Goal: Task Accomplishment & Management: Manage account settings

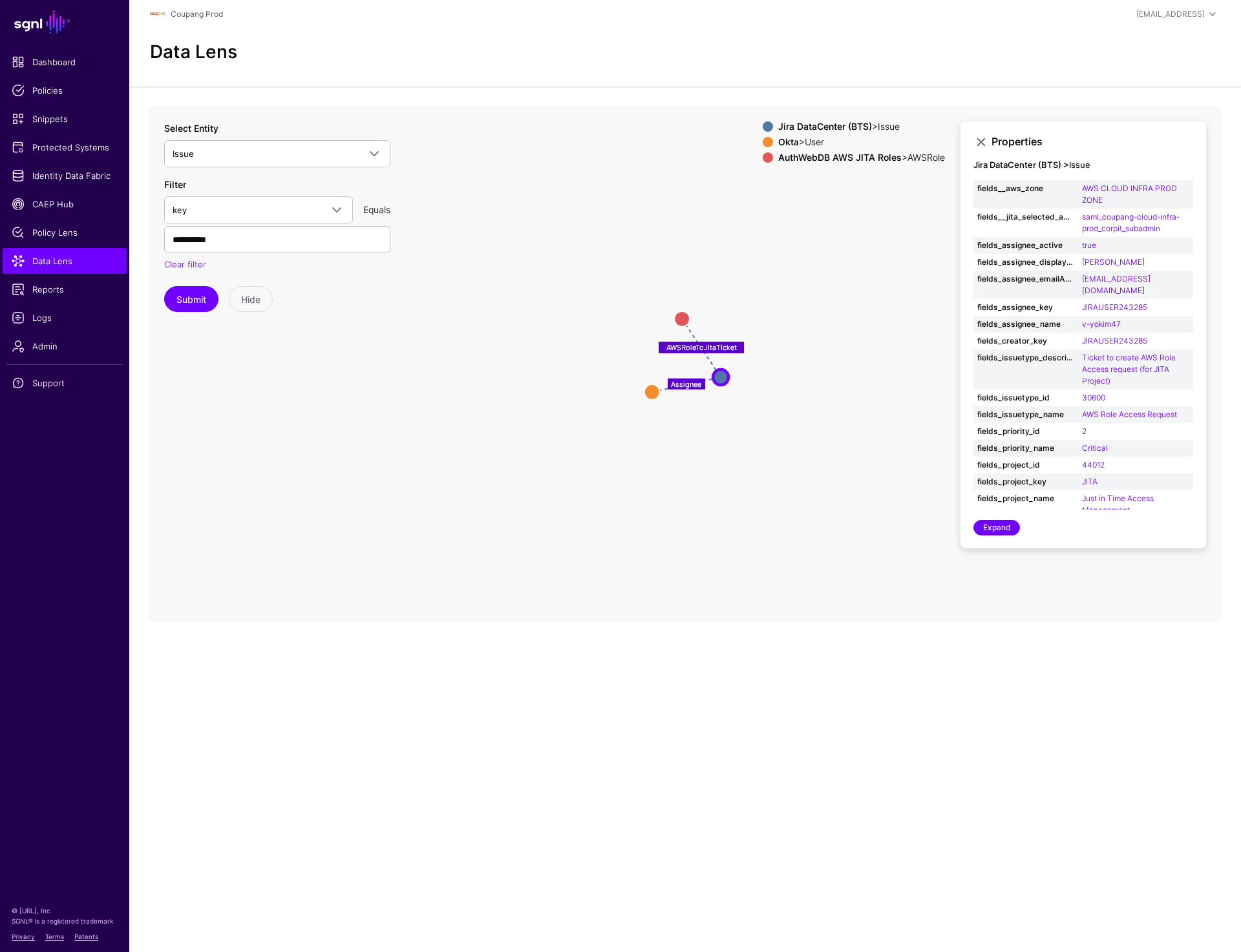
click at [473, 542] on icon "Assignee AWSRoleToJitaTicket AWSRole AWSRole User User Issue Issue" at bounding box center [684, 364] width 1072 height 517
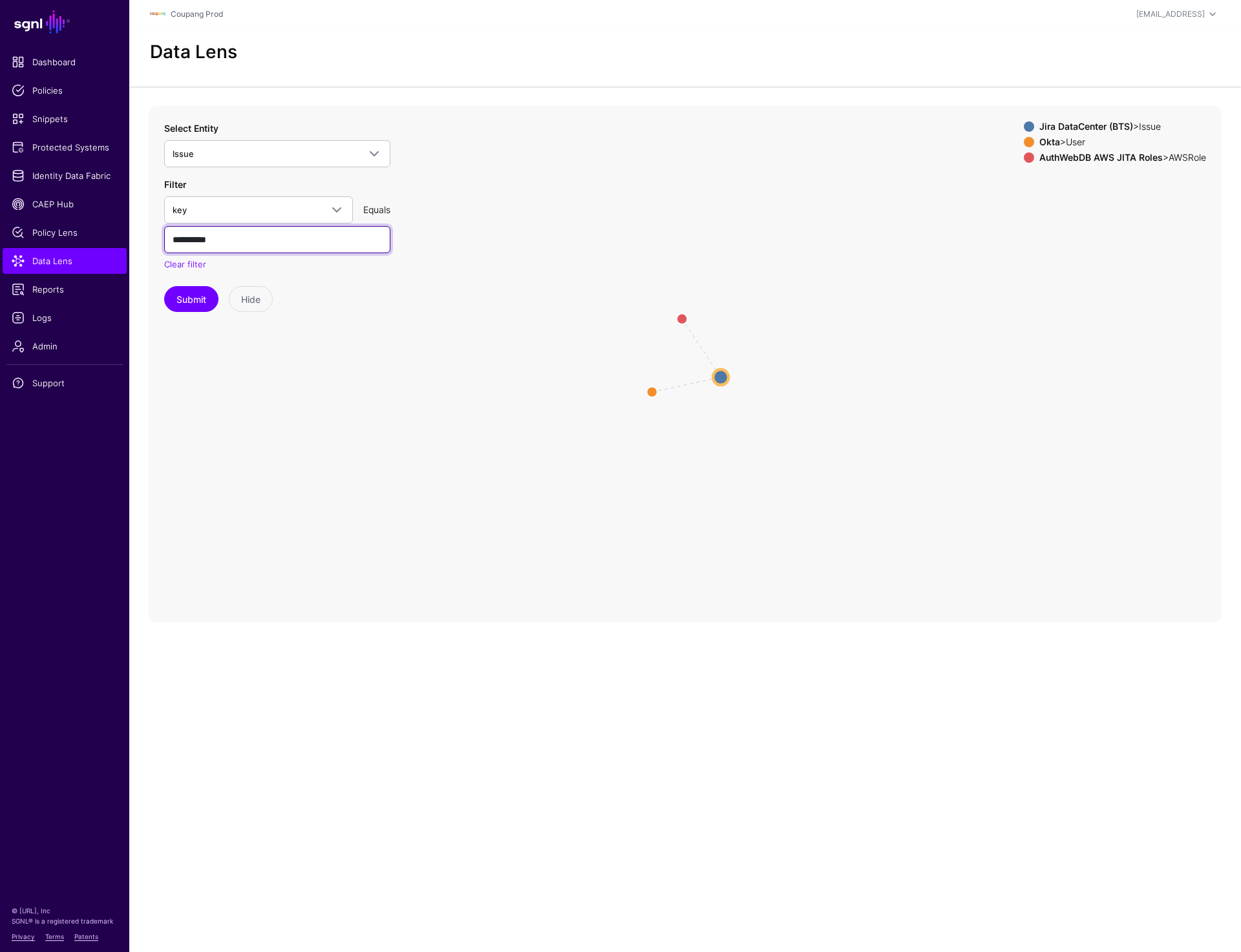
click at [248, 243] on input "**********" at bounding box center [277, 239] width 226 height 27
paste input "text"
click at [187, 294] on button "Submit" at bounding box center [190, 299] width 55 height 26
click at [179, 240] on input "**********" at bounding box center [277, 239] width 226 height 27
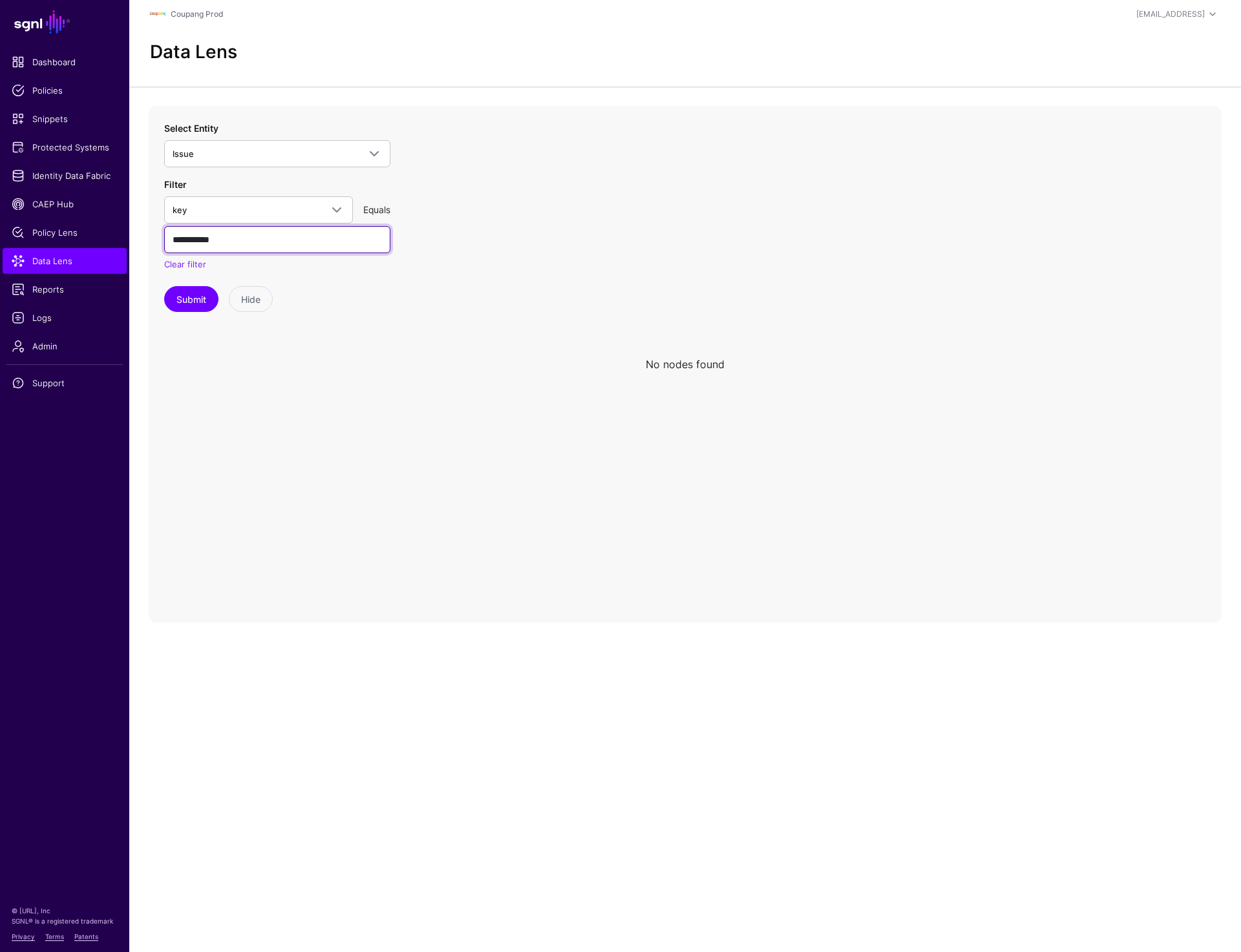
click at [179, 240] on input "*********" at bounding box center [277, 239] width 226 height 27
type input "**********"
click at [189, 301] on button "Submit" at bounding box center [190, 299] width 55 height 26
click at [239, 237] on input "**********" at bounding box center [277, 239] width 226 height 27
paste input "text"
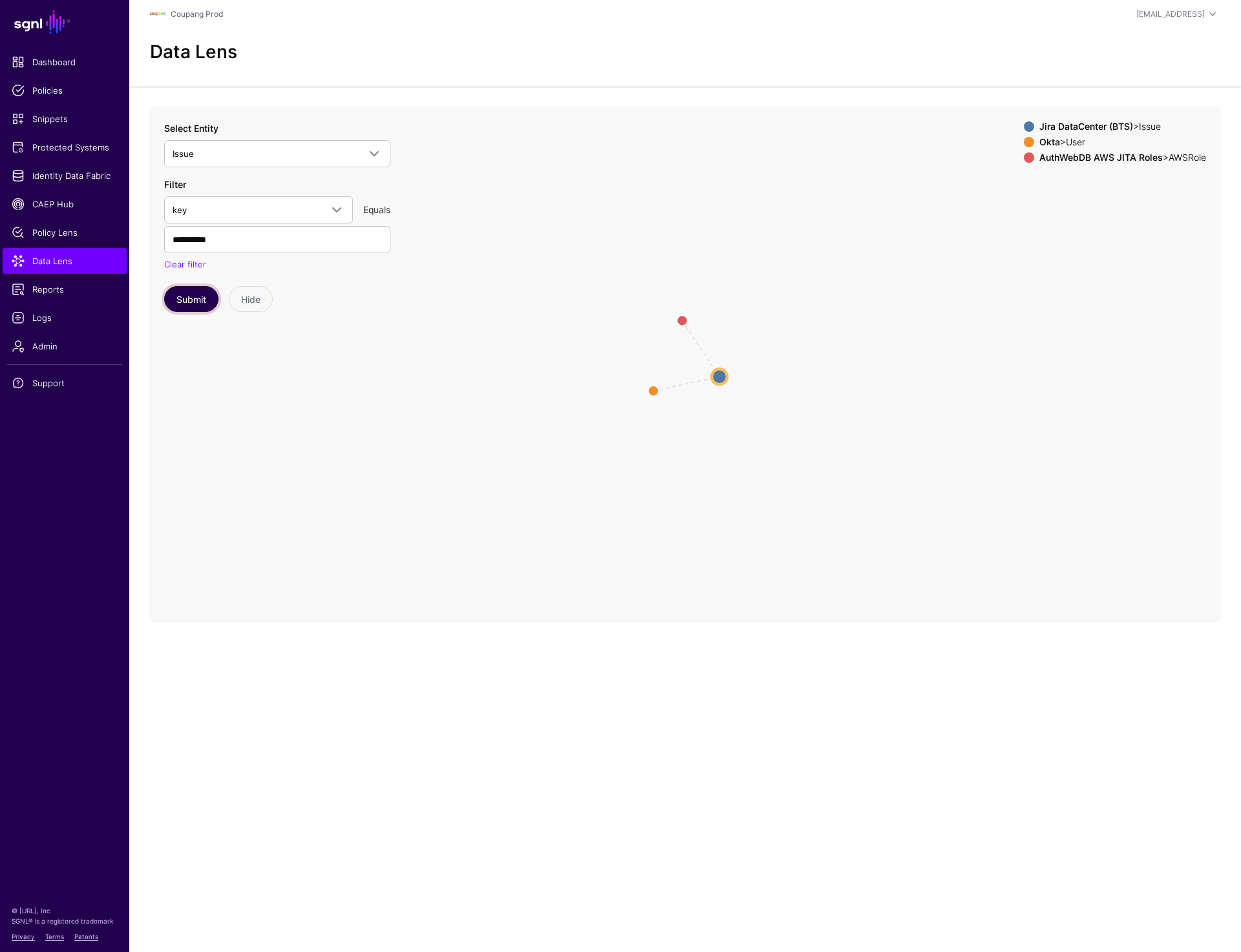
click at [177, 291] on button "Submit" at bounding box center [190, 299] width 55 height 26
click at [716, 379] on circle at bounding box center [719, 377] width 16 height 16
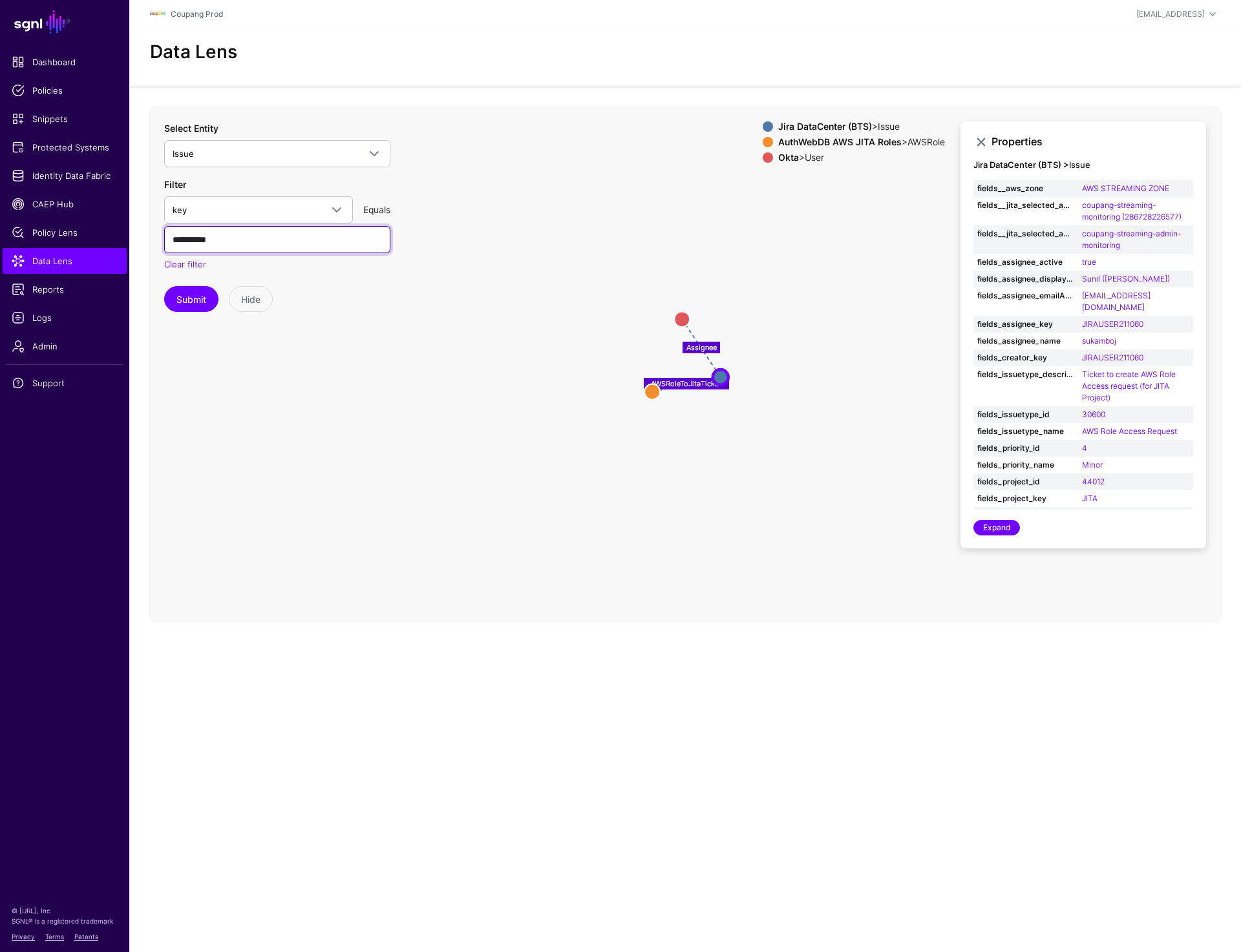
click at [206, 244] on input "**********" at bounding box center [277, 239] width 226 height 27
paste input "text"
type input "**********"
click at [190, 296] on button "Submit" at bounding box center [190, 299] width 55 height 26
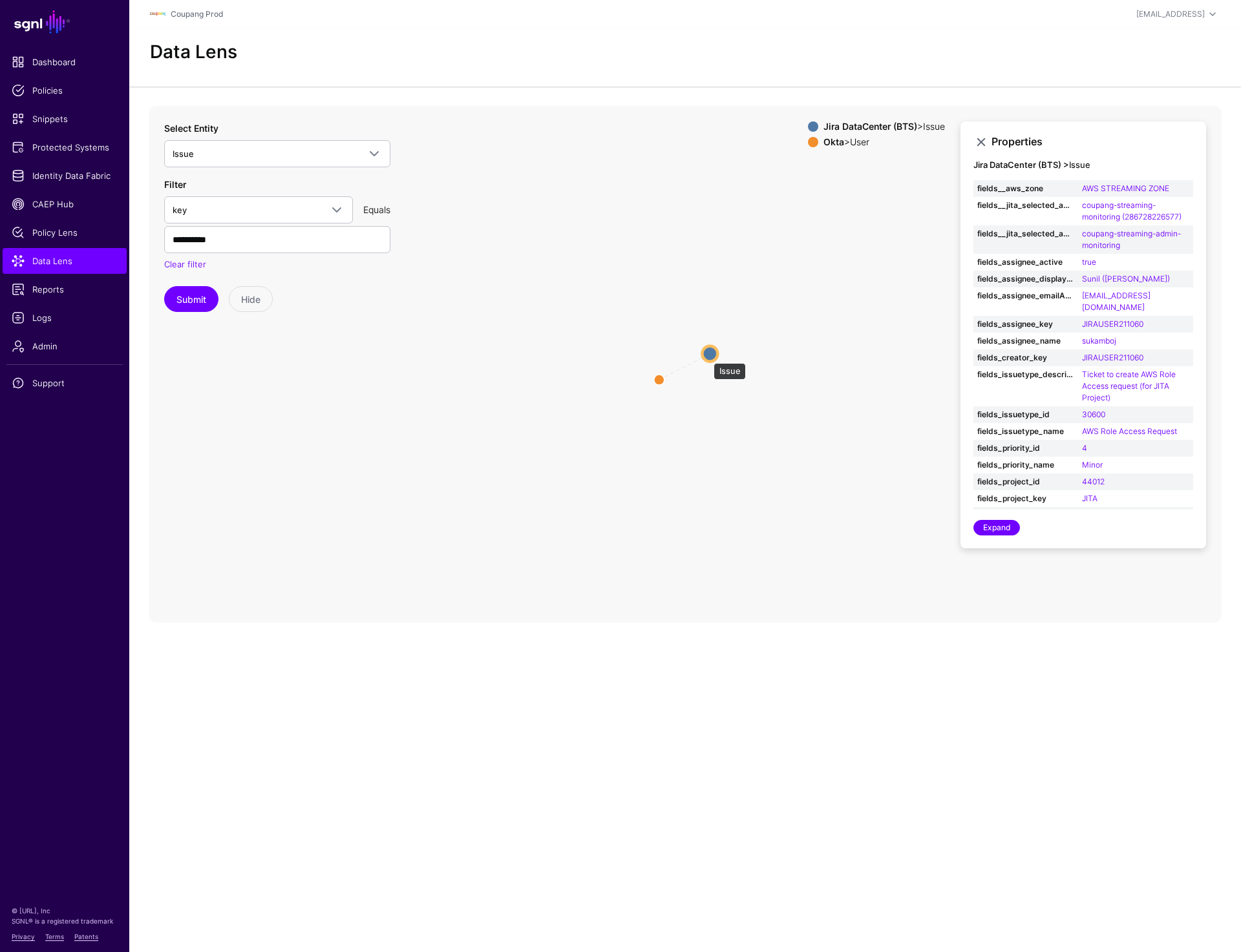
click at [707, 355] on circle at bounding box center [710, 354] width 16 height 16
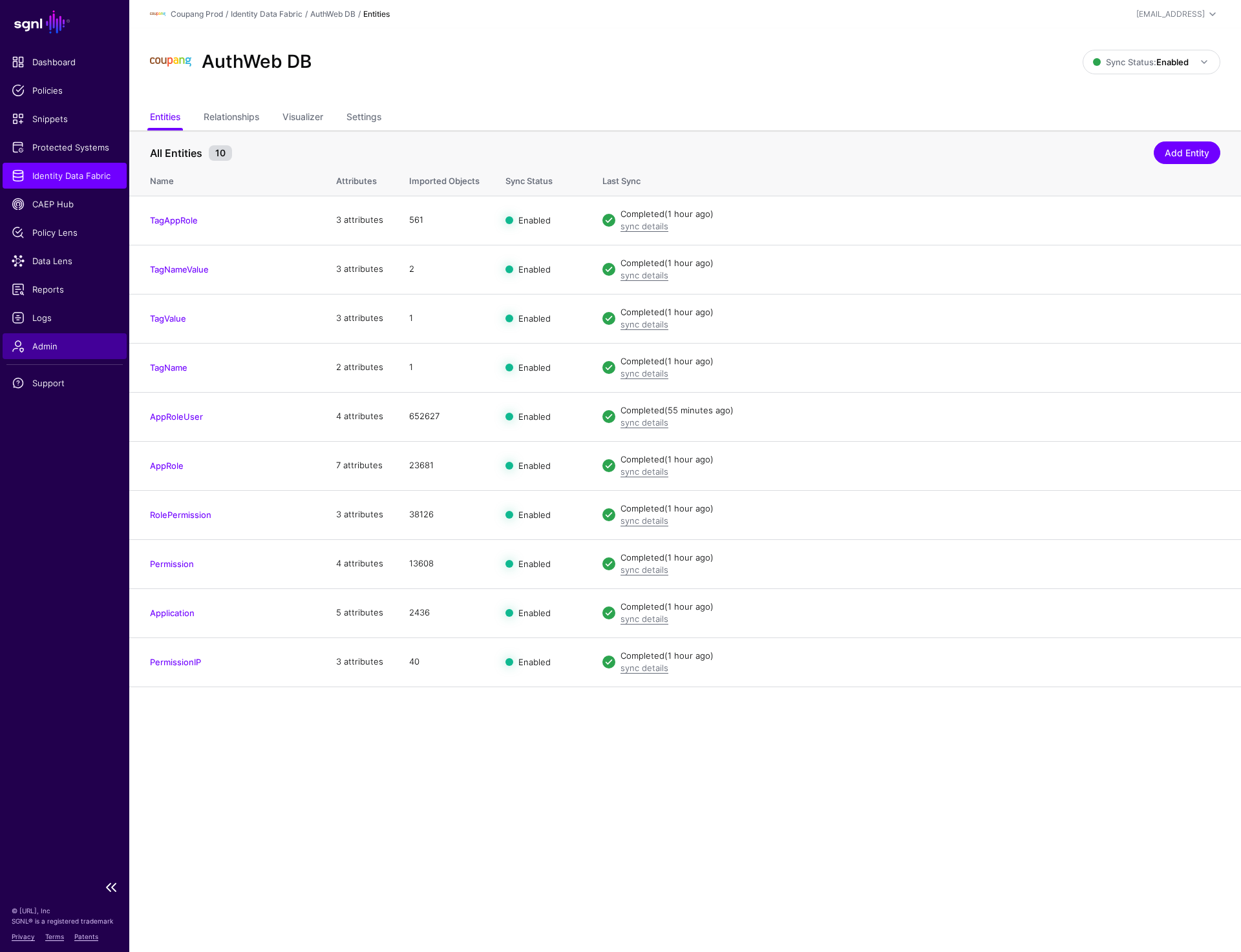
click at [44, 345] on span "Admin" at bounding box center [64, 346] width 106 height 13
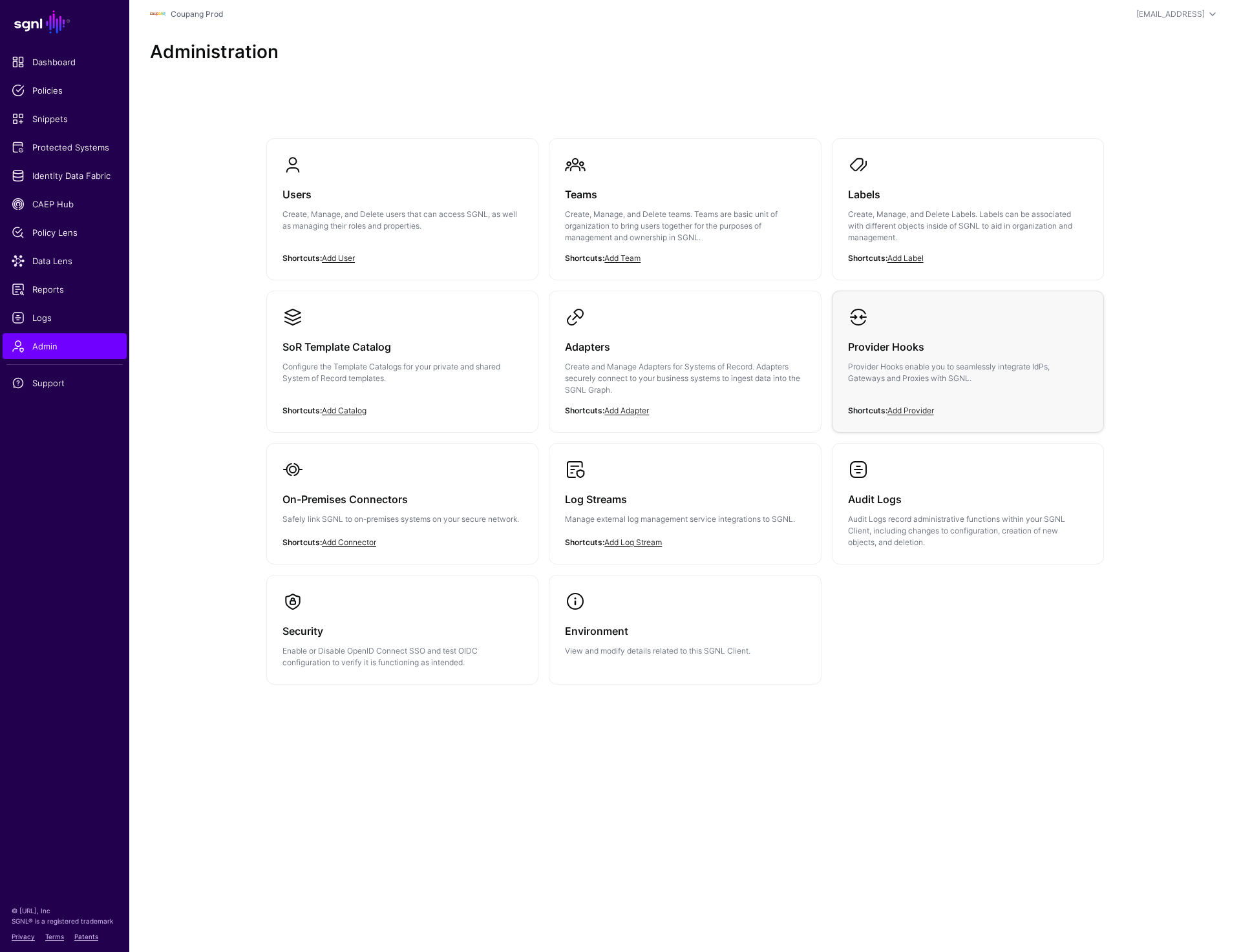
click at [931, 357] on div "Provider Hooks Provider Hooks enable you to seamlessly integrate IdPs, Gateways…" at bounding box center [968, 366] width 240 height 77
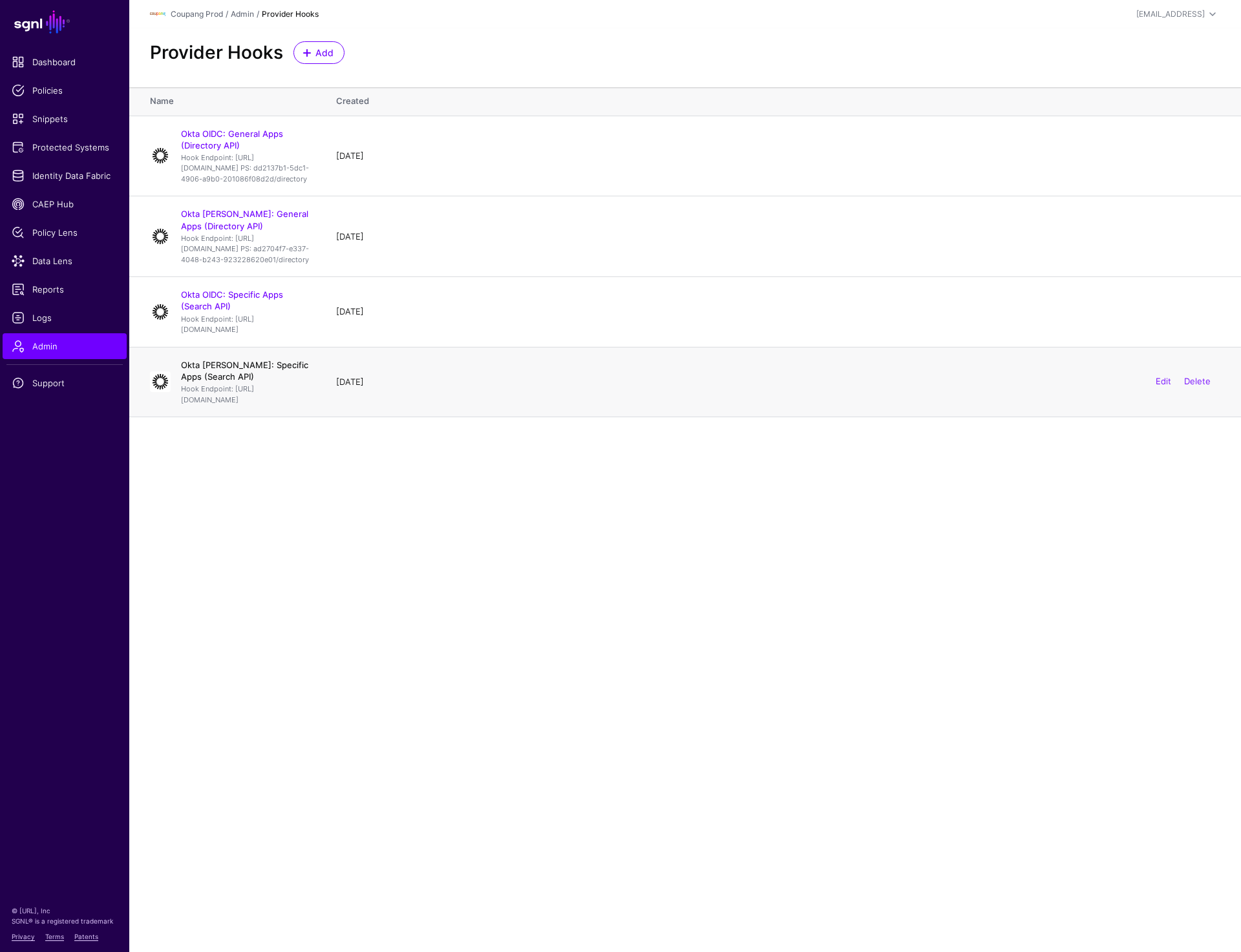
click at [249, 382] on link "Okta SAML: Specific Apps (Search API)" at bounding box center [244, 371] width 127 height 22
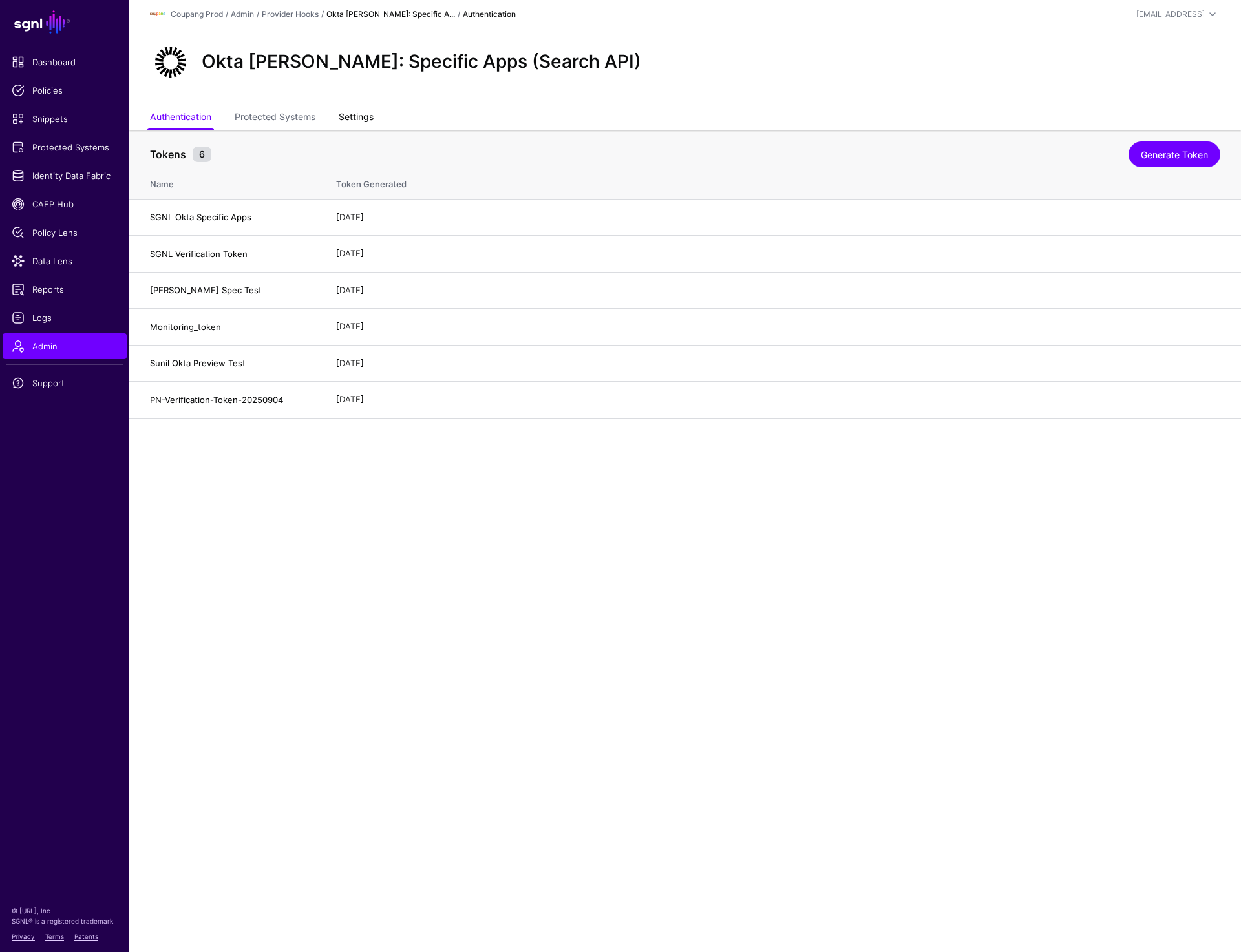
click at [351, 118] on link "Settings" at bounding box center [355, 118] width 35 height 25
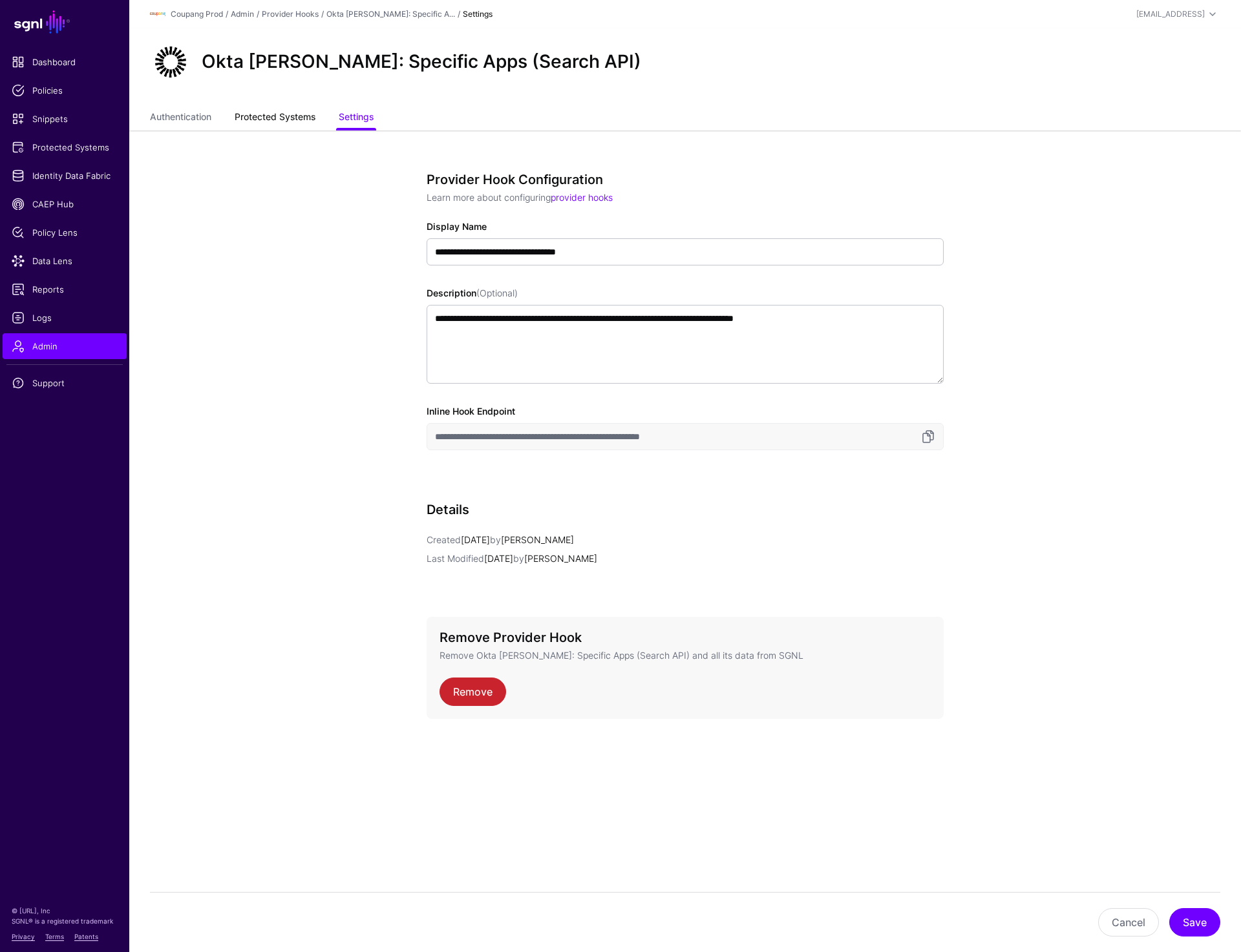
click at [256, 116] on link "Protected Systems" at bounding box center [274, 118] width 80 height 25
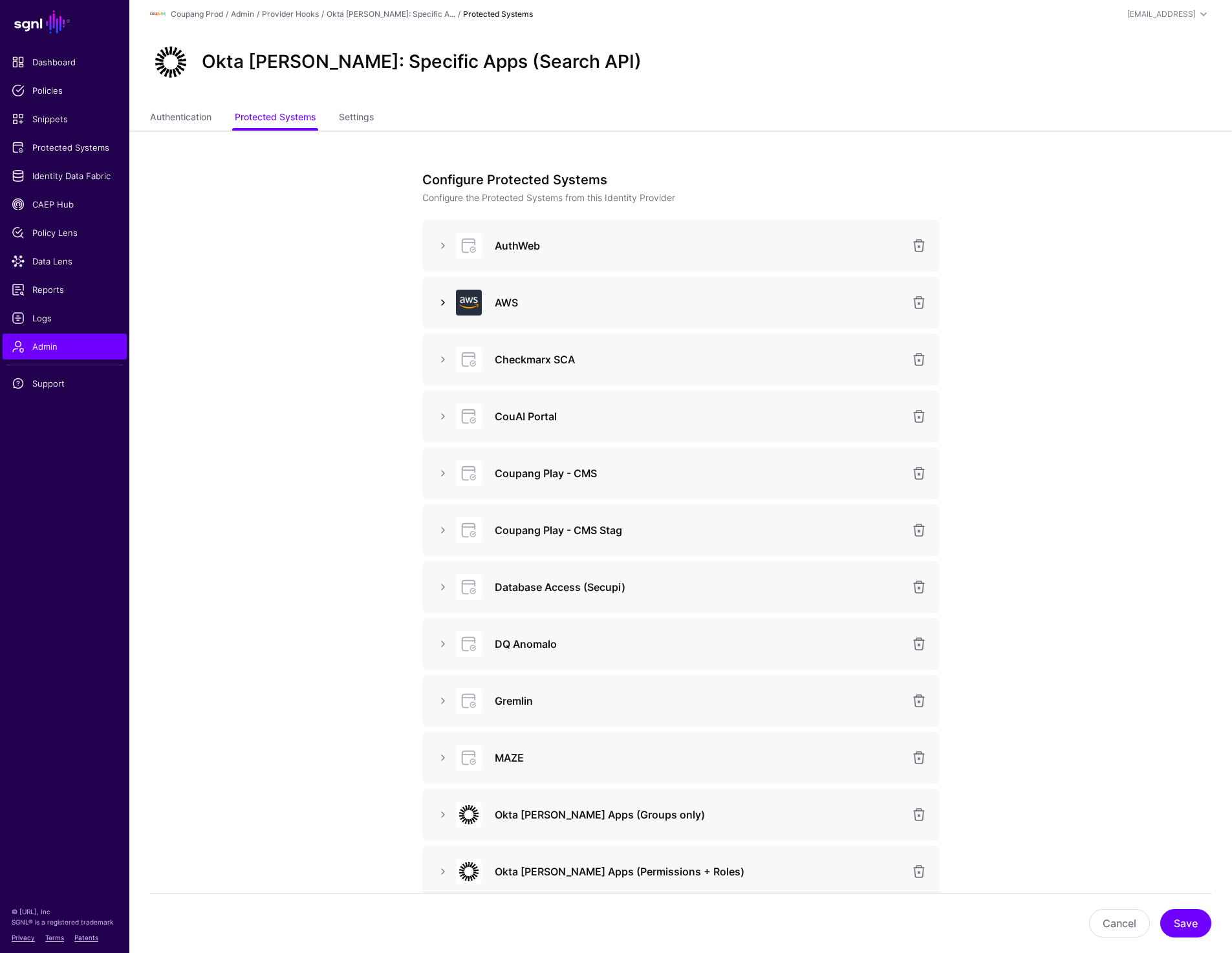
click link
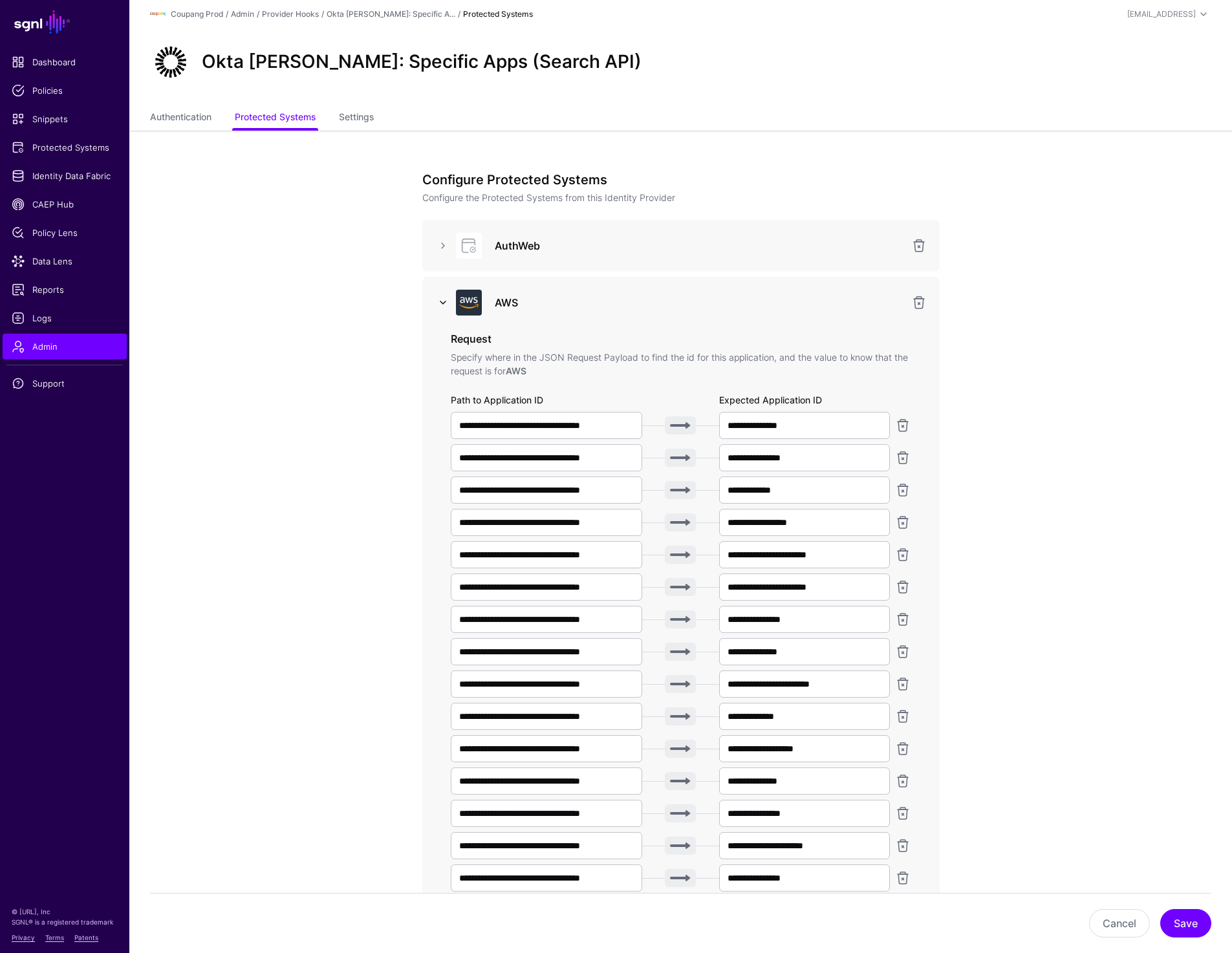
scroll to position [25, 0]
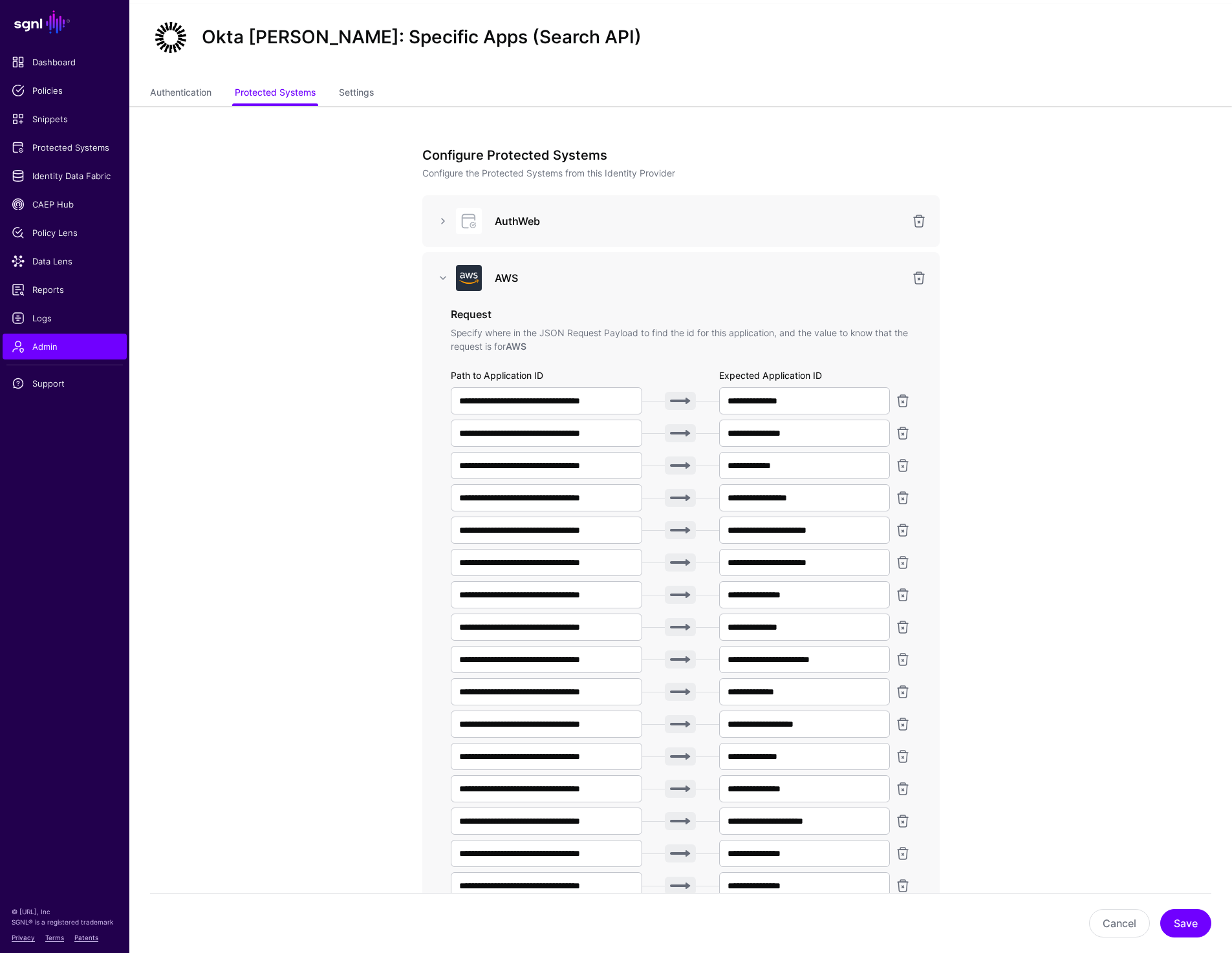
click app-admin-providers-item-integrations "**********"
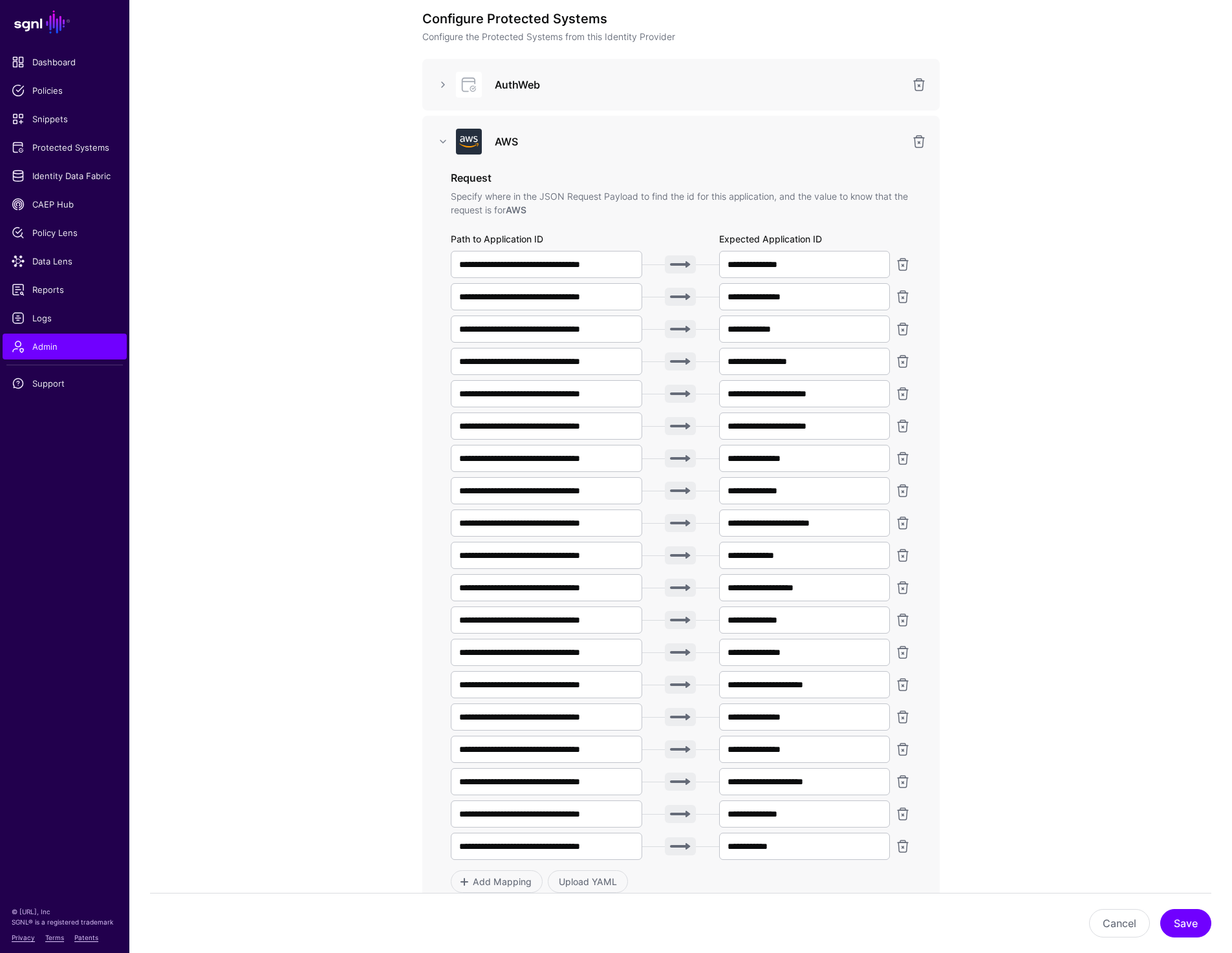
scroll to position [0, 0]
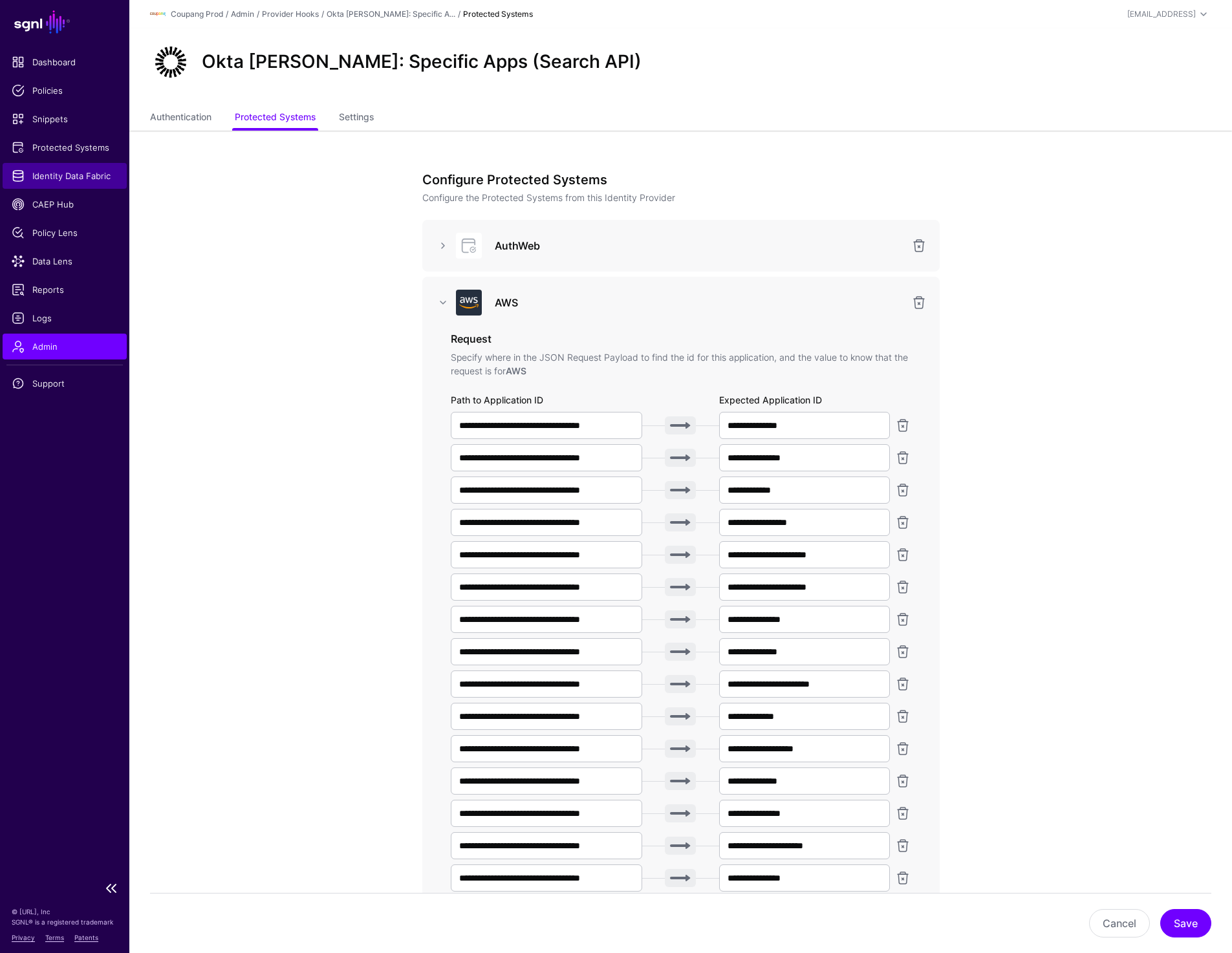
click span "Identity Data Fabric"
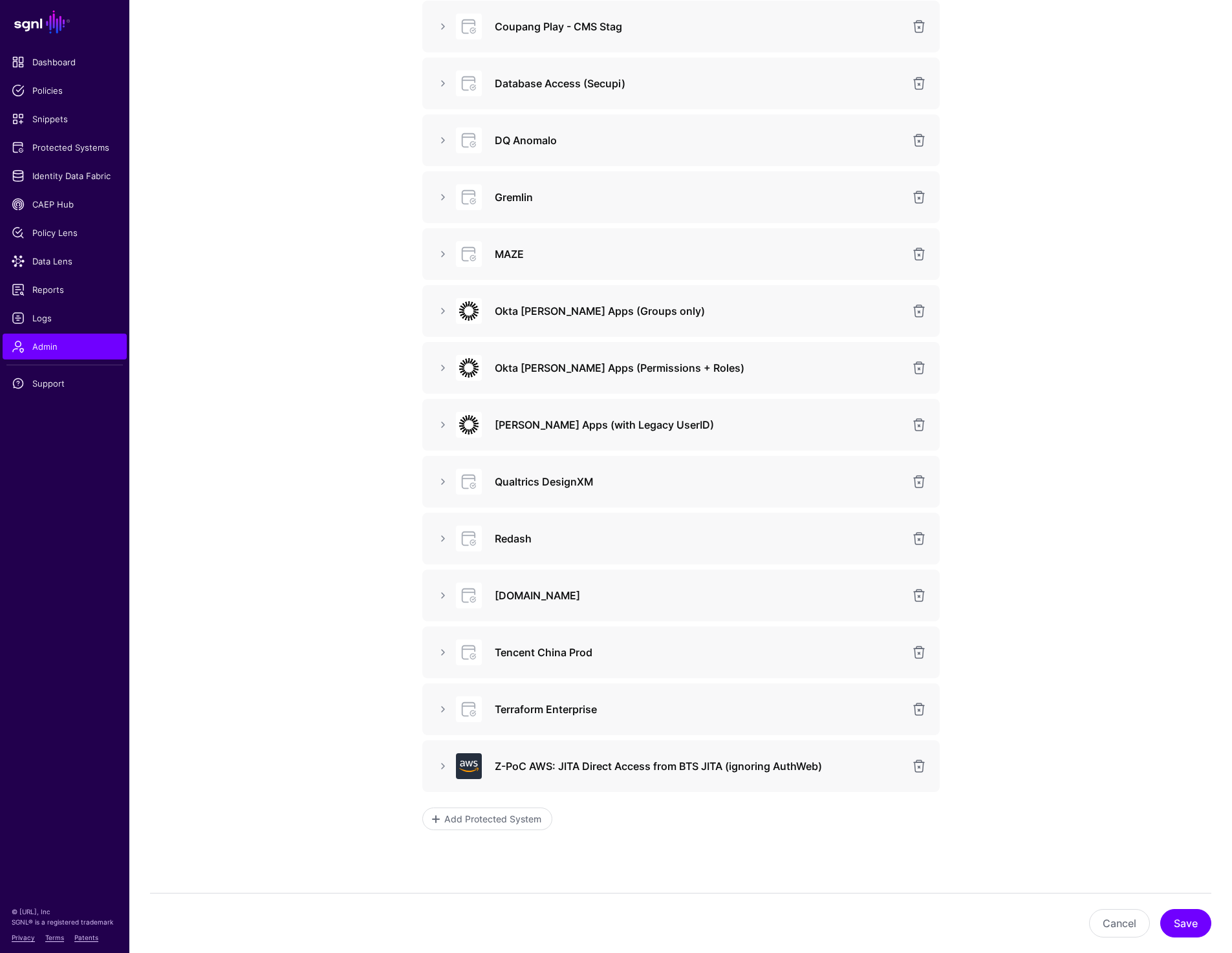
scroll to position [1311, 0]
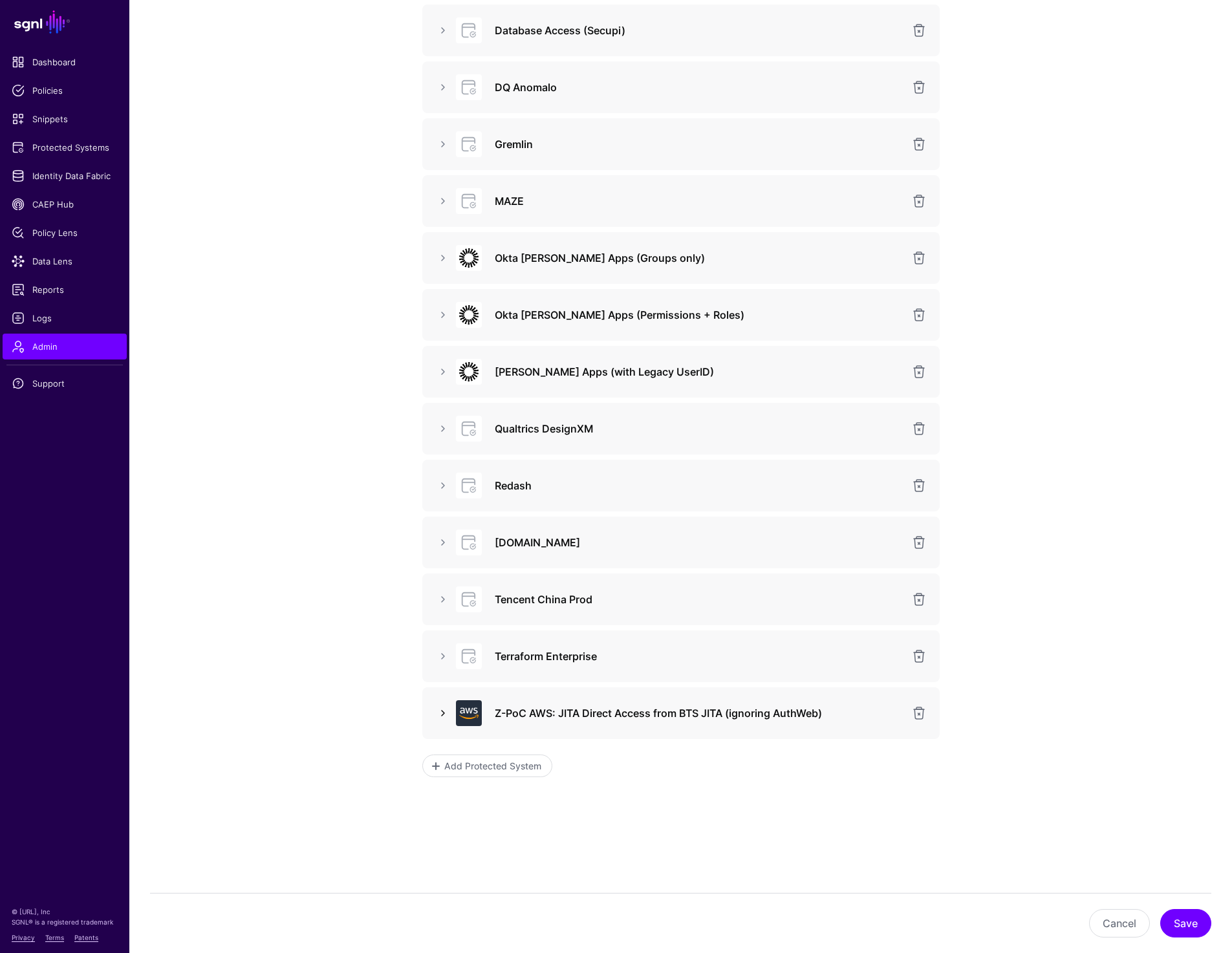
click link
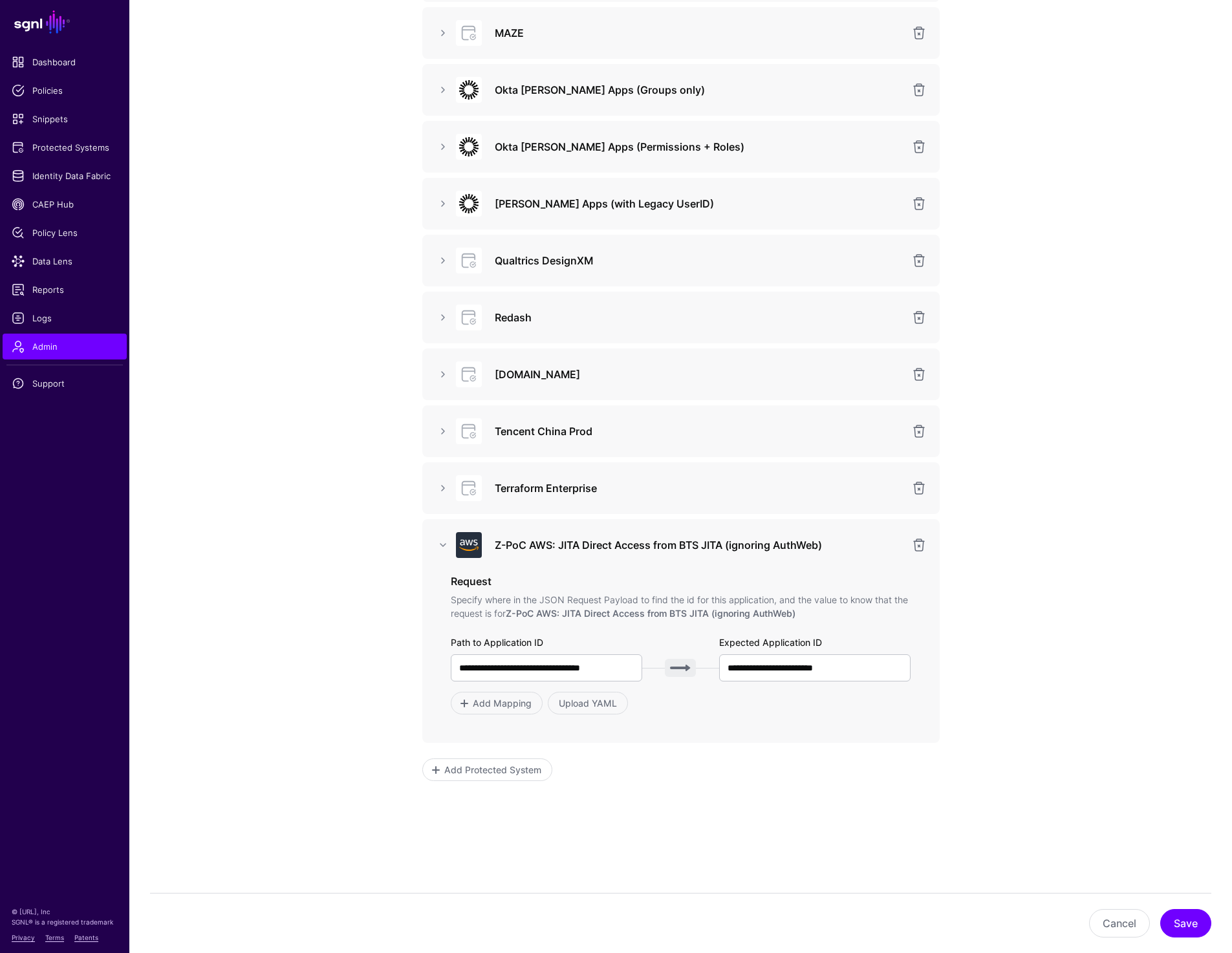
scroll to position [1483, 0]
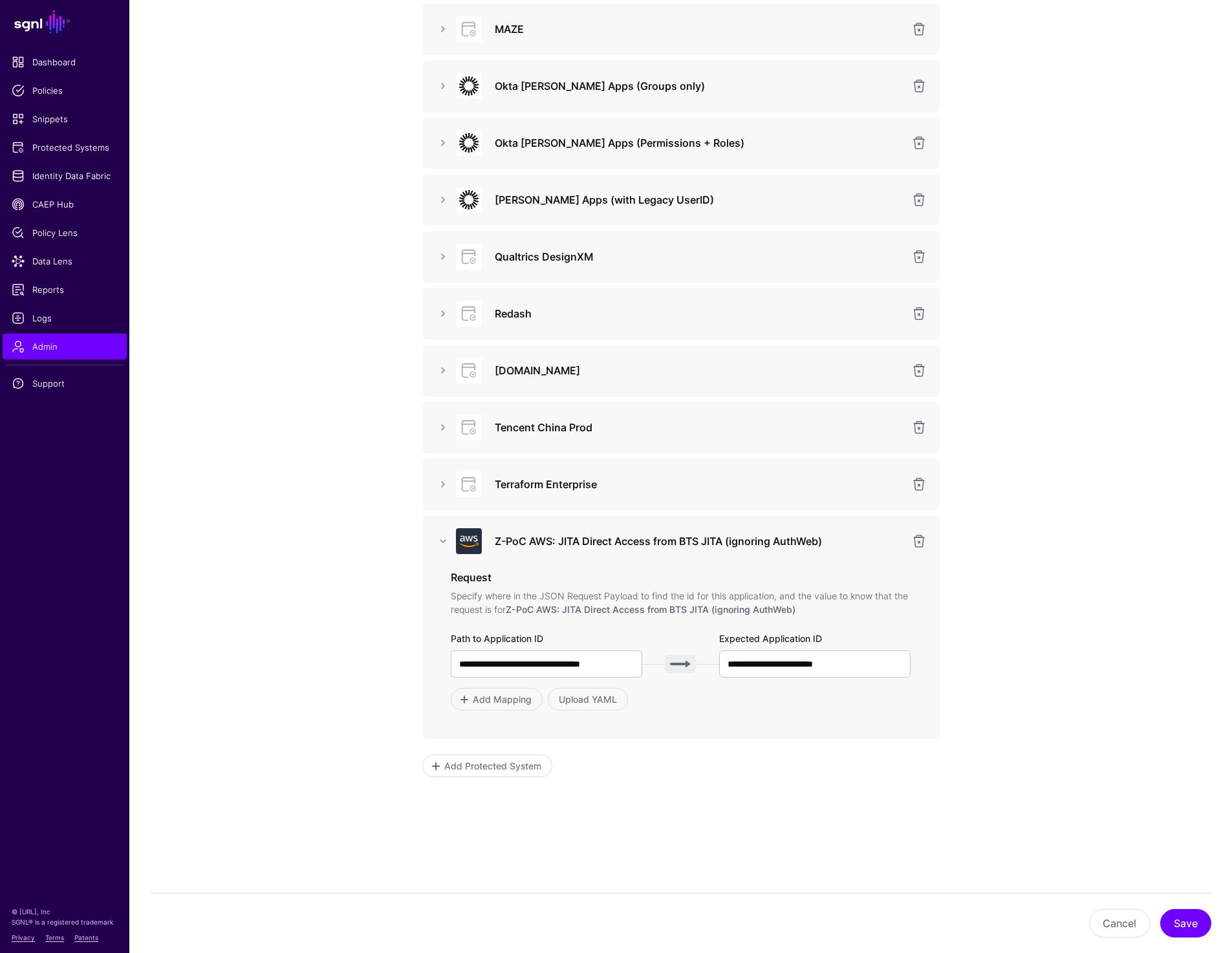
click app-admin-providers-item-integrations "**********"
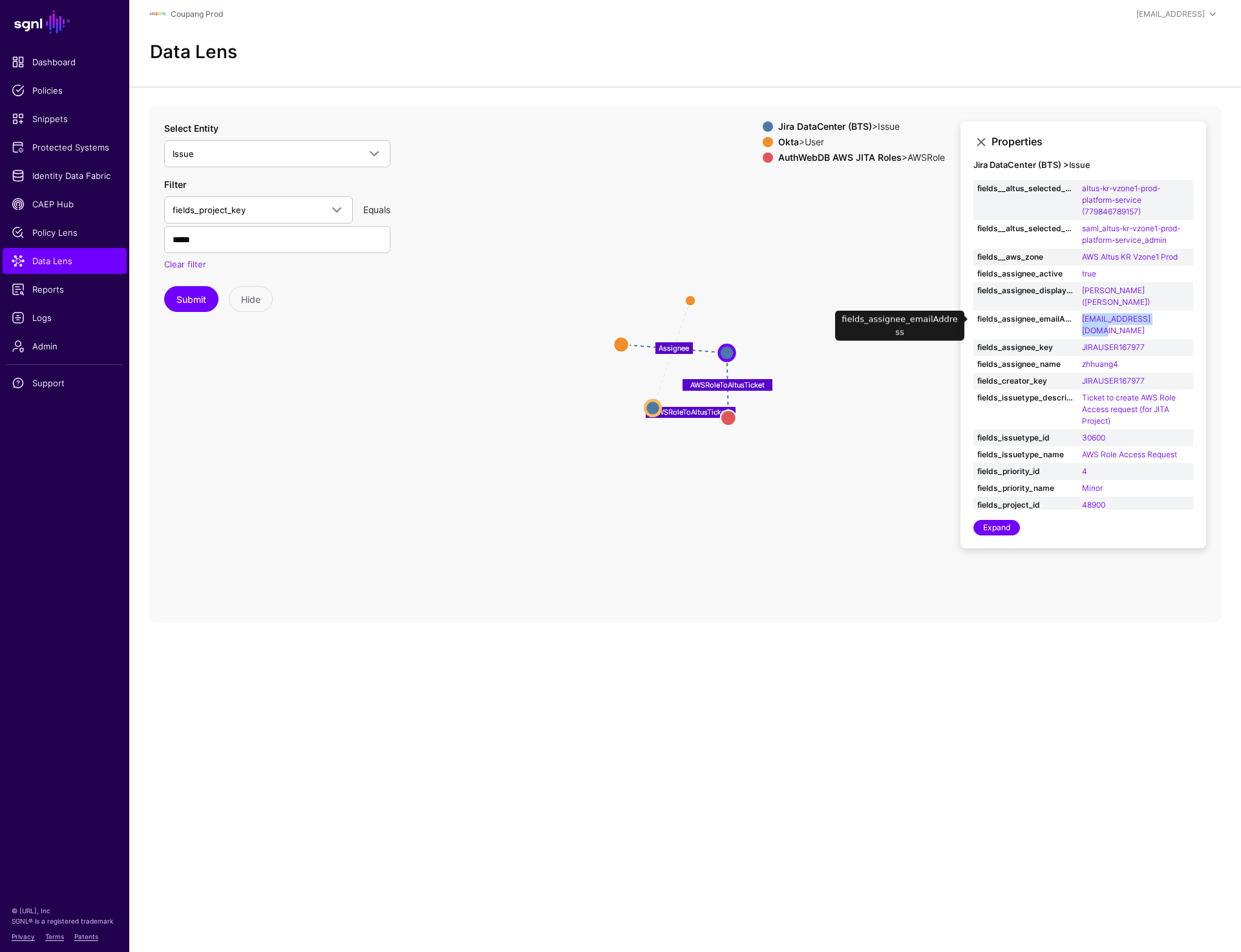
drag, startPoint x: 1178, startPoint y: 317, endPoint x: 1081, endPoint y: 323, distance: 97.2
click at [1081, 323] on td "zhhuang4@coupang.com" at bounding box center [1136, 324] width 115 height 29
copy link "zhhuang4@coupang.com"
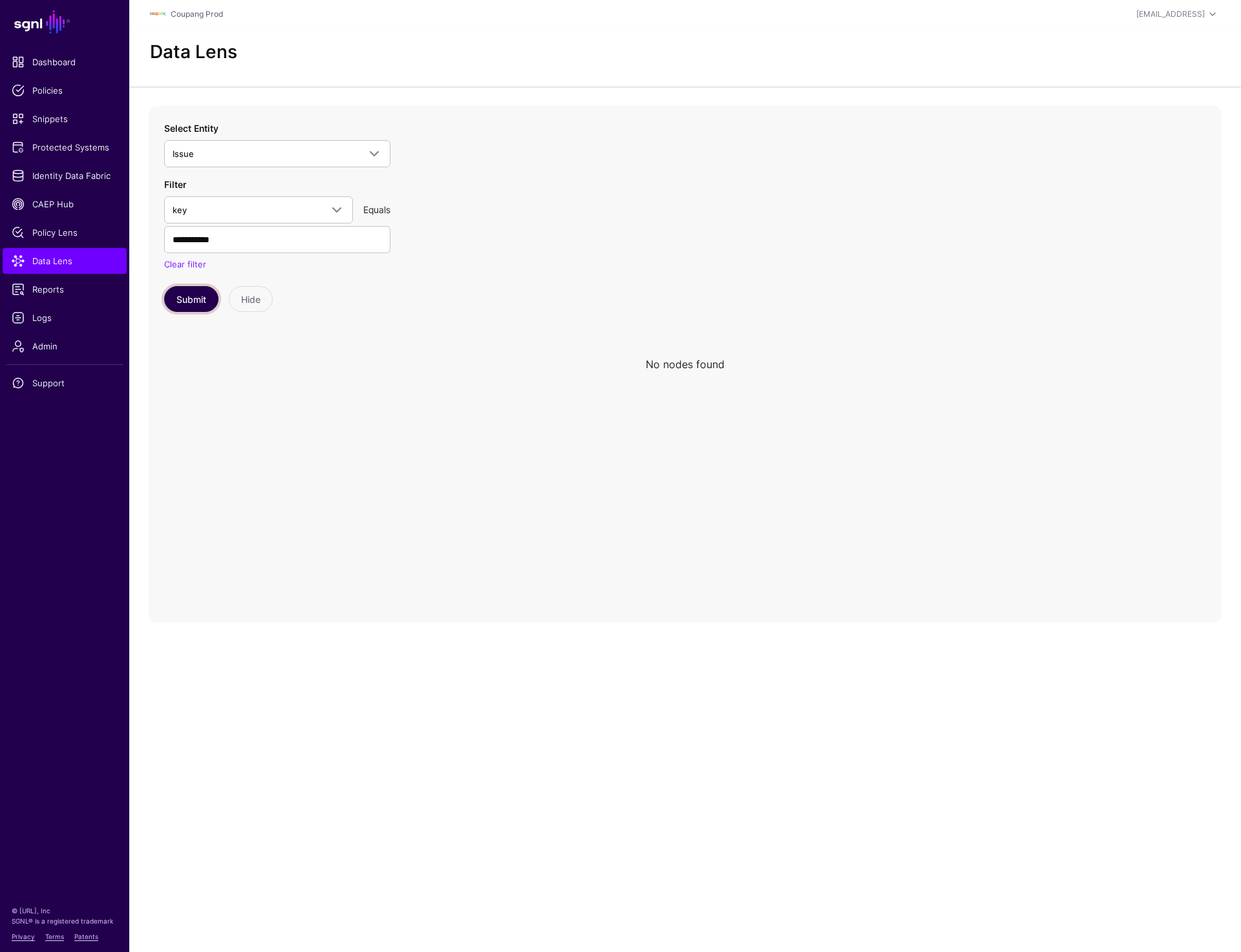
click at [192, 303] on button "Submit" at bounding box center [190, 299] width 55 height 26
click at [208, 233] on input "**********" at bounding box center [277, 239] width 226 height 27
paste input "text"
click at [199, 296] on button "Submit" at bounding box center [190, 299] width 55 height 26
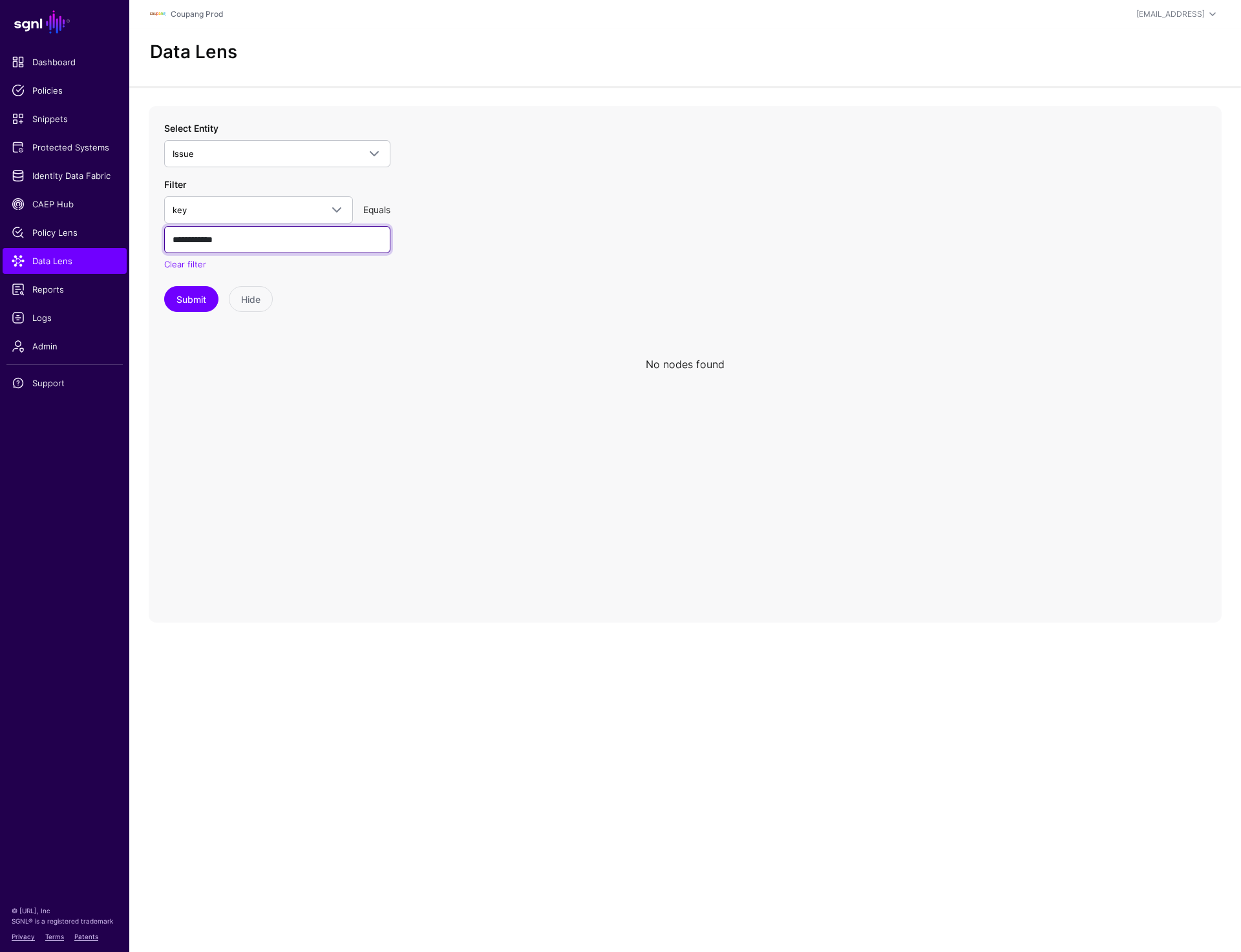
click at [223, 237] on input "**********" at bounding box center [277, 239] width 226 height 27
click at [186, 297] on button "Submit" at bounding box center [190, 299] width 55 height 26
click at [185, 285] on div "Select Entity Issue Z-TMP: AuthWebDB Data check AppRoleUser TagName AuthWebAPI …" at bounding box center [277, 216] width 226 height 191
click at [239, 240] on input "**********" at bounding box center [277, 239] width 226 height 27
type input "**********"
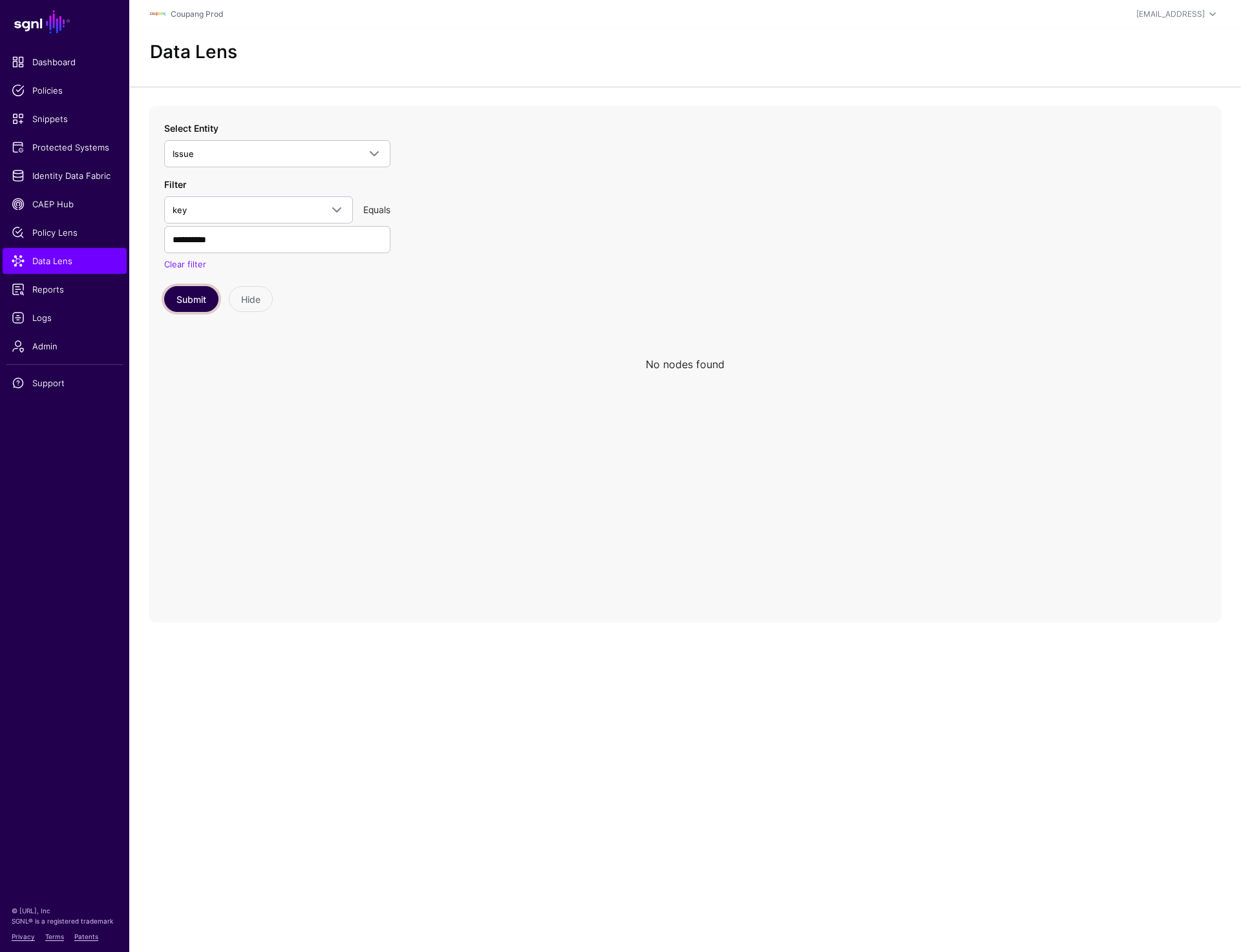
click at [199, 290] on button "Submit" at bounding box center [190, 299] width 55 height 26
click at [716, 379] on circle at bounding box center [719, 377] width 16 height 16
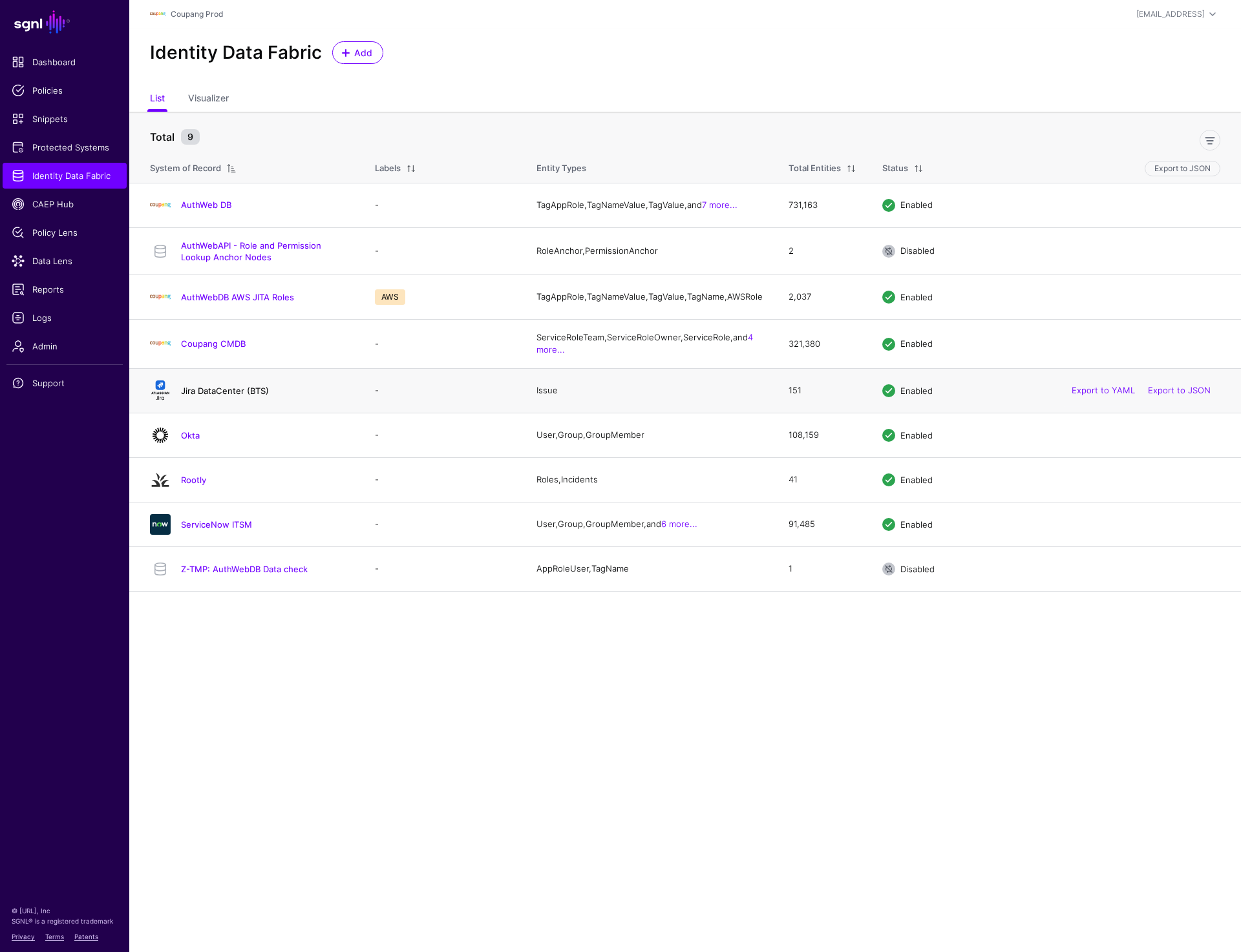
click at [195, 396] on link "Jira DataCenter (BTS)" at bounding box center [224, 391] width 88 height 10
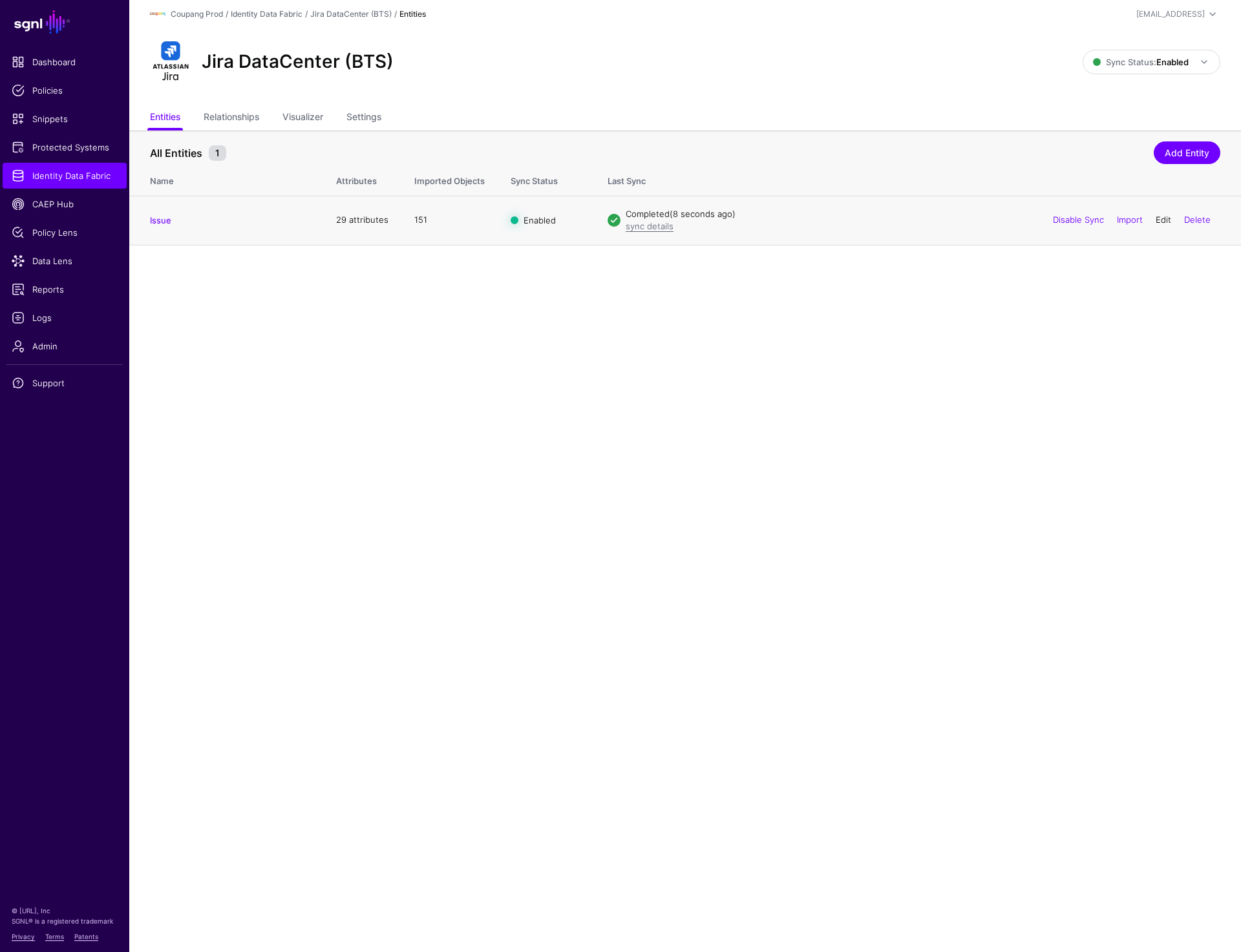
click at [1156, 223] on link "Edit" at bounding box center [1164, 219] width 16 height 10
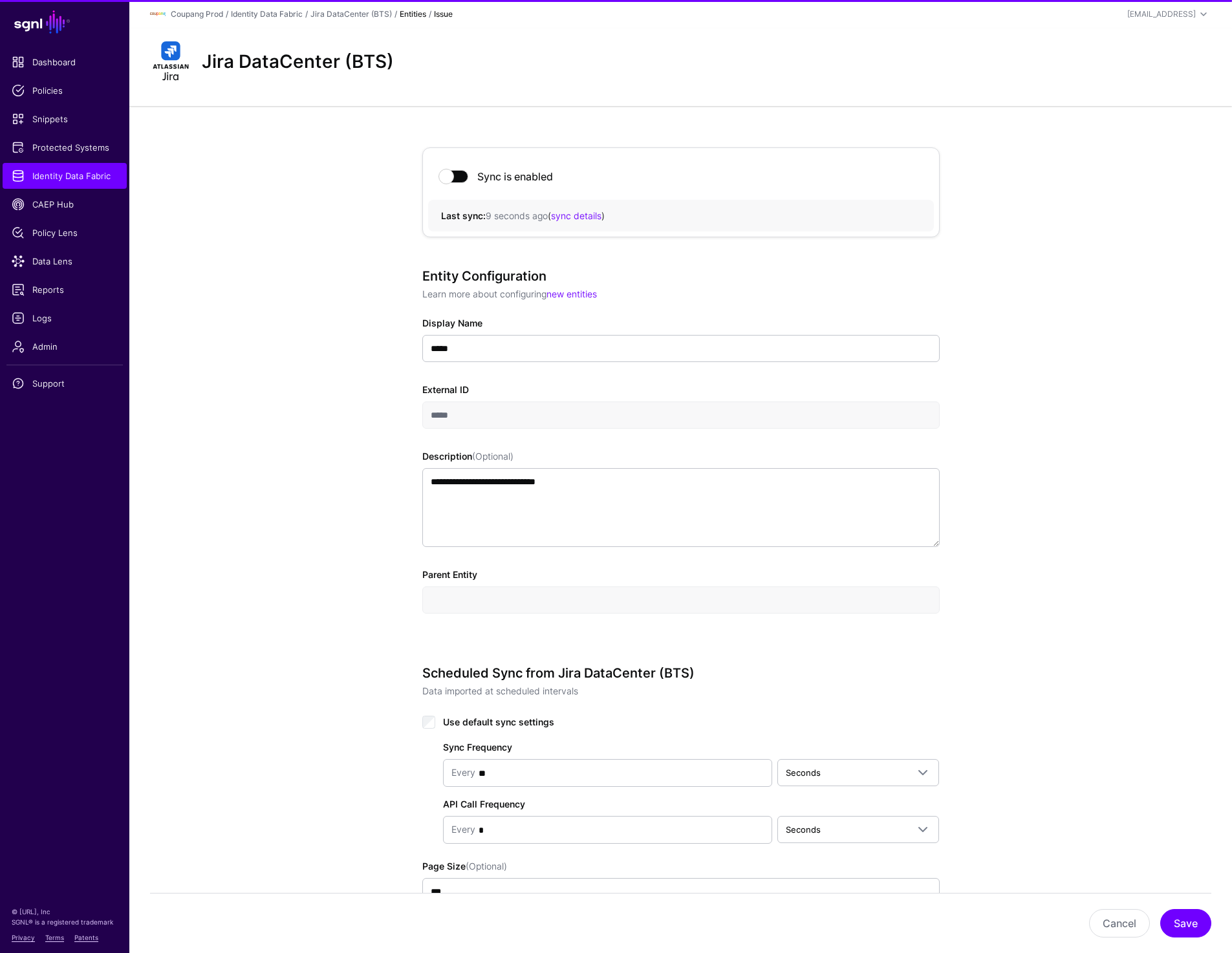
scroll to position [473, 0]
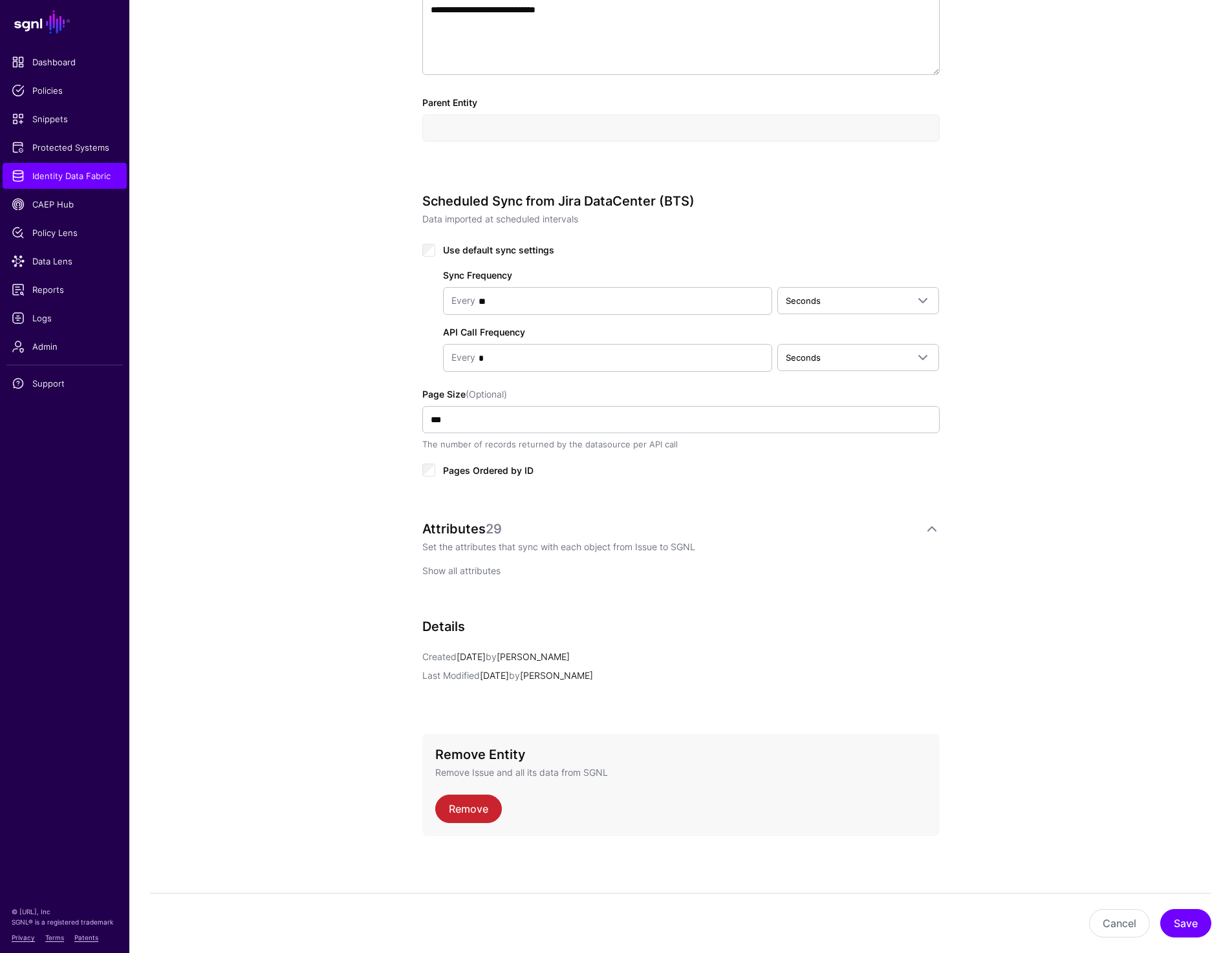
click at [456, 573] on link "Show all attributes" at bounding box center [461, 570] width 78 height 11
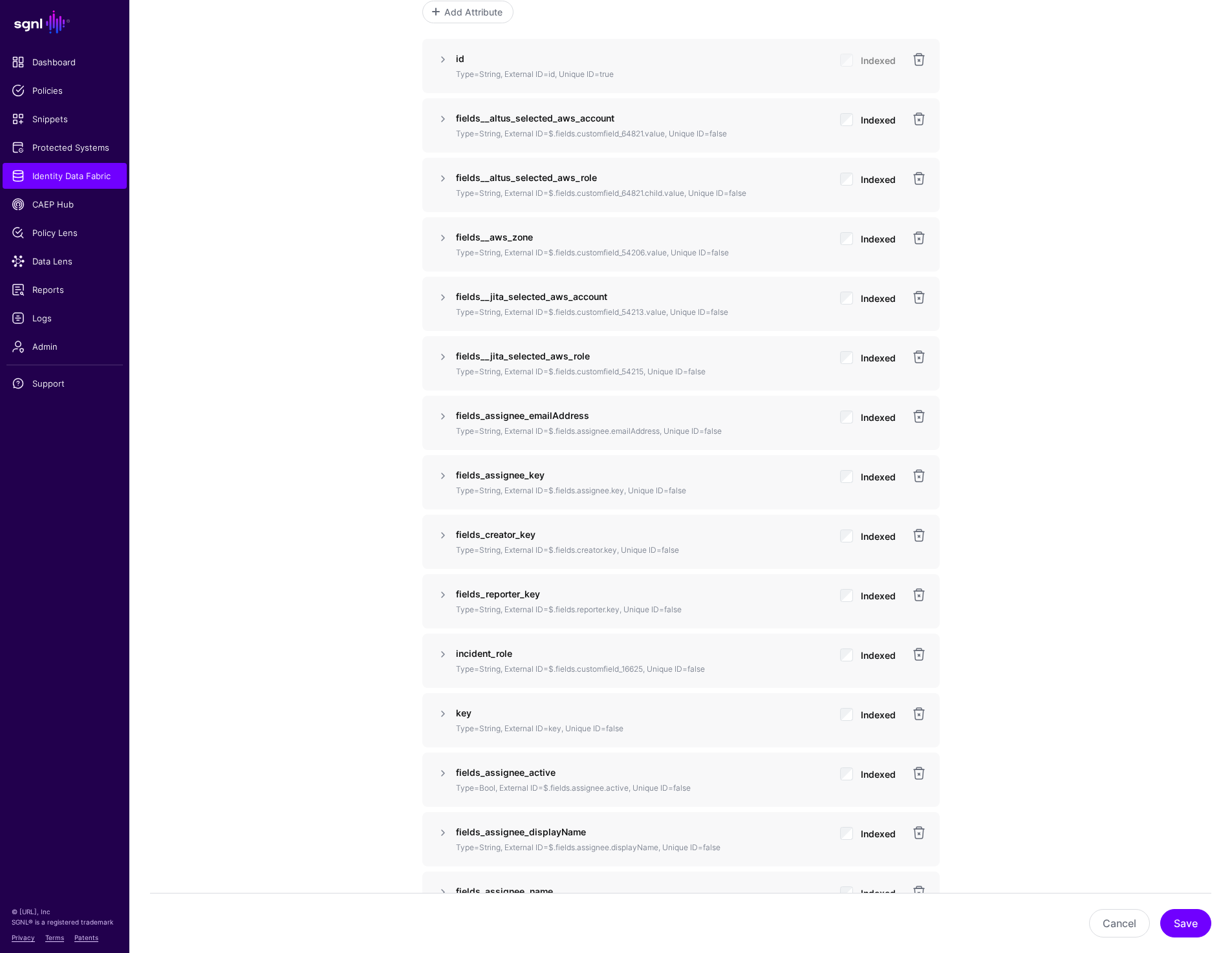
scroll to position [1038, 0]
click at [438, 292] on link at bounding box center [443, 295] width 16 height 16
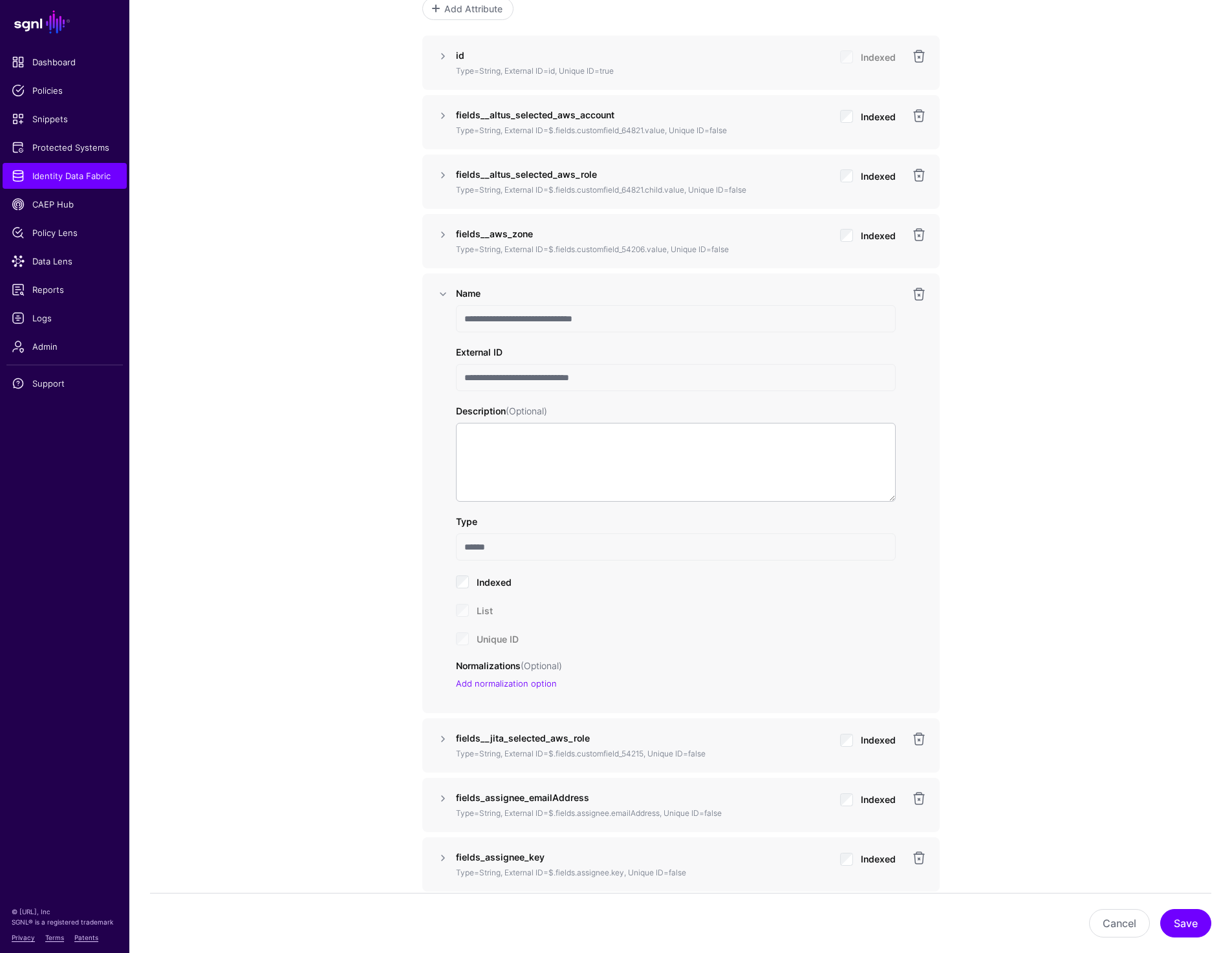
click at [558, 370] on input "**********" at bounding box center [675, 377] width 440 height 27
drag, startPoint x: 552, startPoint y: 374, endPoint x: 580, endPoint y: 374, distance: 28.0
click at [580, 374] on input "**********" at bounding box center [675, 377] width 440 height 27
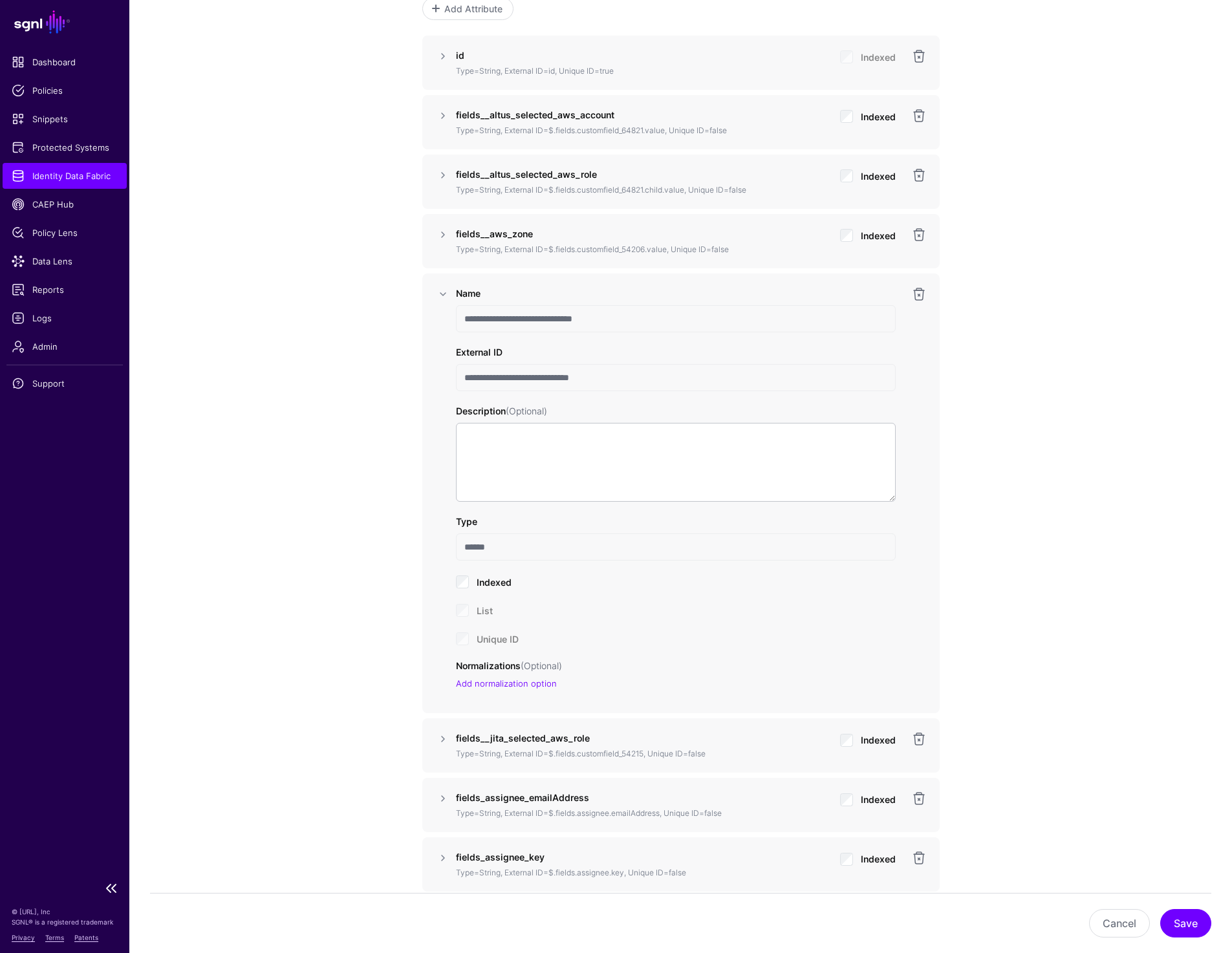
click at [93, 174] on span "Identity Data Fabric" at bounding box center [65, 176] width 106 height 13
drag, startPoint x: 460, startPoint y: 316, endPoint x: 611, endPoint y: 316, distance: 151.0
click at [611, 316] on input "**********" at bounding box center [675, 318] width 440 height 27
drag, startPoint x: 463, startPoint y: 378, endPoint x: 628, endPoint y: 378, distance: 165.0
click at [628, 378] on input "**********" at bounding box center [675, 377] width 440 height 27
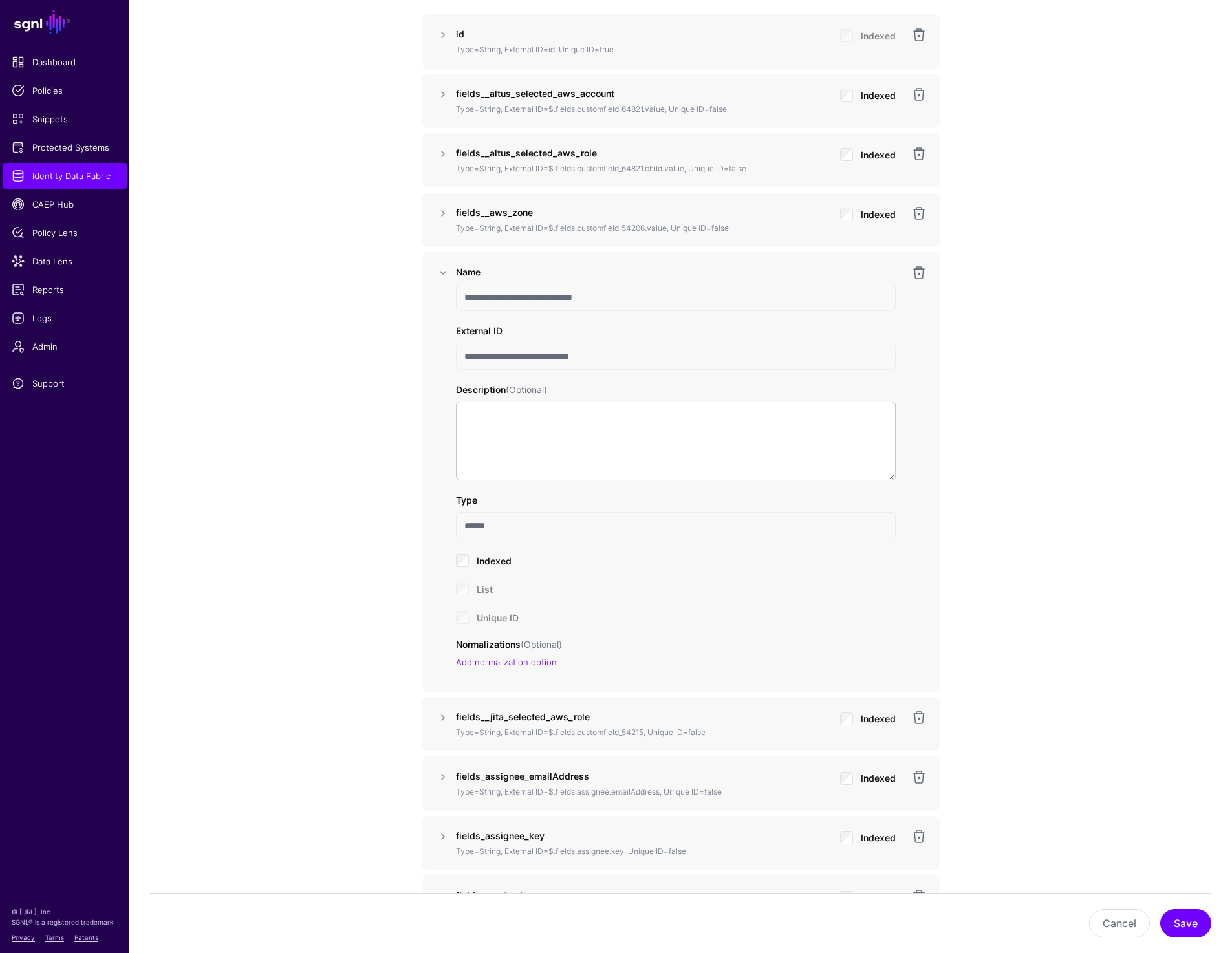
scroll to position [1044, 0]
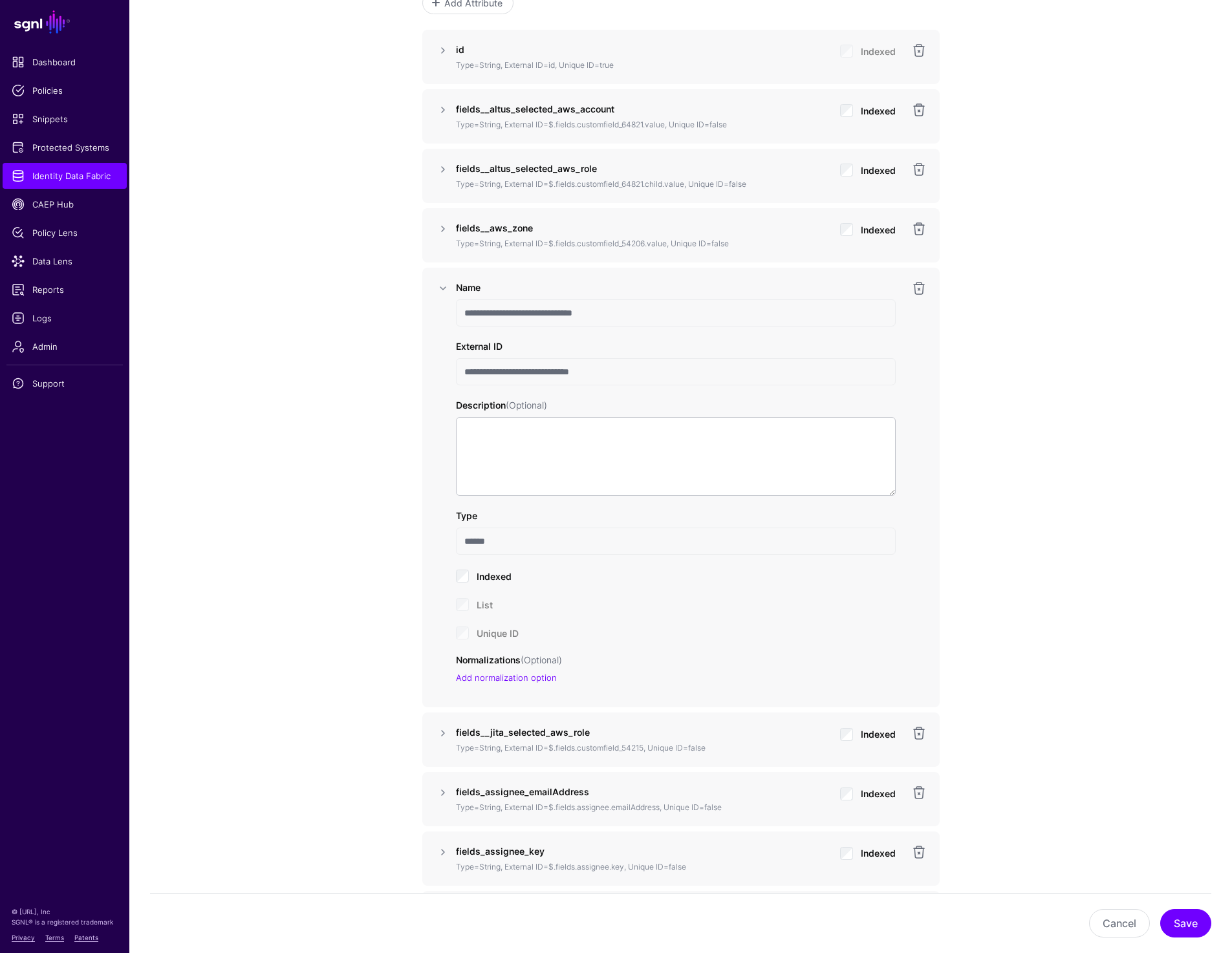
click at [359, 419] on div "**********" at bounding box center [680, 792] width 1103 height 3462
click at [261, 492] on div "**********" at bounding box center [680, 792] width 1103 height 3462
drag, startPoint x: 462, startPoint y: 311, endPoint x: 635, endPoint y: 311, distance: 173.0
click at [635, 311] on input "**********" at bounding box center [675, 313] width 440 height 27
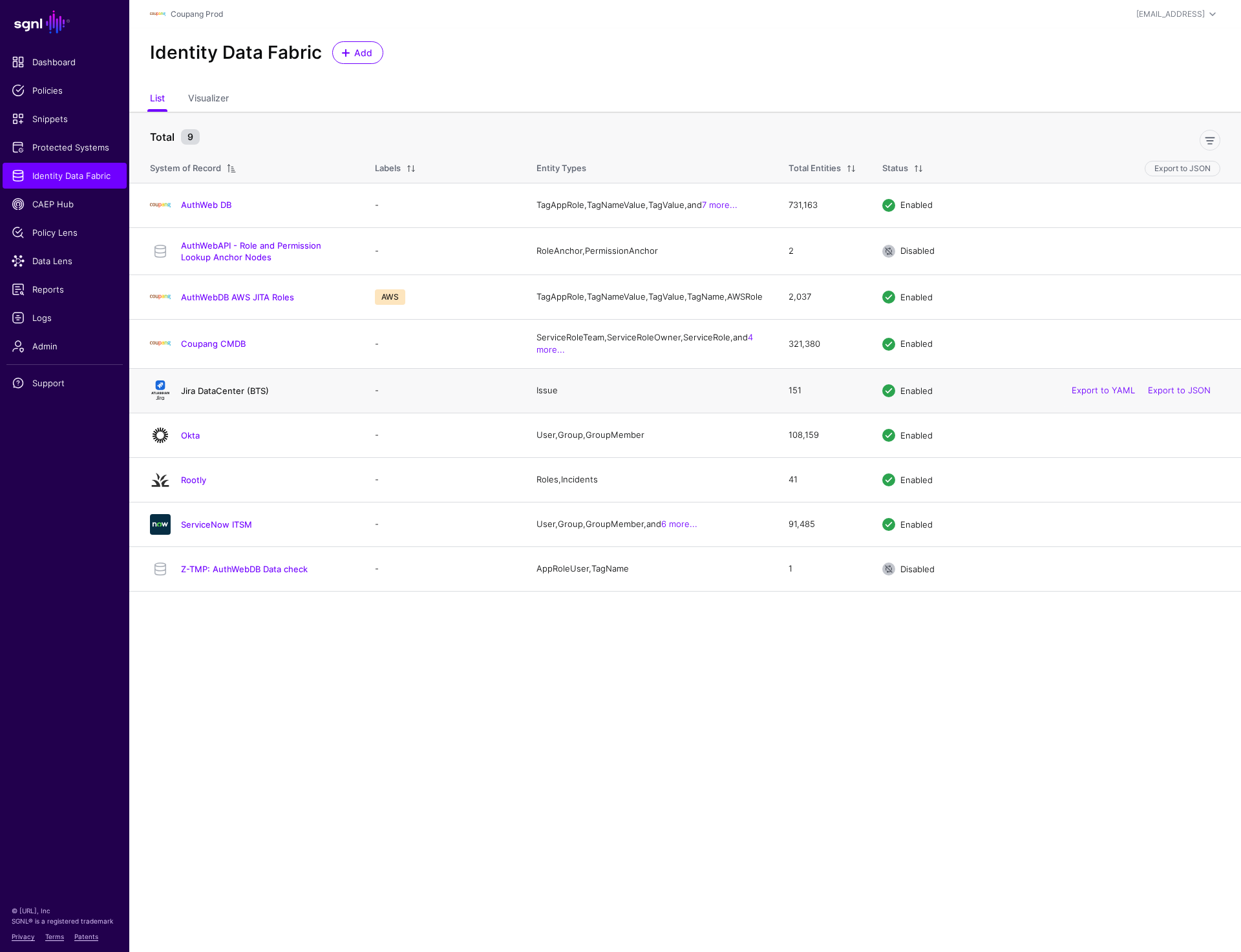
click at [238, 396] on link "Jira DataCenter (BTS)" at bounding box center [224, 391] width 88 height 10
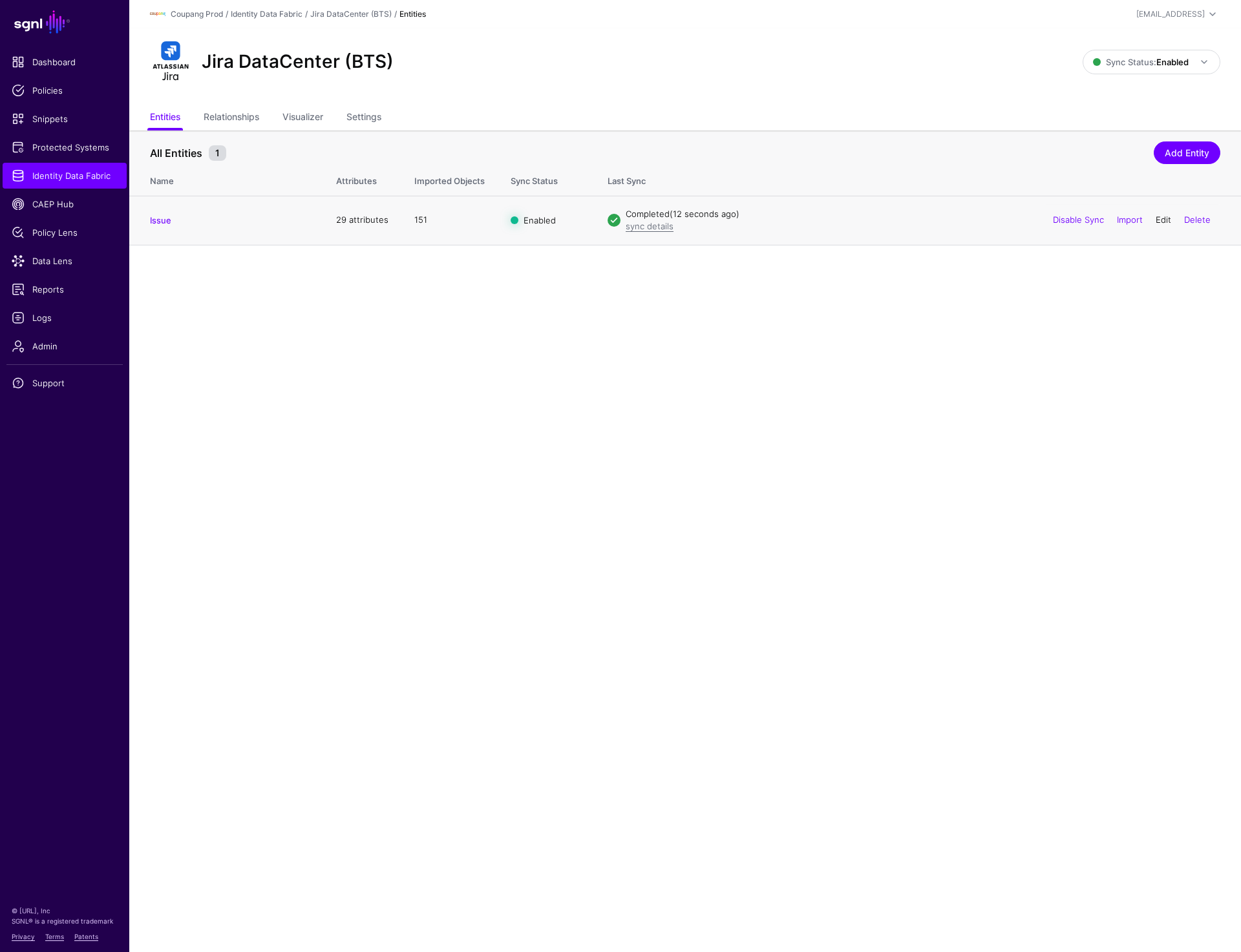
click at [1157, 216] on link "Edit" at bounding box center [1164, 219] width 16 height 10
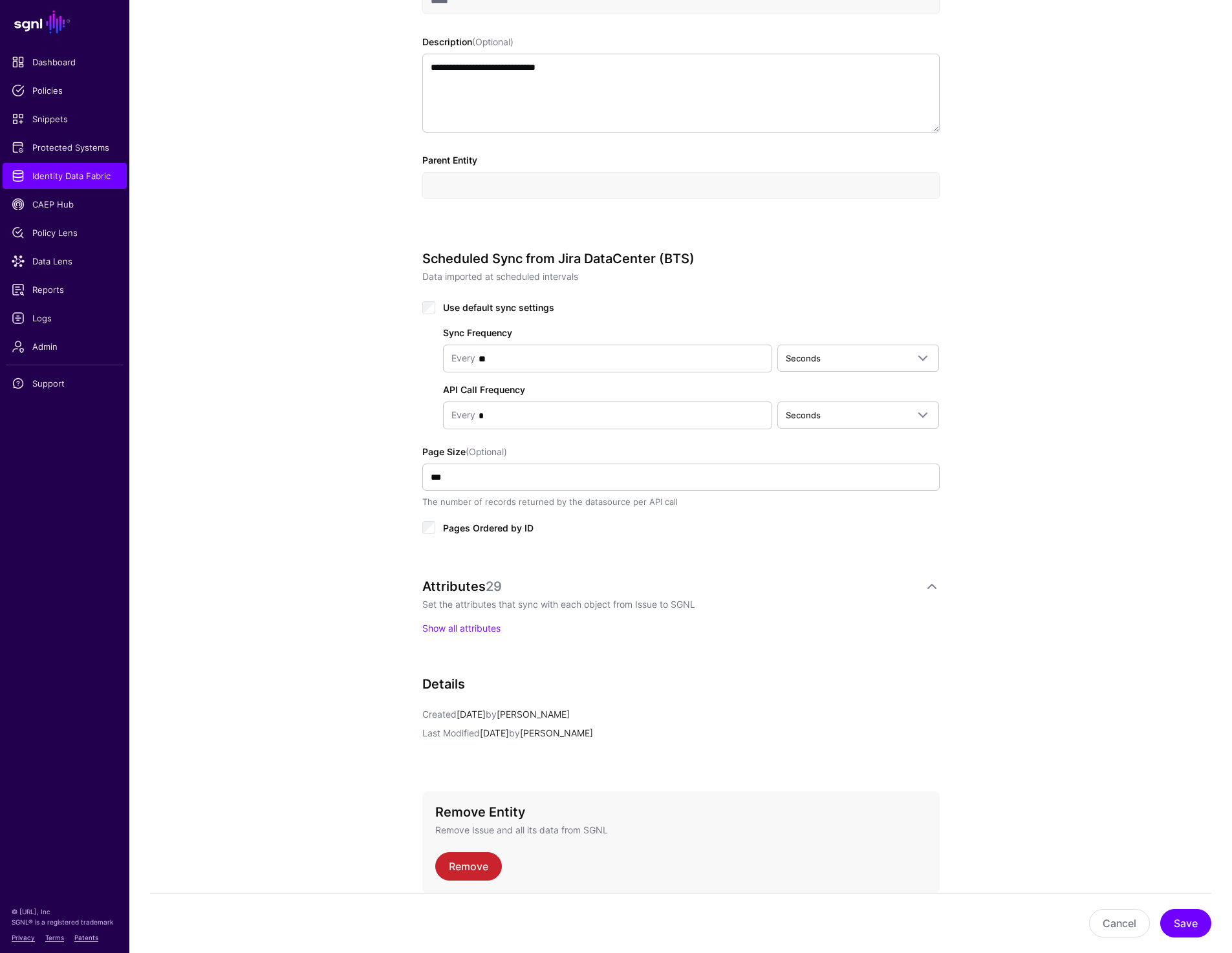
scroll to position [473, 0]
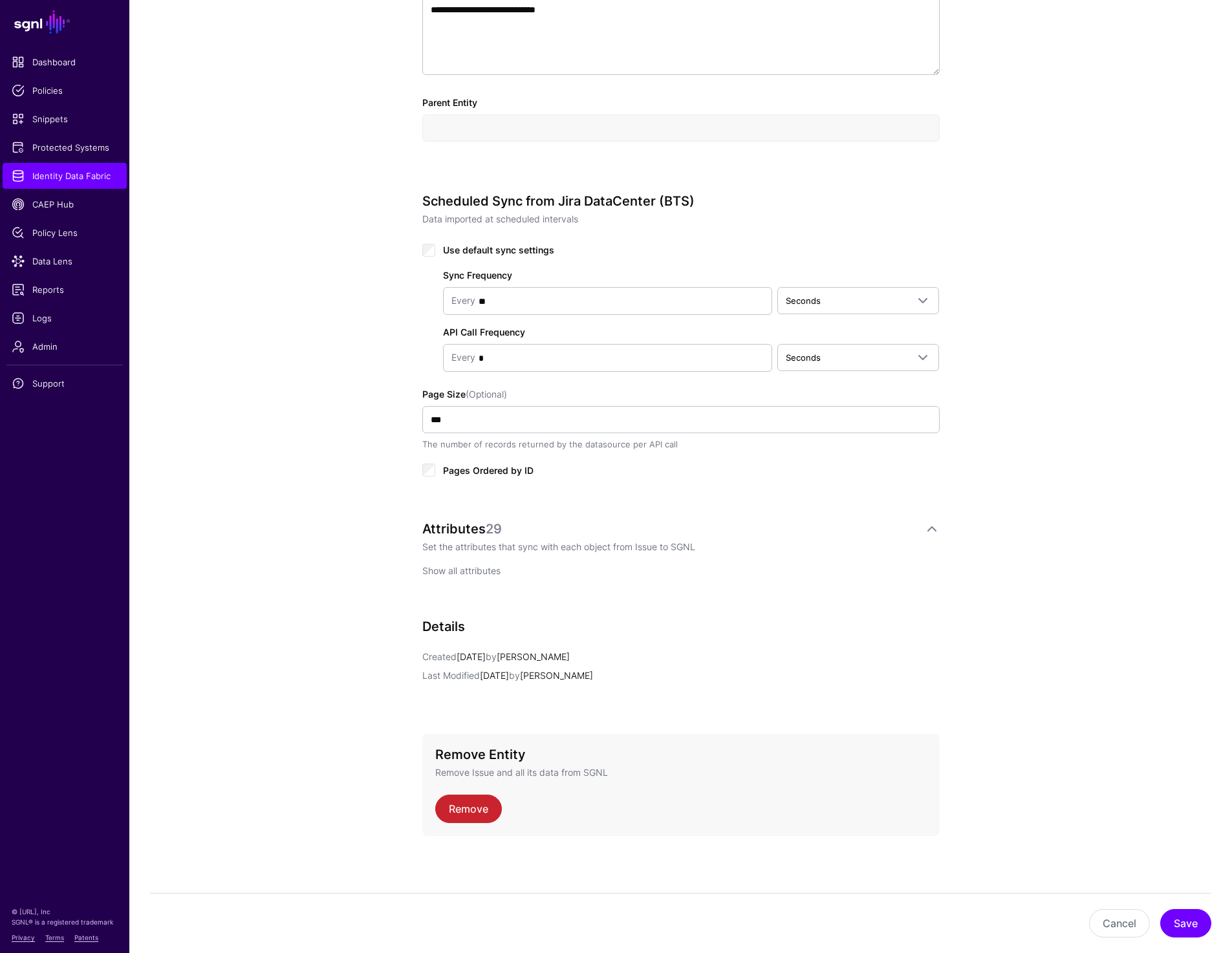
click at [469, 569] on link "Show all attributes" at bounding box center [461, 570] width 78 height 11
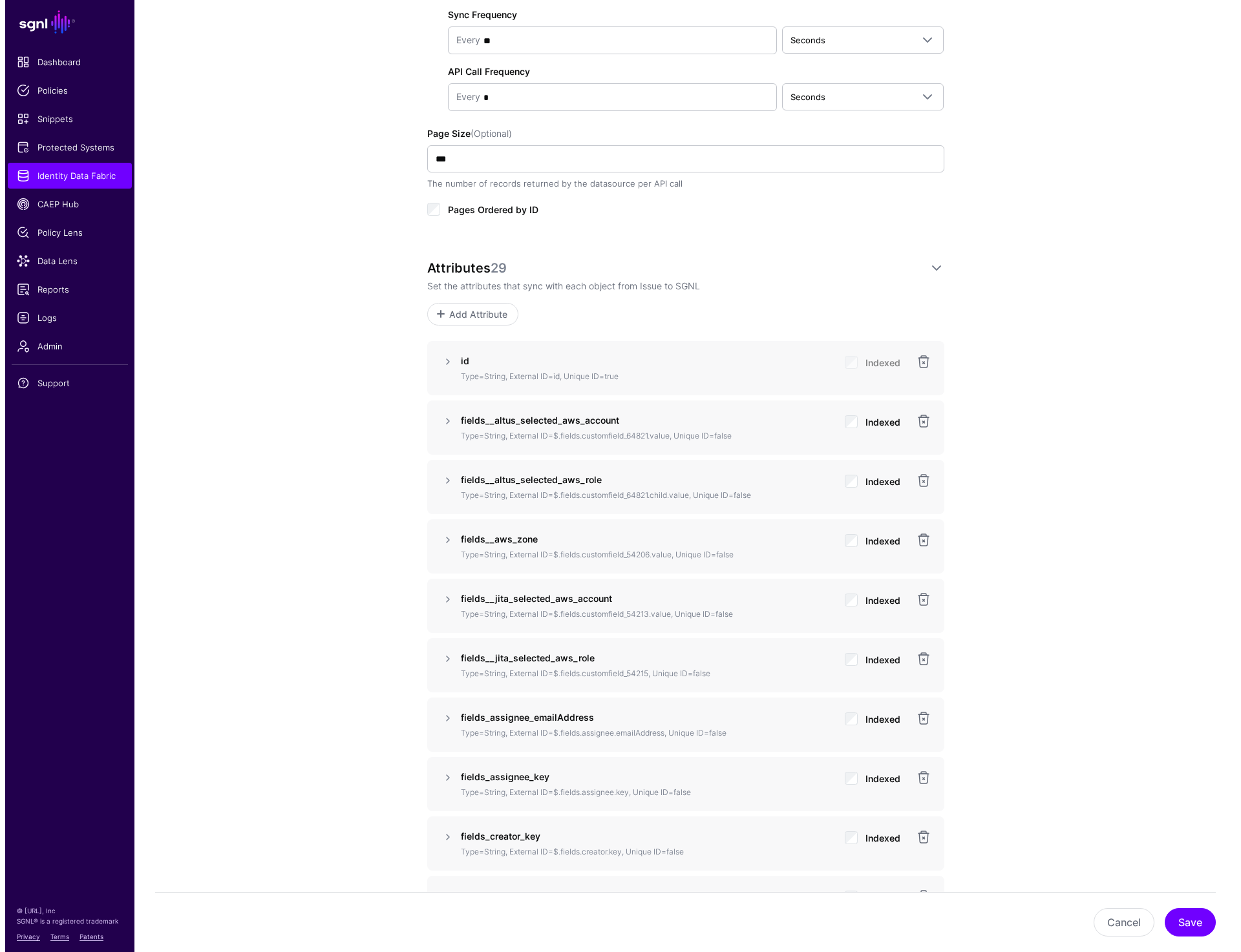
scroll to position [722, 0]
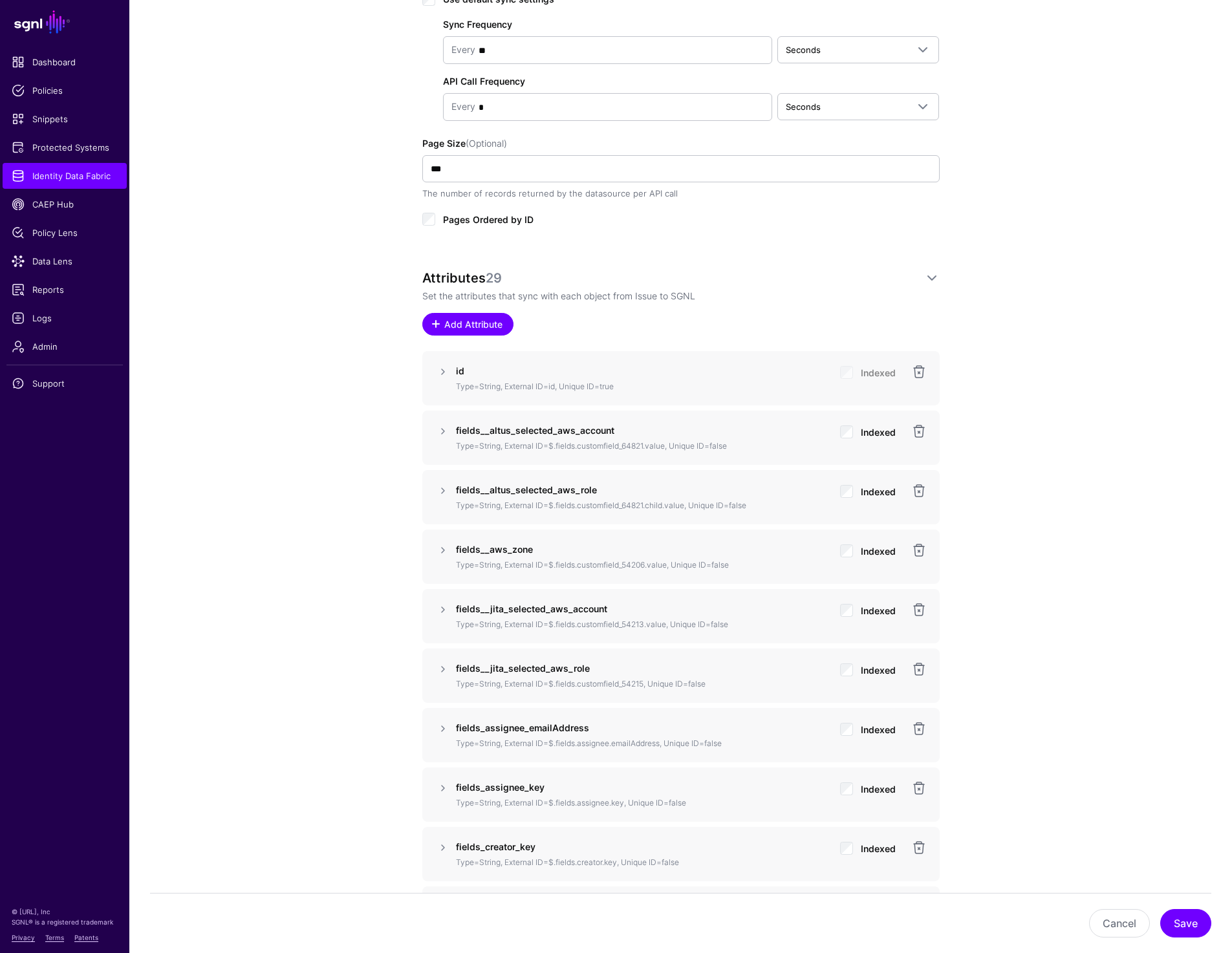
click at [471, 321] on span "Add Attribute" at bounding box center [474, 325] width 62 height 14
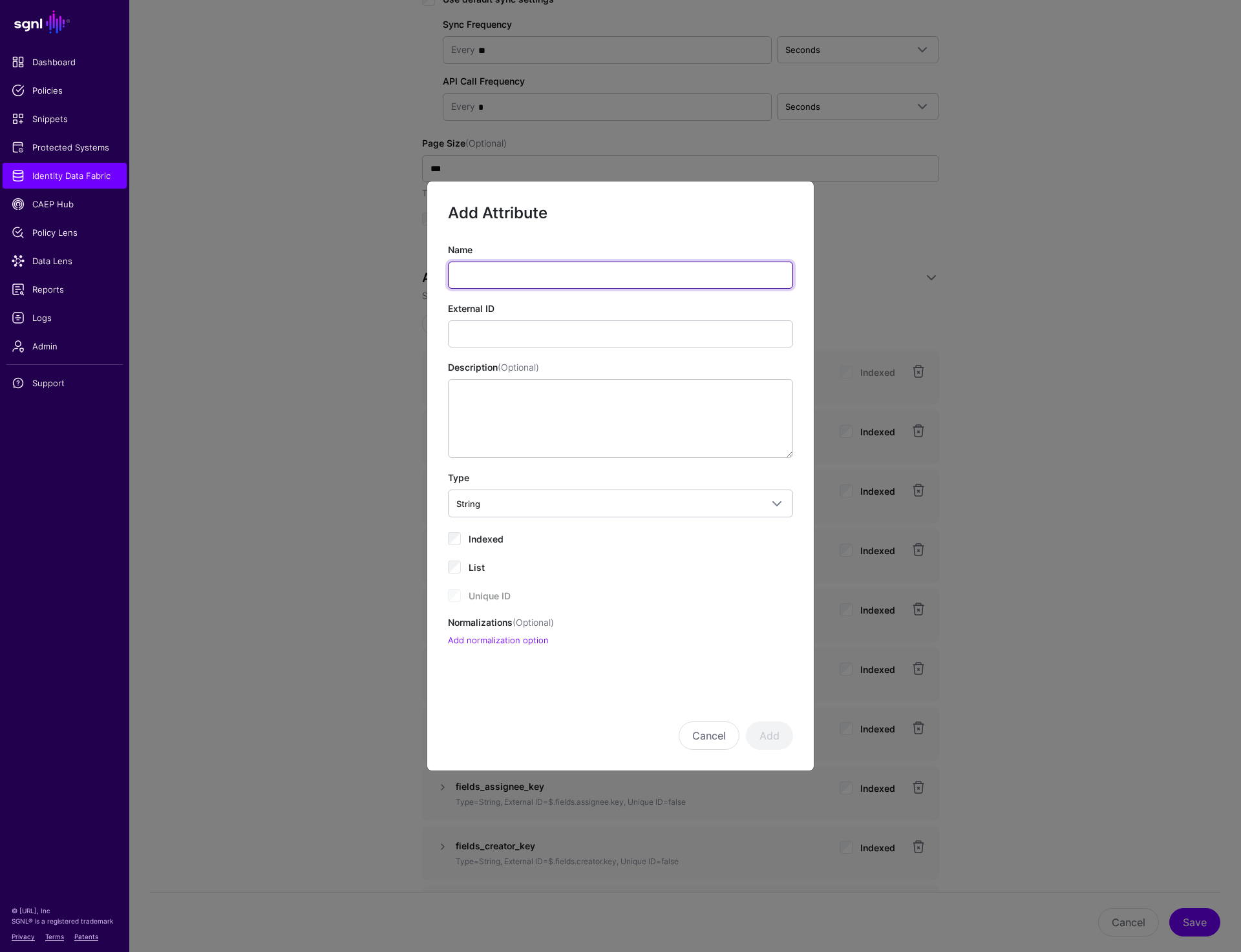
click at [518, 279] on input "Name" at bounding box center [620, 275] width 345 height 27
paste input "**********"
drag, startPoint x: 566, startPoint y: 274, endPoint x: 697, endPoint y: 274, distance: 131.0
click at [697, 274] on input "**********" at bounding box center [620, 275] width 345 height 27
type input "**********"
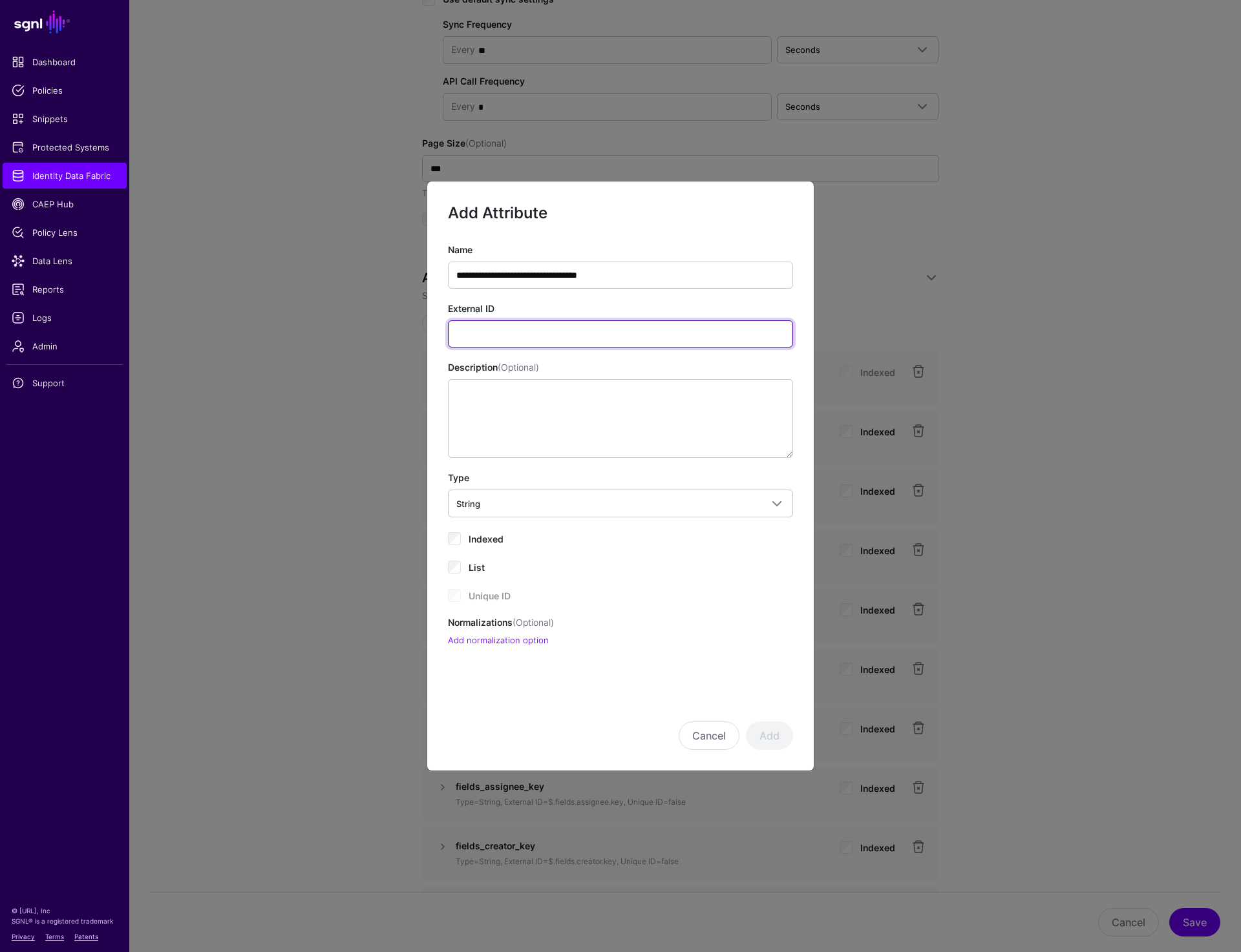
click at [515, 334] on input "External ID" at bounding box center [620, 333] width 345 height 27
paste input "**********"
drag, startPoint x: 545, startPoint y: 334, endPoint x: 568, endPoint y: 334, distance: 23.0
click at [568, 334] on input "**********" at bounding box center [620, 333] width 345 height 27
paste input "*"
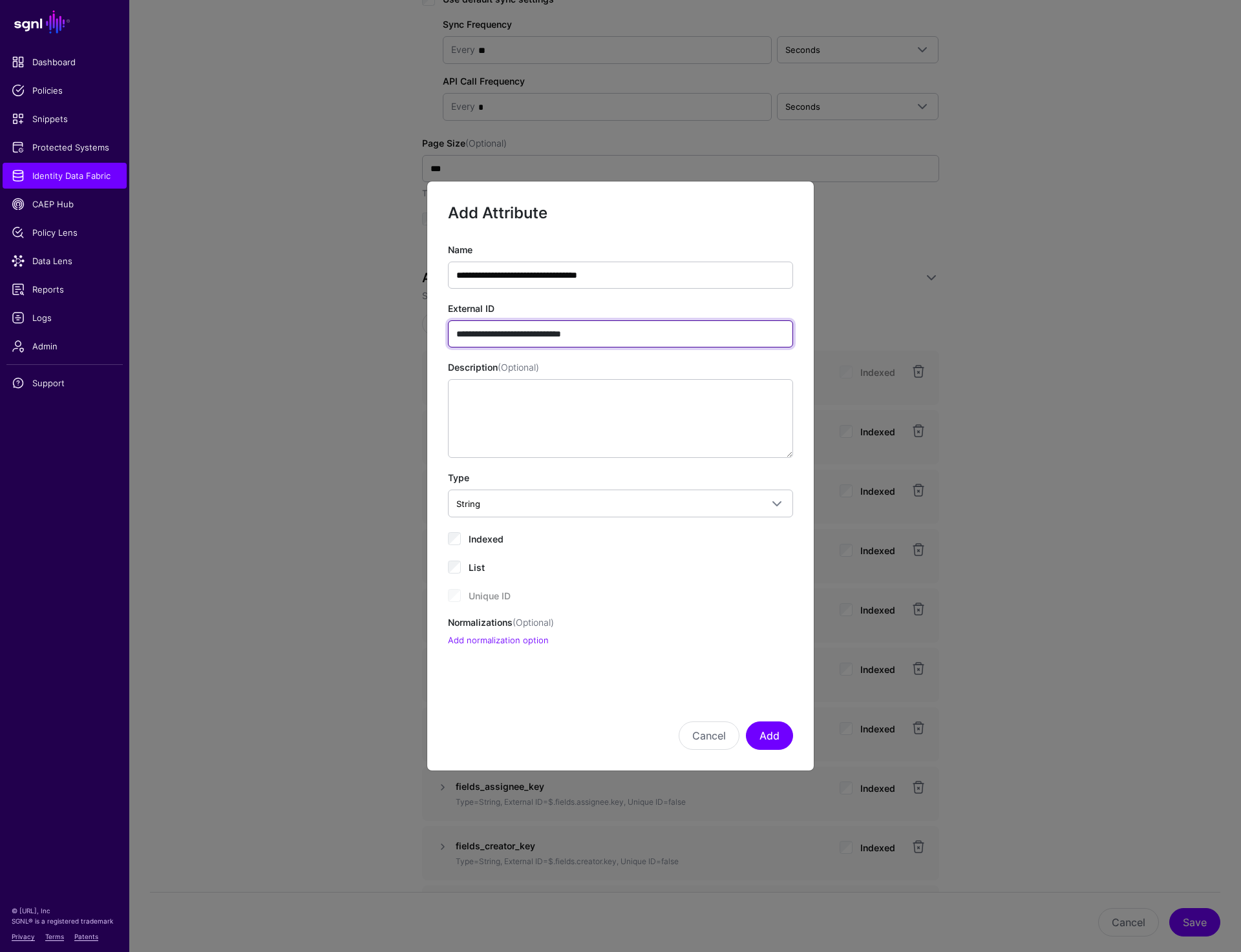
type input "**********"
click at [626, 334] on input "**********" at bounding box center [620, 333] width 345 height 27
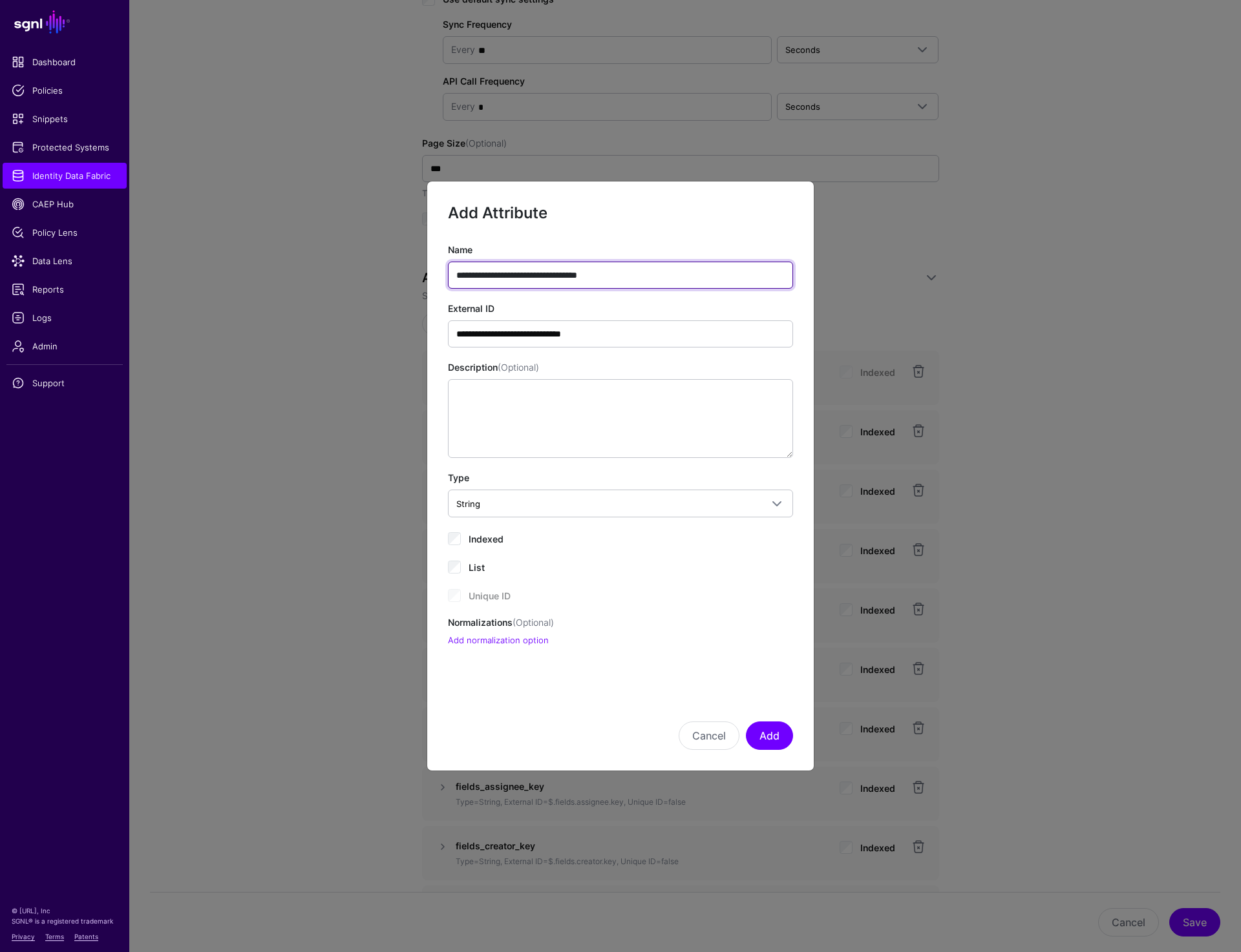
click at [649, 274] on input "**********" at bounding box center [620, 275] width 345 height 27
click at [767, 726] on button "Add" at bounding box center [770, 736] width 48 height 29
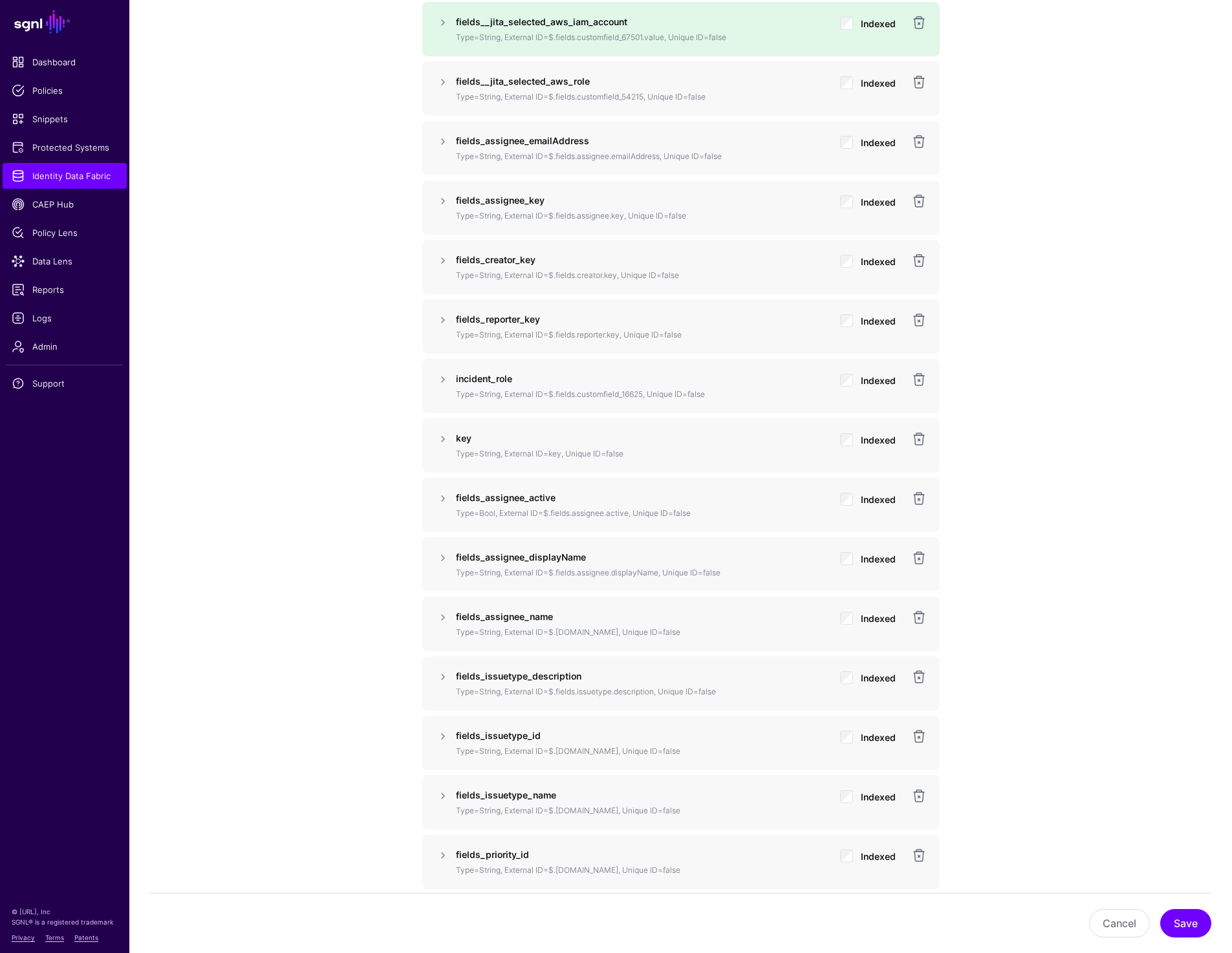
scroll to position [1363, 0]
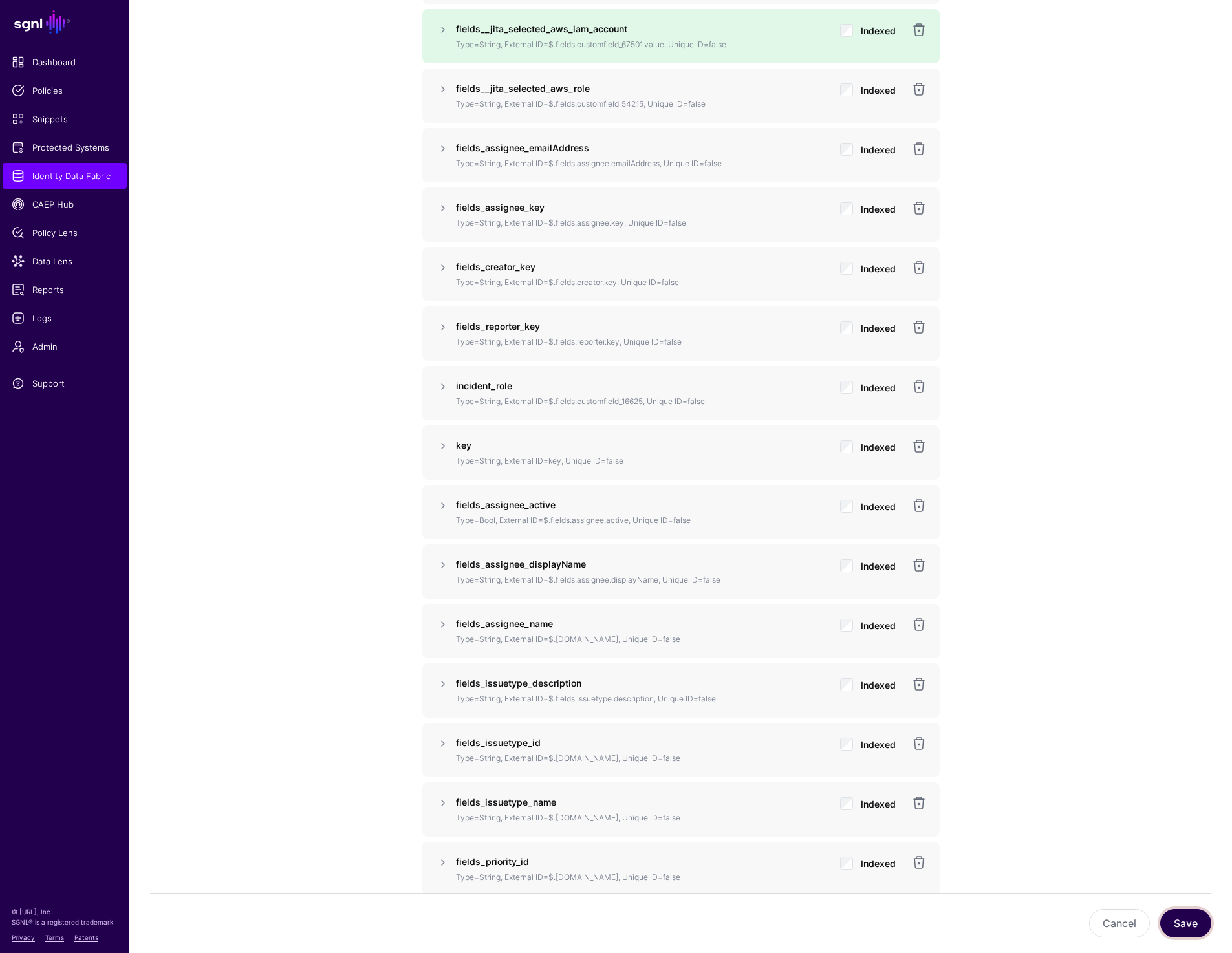
click at [1188, 919] on button "Save" at bounding box center [1185, 923] width 51 height 29
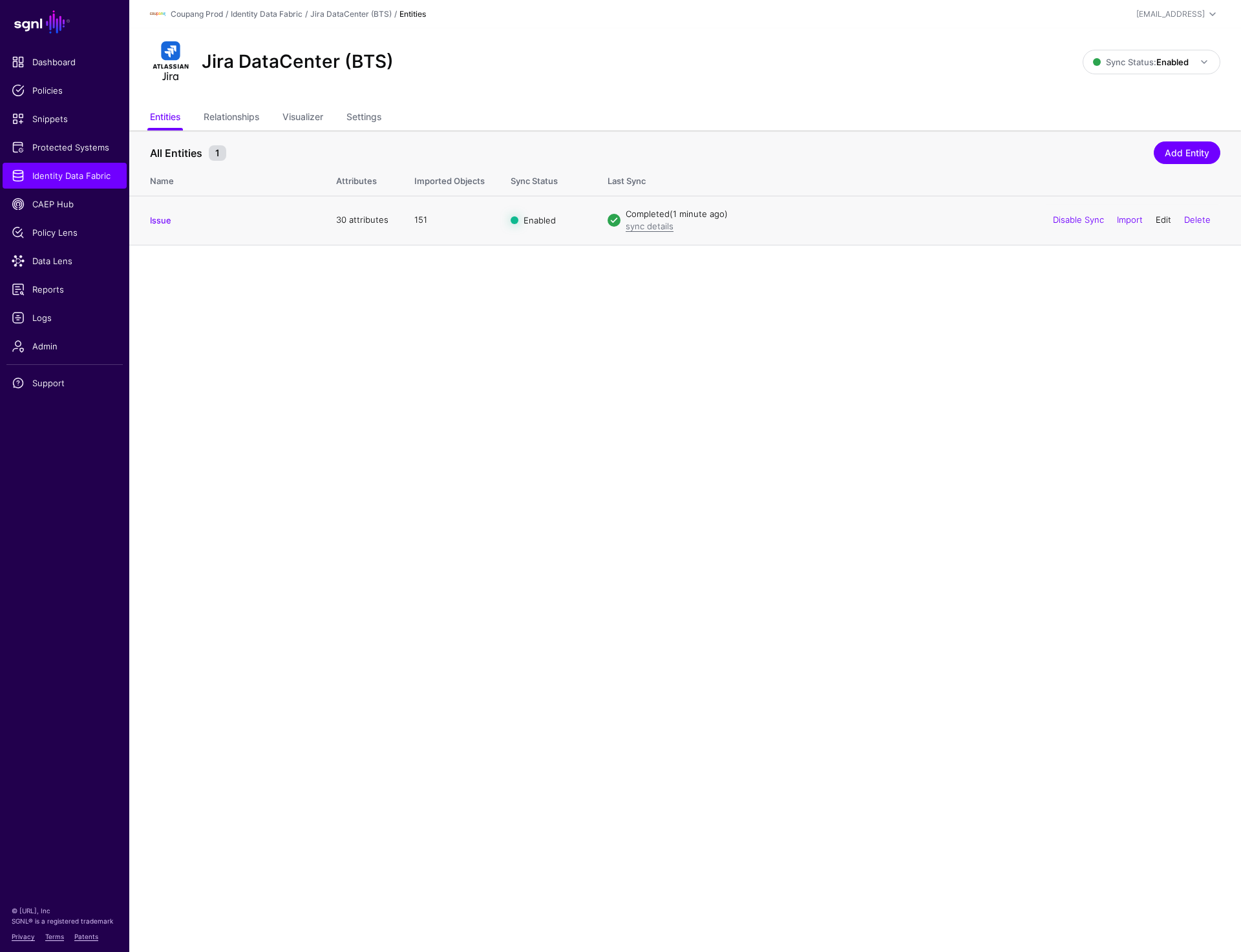
click at [1162, 216] on link "Edit" at bounding box center [1164, 219] width 16 height 10
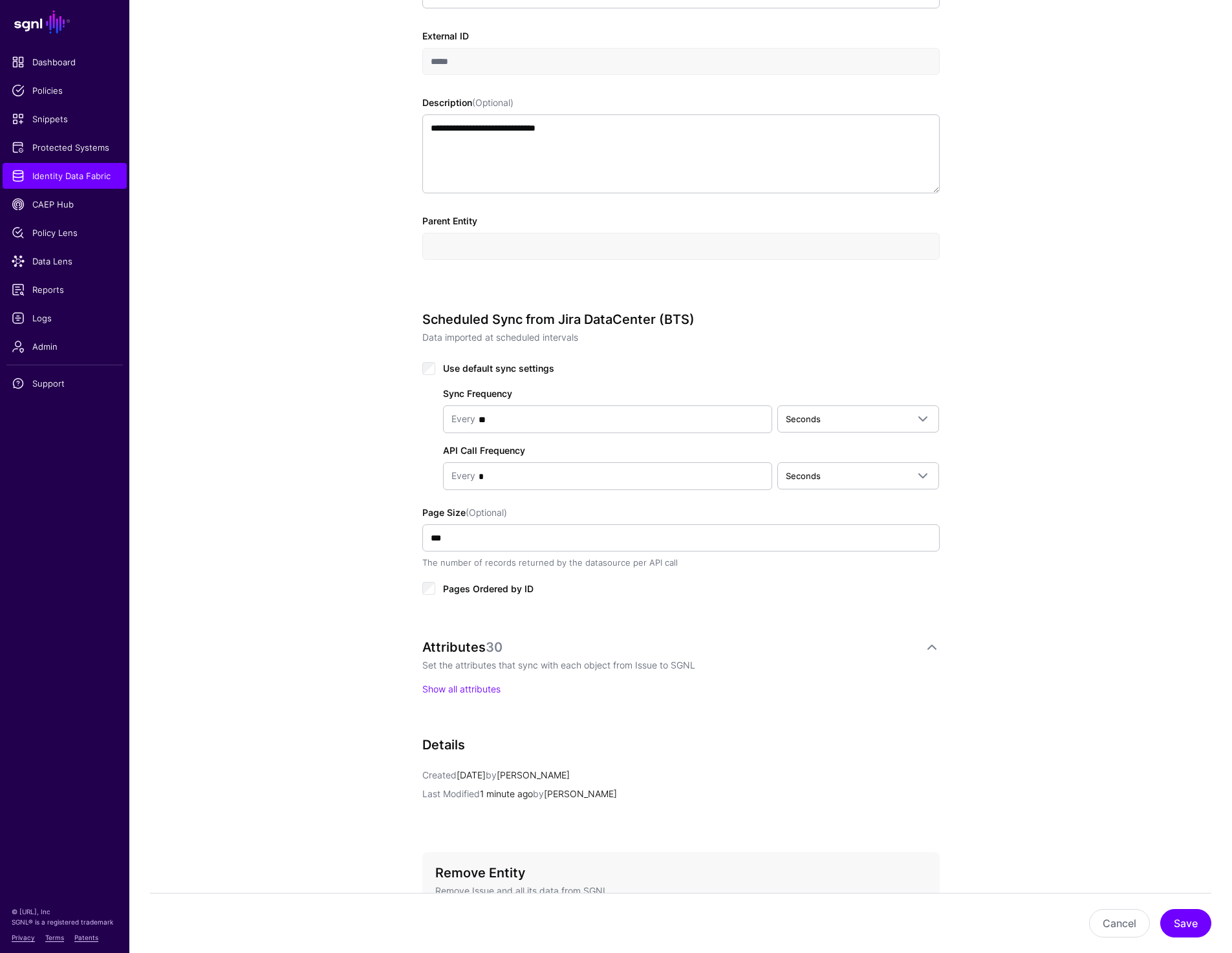
scroll to position [473, 0]
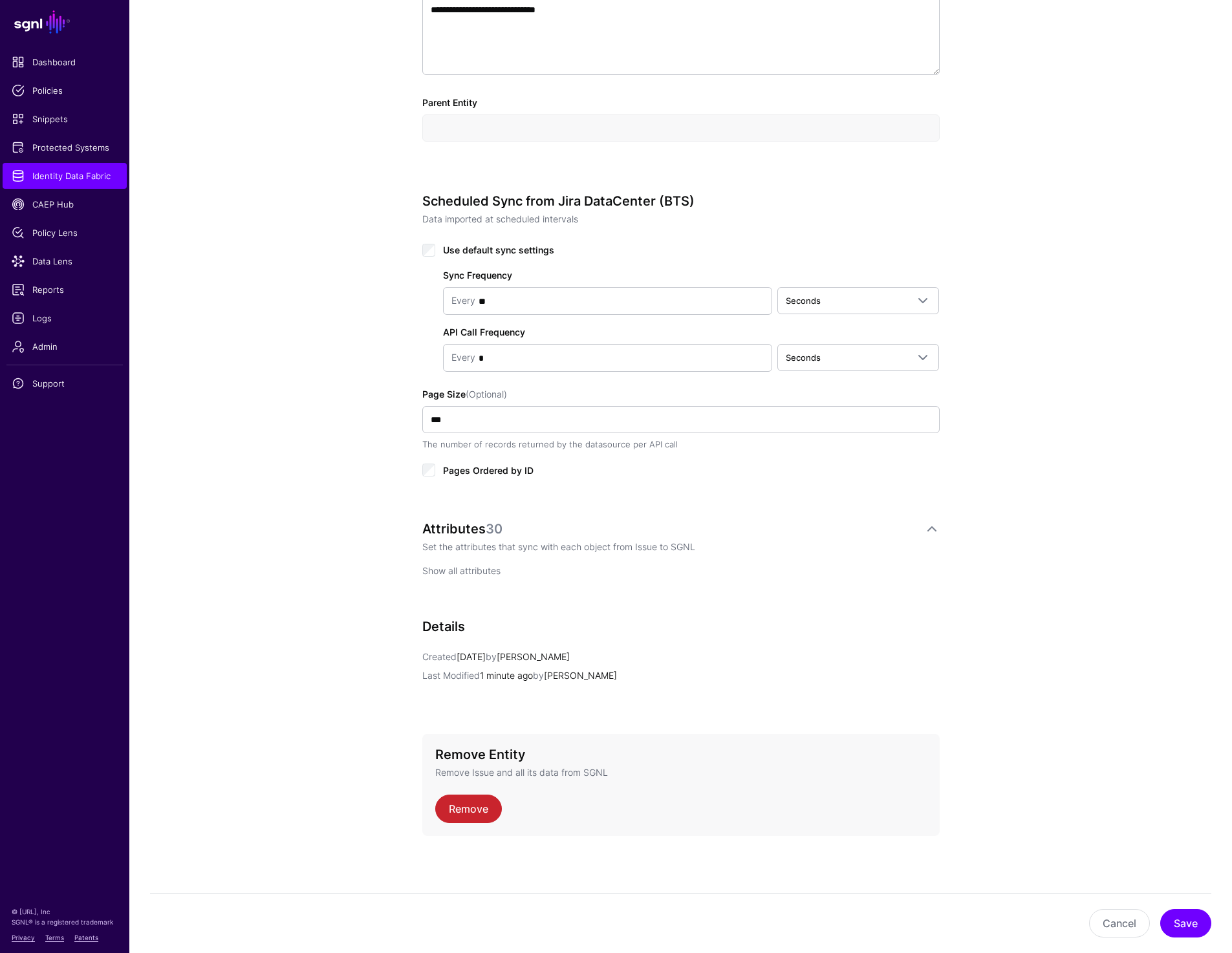
click at [441, 569] on link "Show all attributes" at bounding box center [461, 570] width 78 height 11
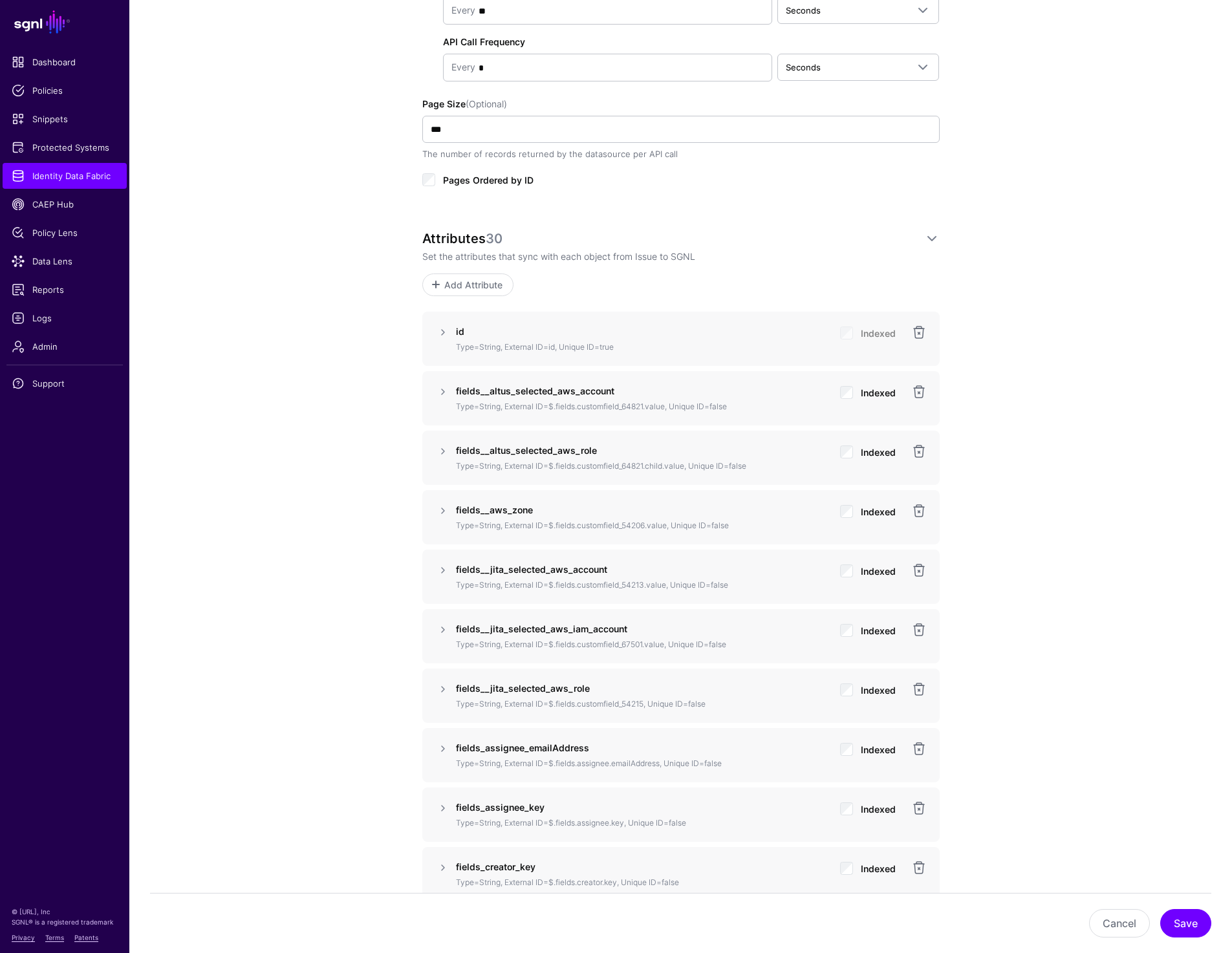
scroll to position [806, 0]
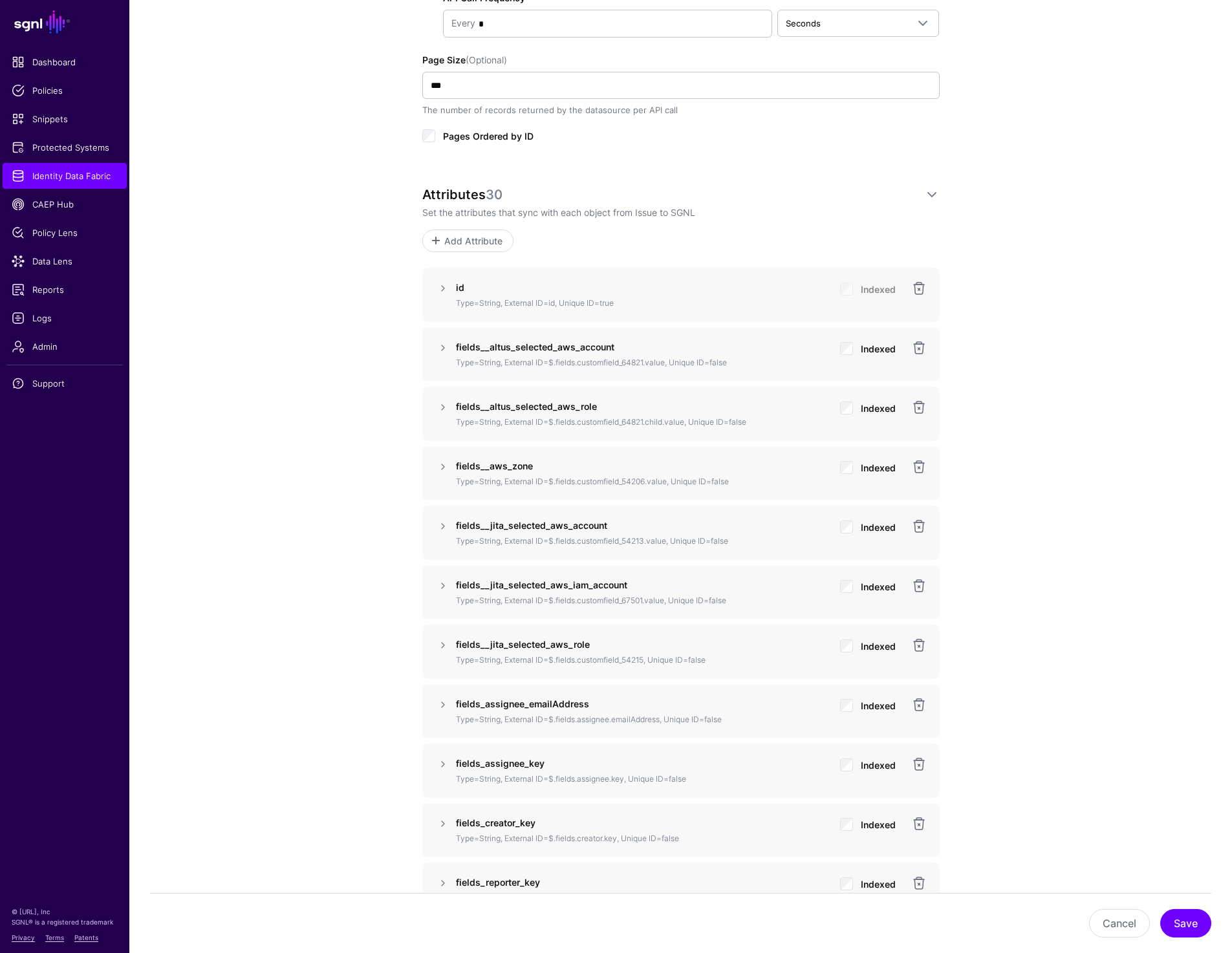
click at [337, 383] on div "**********" at bounding box center [680, 867] width 1103 height 3136
click at [441, 524] on link at bounding box center [443, 526] width 16 height 16
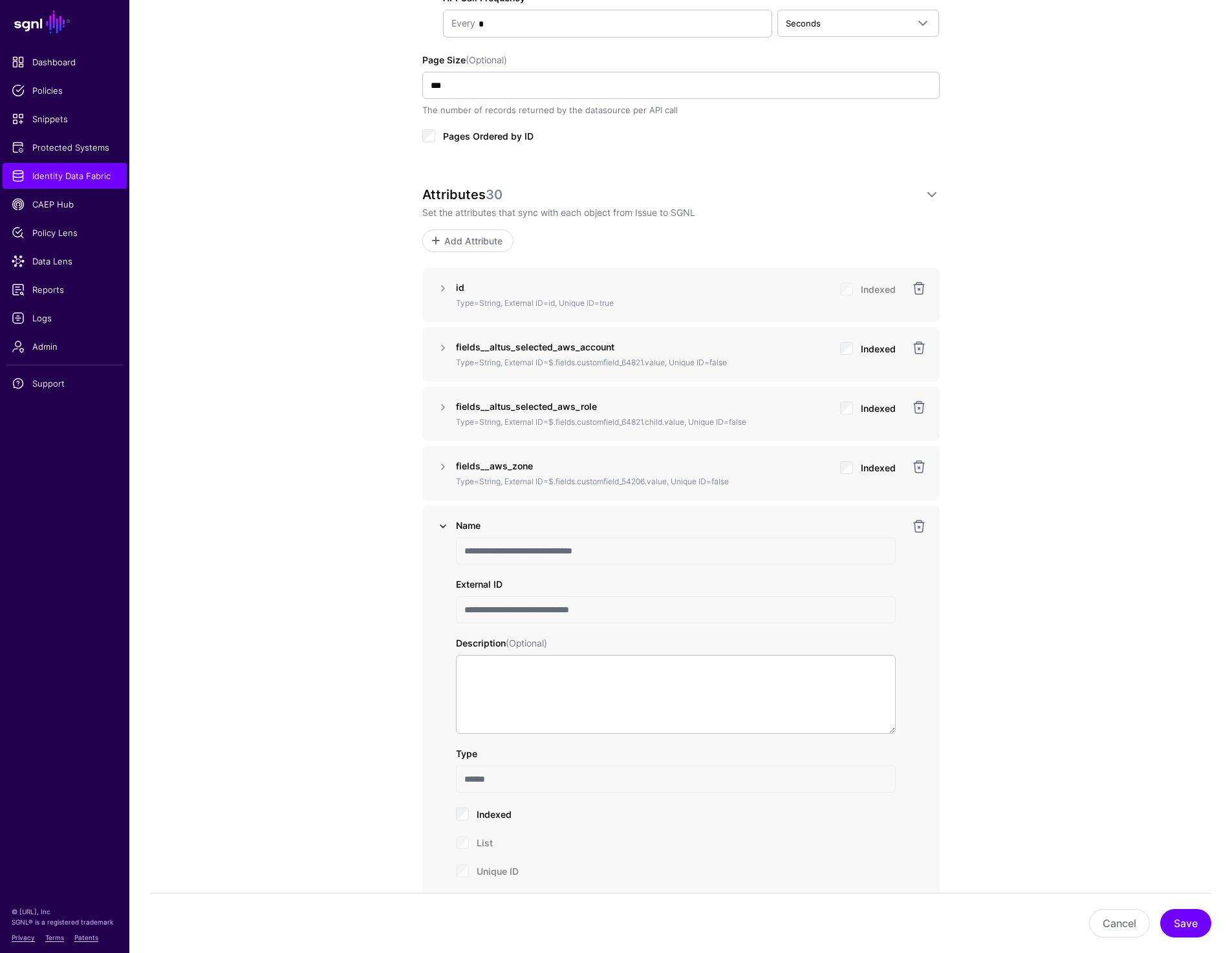
click at [441, 523] on link at bounding box center [443, 526] width 16 height 16
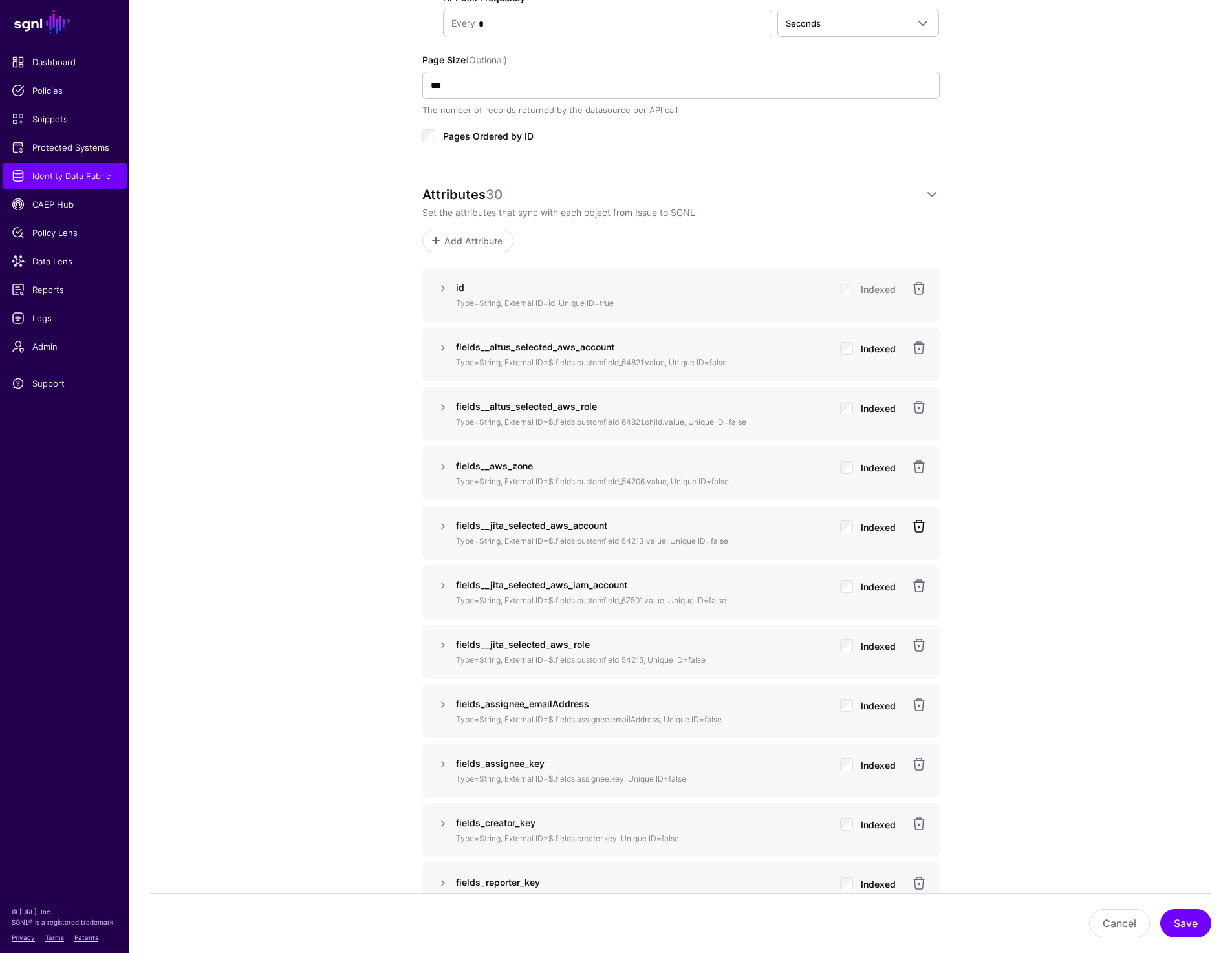
click at [921, 524] on link at bounding box center [919, 526] width 16 height 16
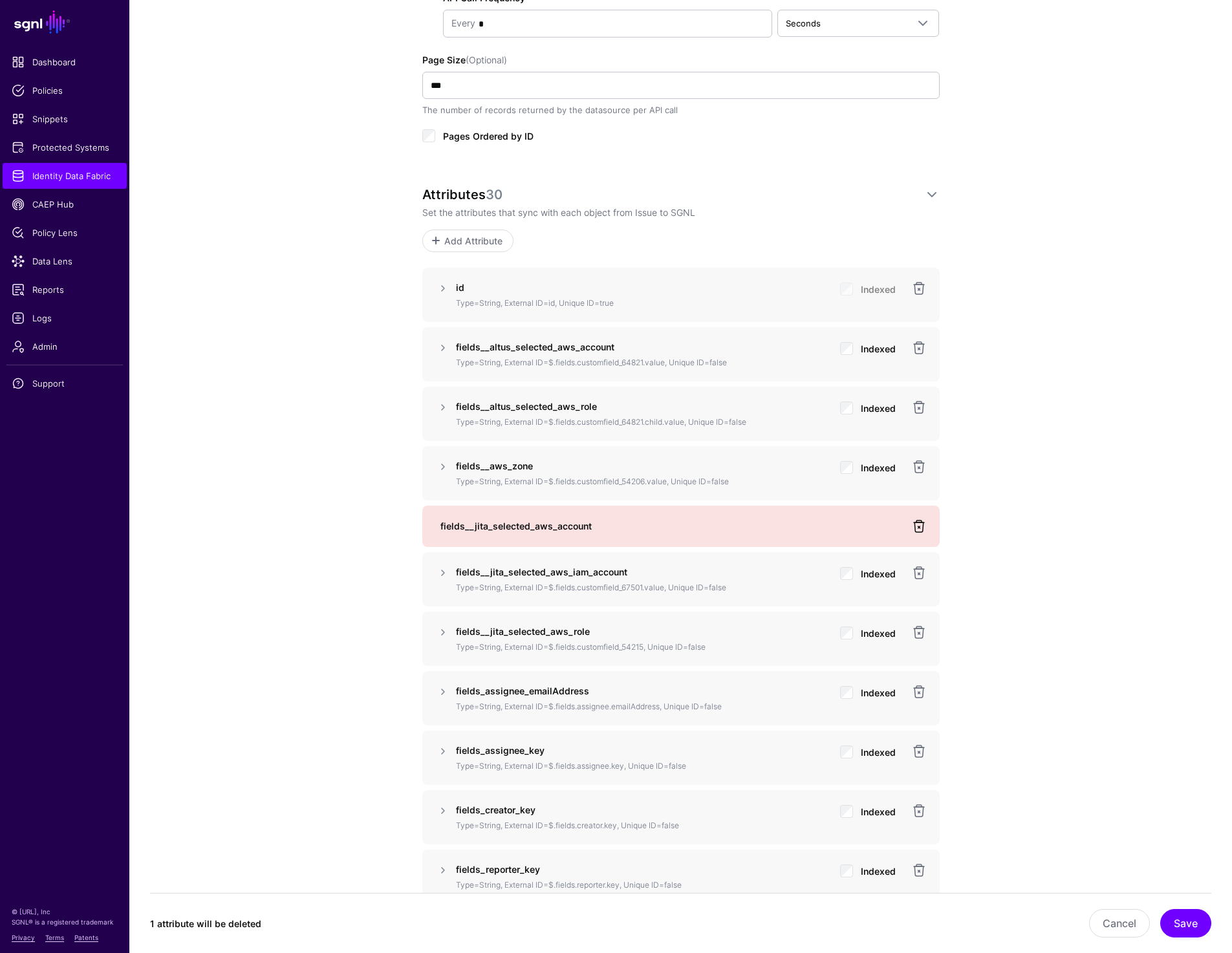
click at [919, 525] on link at bounding box center [919, 526] width 16 height 16
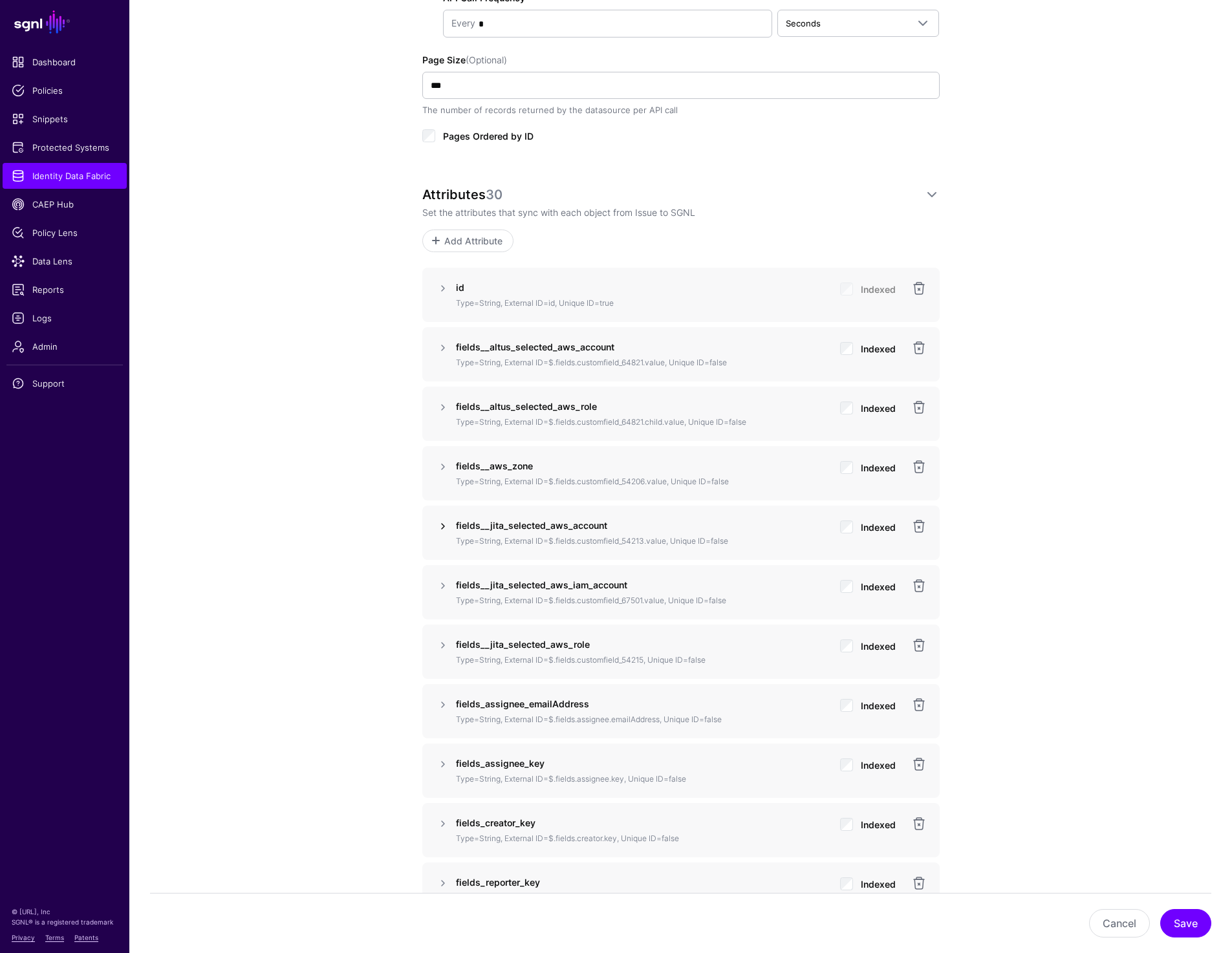
click at [441, 528] on link at bounding box center [443, 526] width 16 height 16
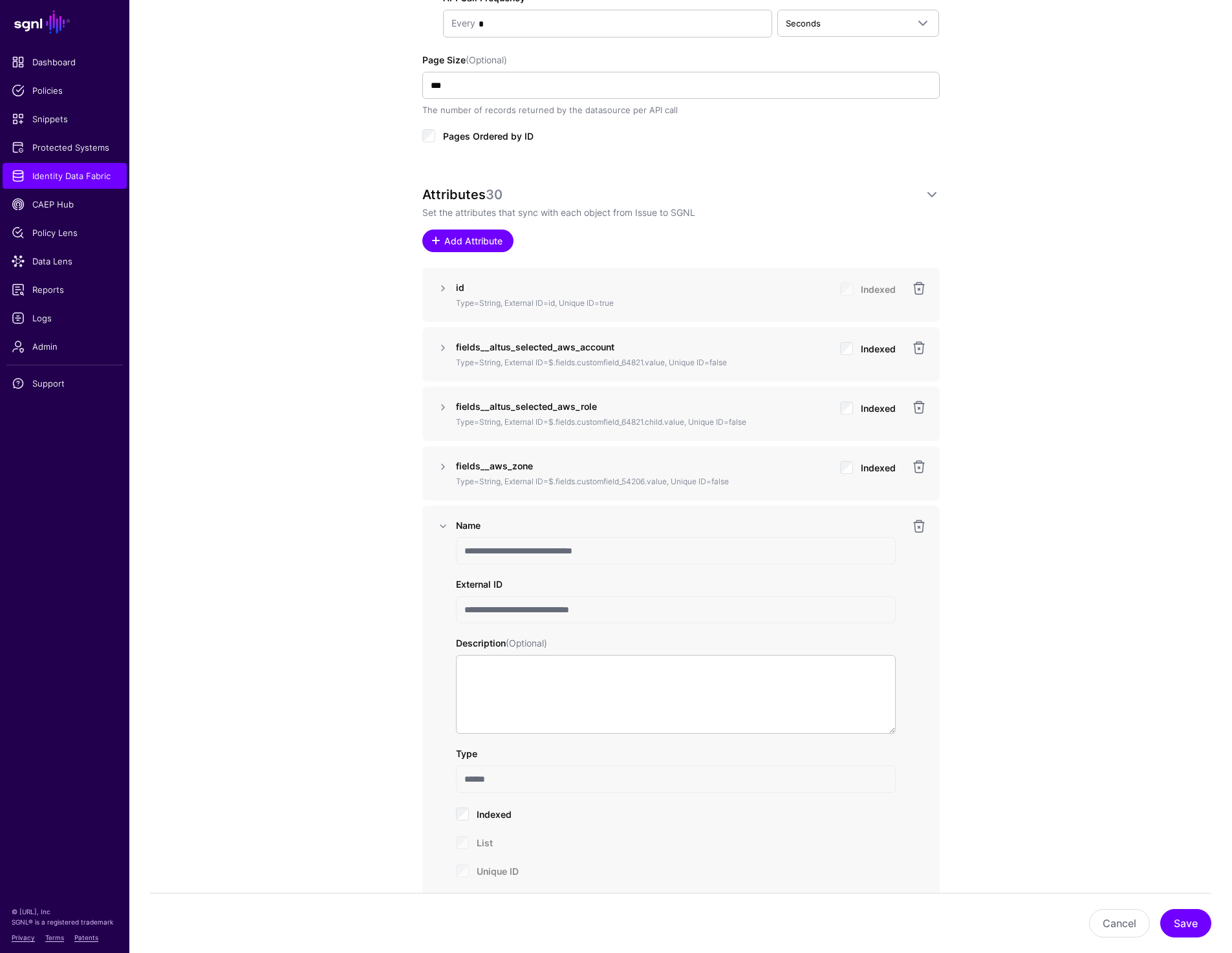
click at [479, 236] on span "Add Attribute" at bounding box center [474, 241] width 62 height 14
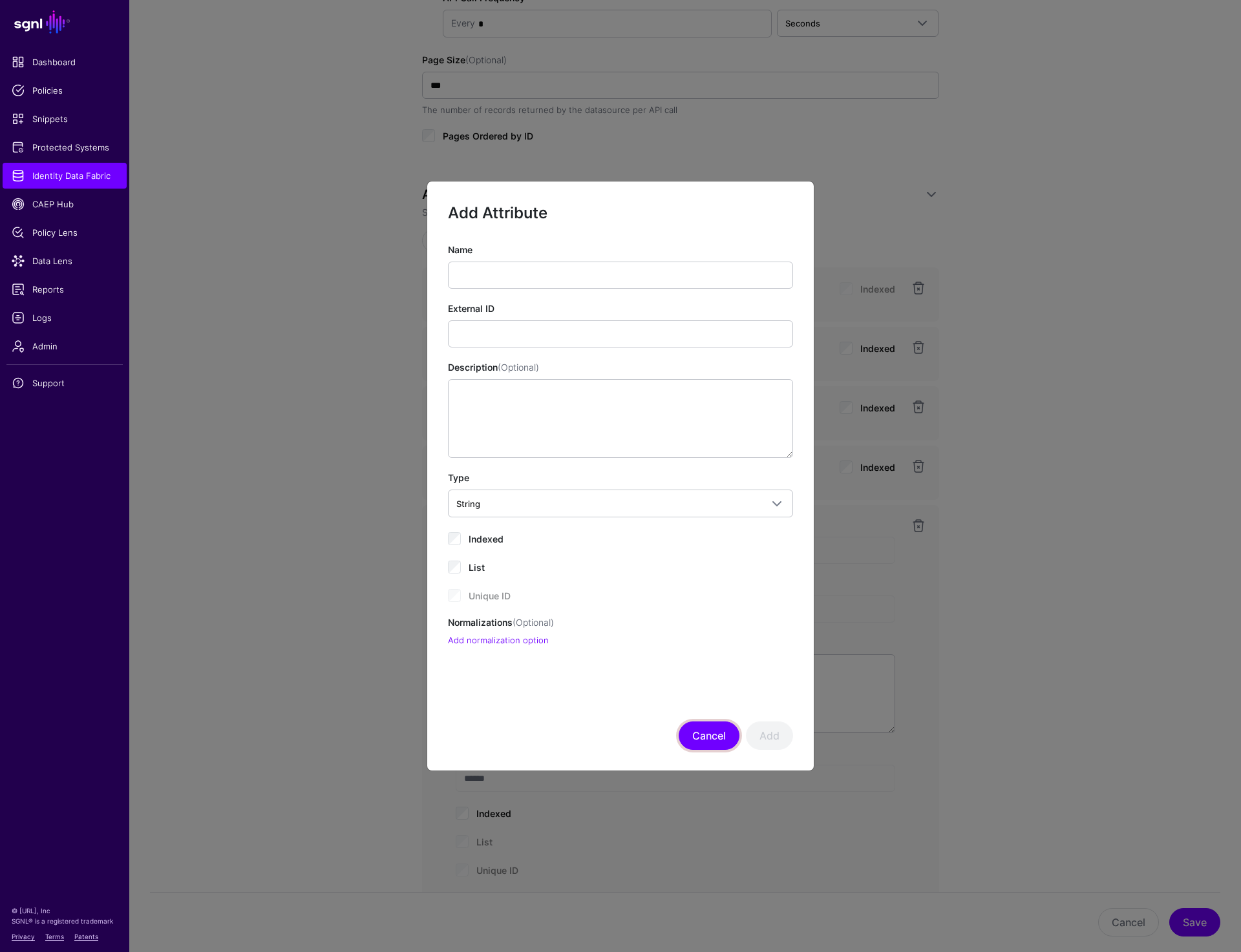
click at [700, 732] on button "Cancel" at bounding box center [708, 736] width 61 height 29
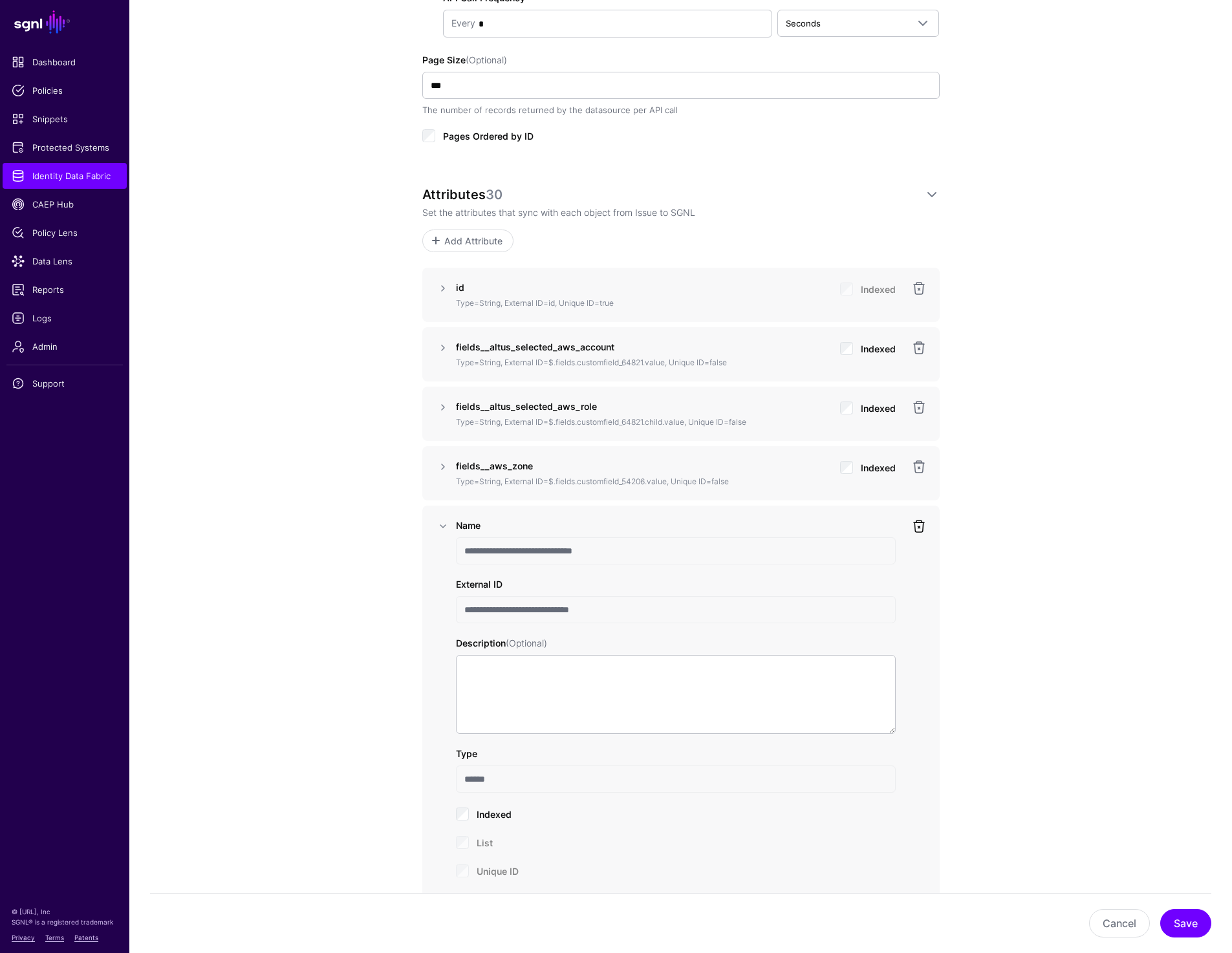
click at [919, 529] on link at bounding box center [919, 526] width 16 height 16
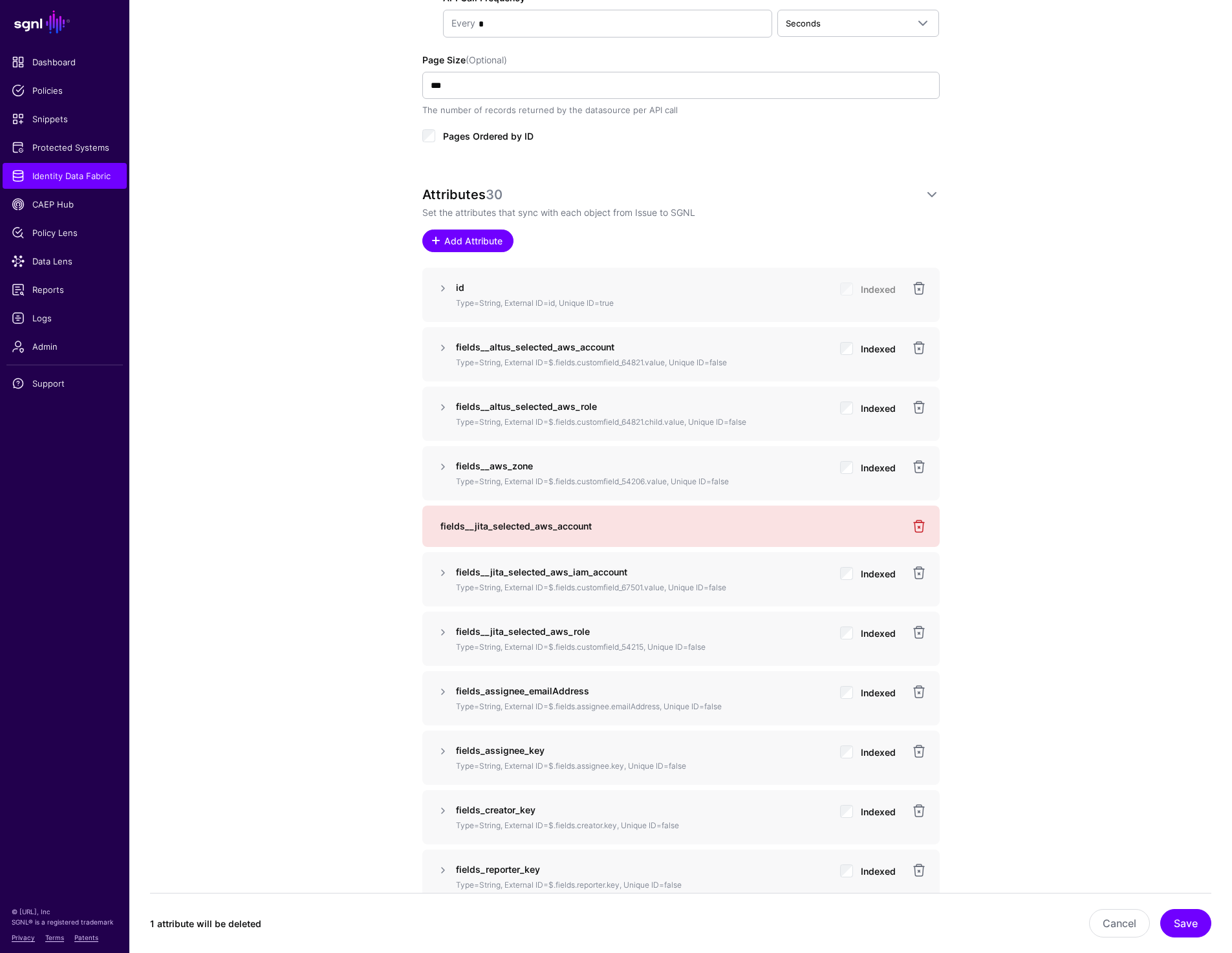
click at [441, 242] on span at bounding box center [436, 240] width 10 height 10
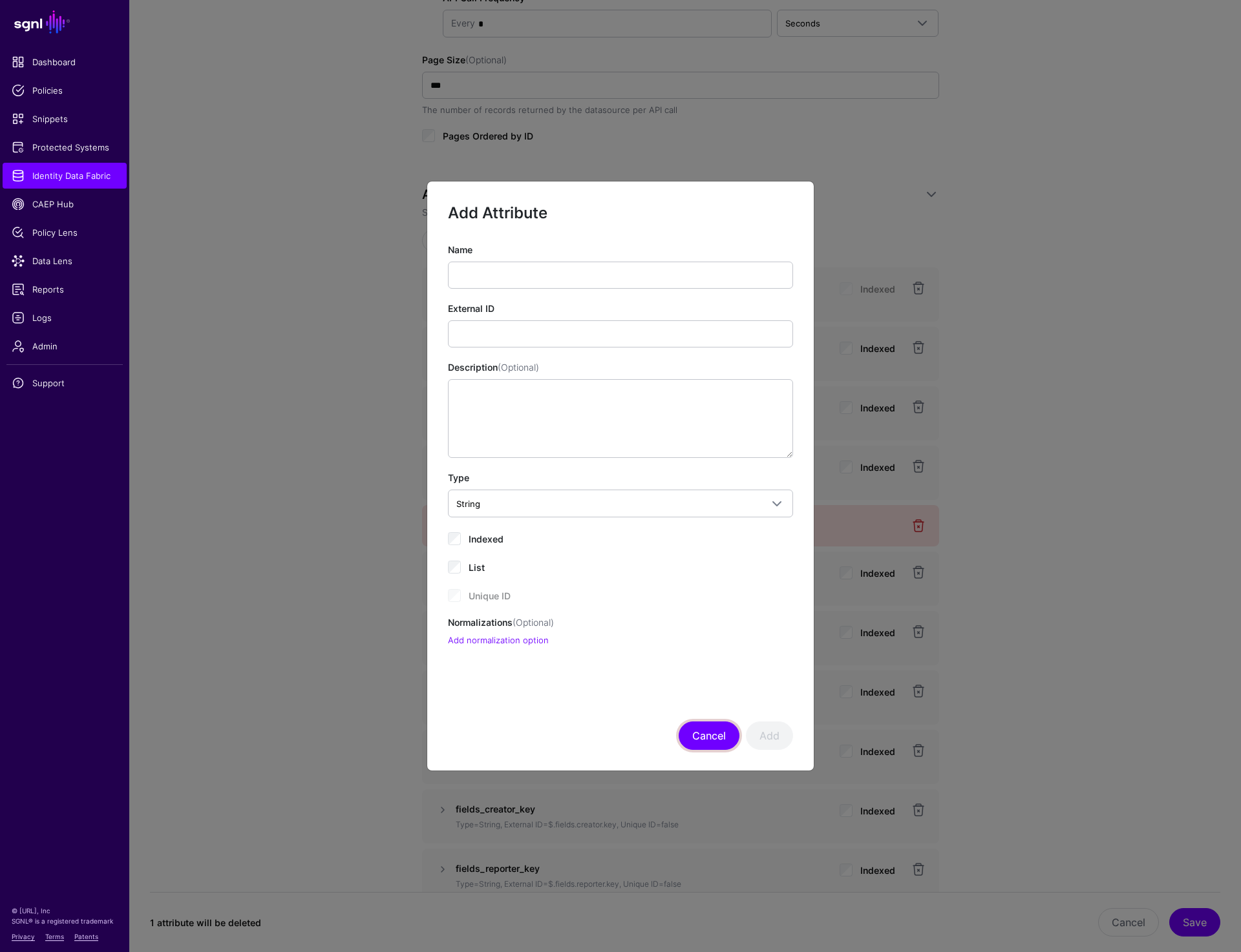
click at [689, 729] on button "Cancel" at bounding box center [708, 736] width 61 height 29
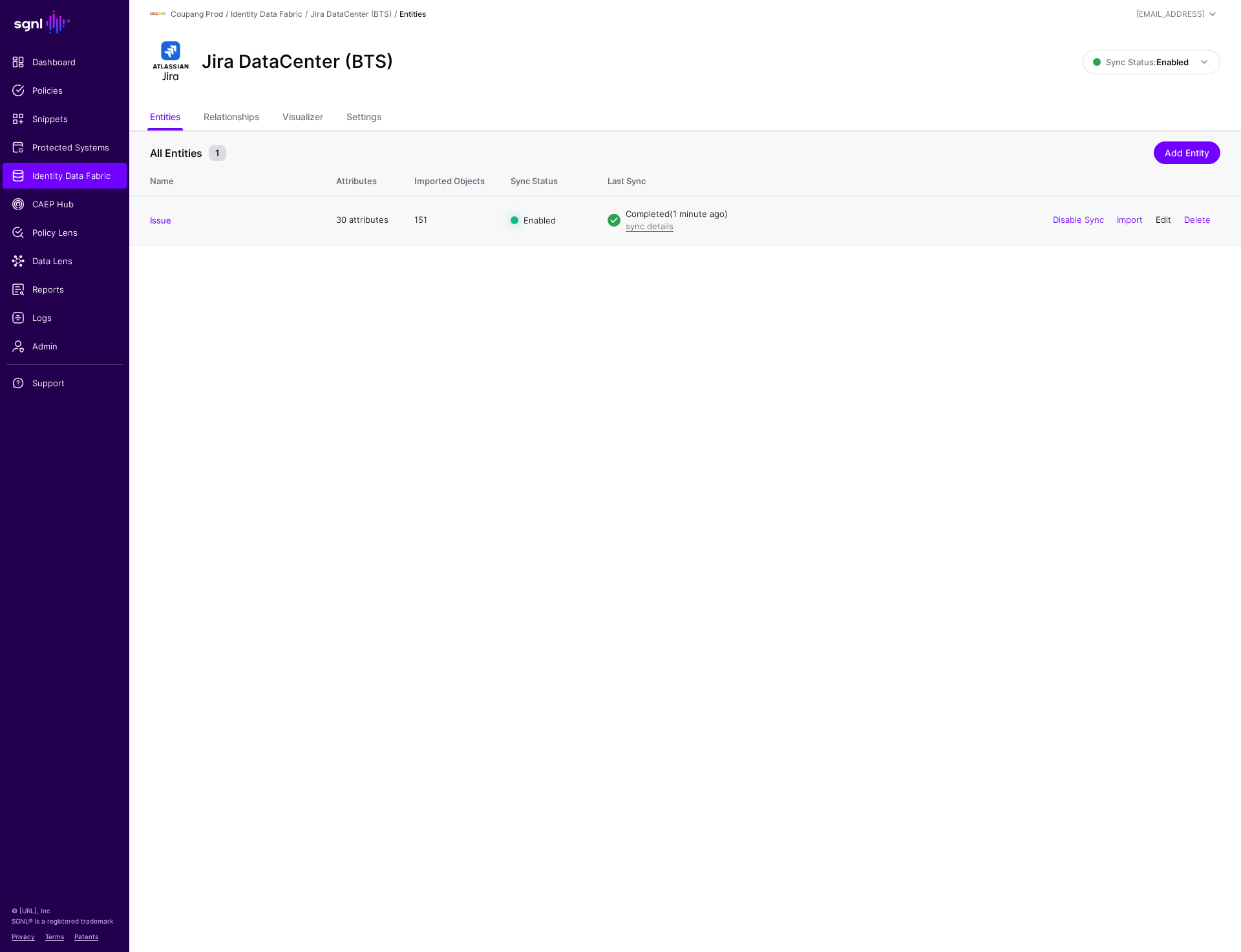
click at [1157, 220] on link "Edit" at bounding box center [1164, 219] width 16 height 10
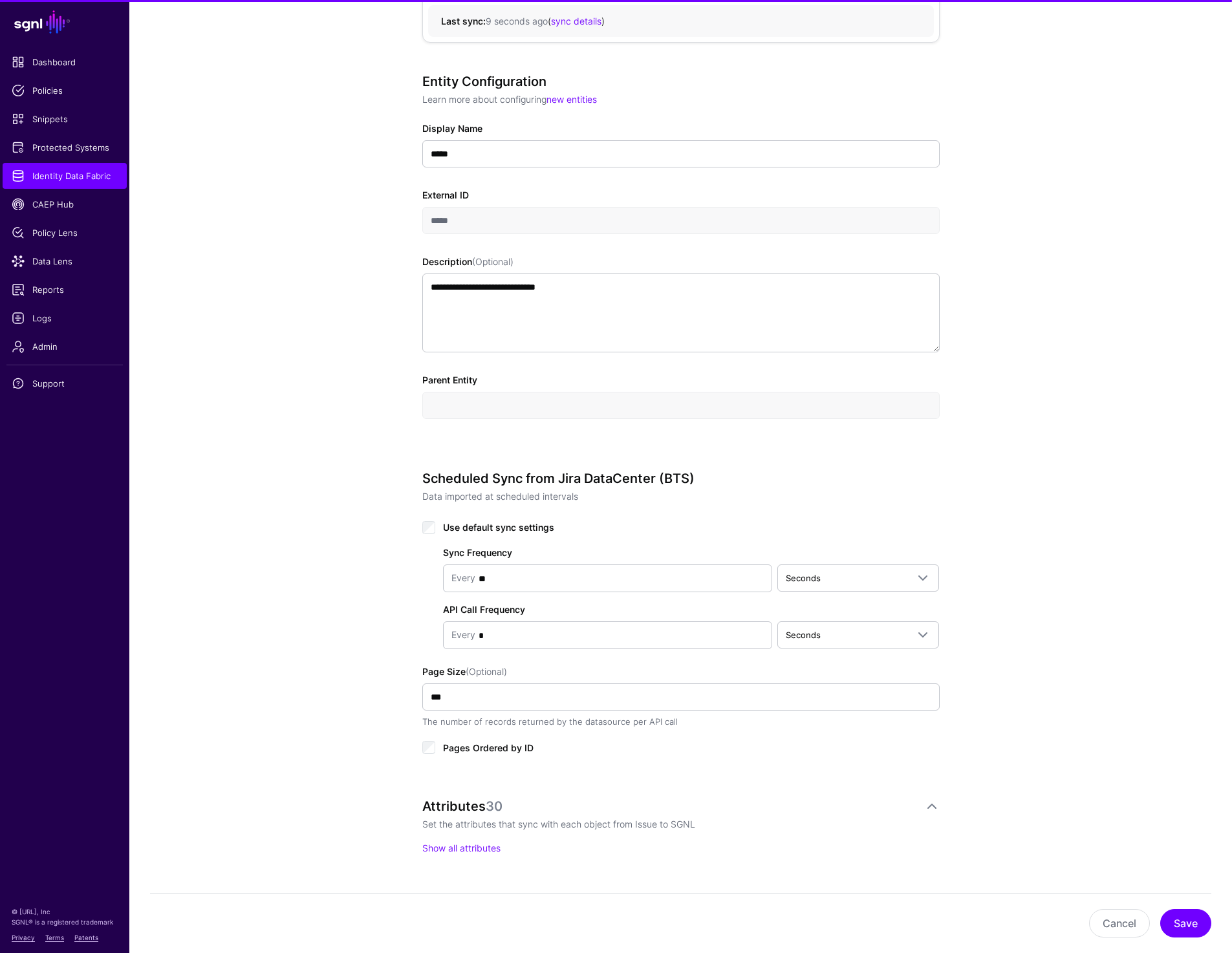
scroll to position [473, 0]
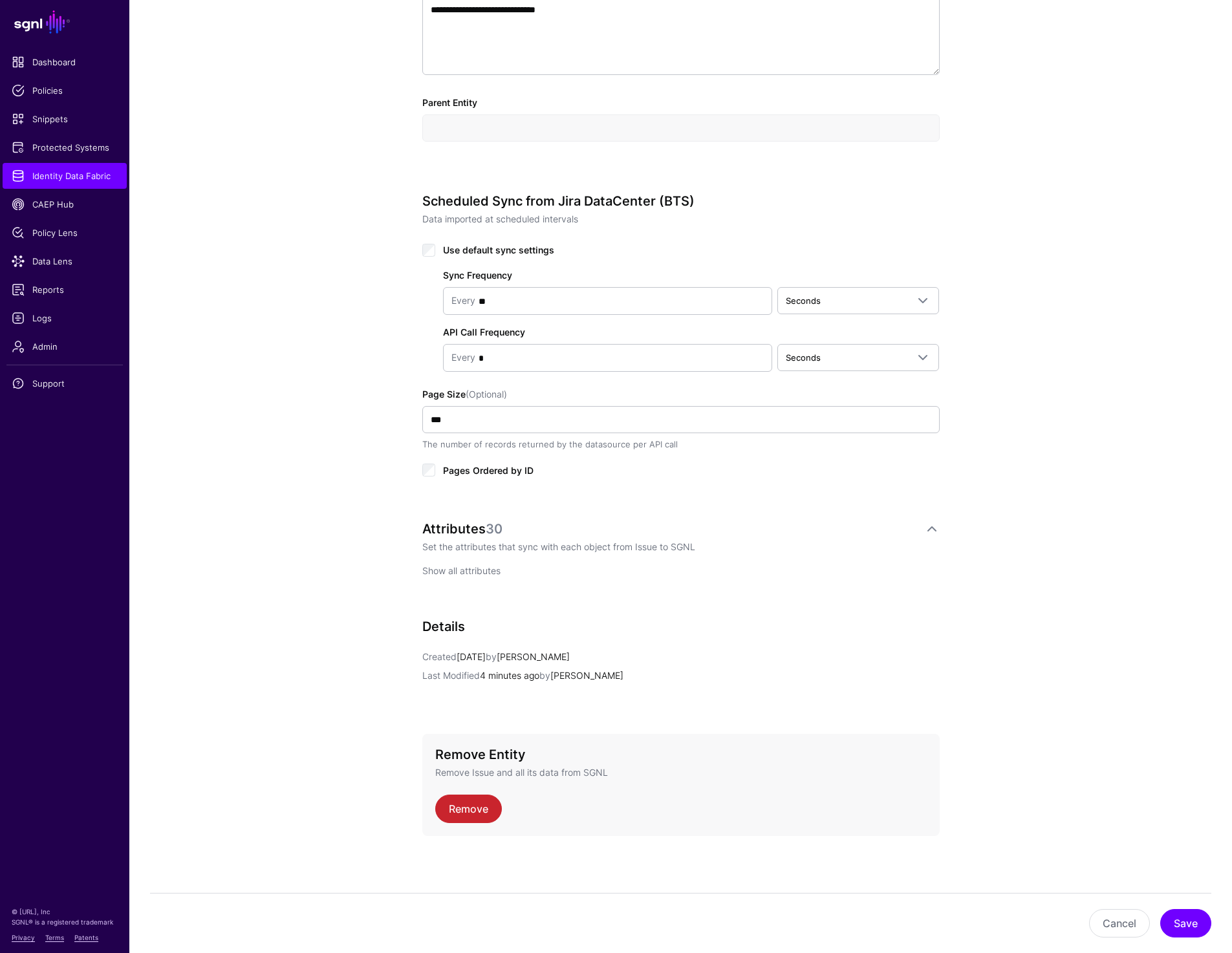
click at [462, 569] on link "Show all attributes" at bounding box center [461, 570] width 78 height 11
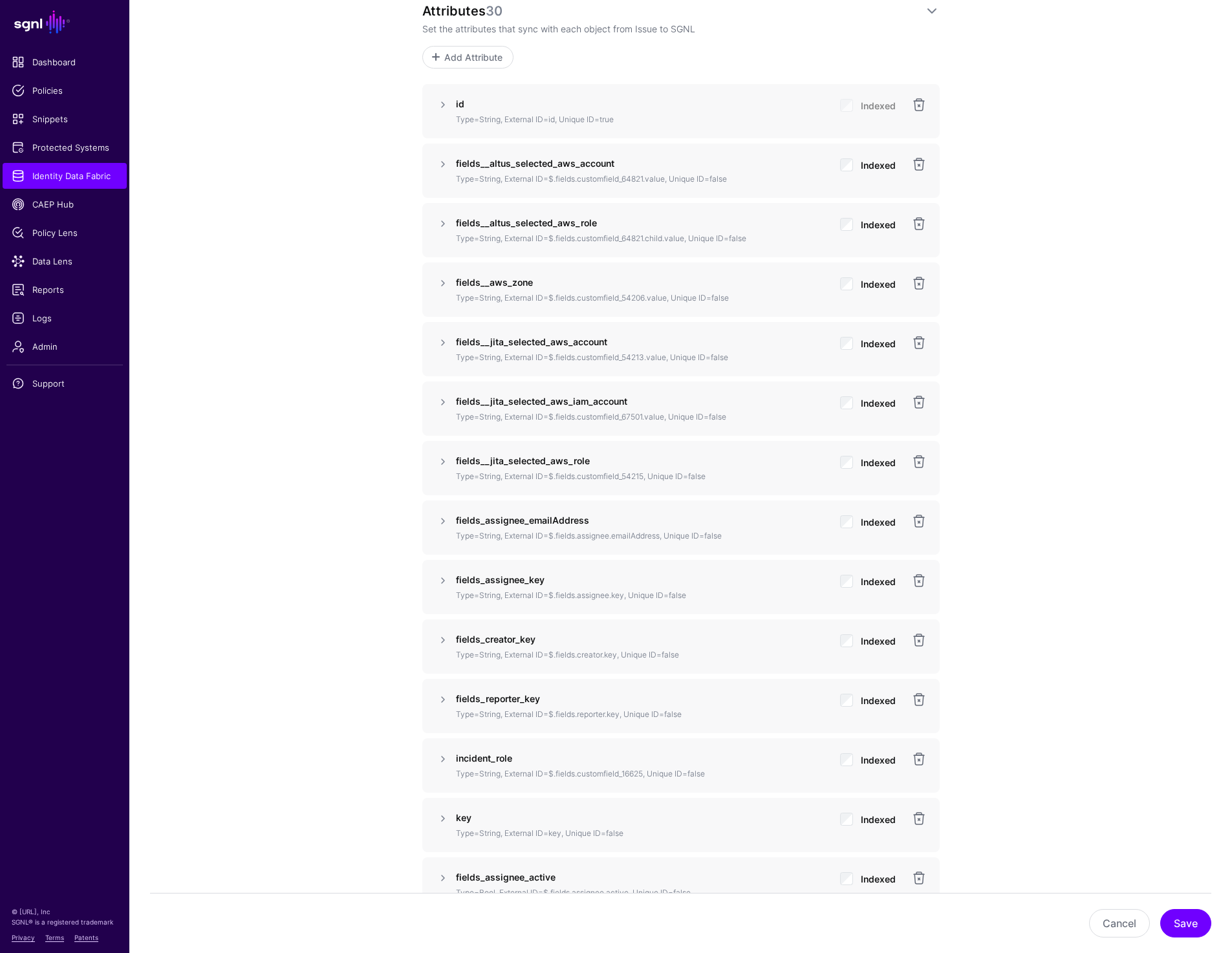
scroll to position [994, 0]
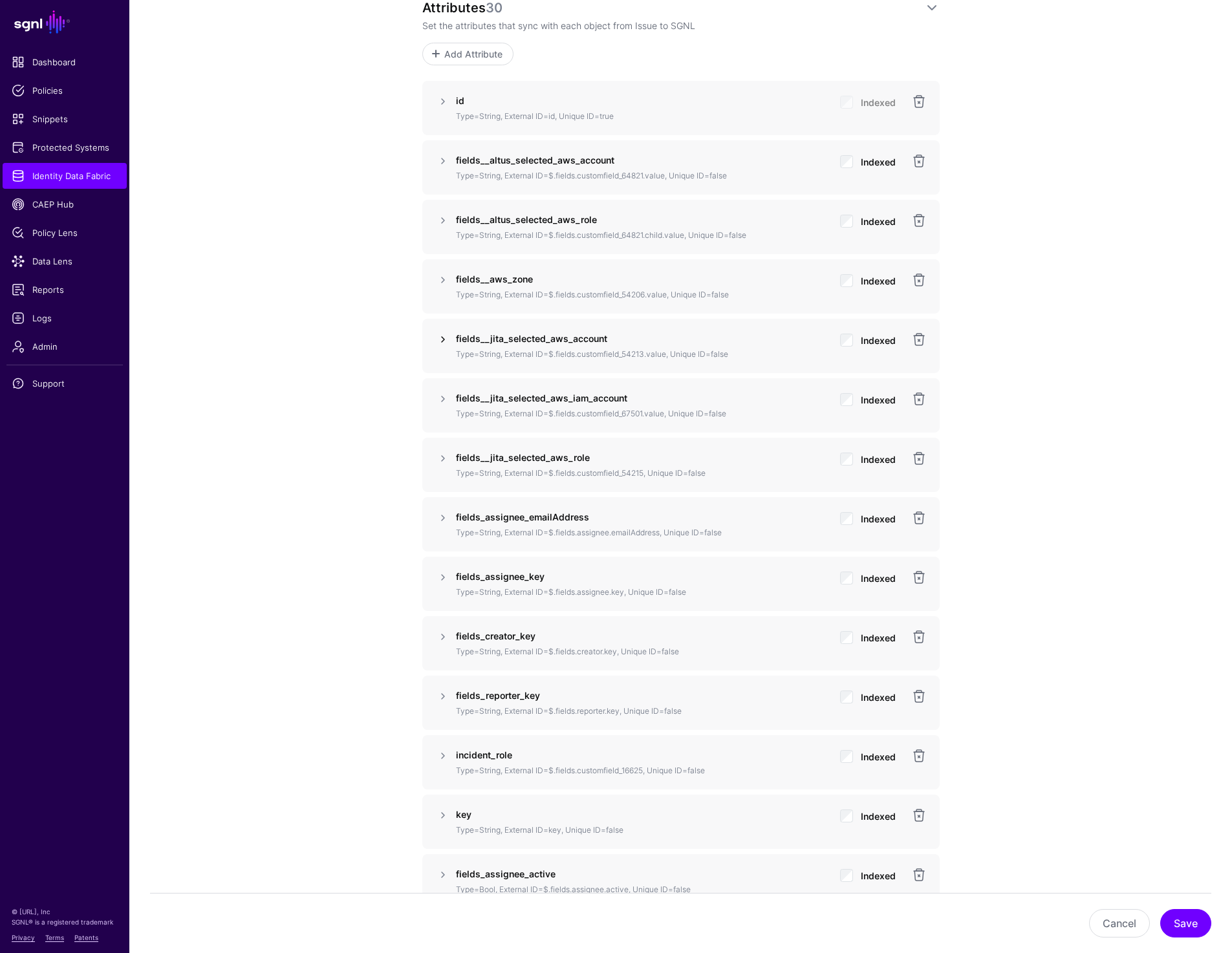
click at [437, 335] on link at bounding box center [443, 340] width 16 height 16
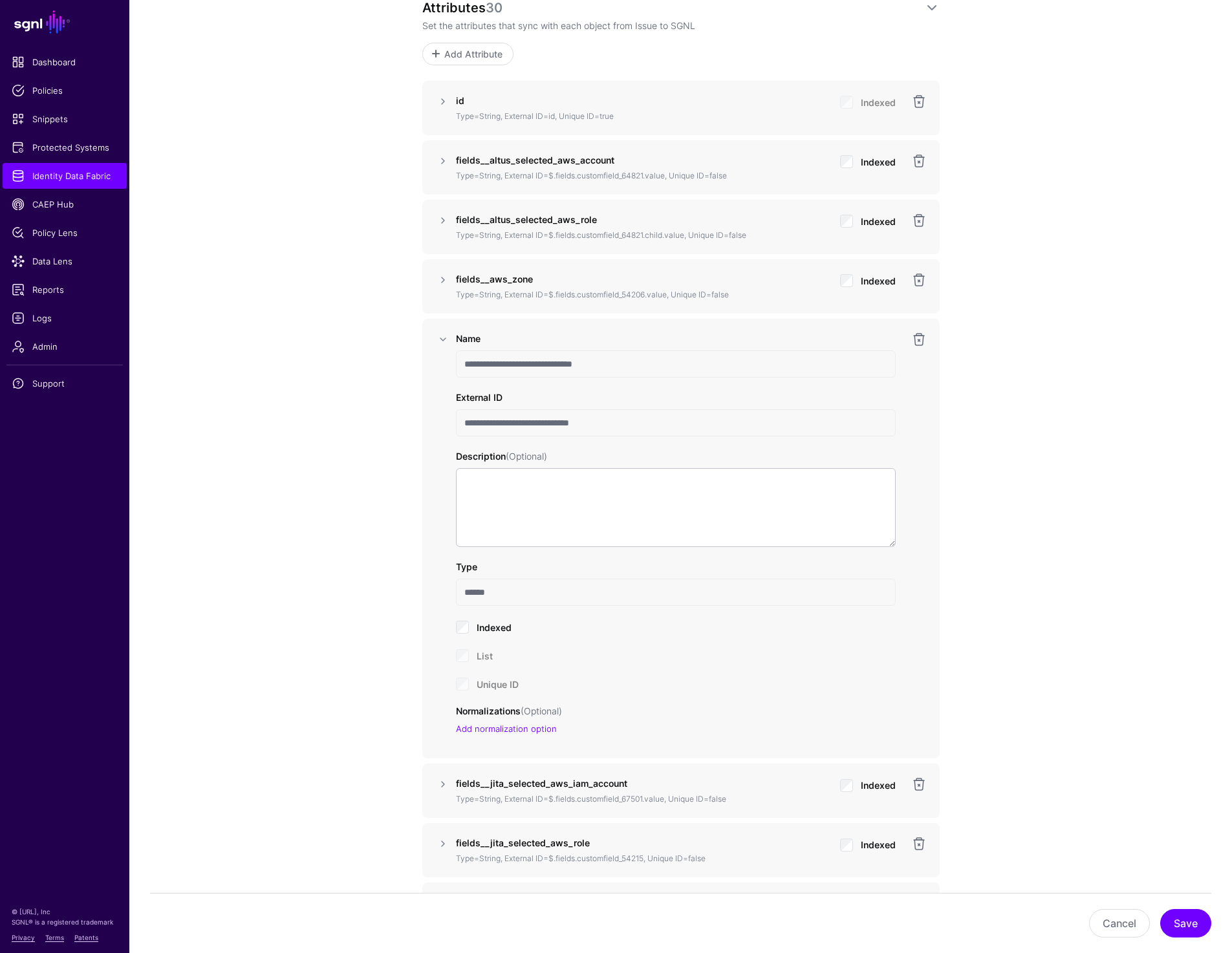
drag, startPoint x: 465, startPoint y: 426, endPoint x: 628, endPoint y: 418, distance: 163.2
click at [628, 418] on input "**********" at bounding box center [675, 422] width 440 height 27
click at [914, 340] on link at bounding box center [919, 340] width 16 height 16
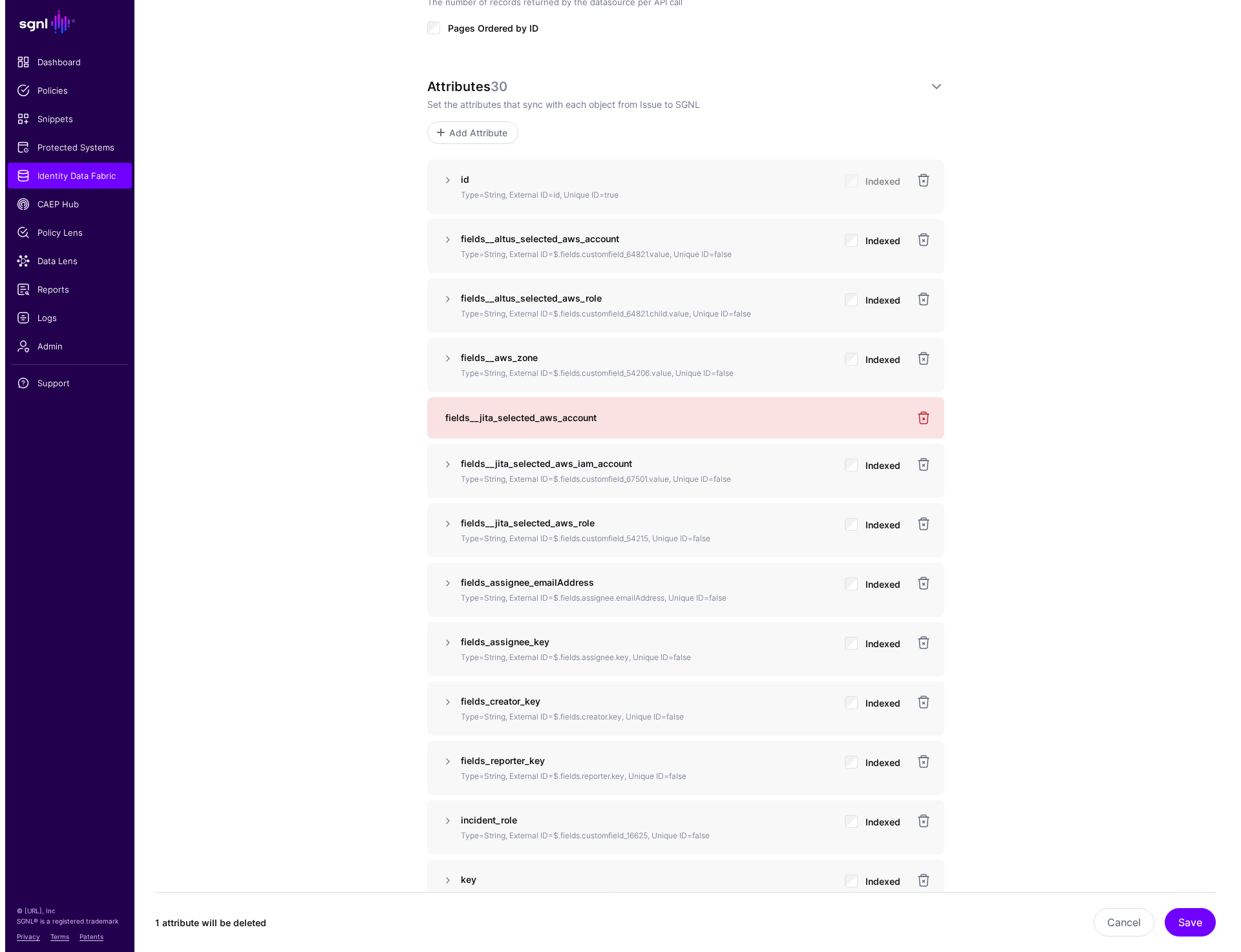
scroll to position [843, 0]
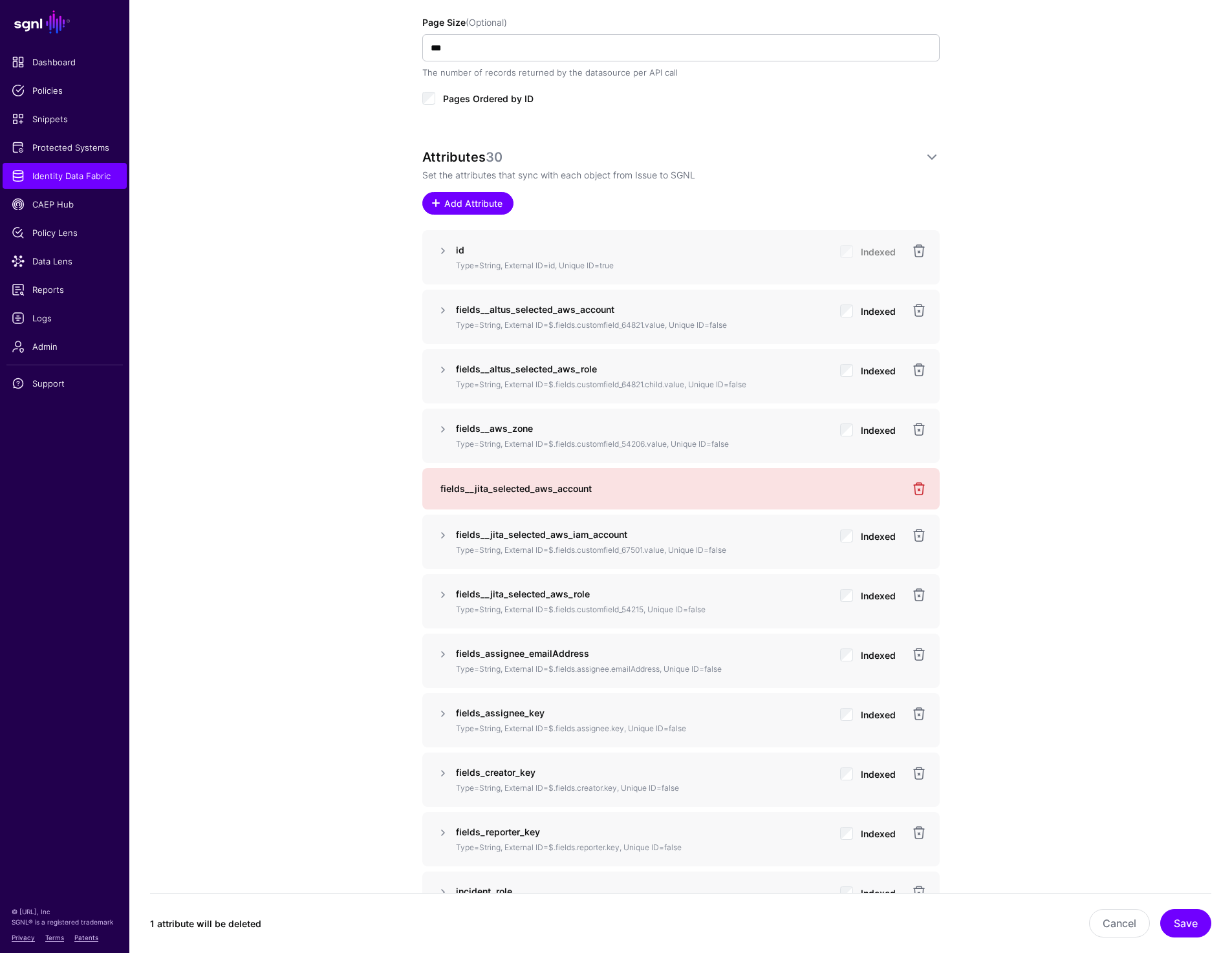
click at [485, 204] on span "Add Attribute" at bounding box center [474, 204] width 62 height 14
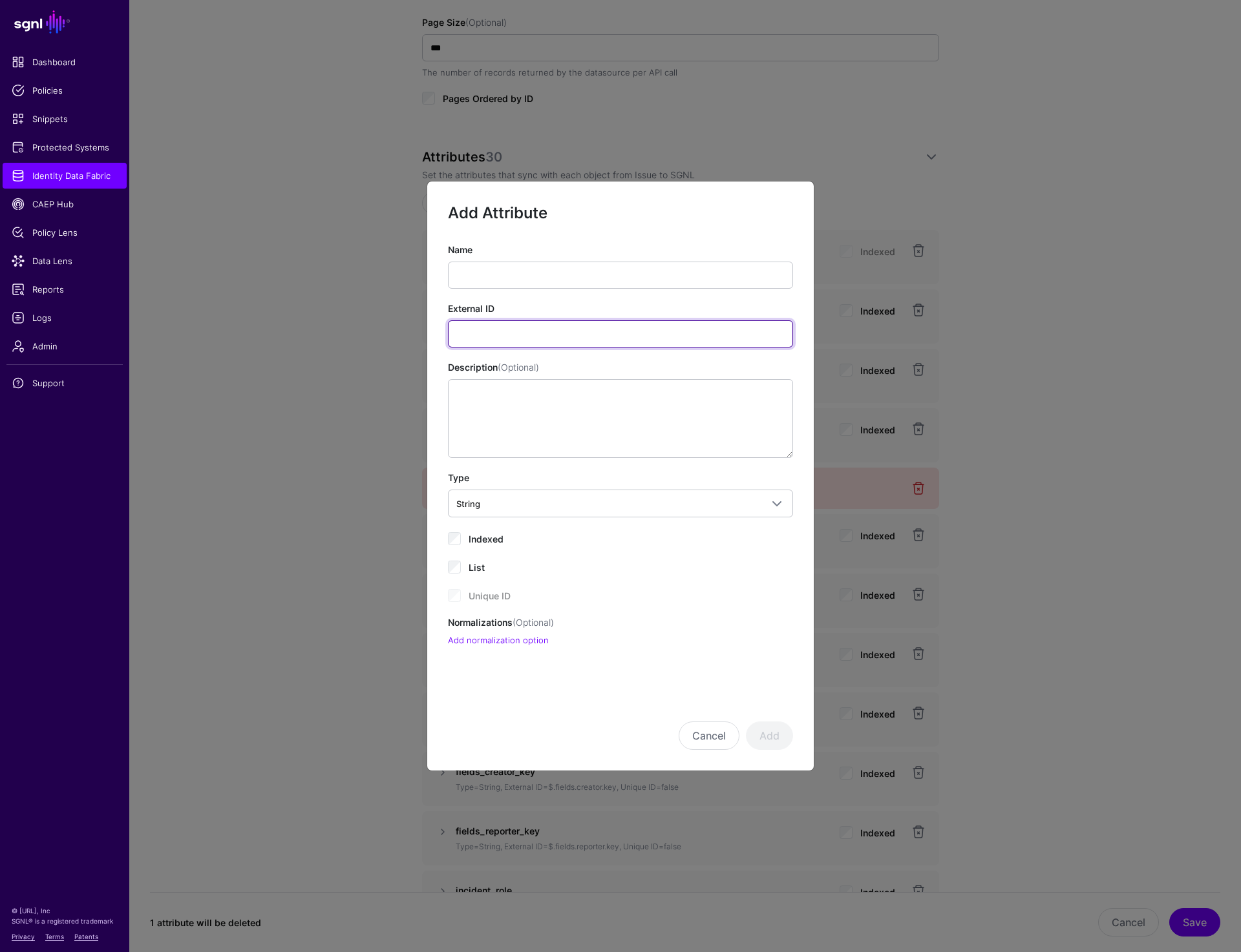
click at [512, 344] on input "External ID" at bounding box center [620, 333] width 345 height 27
paste input "**********"
type input "**********"
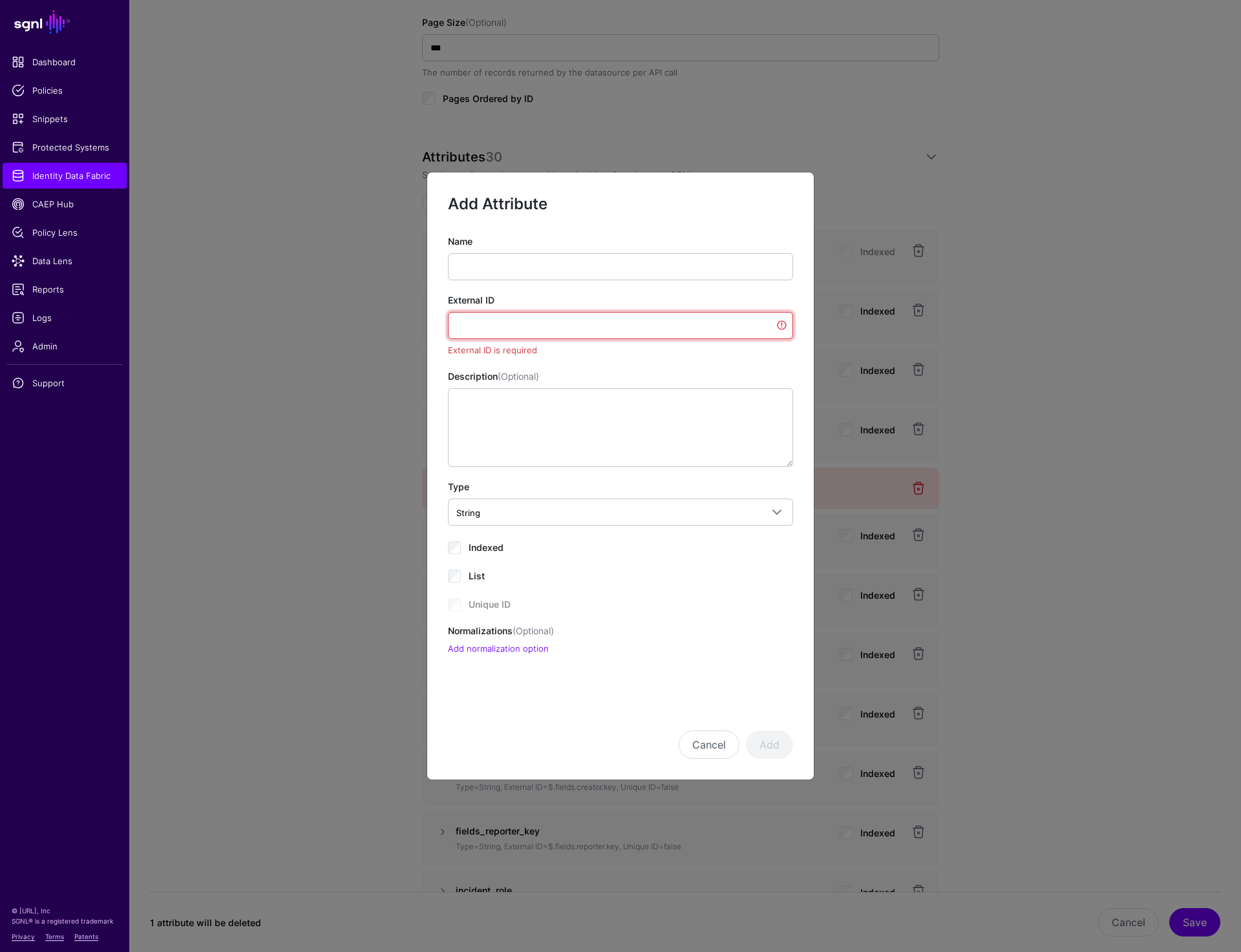
paste input "**********"
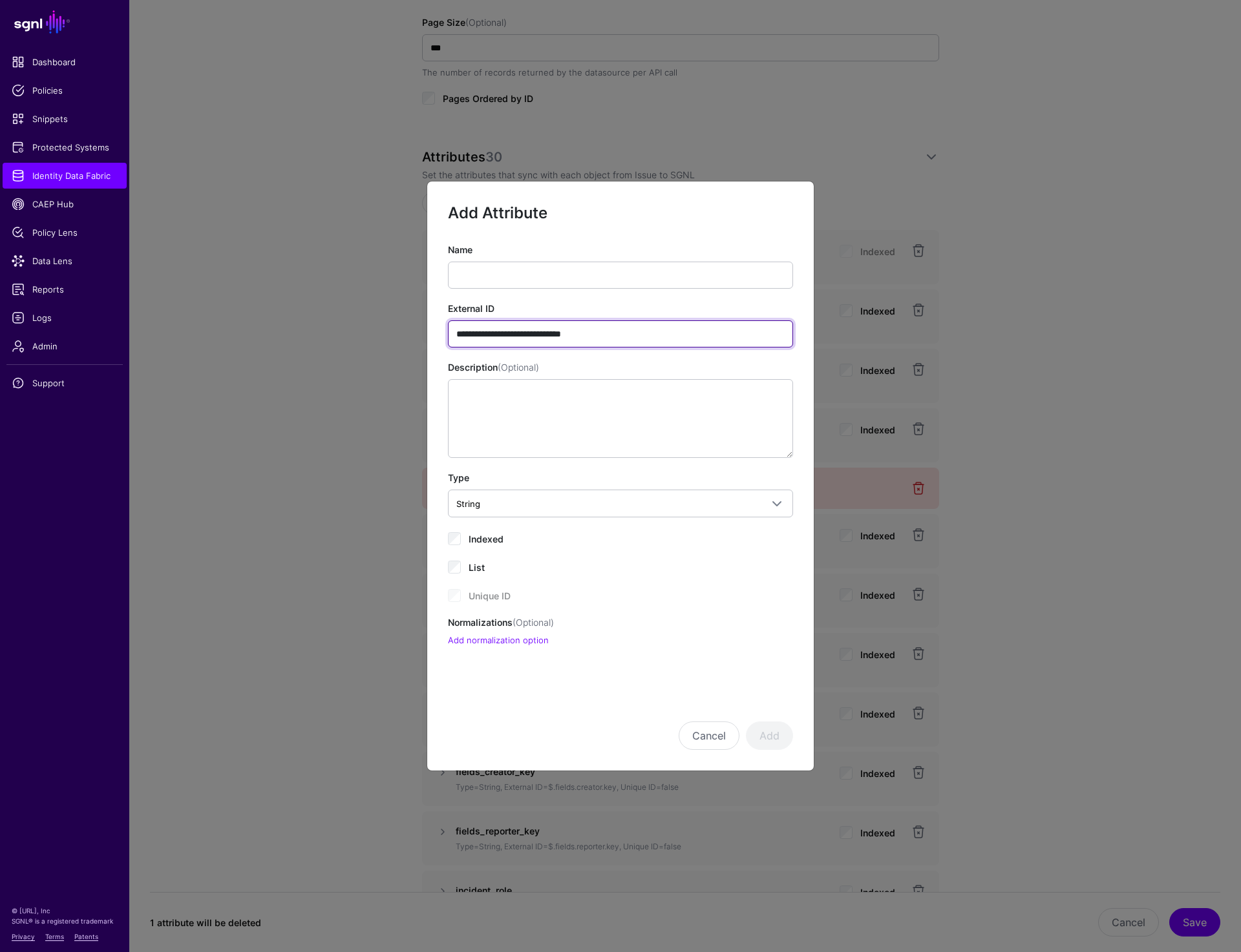
type input "**********"
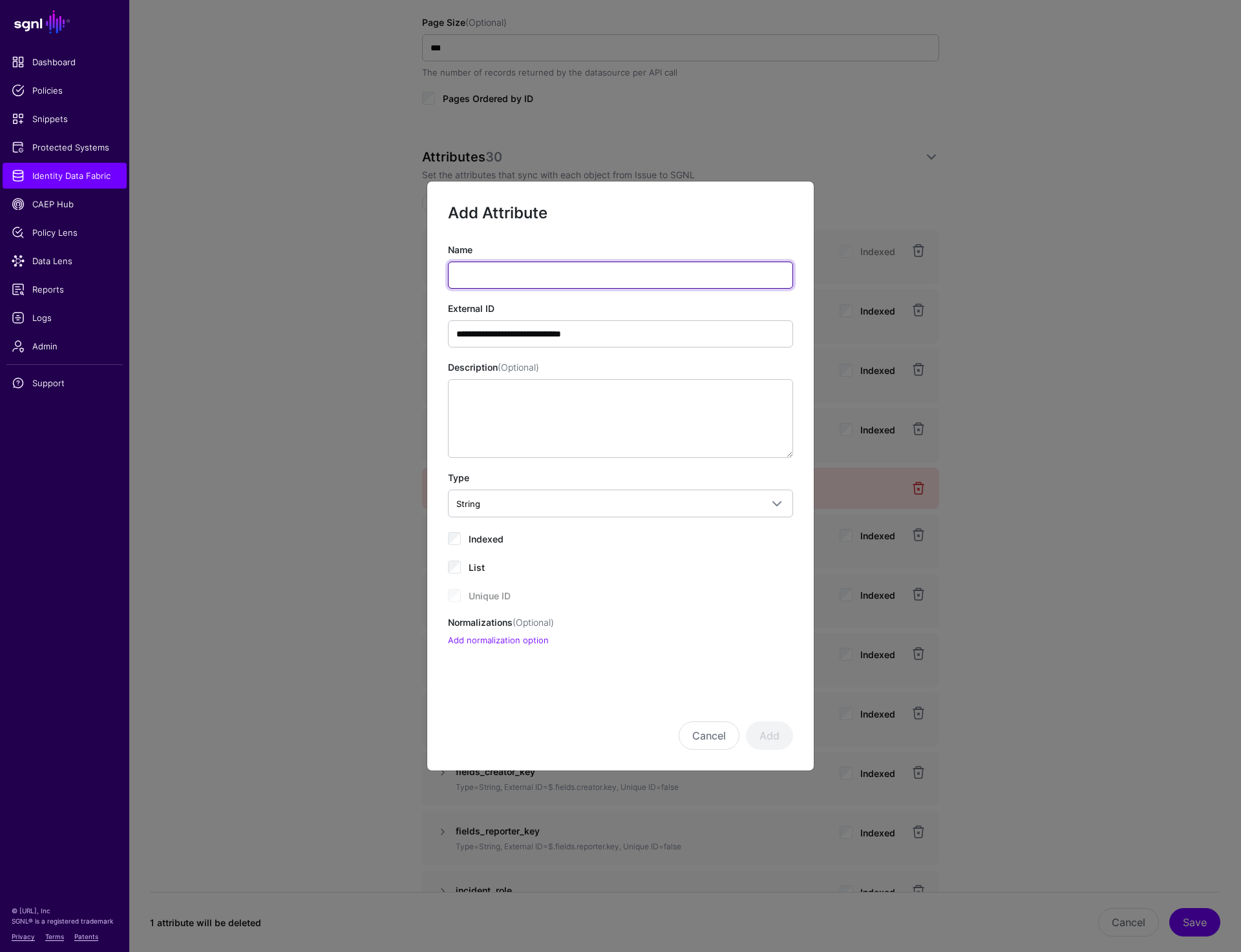
click at [526, 283] on input "Name" at bounding box center [620, 275] width 345 height 27
paste input "**********"
drag, startPoint x: 566, startPoint y: 277, endPoint x: 815, endPoint y: 277, distance: 249.0
click at [815, 277] on ngb-modal-window "**********" at bounding box center [620, 476] width 1241 height 952
type input "**********"
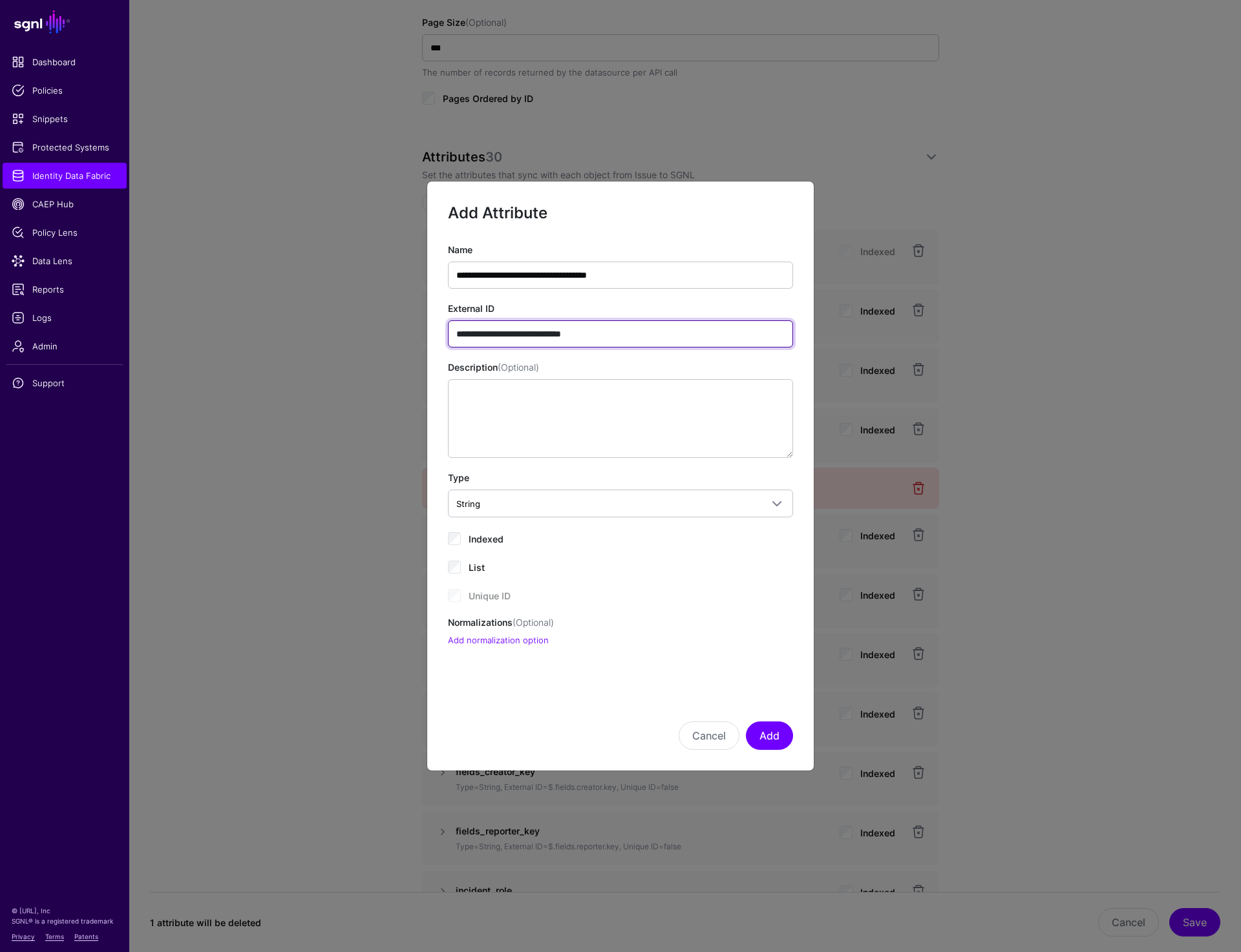
click at [602, 336] on input "**********" at bounding box center [620, 333] width 345 height 27
click at [769, 739] on button "Add" at bounding box center [770, 736] width 48 height 29
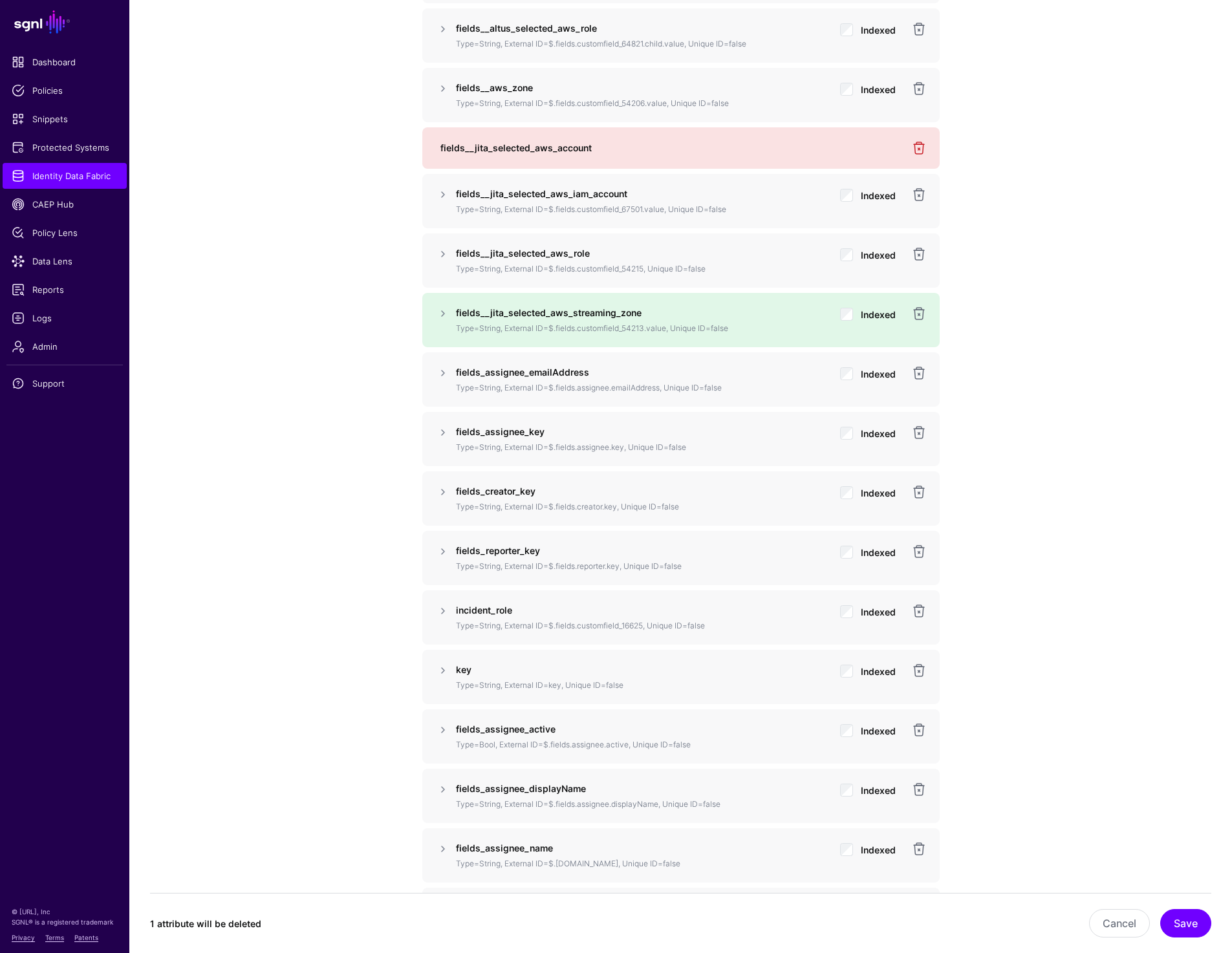
scroll to position [1228, 0]
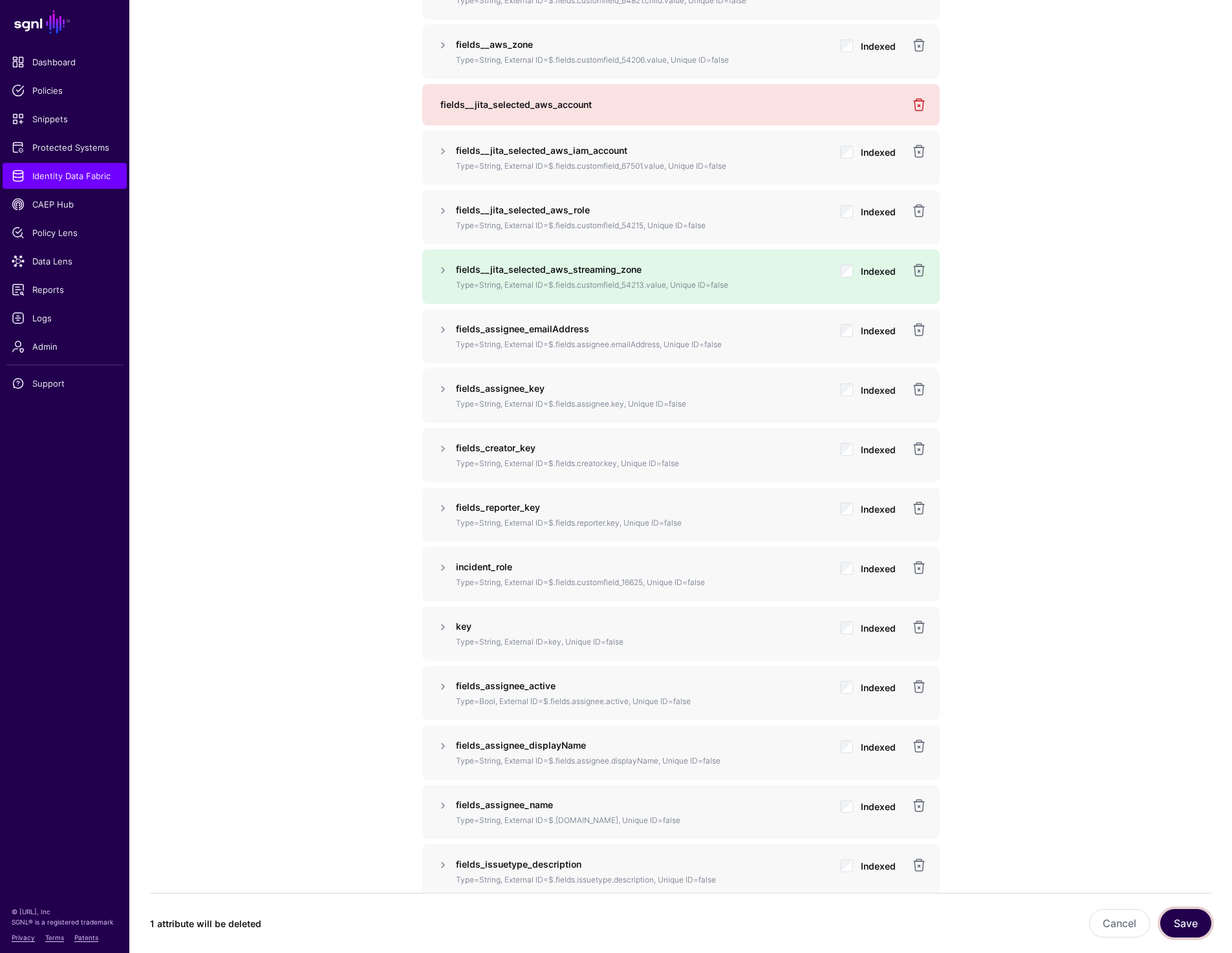
click at [1186, 912] on button "Save" at bounding box center [1185, 923] width 51 height 29
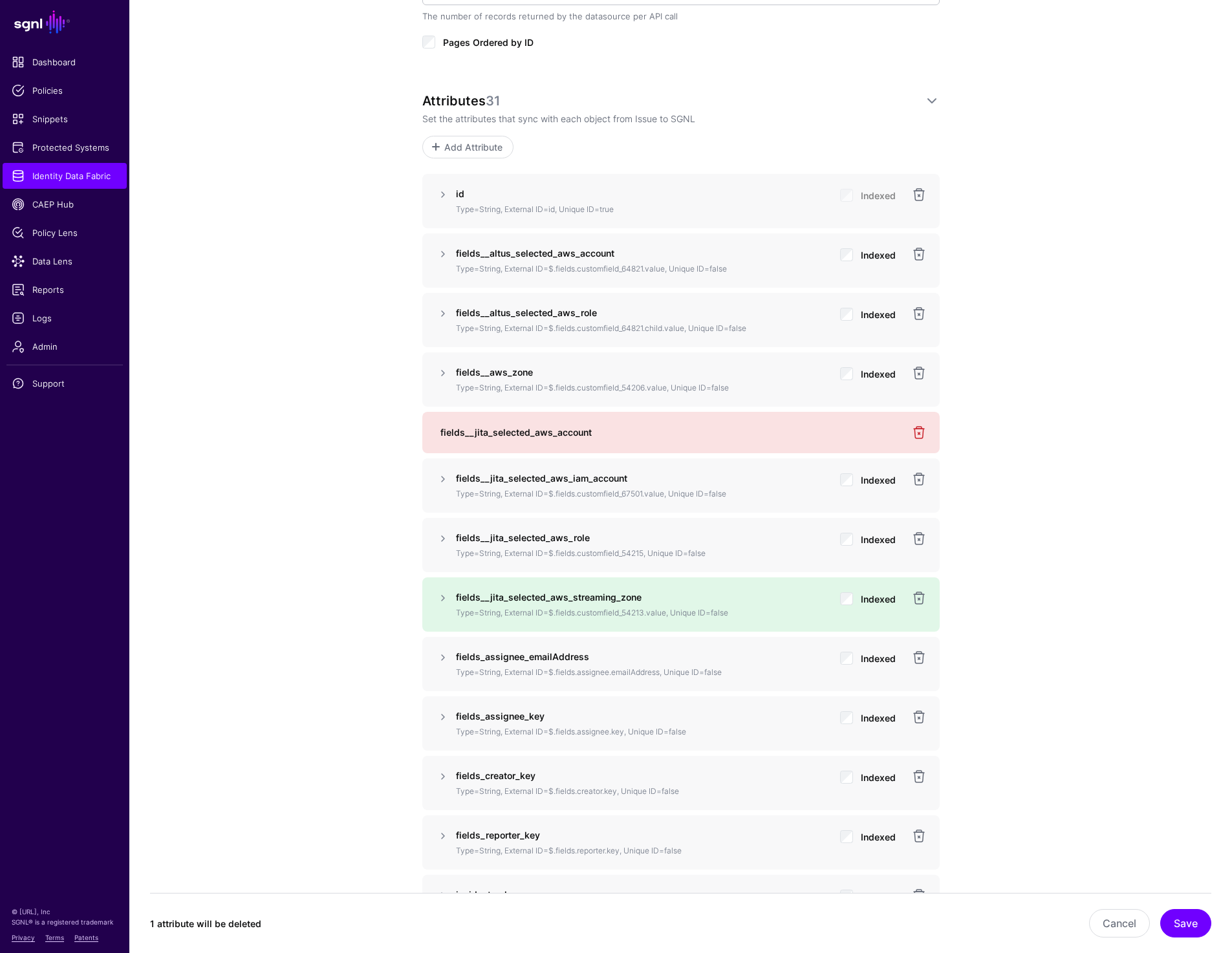
scroll to position [897, 0]
click at [1171, 916] on button "Save" at bounding box center [1185, 923] width 51 height 29
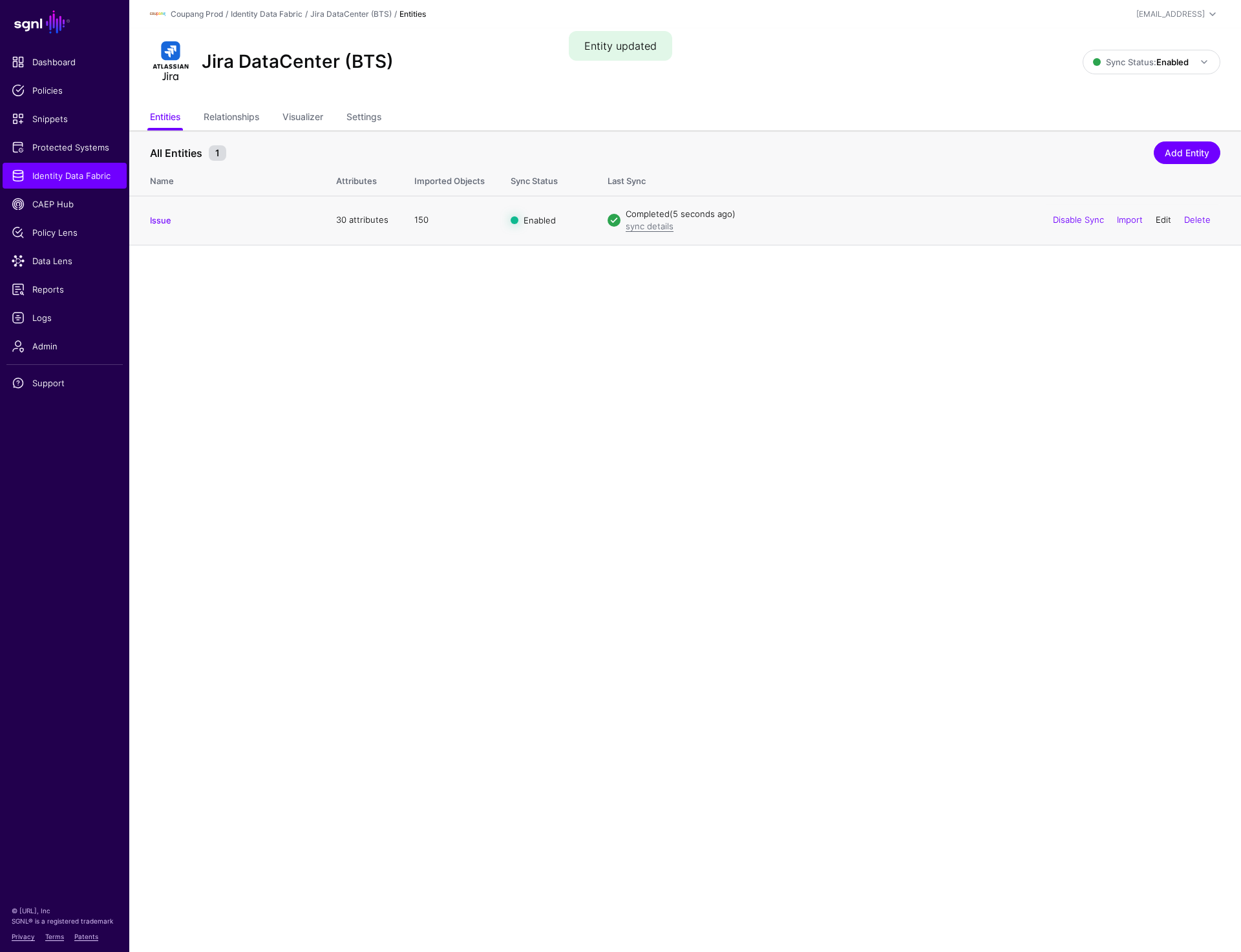
click at [1164, 222] on link "Edit" at bounding box center [1164, 219] width 16 height 10
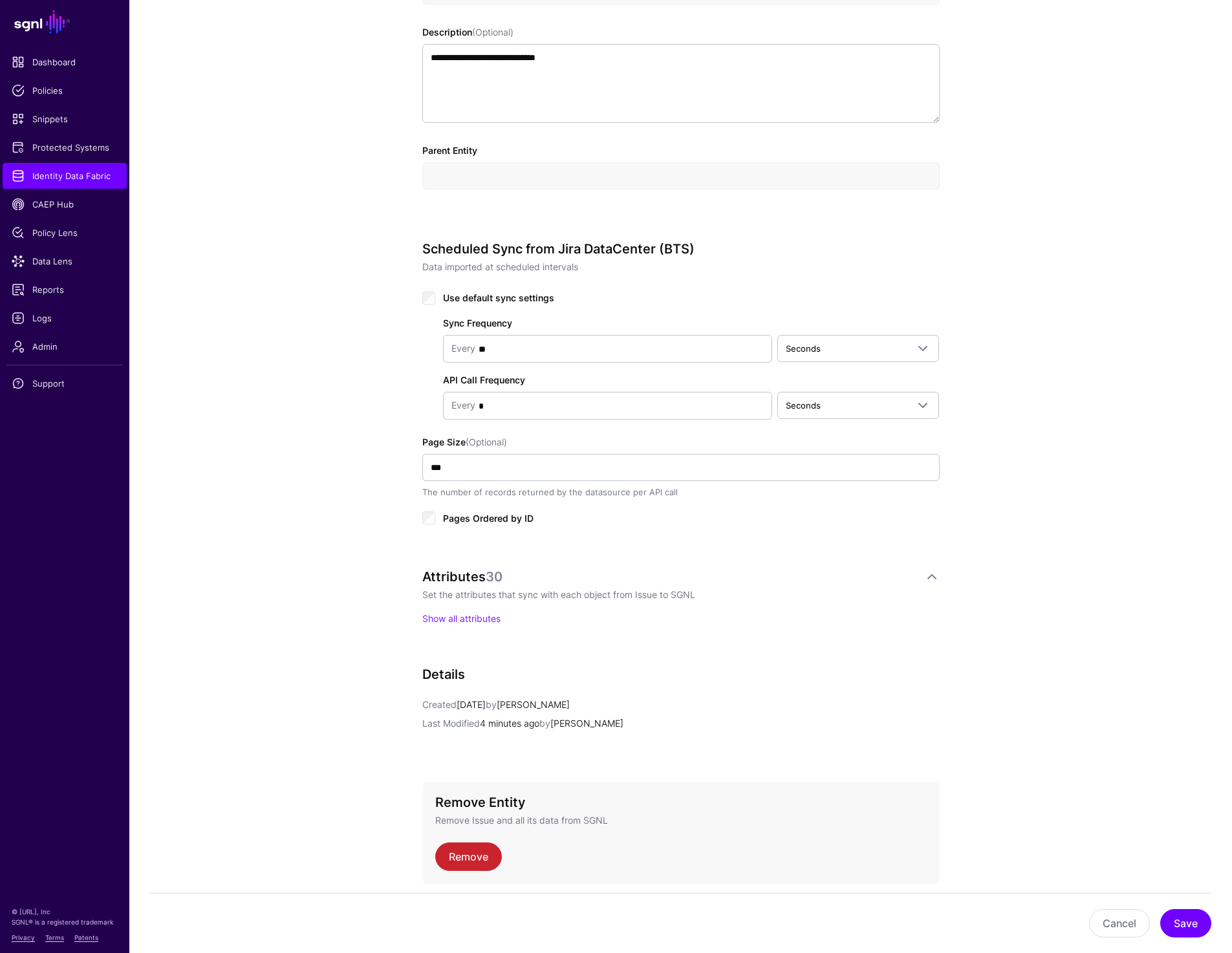
scroll to position [473, 0]
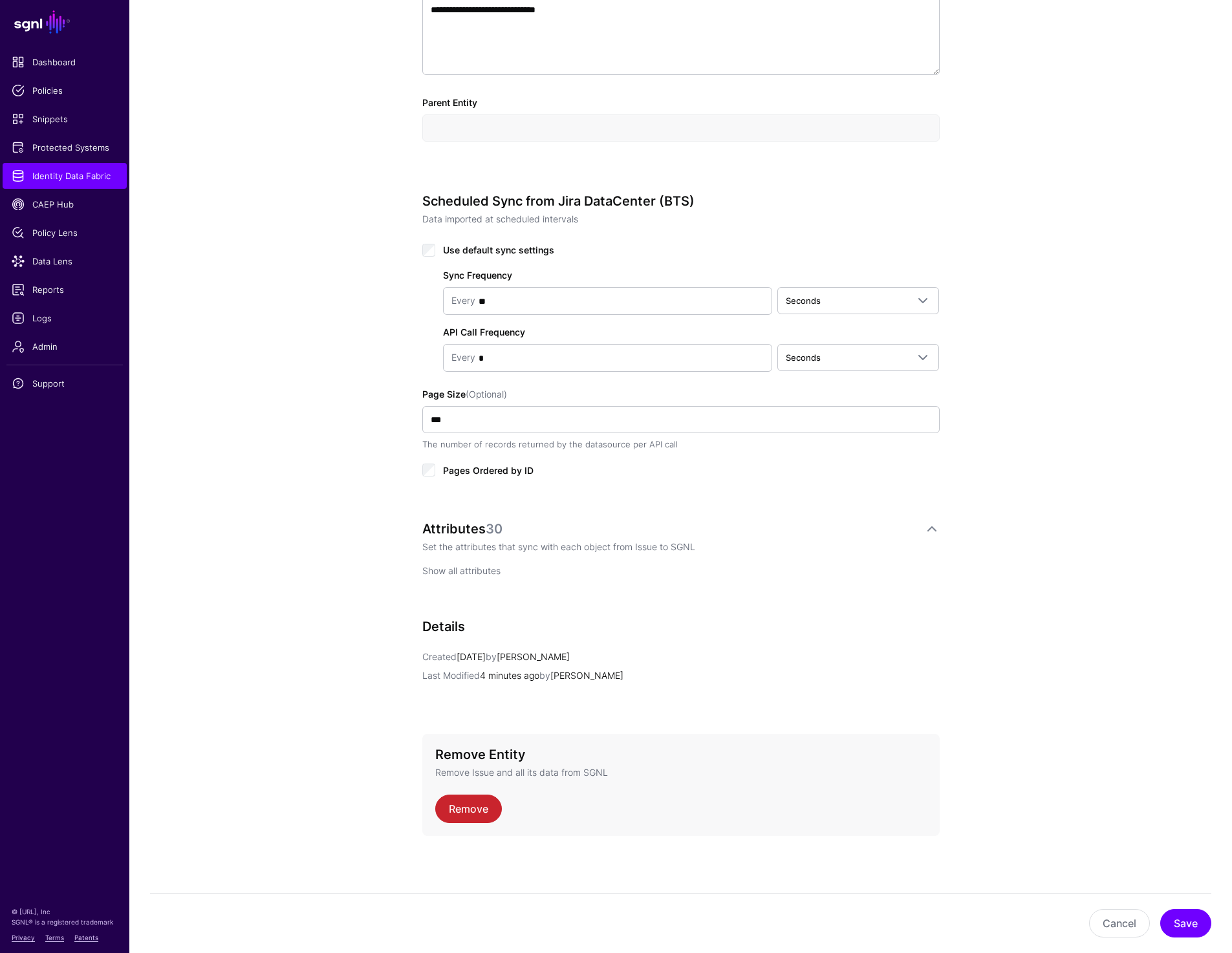
click at [487, 569] on link "Show all attributes" at bounding box center [461, 570] width 78 height 11
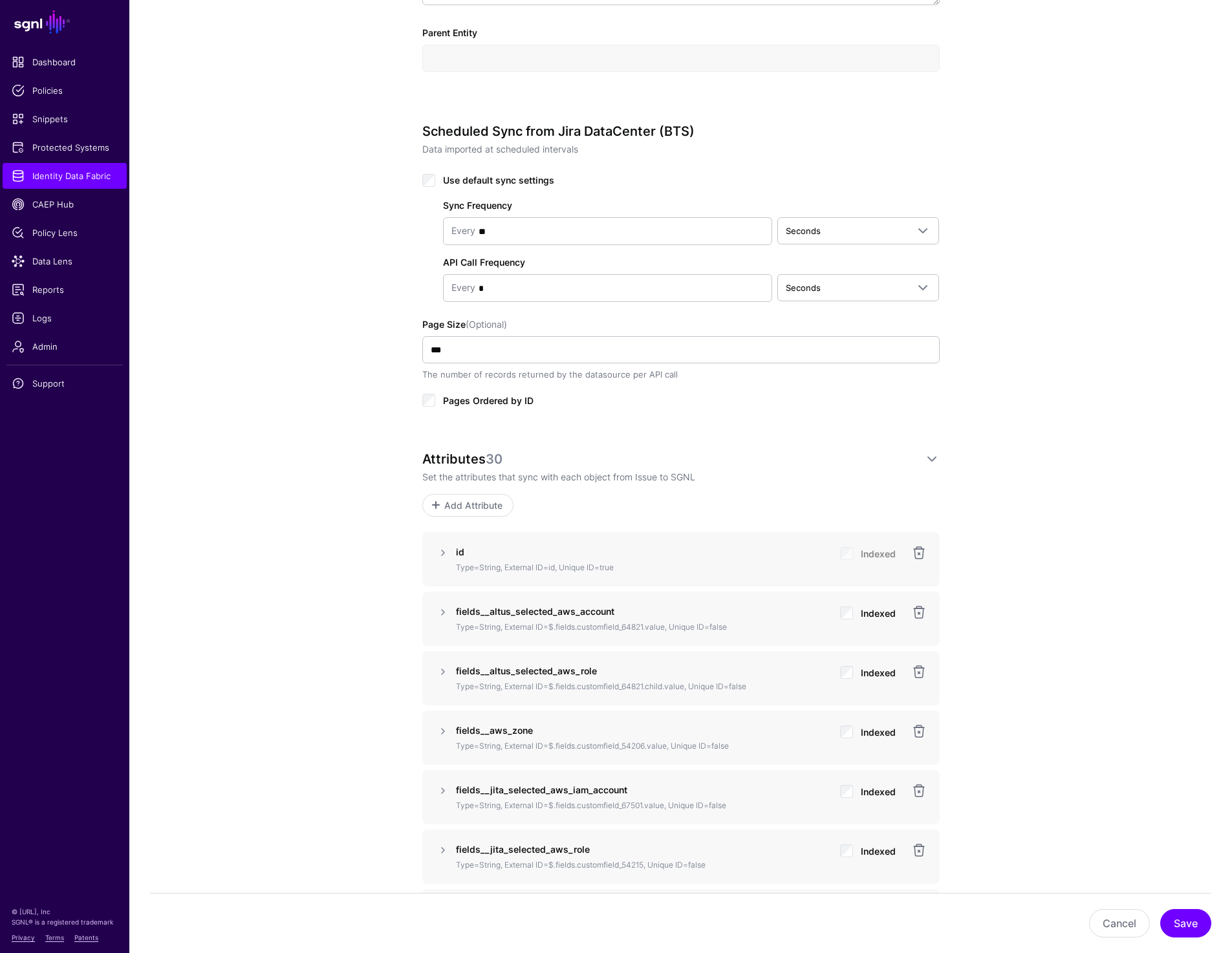
scroll to position [582, 0]
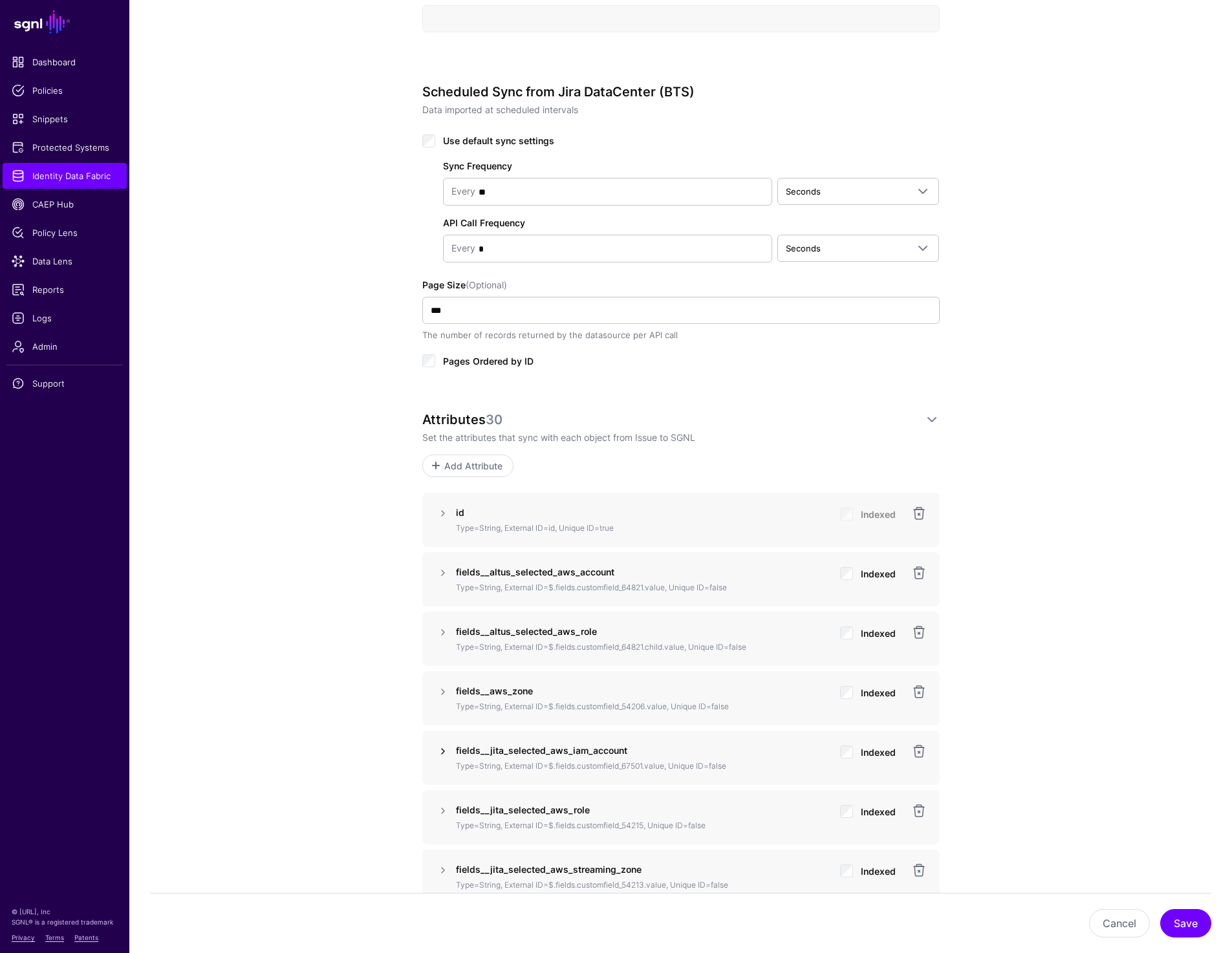
click at [441, 746] on link at bounding box center [443, 751] width 16 height 16
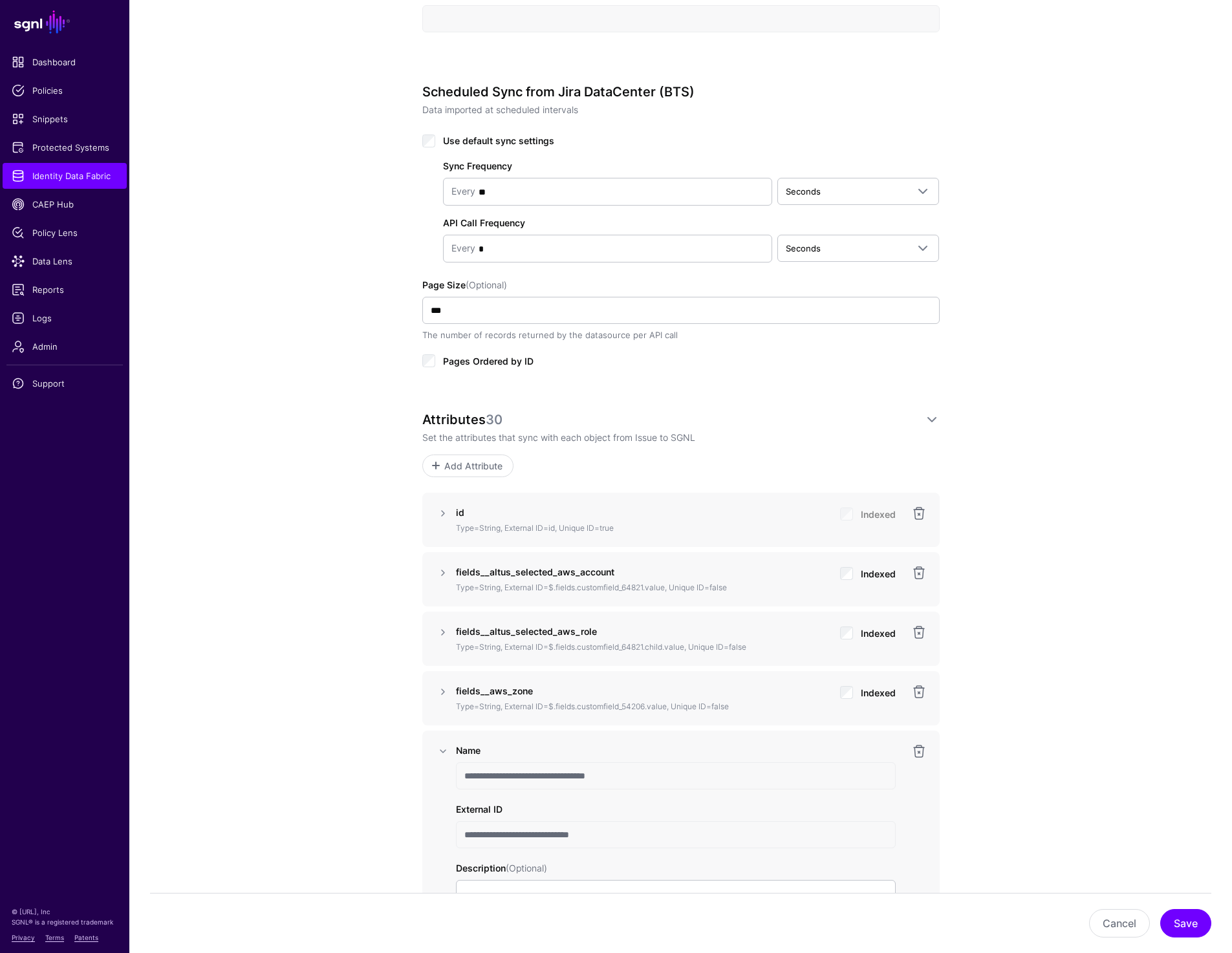
drag, startPoint x: 463, startPoint y: 774, endPoint x: 643, endPoint y: 776, distance: 180.0
click at [643, 776] on input "**********" at bounding box center [675, 775] width 440 height 27
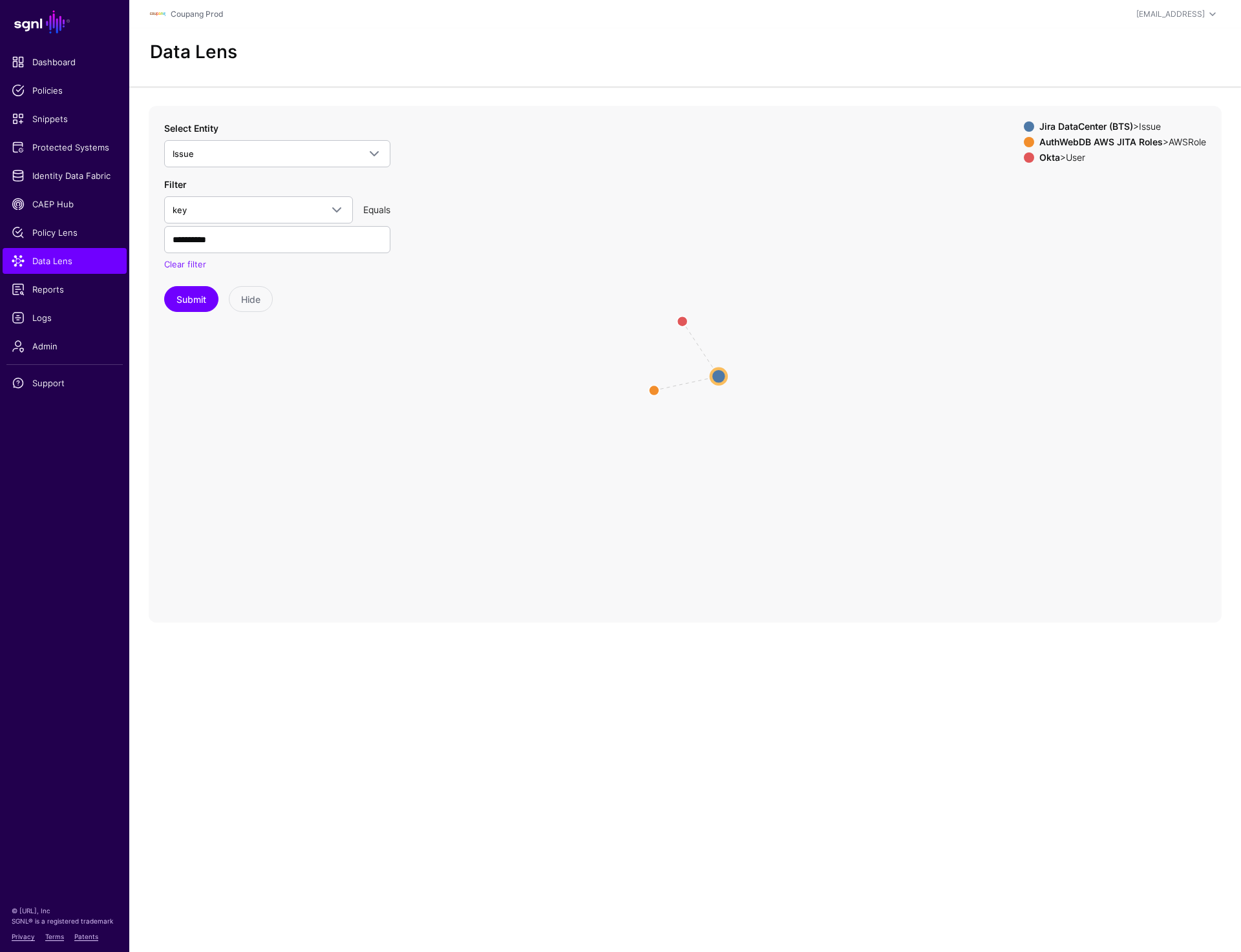
click at [719, 378] on circle at bounding box center [719, 376] width 16 height 16
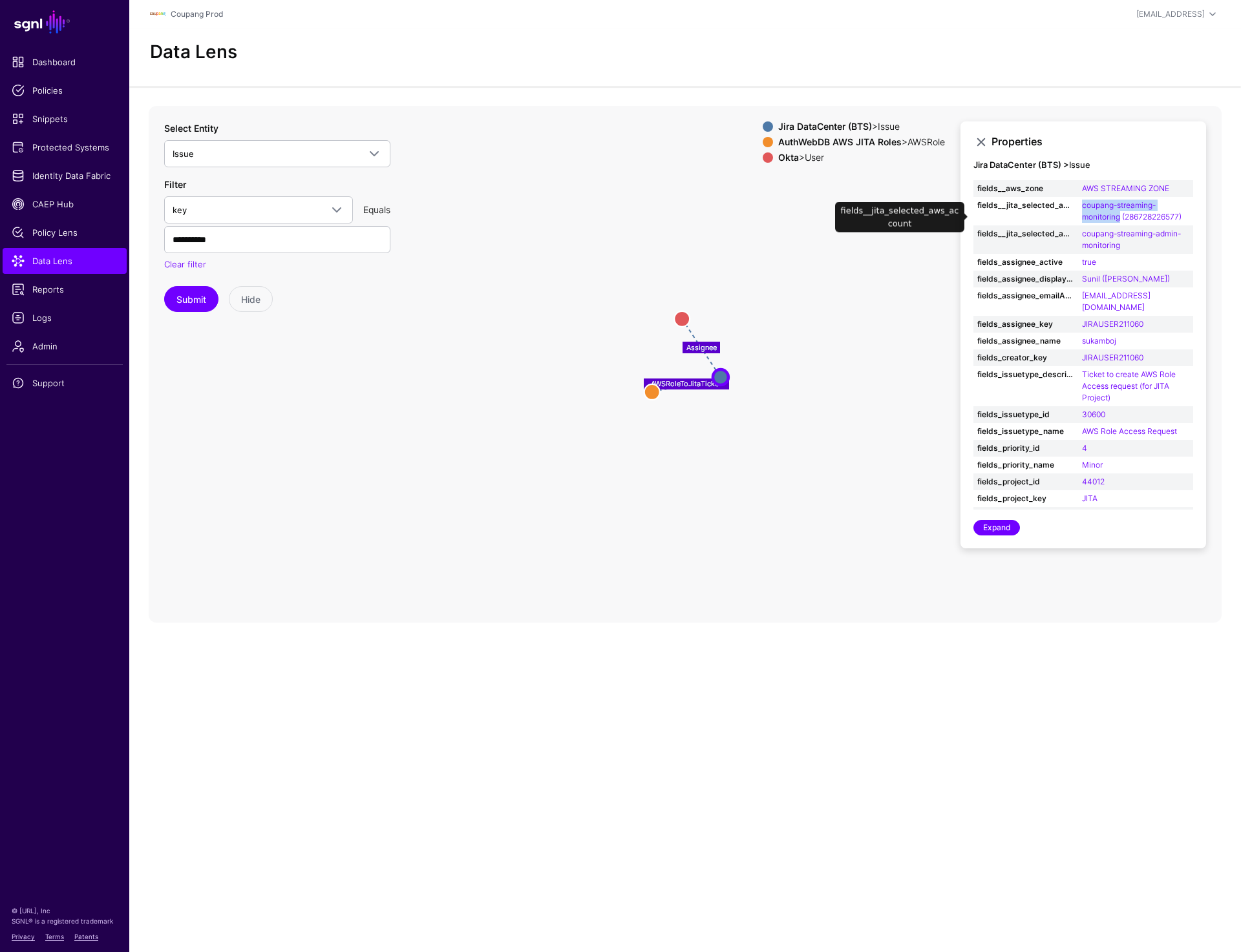
drag, startPoint x: 1075, startPoint y: 205, endPoint x: 1133, endPoint y: 213, distance: 58.5
click at [1133, 213] on tr "fields__jita_selected_aws_account coupang-streaming-monitoring (286728226577)" at bounding box center [1083, 211] width 220 height 29
copy tr "account coupang-streaming-monitoring"
click at [71, 146] on span "Protected Systems" at bounding box center [64, 147] width 106 height 13
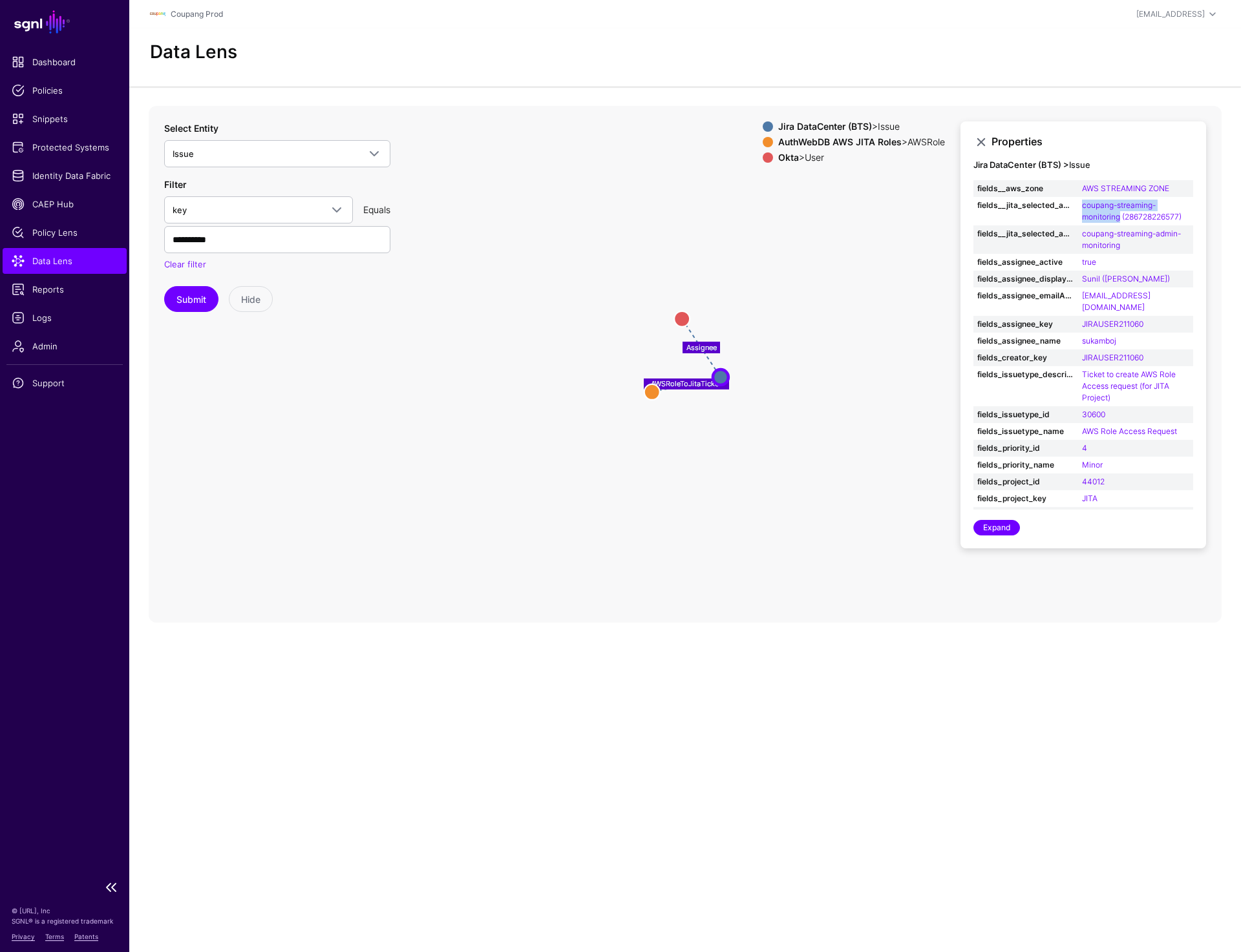
click at [74, 268] on link "Data Lens" at bounding box center [64, 261] width 124 height 26
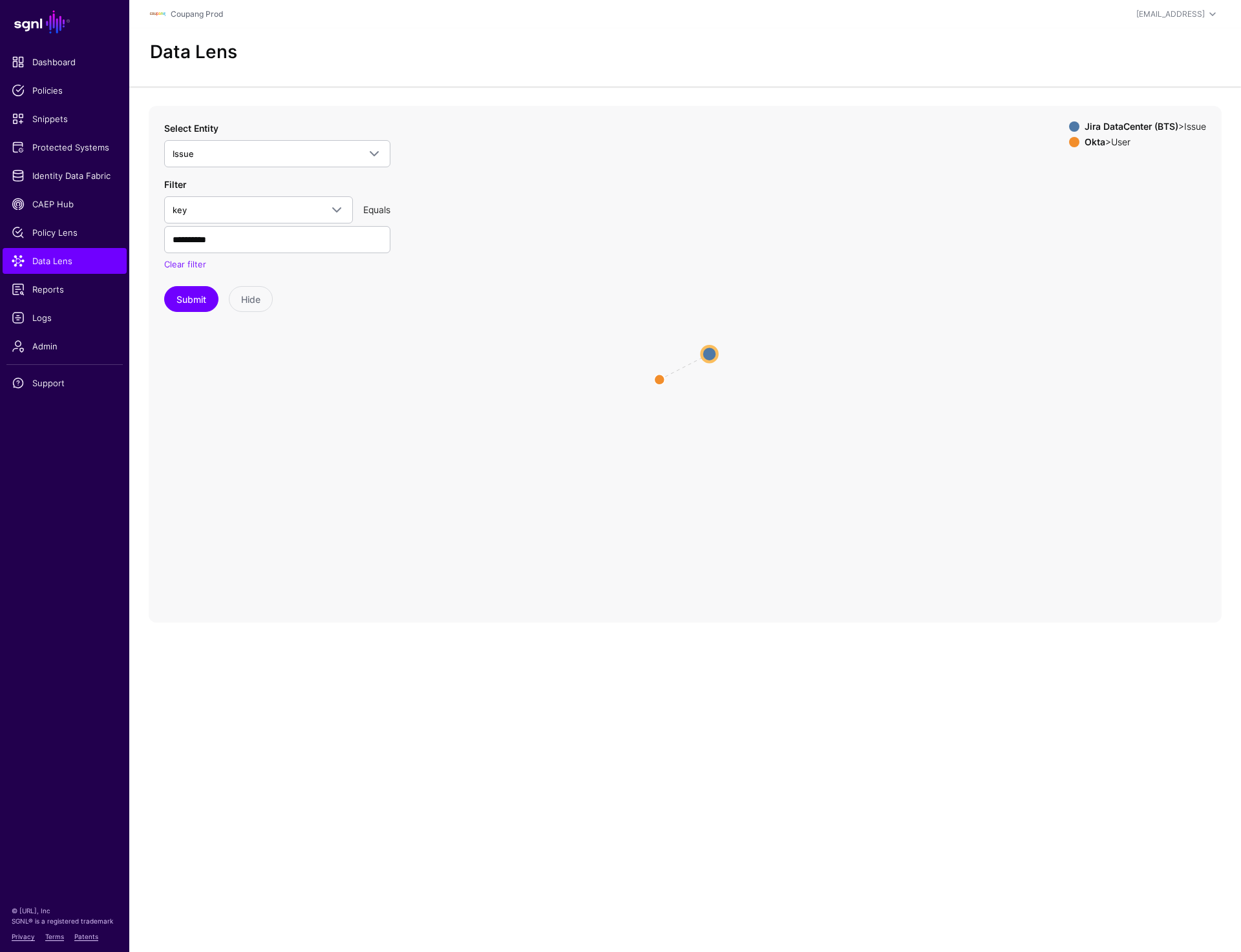
click at [705, 351] on circle at bounding box center [710, 354] width 16 height 16
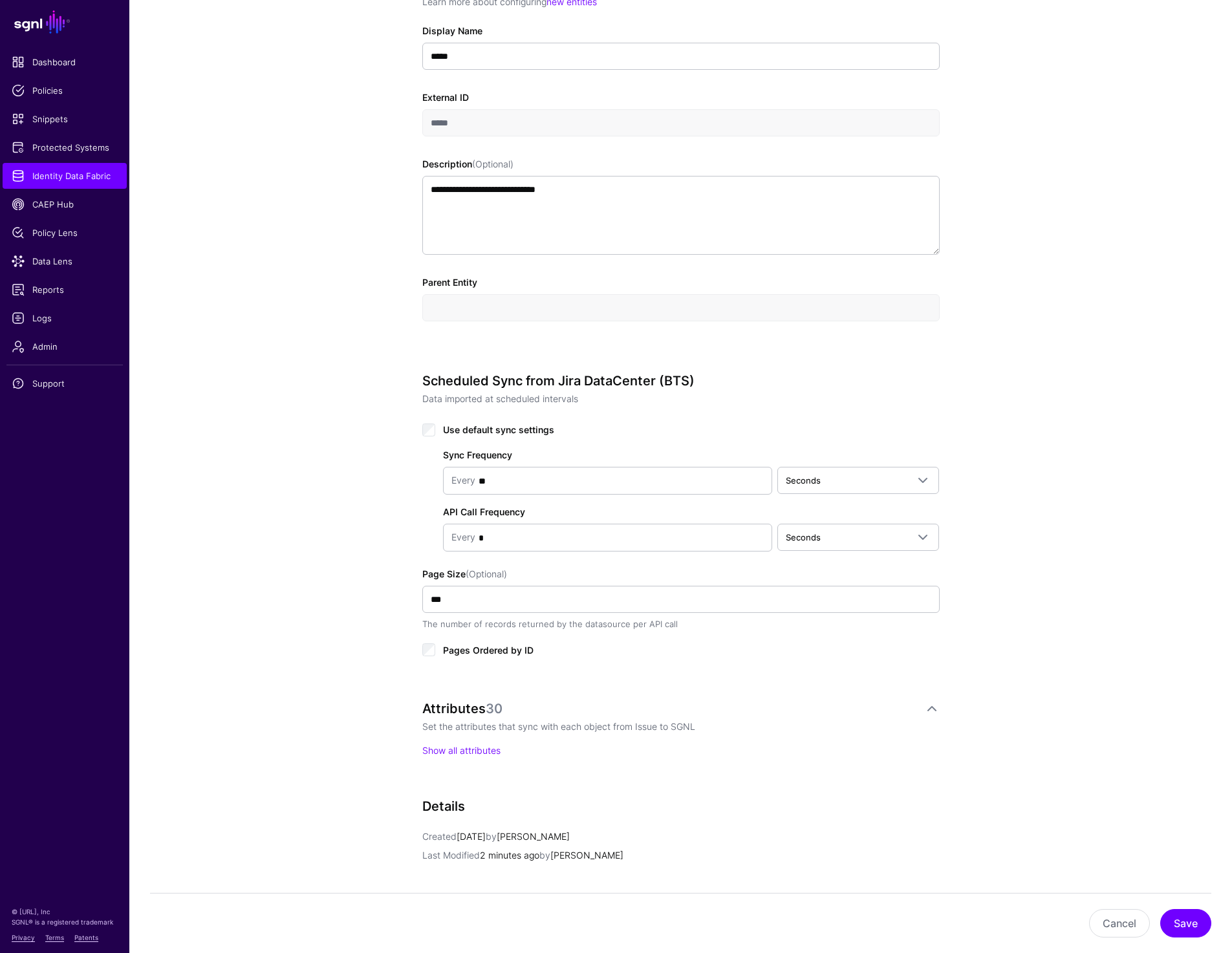
scroll to position [360, 0]
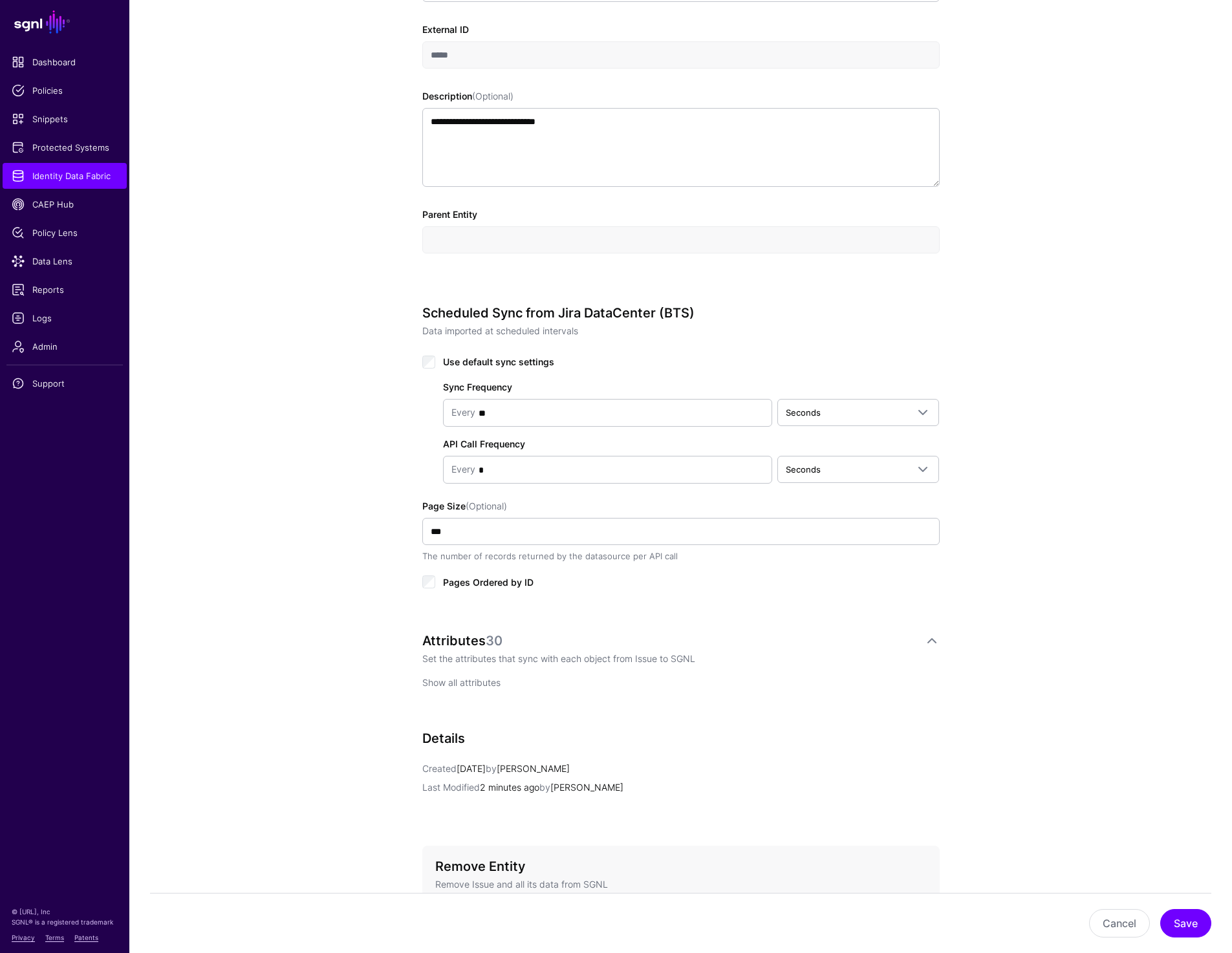
click at [468, 685] on link "Show all attributes" at bounding box center [461, 682] width 78 height 11
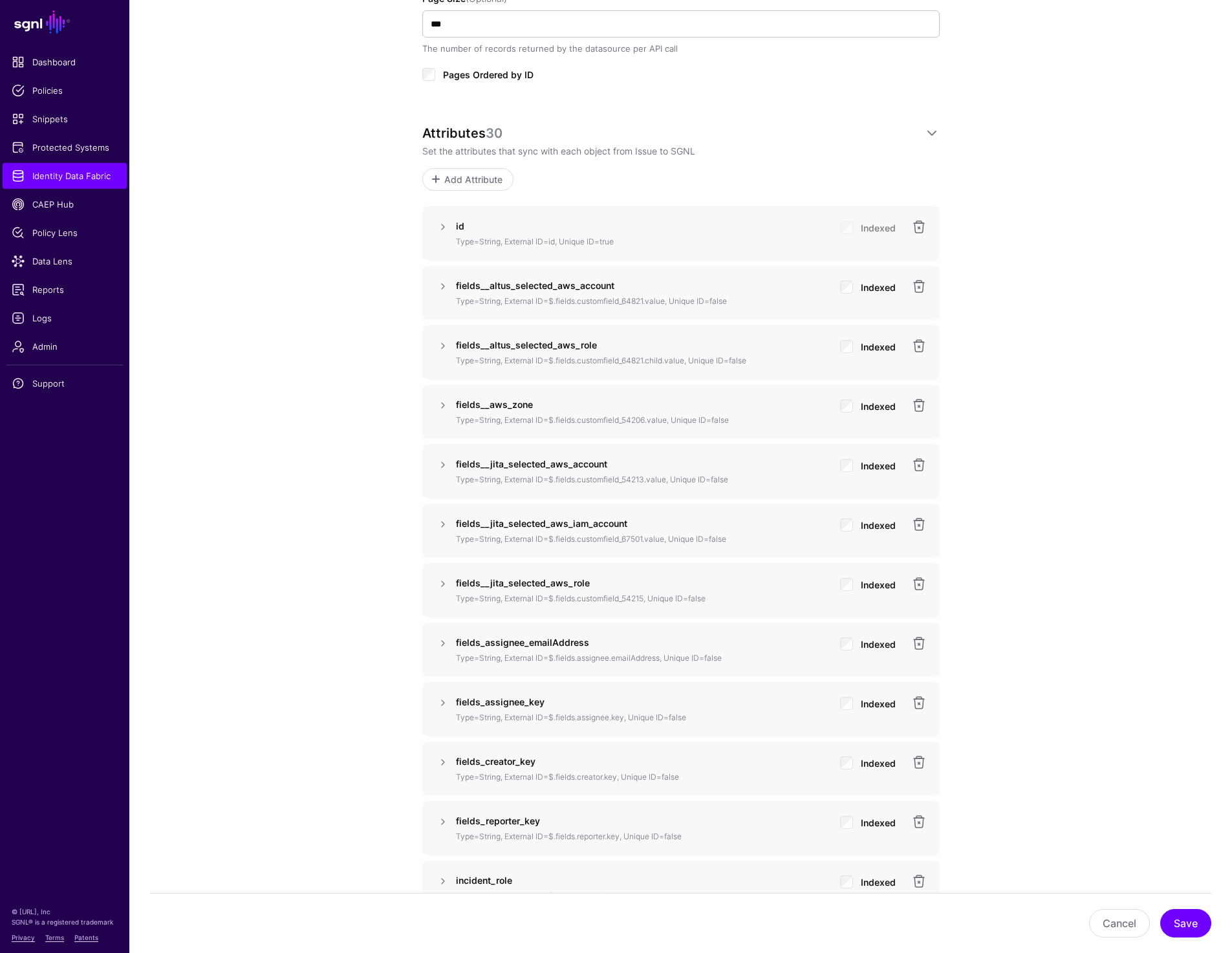
scroll to position [948, 0]
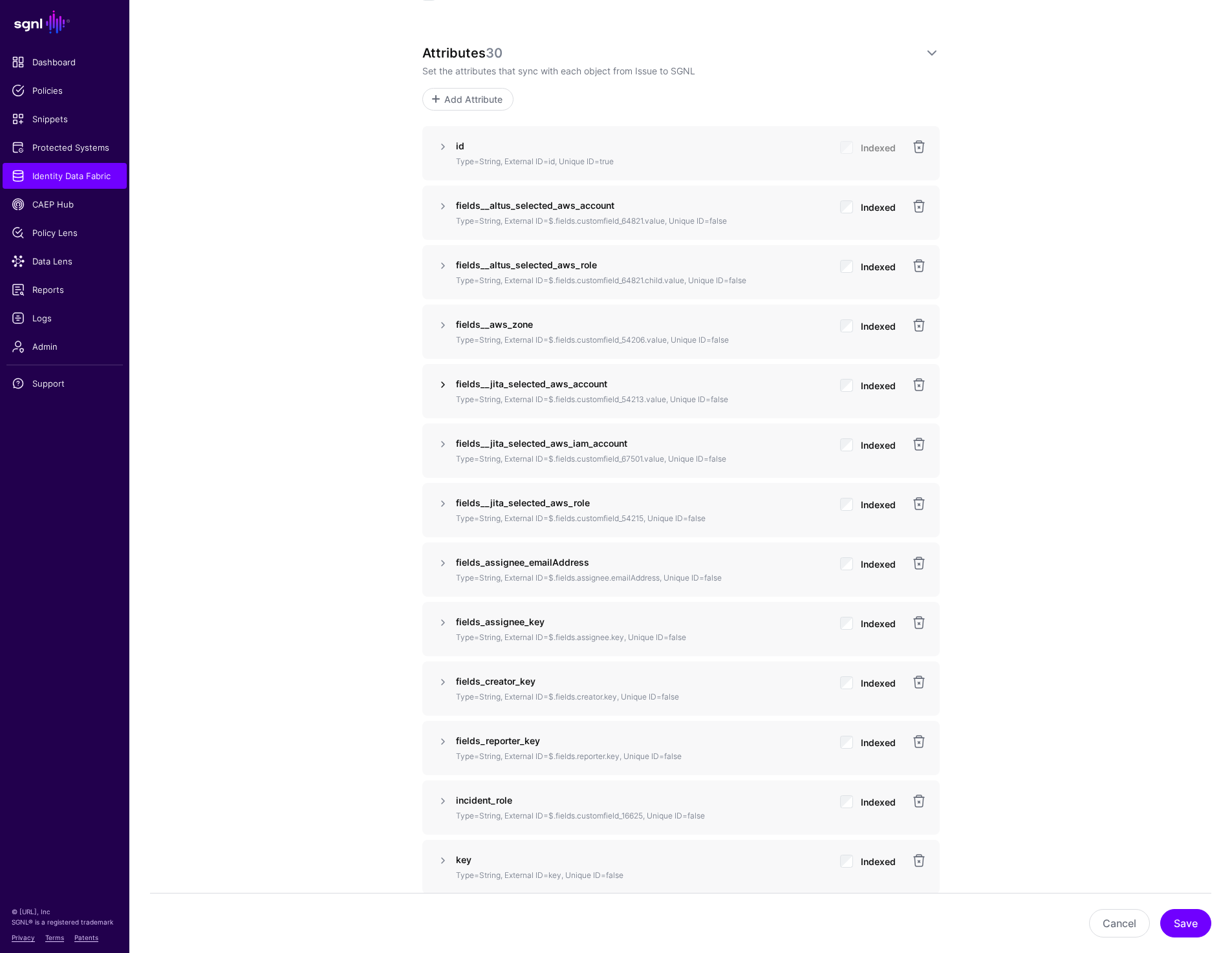
click at [441, 382] on link at bounding box center [443, 385] width 16 height 16
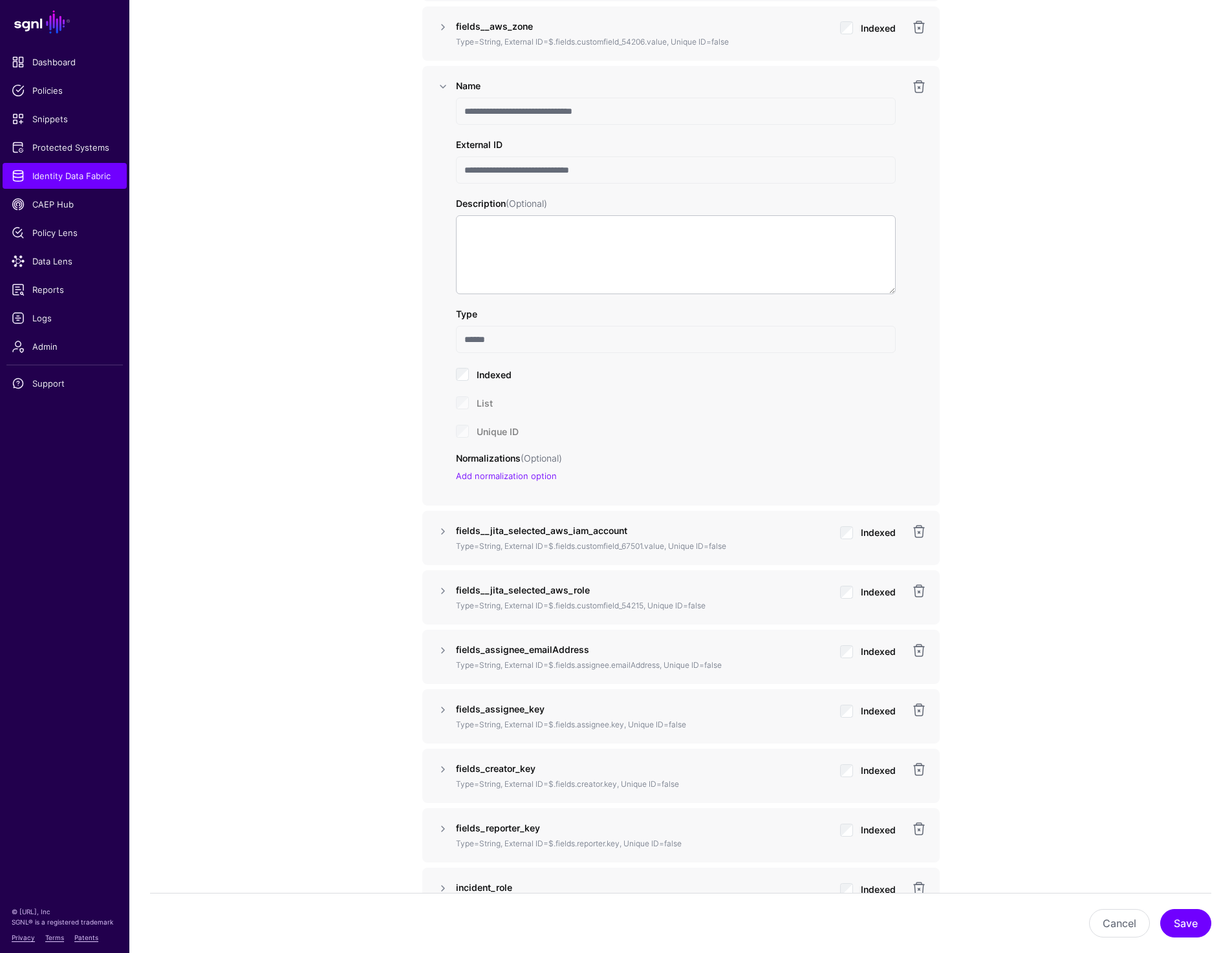
scroll to position [1258, 0]
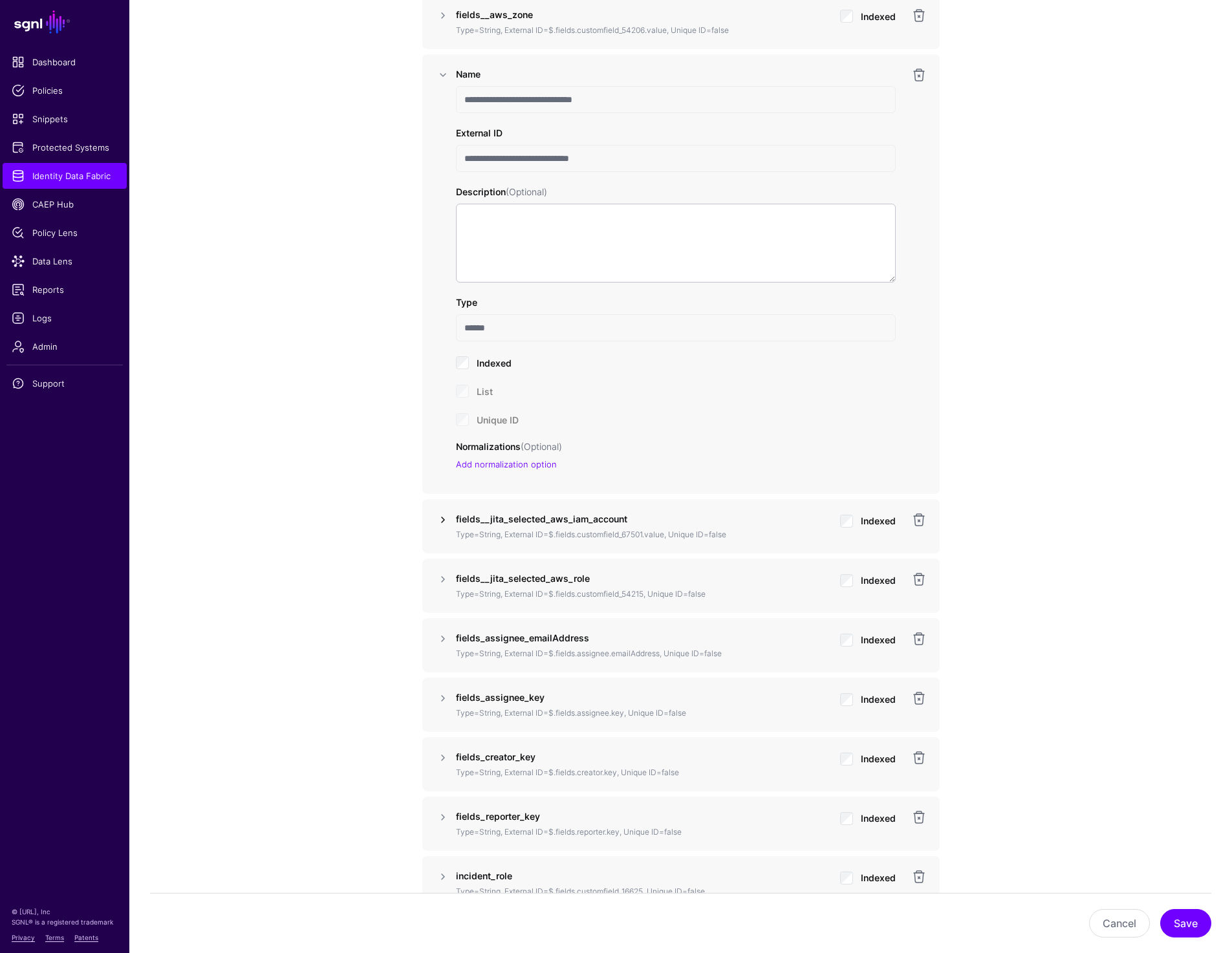
click at [439, 518] on link at bounding box center [443, 520] width 16 height 16
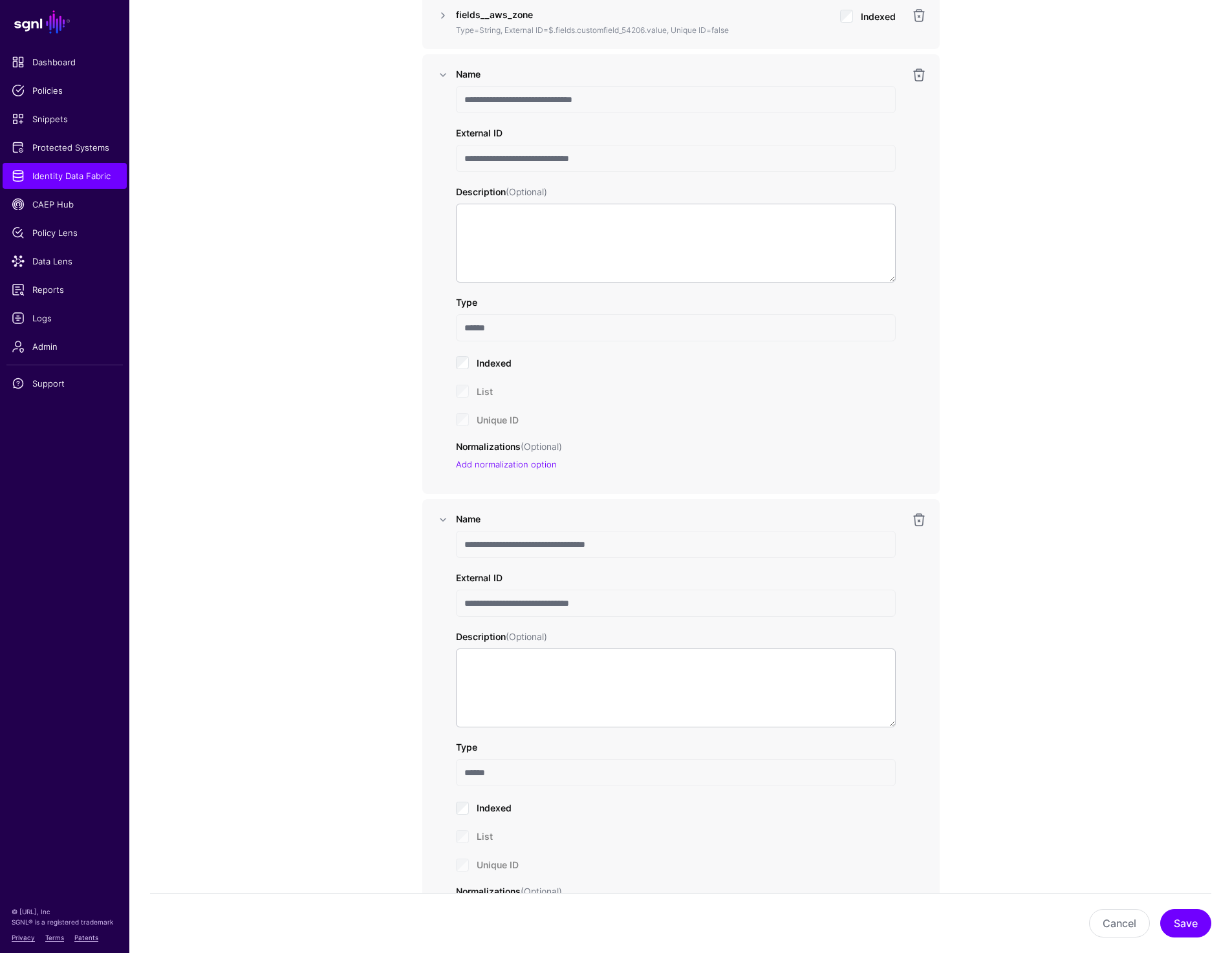
drag, startPoint x: 460, startPoint y: 542, endPoint x: 667, endPoint y: 544, distance: 207.0
click at [667, 544] on input "**********" at bounding box center [675, 544] width 440 height 27
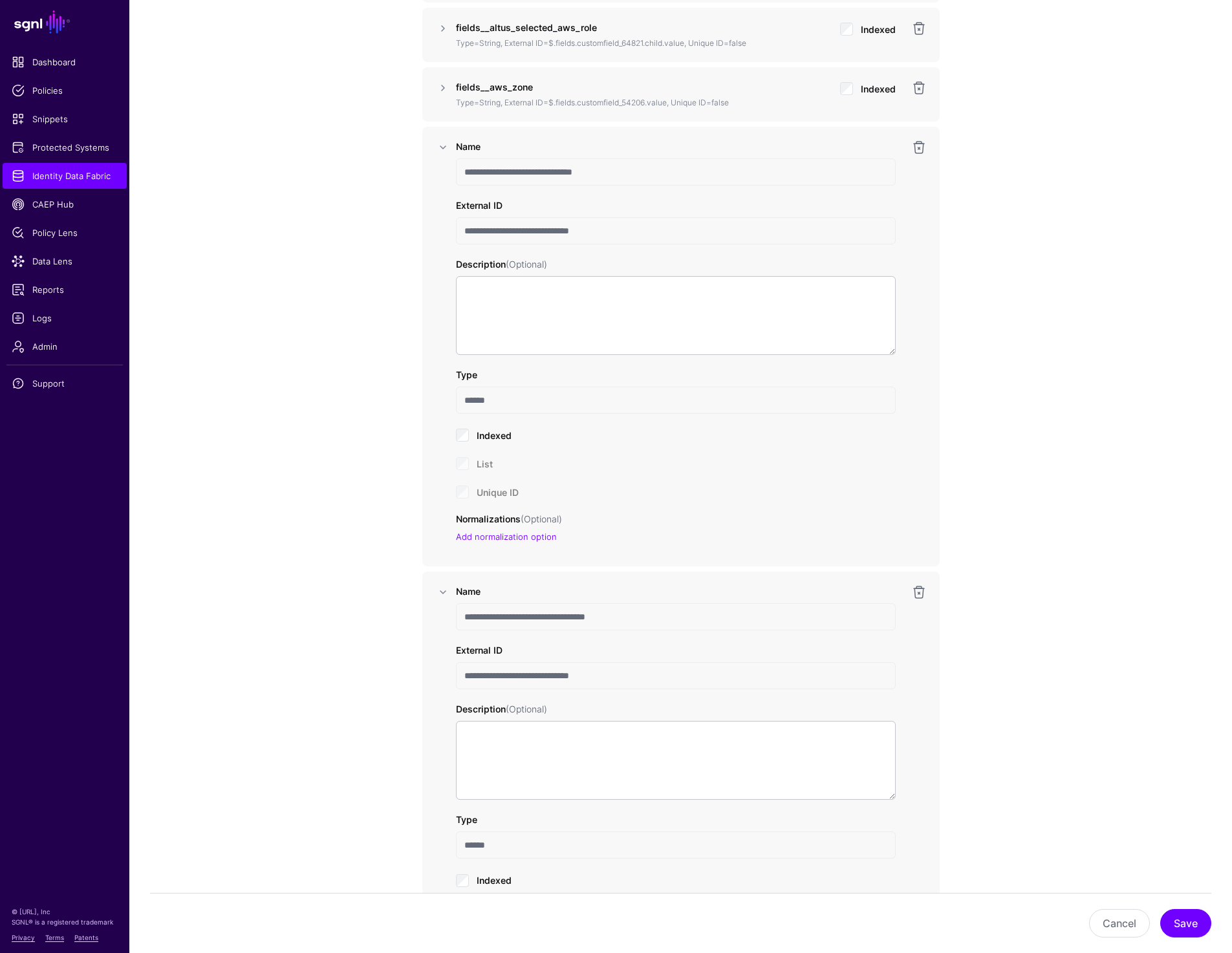
scroll to position [1168, 0]
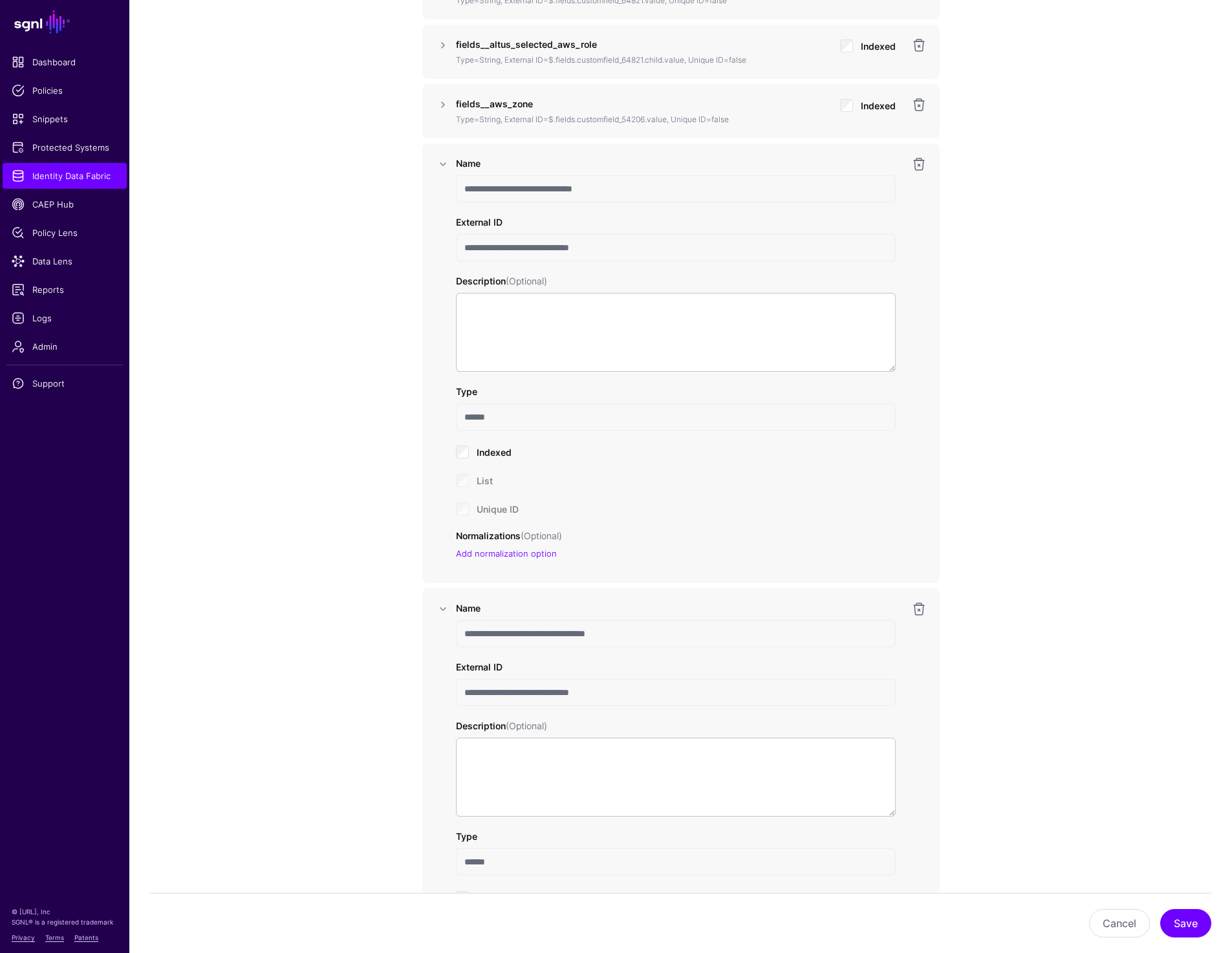
drag, startPoint x: 466, startPoint y: 246, endPoint x: 622, endPoint y: 246, distance: 156.0
click at [622, 246] on input "**********" at bounding box center [675, 247] width 440 height 27
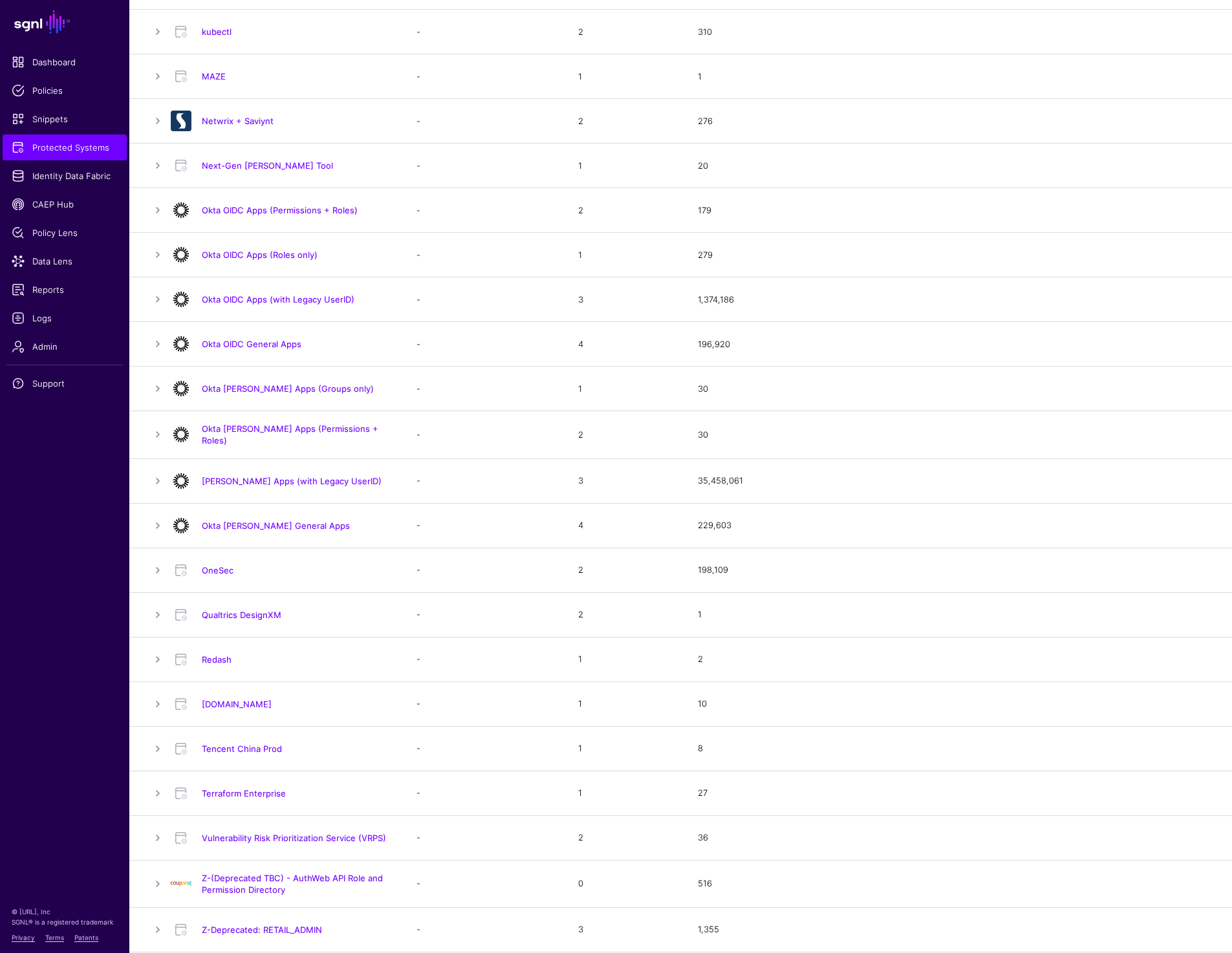
scroll to position [872, 0]
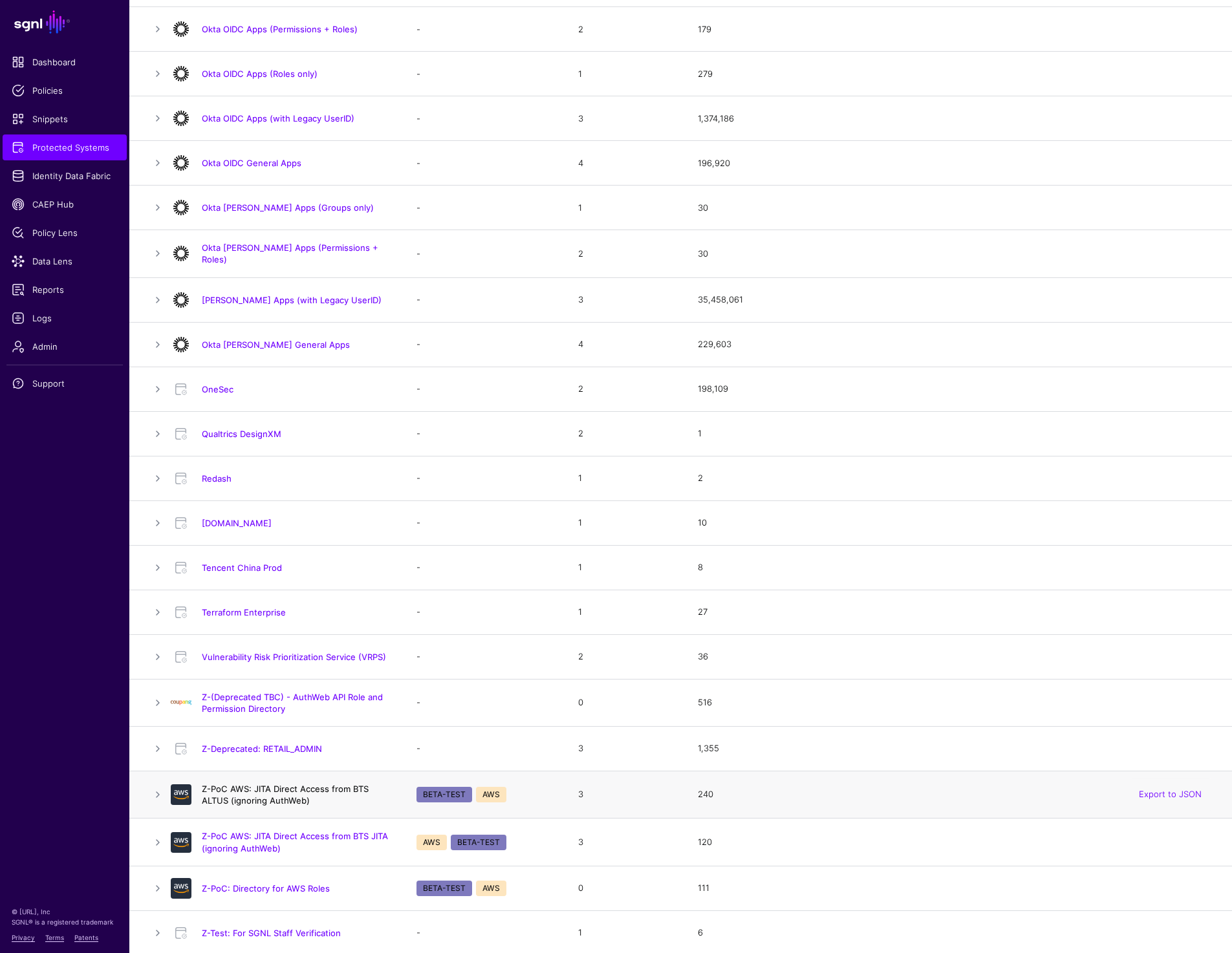
click at [279, 795] on link "Z-PoC AWS: JITA Direct Access from BTS ALTUS (ignoring AuthWeb)" at bounding box center [285, 795] width 167 height 22
click at [305, 834] on link "Z-PoC AWS: JITA Direct Access from BTS JITA (ignoring AuthWeb)" at bounding box center [295, 842] width 187 height 22
click at [279, 799] on link "Z-PoC AWS: JITA Direct Access from BTS ALTUS (ignoring AuthWeb)" at bounding box center [285, 795] width 167 height 22
click at [317, 834] on link "Z-PoC AWS: JITA Direct Access from BTS JITA (ignoring AuthWeb)" at bounding box center [295, 842] width 187 height 22
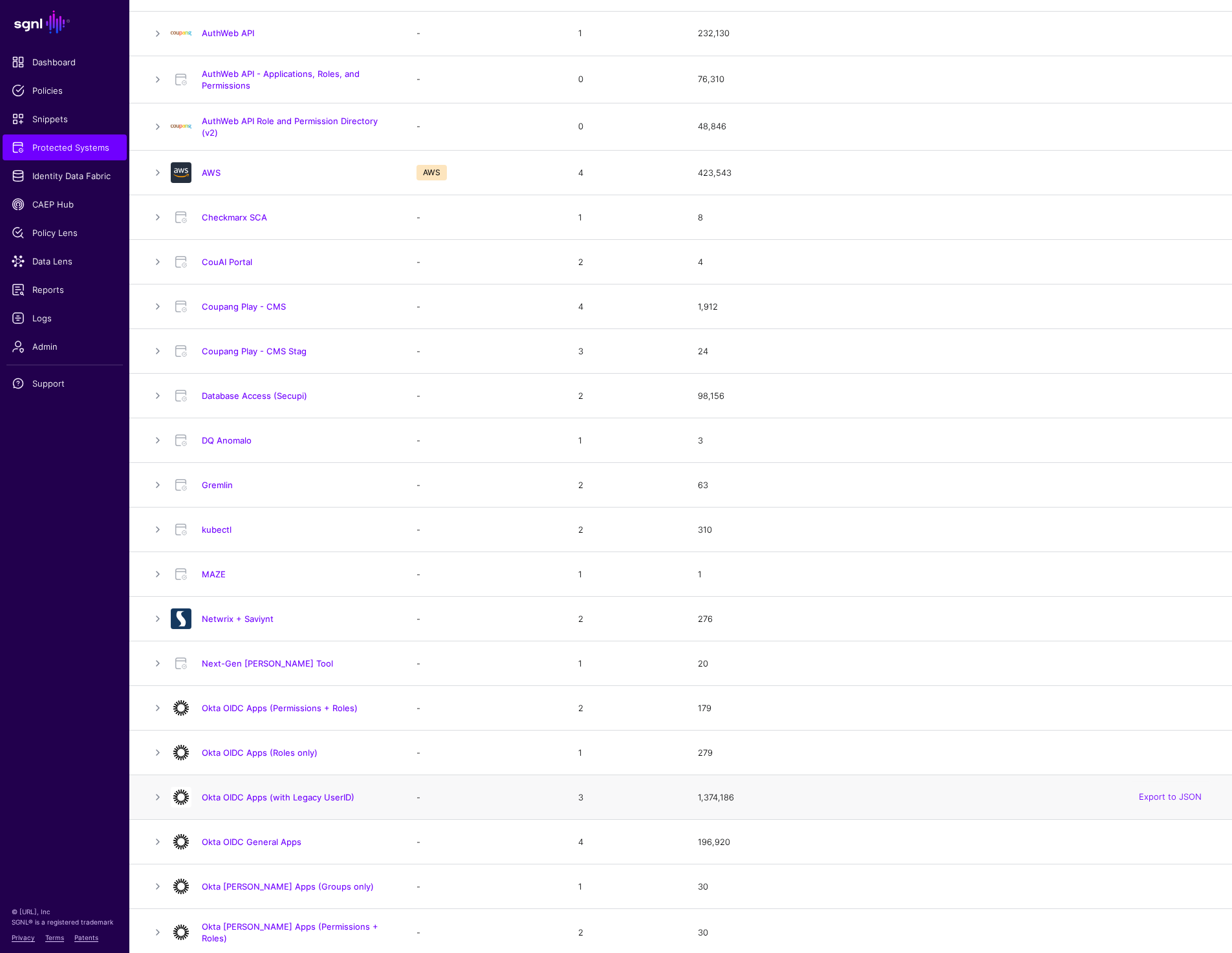
scroll to position [0, 0]
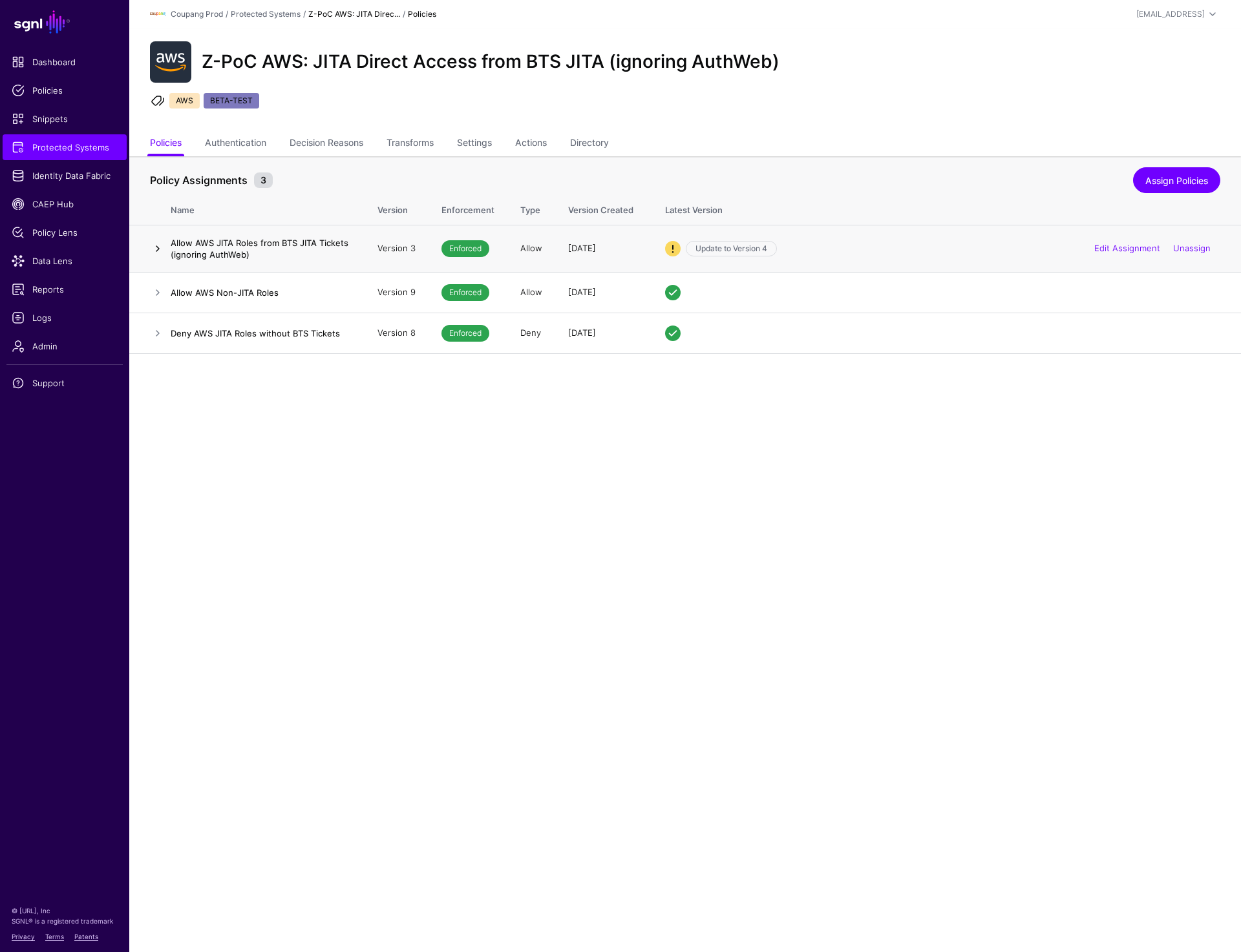
click at [153, 250] on link at bounding box center [158, 249] width 16 height 16
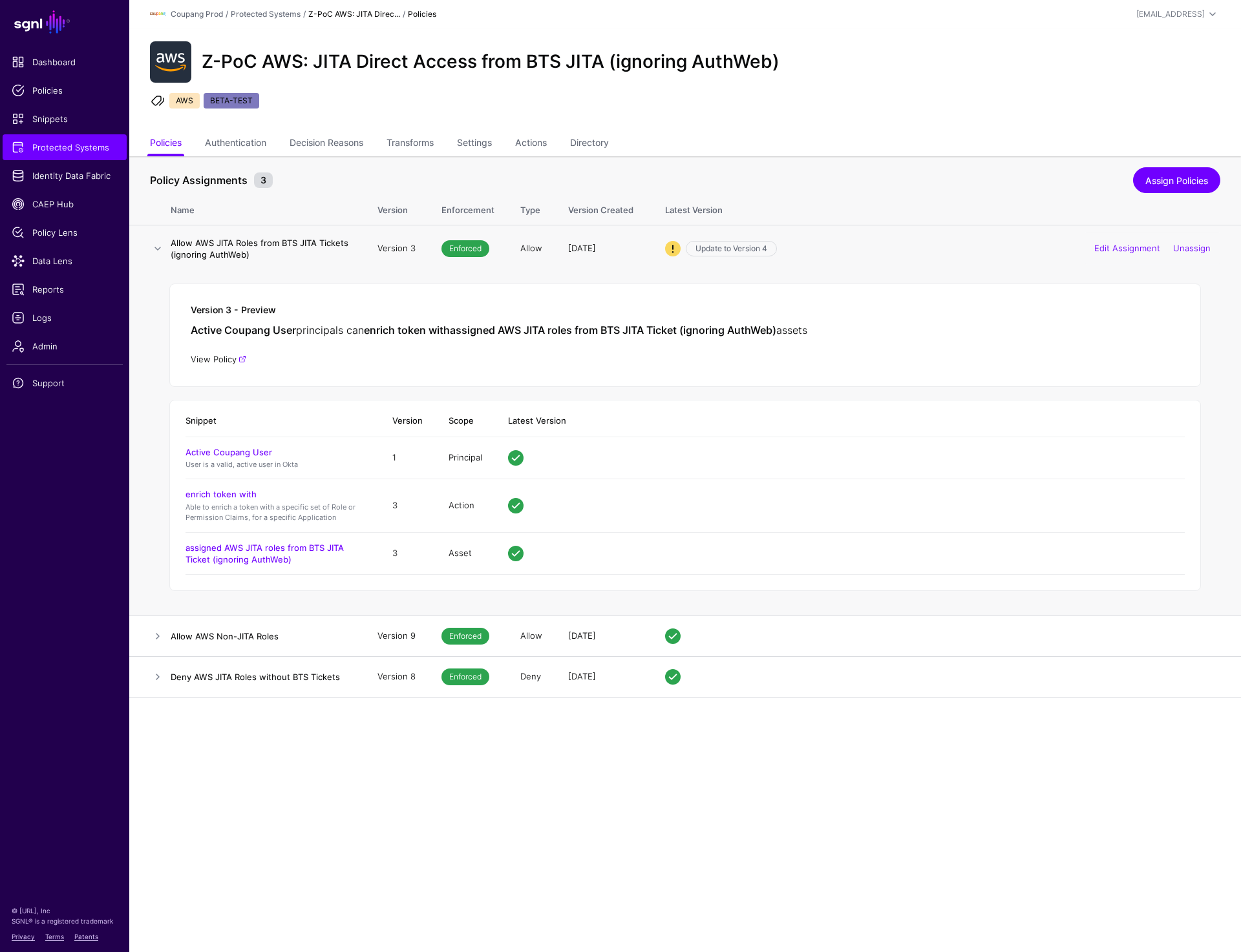
click at [226, 359] on link "View Policy" at bounding box center [218, 359] width 56 height 10
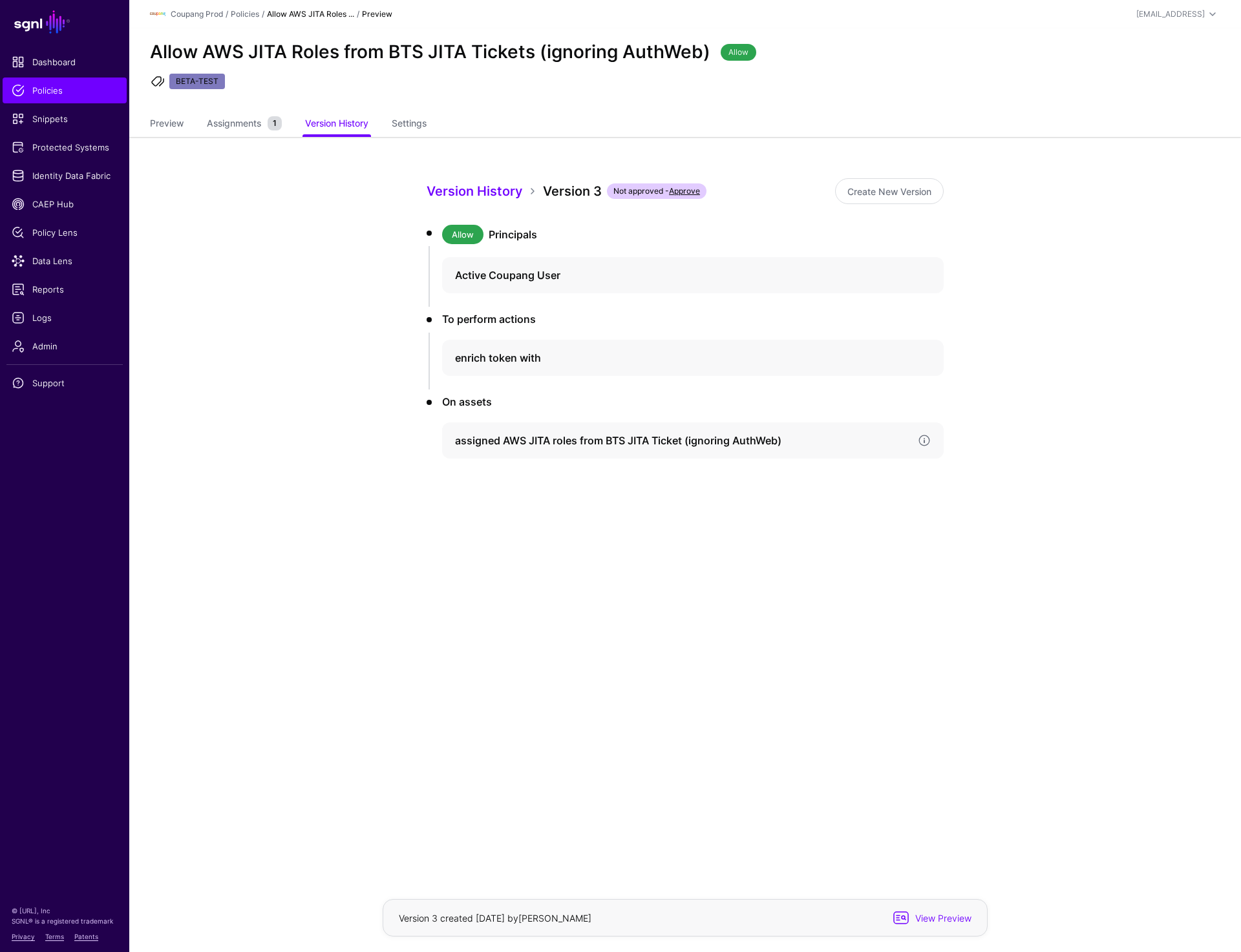
click at [575, 443] on h4 "assigned AWS JITA roles from BTS JITA Ticket (ignoring AuthWeb)" at bounding box center [682, 440] width 452 height 16
click at [498, 557] on link "Version 3" at bounding box center [500, 554] width 34 height 10
click at [257, 362] on app-policies-v2-item-preview "Version History Version 3 Not approved - Approve Create New Version Allow Princ…" at bounding box center [684, 419] width 1112 height 566
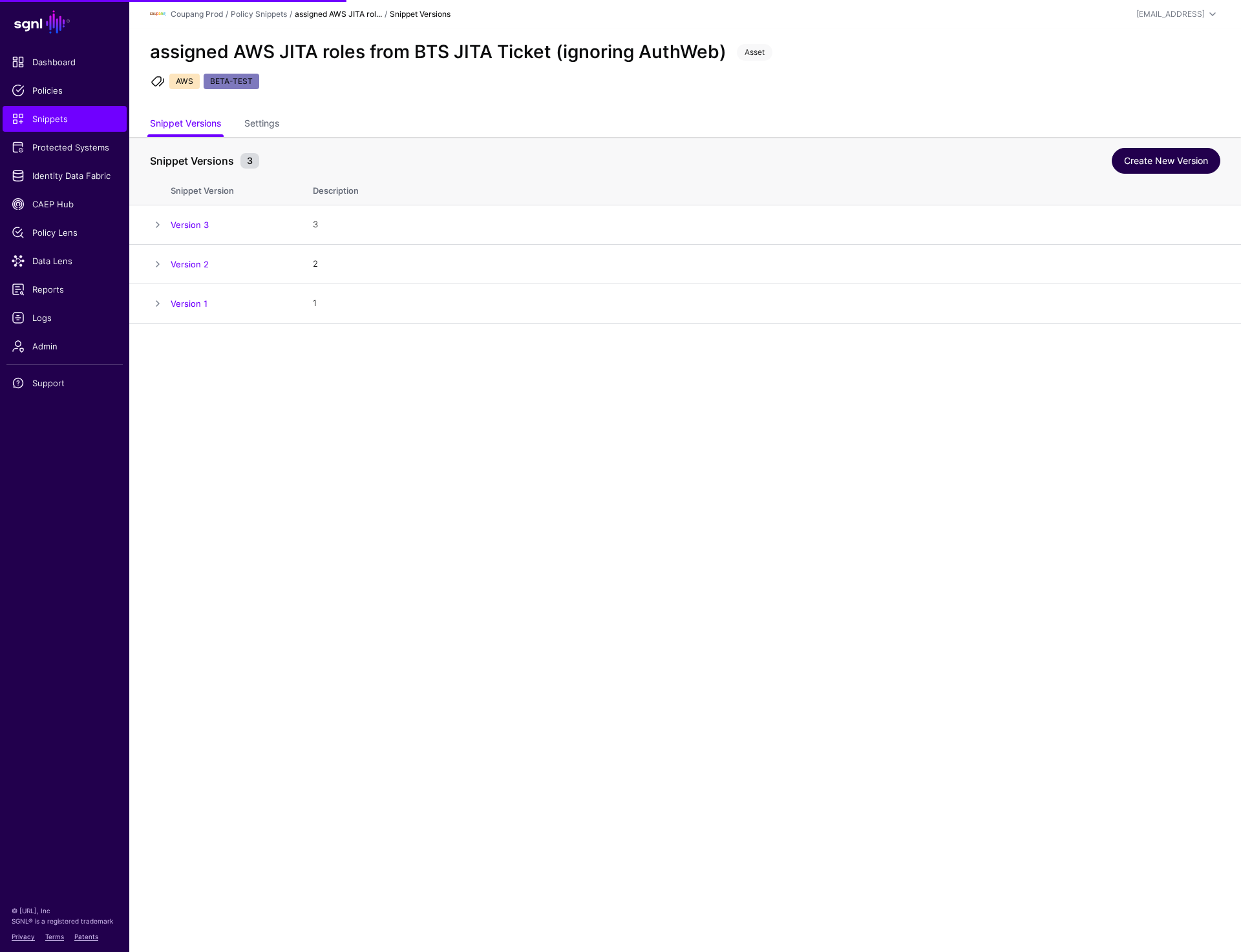
click at [1197, 159] on link "Create New Version" at bounding box center [1166, 161] width 108 height 26
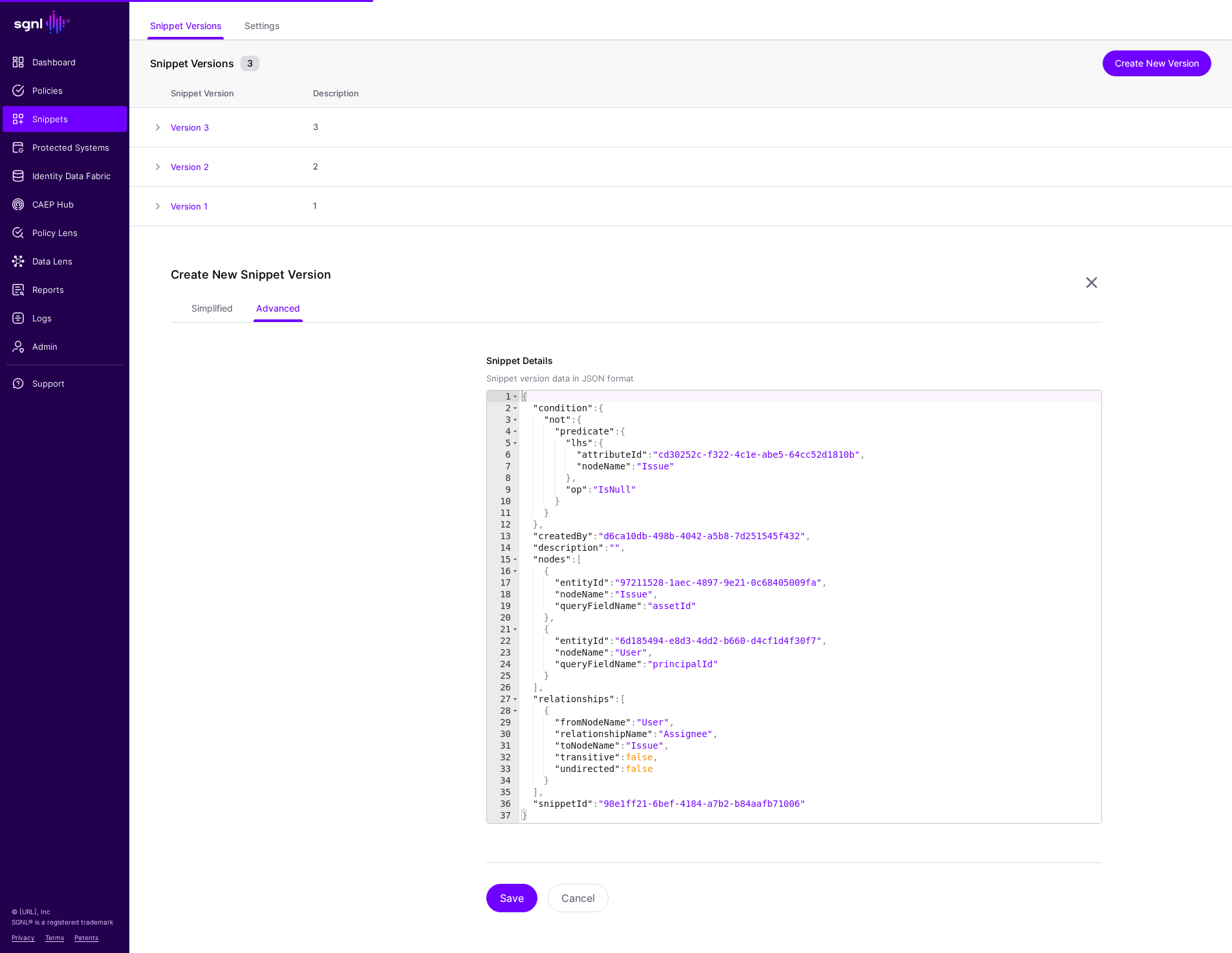
scroll to position [98, 0]
click at [206, 313] on link "Simplified" at bounding box center [212, 309] width 42 height 25
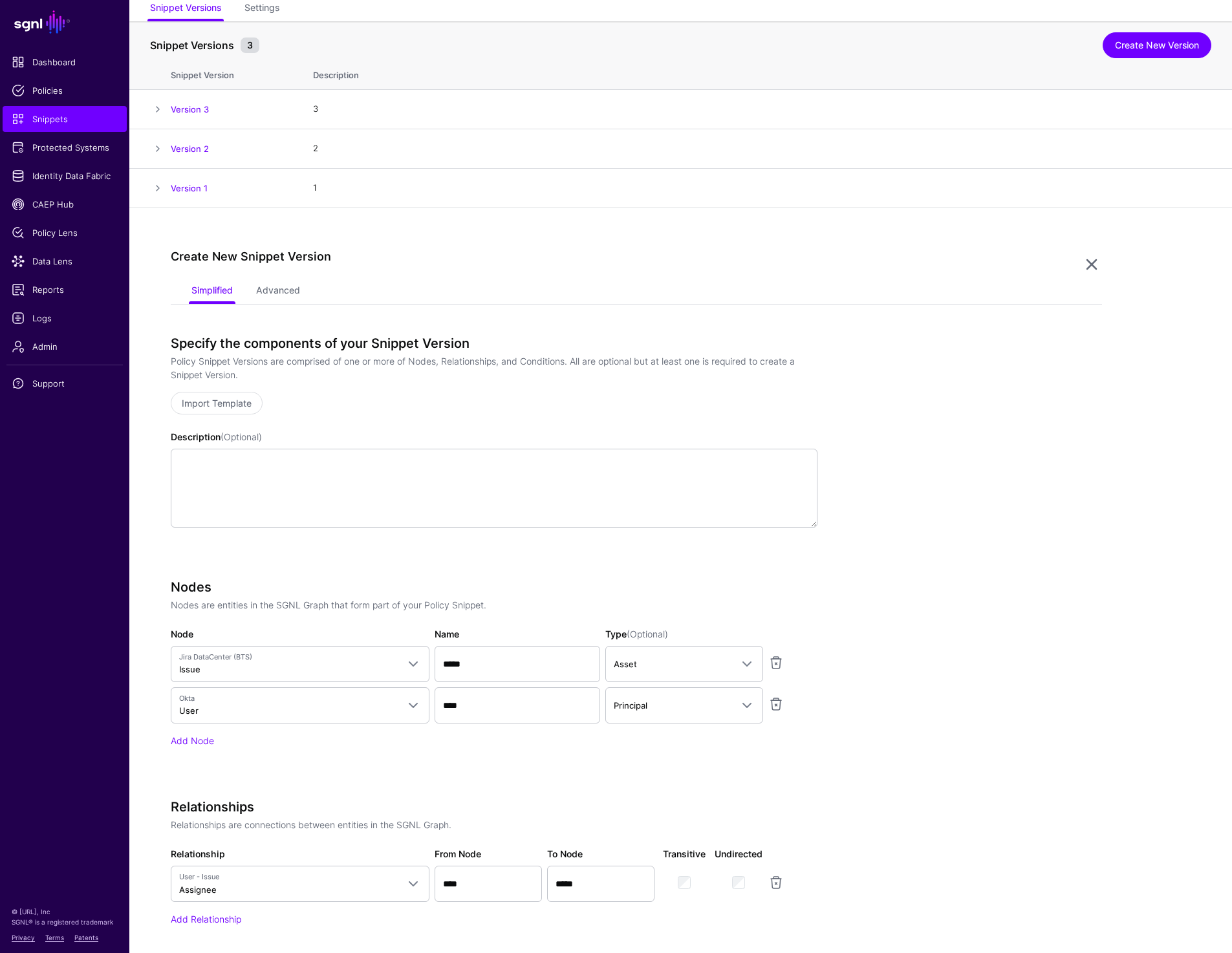
scroll to position [0, 0]
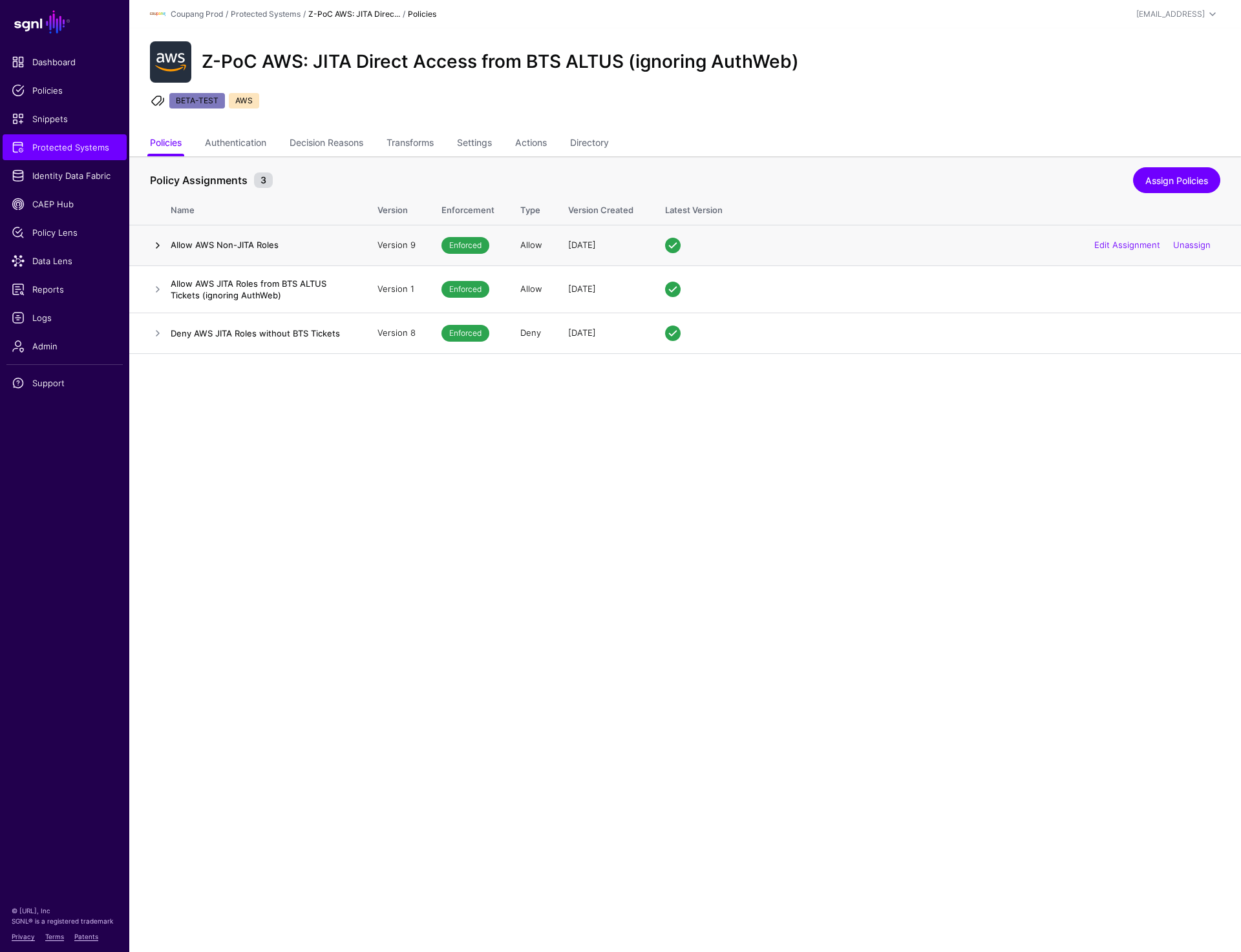
click at [155, 250] on link at bounding box center [158, 246] width 16 height 16
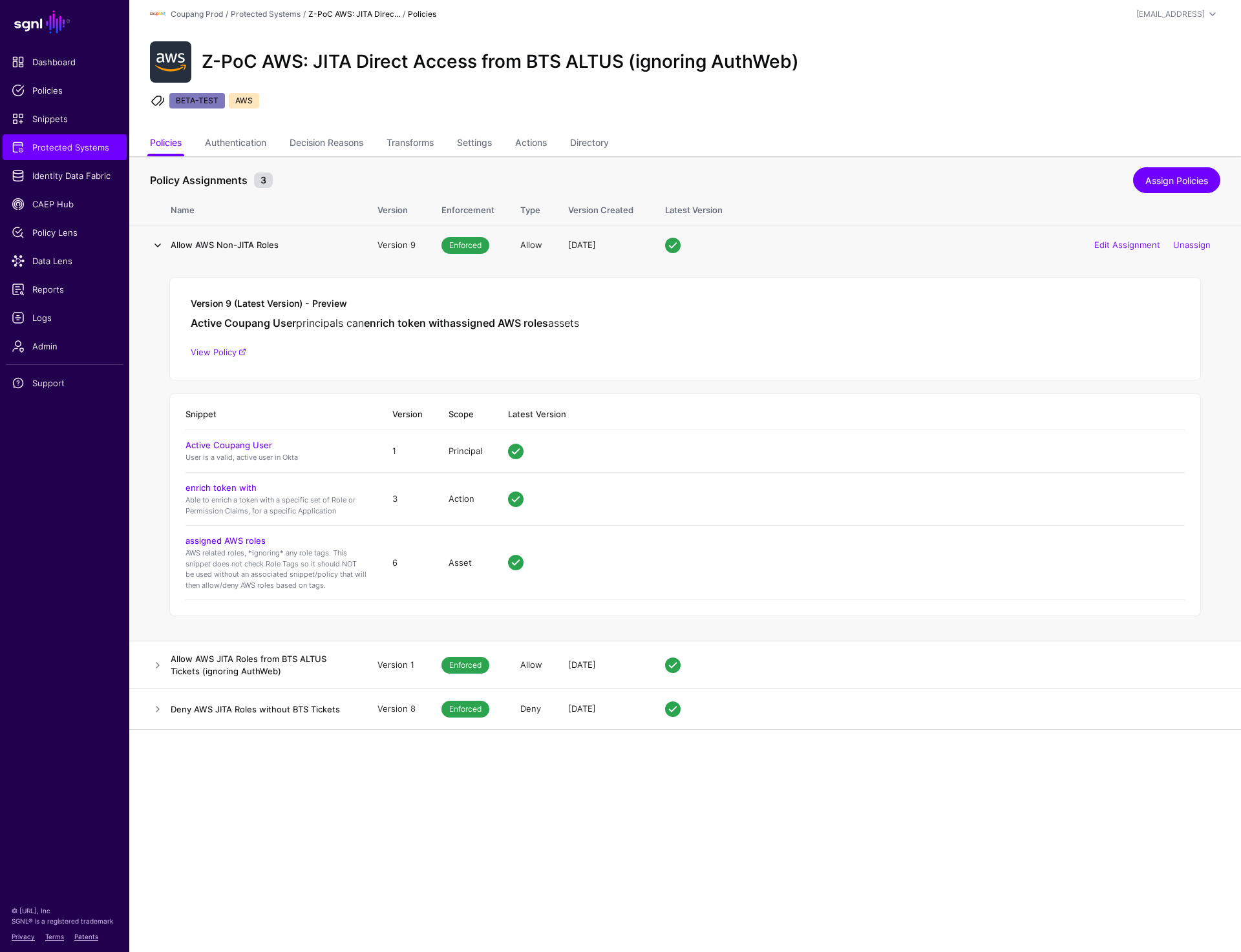
click at [155, 249] on link at bounding box center [158, 246] width 16 height 16
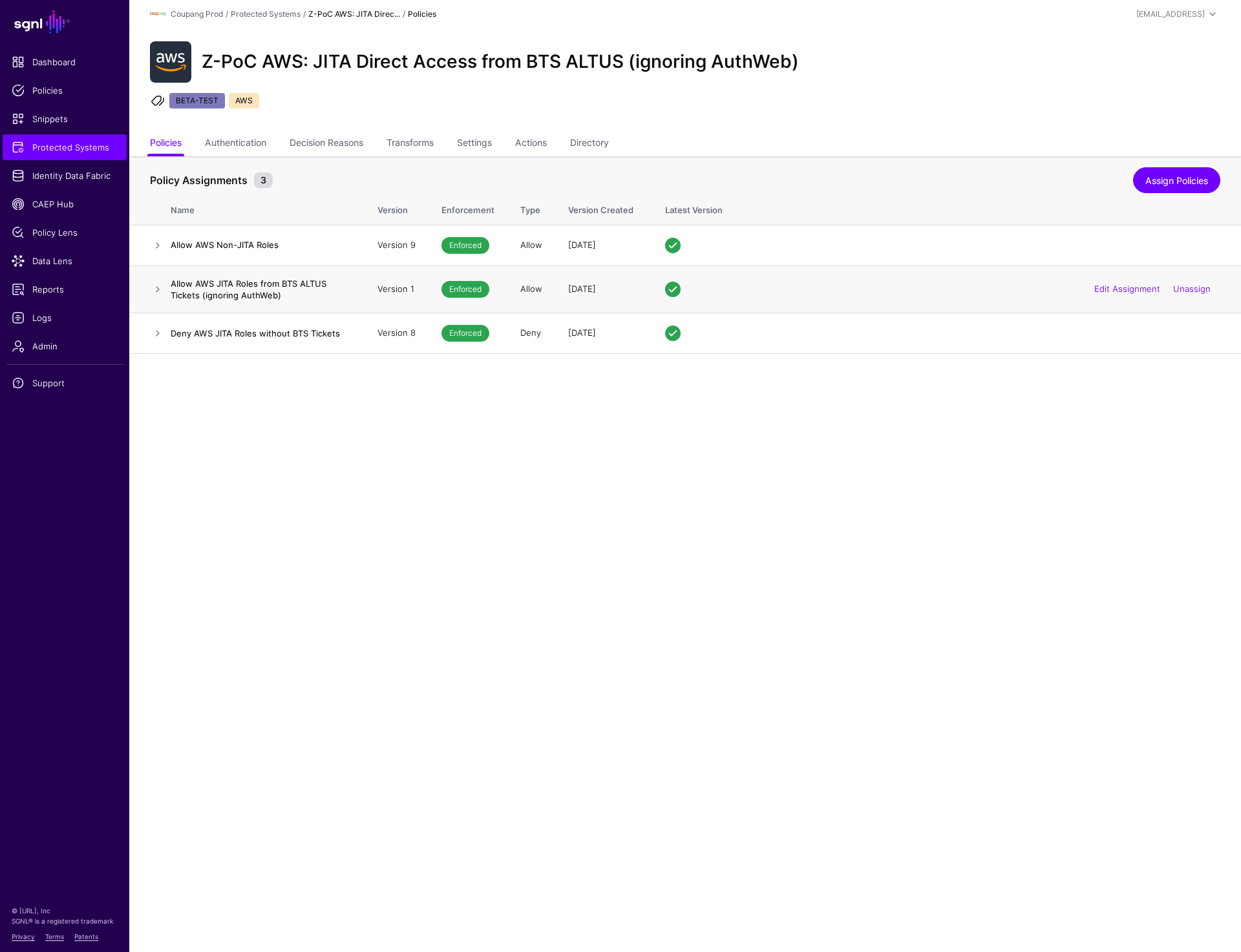
click at [148, 287] on td at bounding box center [150, 290] width 42 height 48
click at [155, 293] on link at bounding box center [158, 290] width 16 height 16
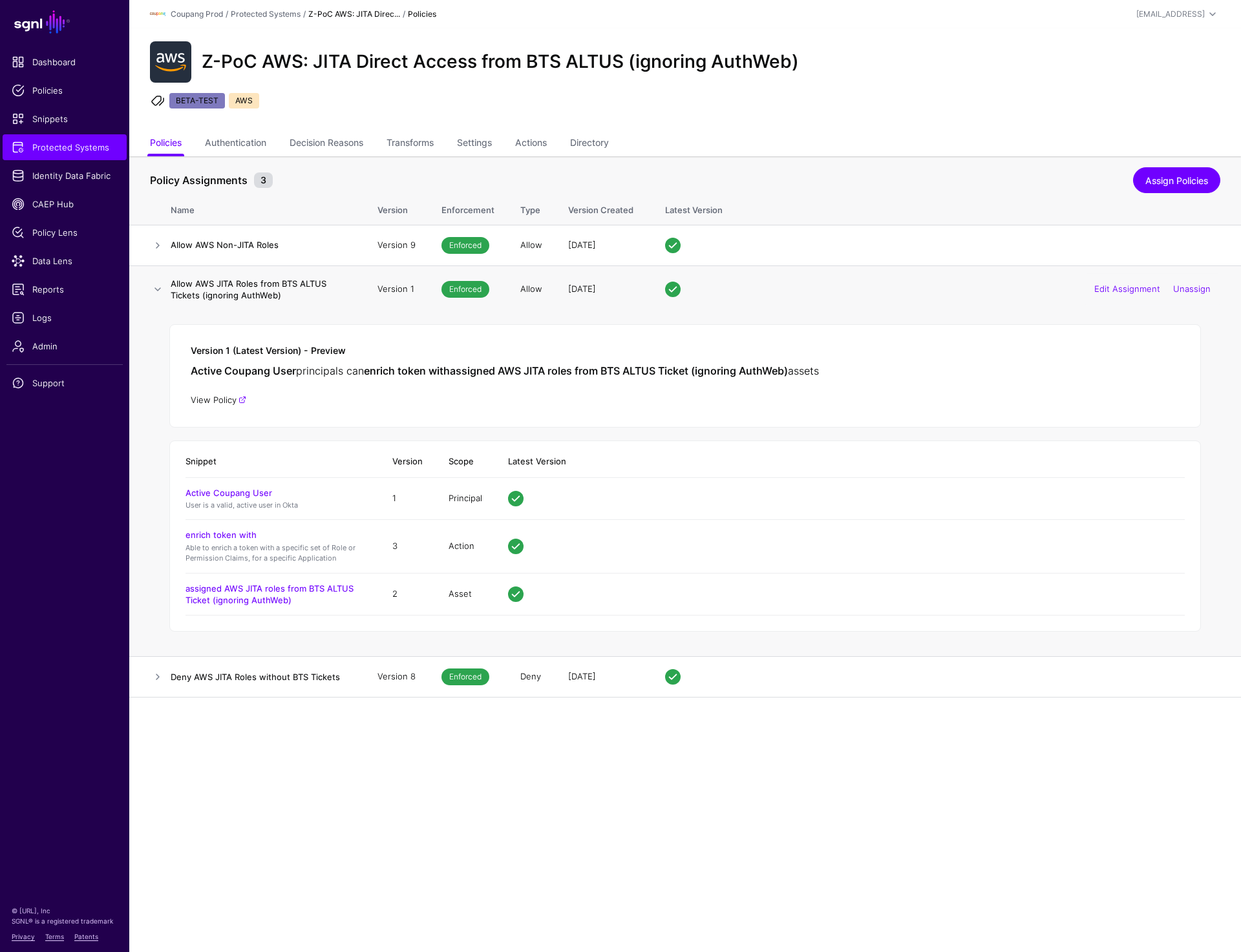
click at [226, 402] on link "View Policy" at bounding box center [218, 400] width 56 height 10
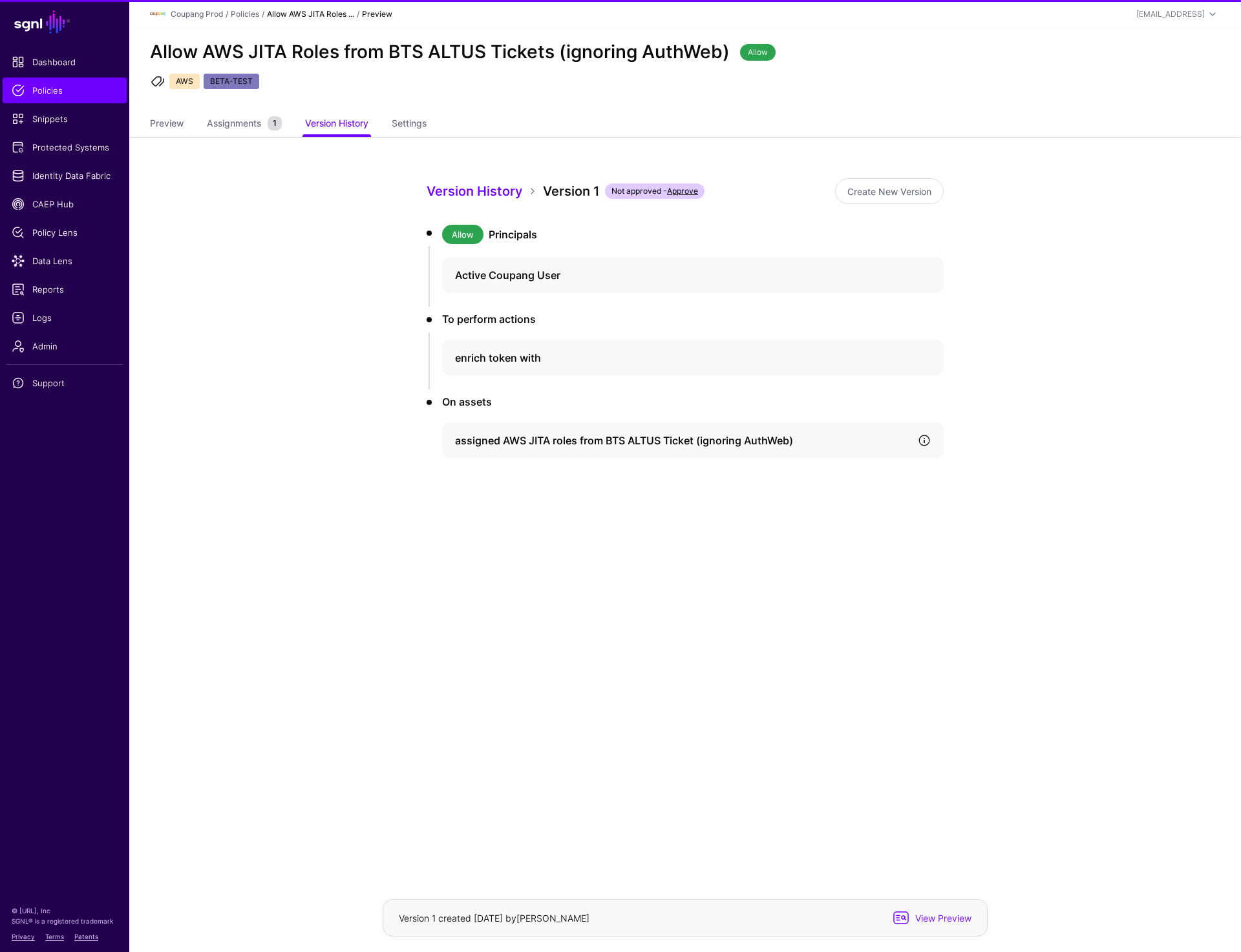
click at [930, 437] on link at bounding box center [924, 440] width 13 height 13
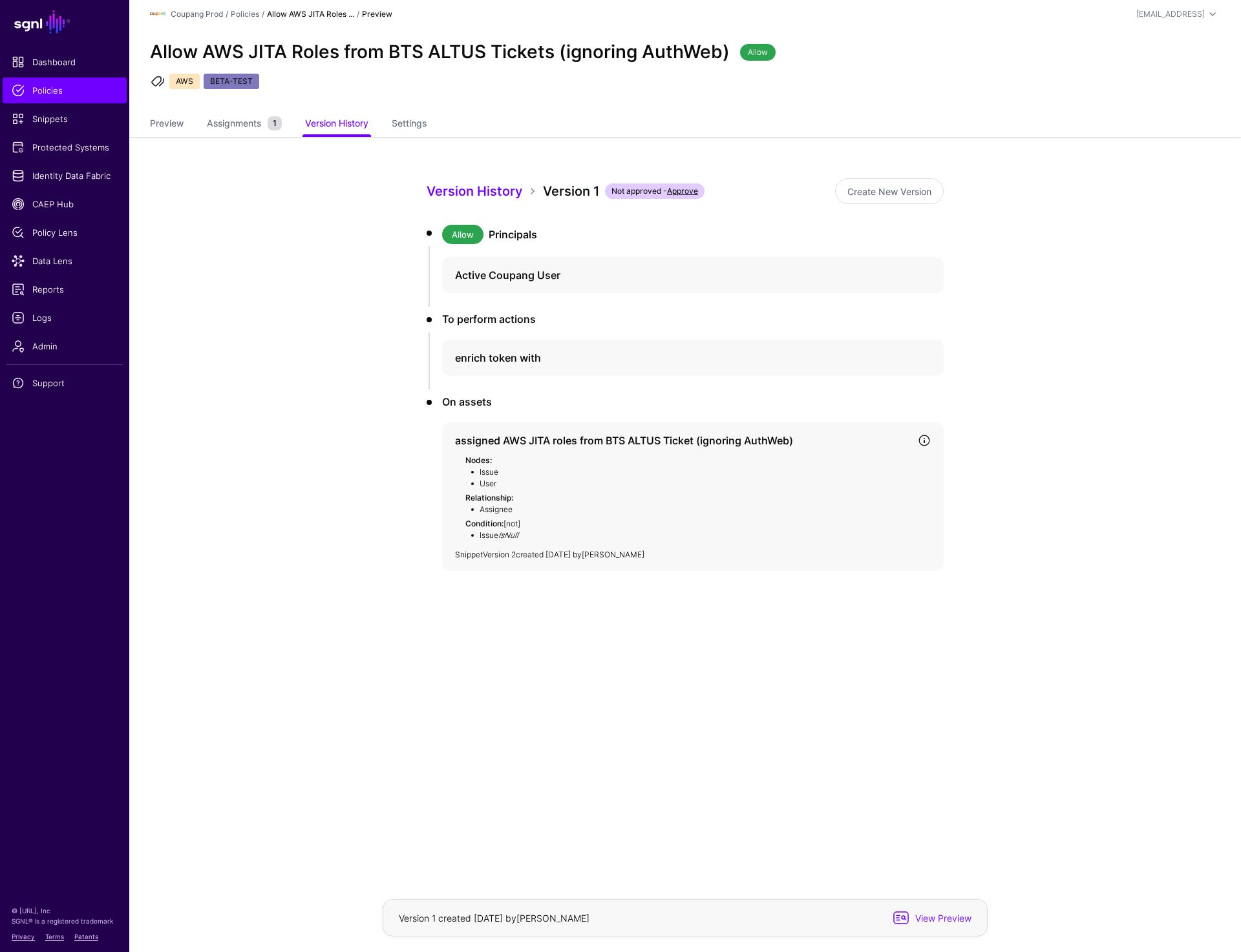
click at [496, 555] on link "Version 2" at bounding box center [499, 554] width 33 height 10
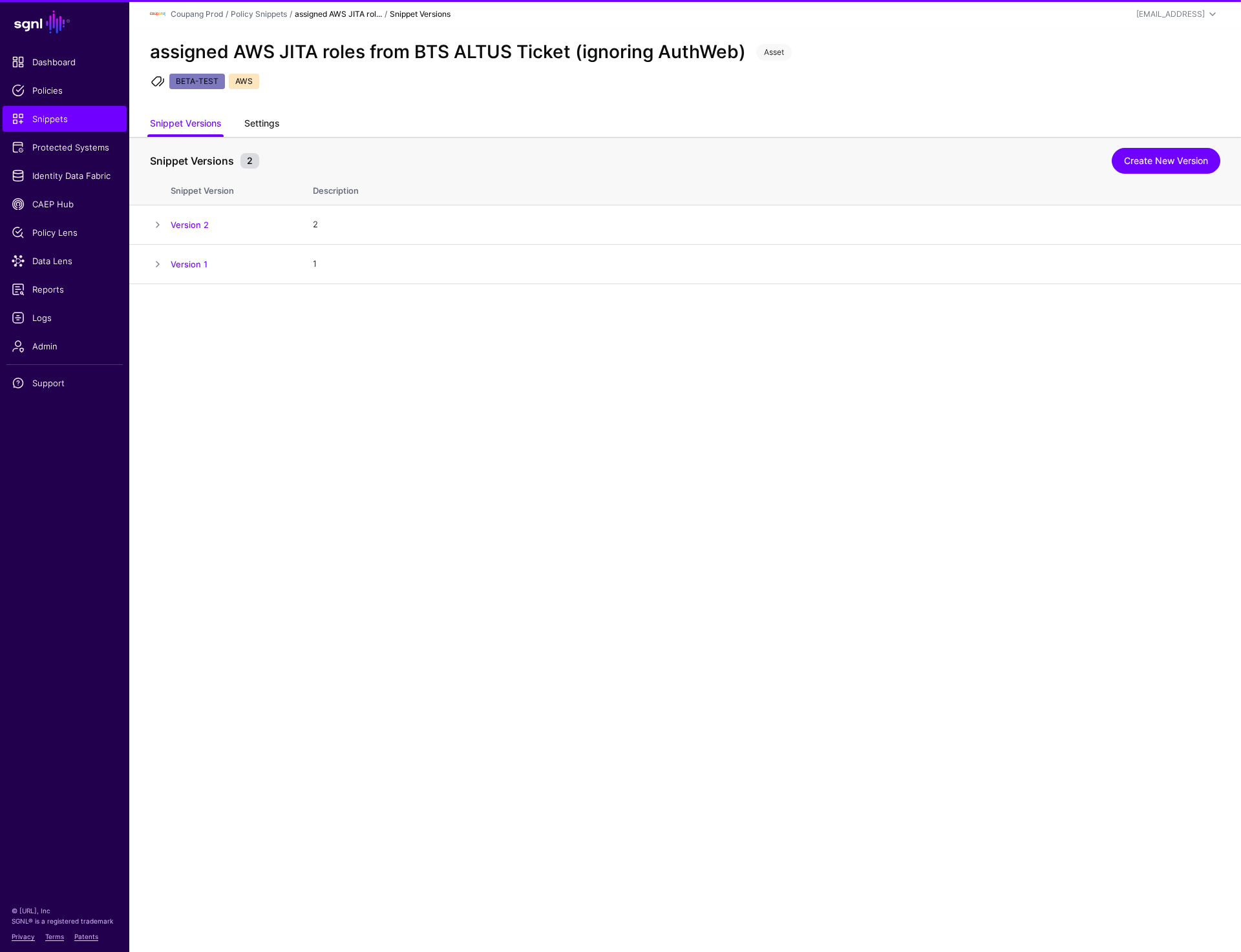
click at [277, 119] on link "Settings" at bounding box center [261, 124] width 35 height 25
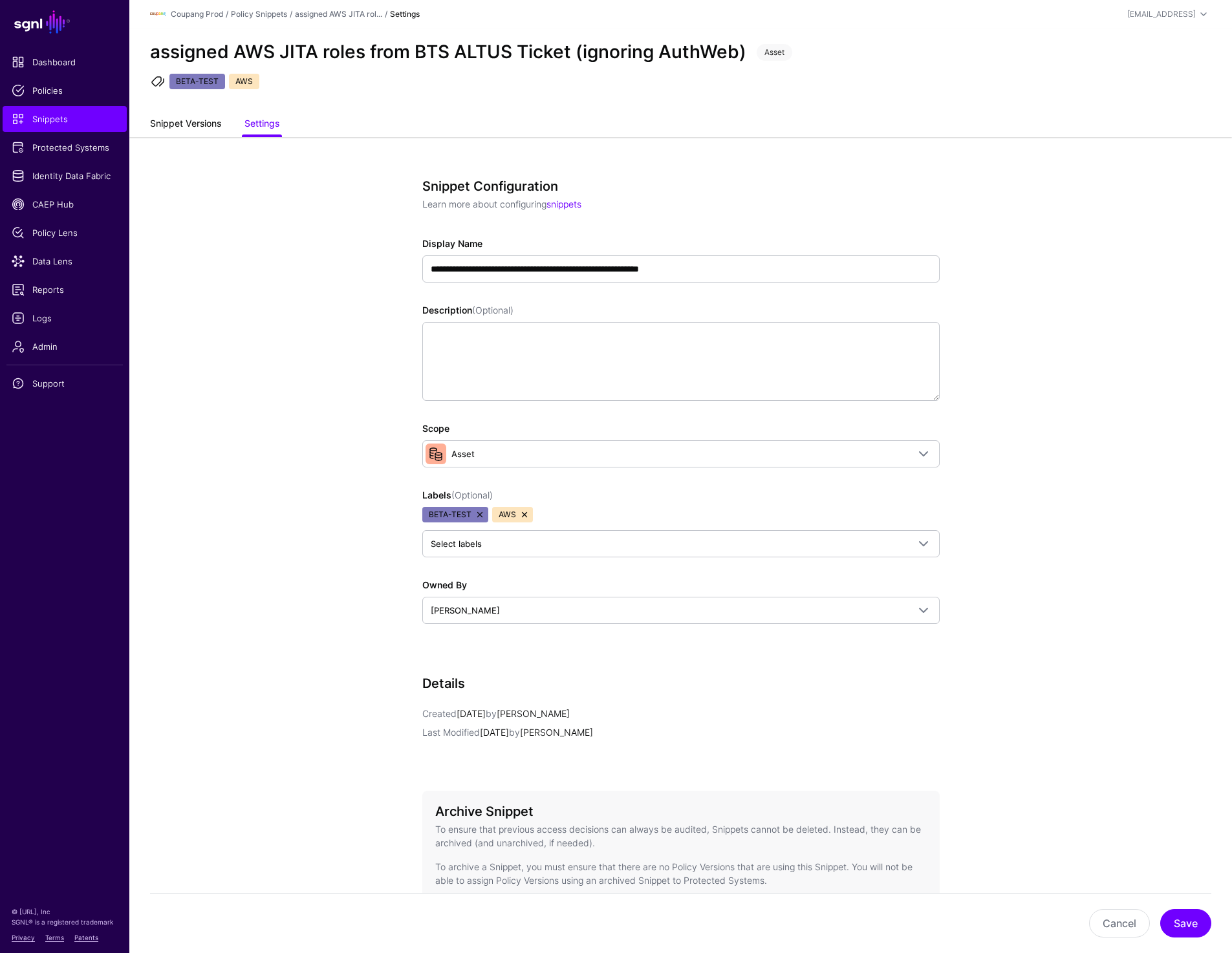
click at [172, 126] on link "Snippet Versions" at bounding box center [186, 124] width 71 height 25
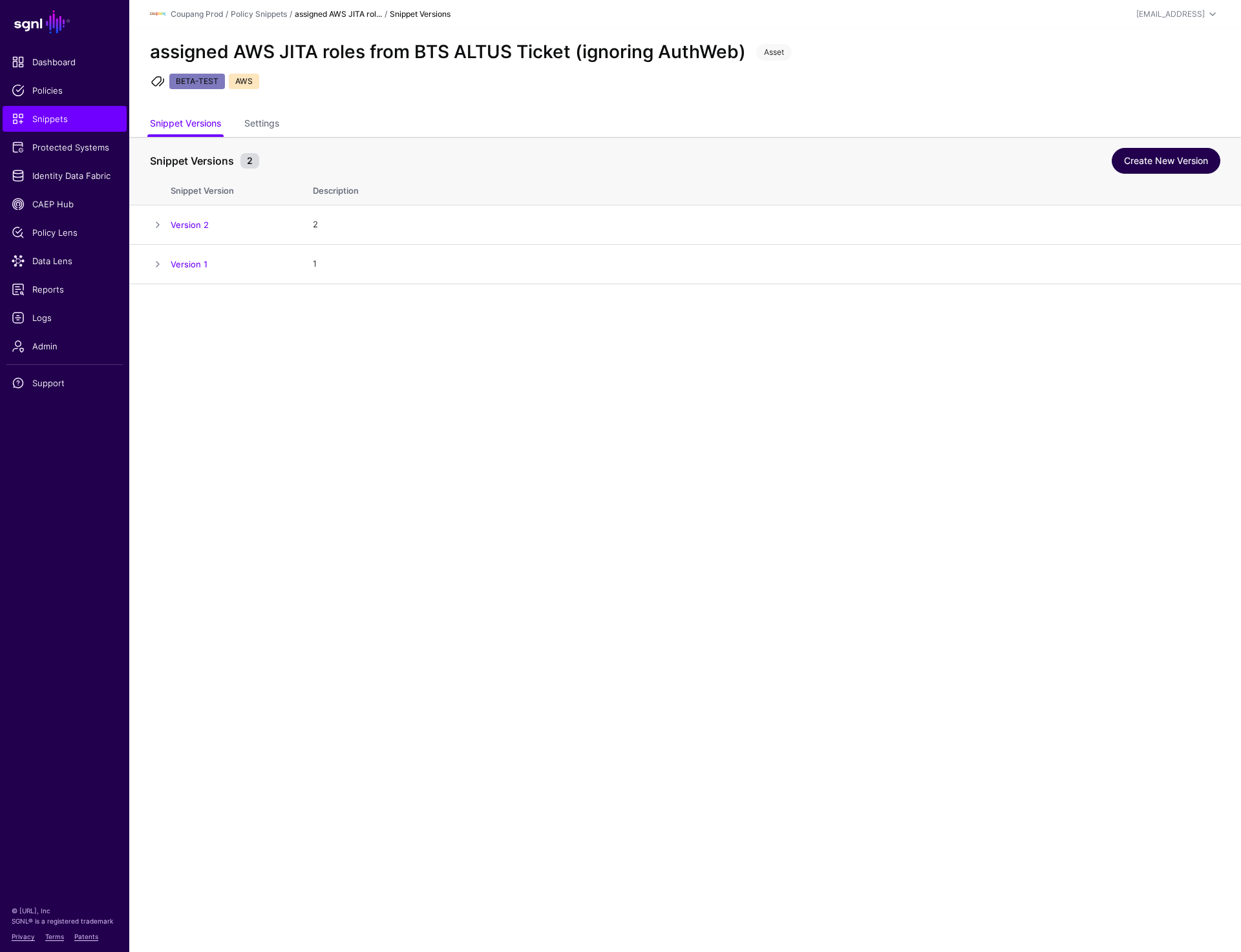
click at [1184, 161] on link "Create New Version" at bounding box center [1166, 161] width 108 height 26
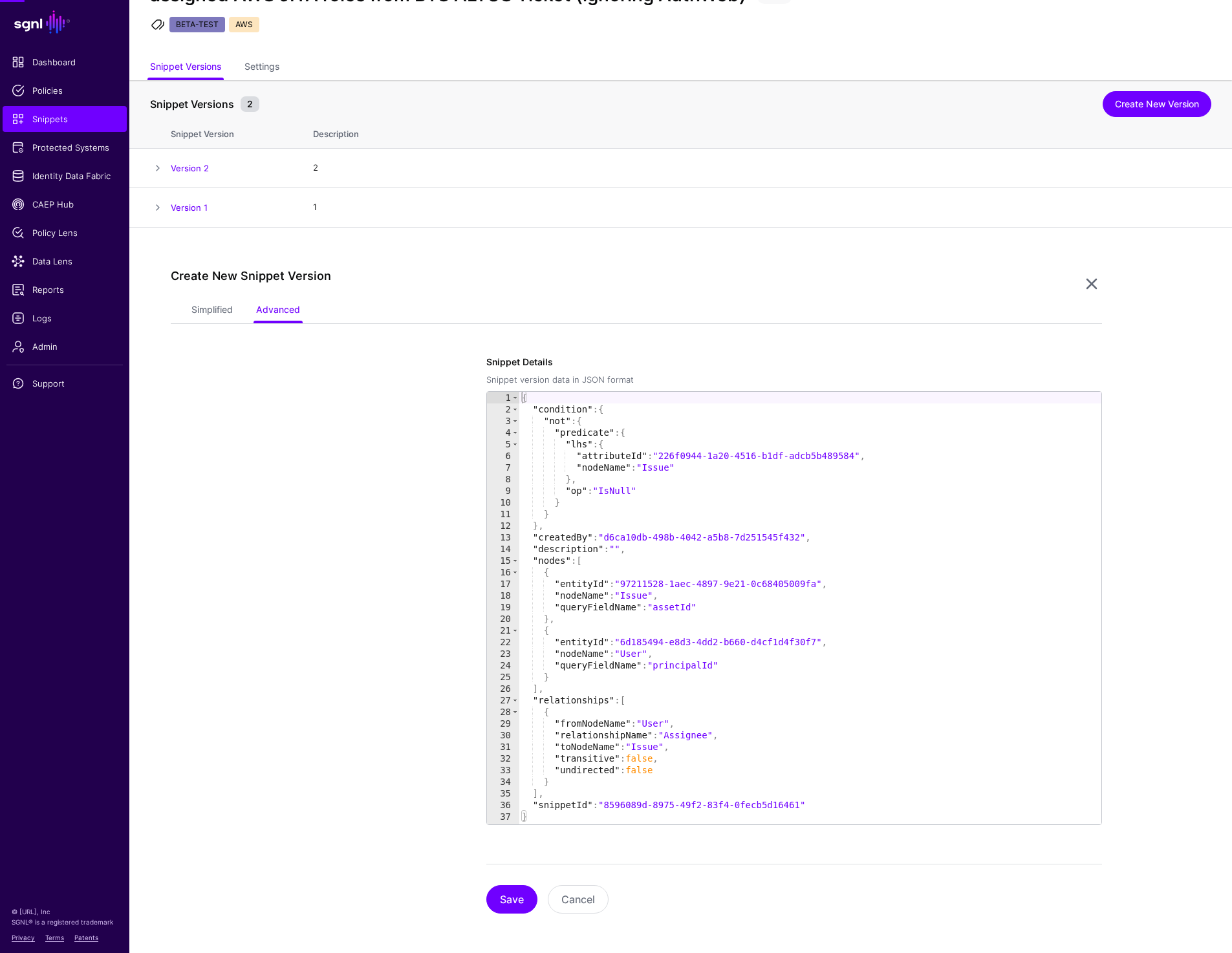
scroll to position [59, 0]
click at [202, 308] on link "Simplified" at bounding box center [212, 309] width 42 height 25
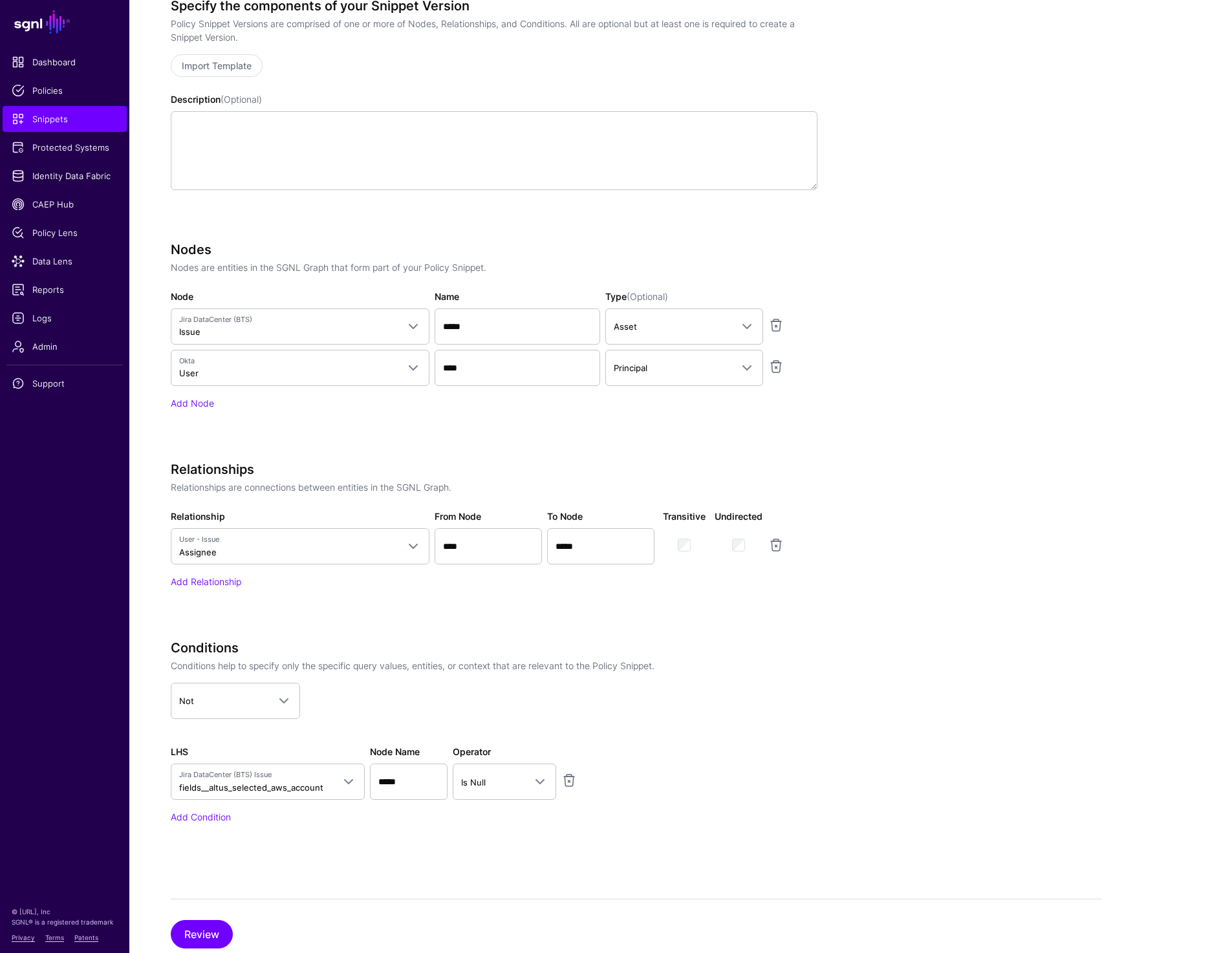
scroll to position [450, 0]
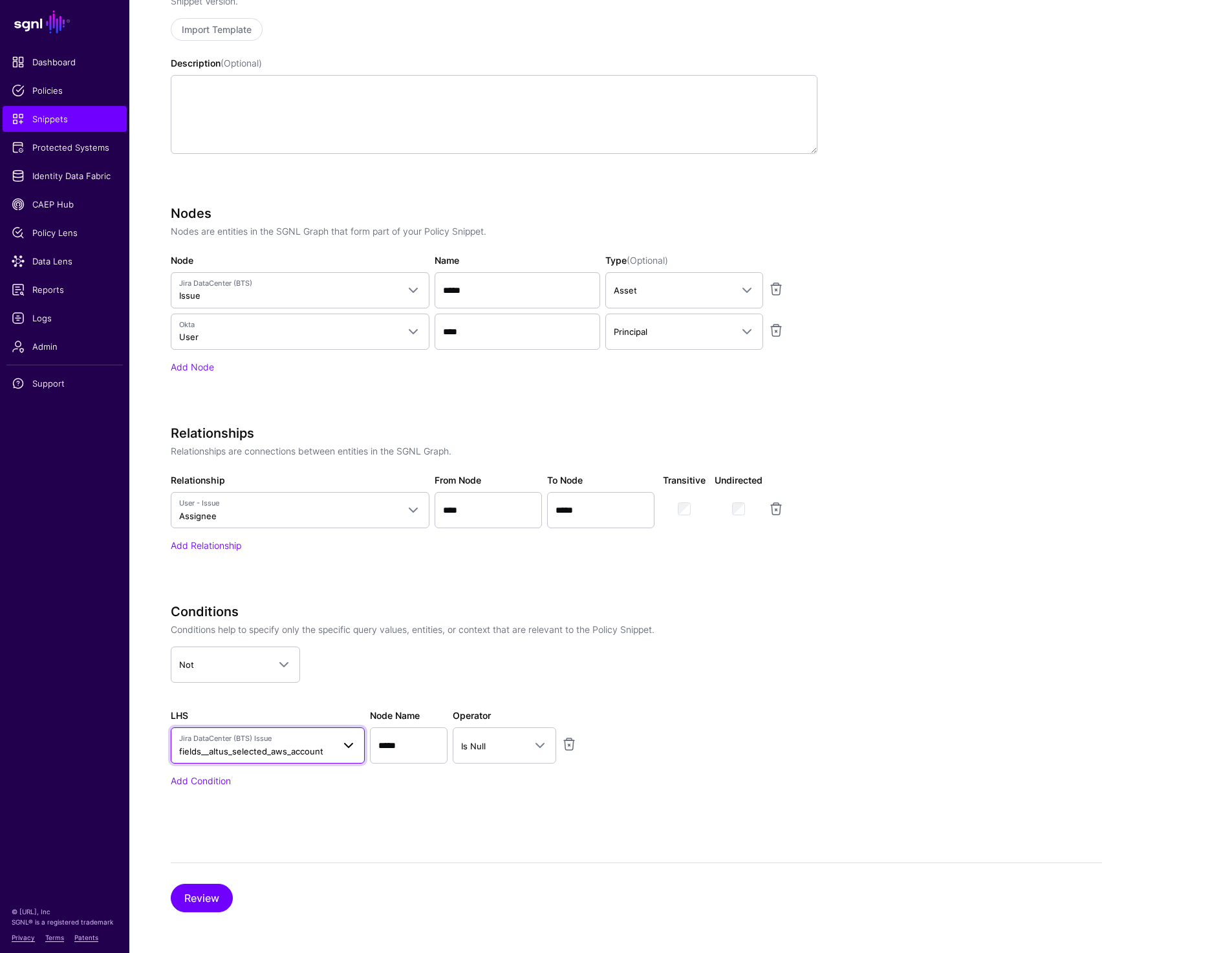
click at [320, 752] on span "fields__altus_selected_aws_account" at bounding box center [250, 751] width 144 height 10
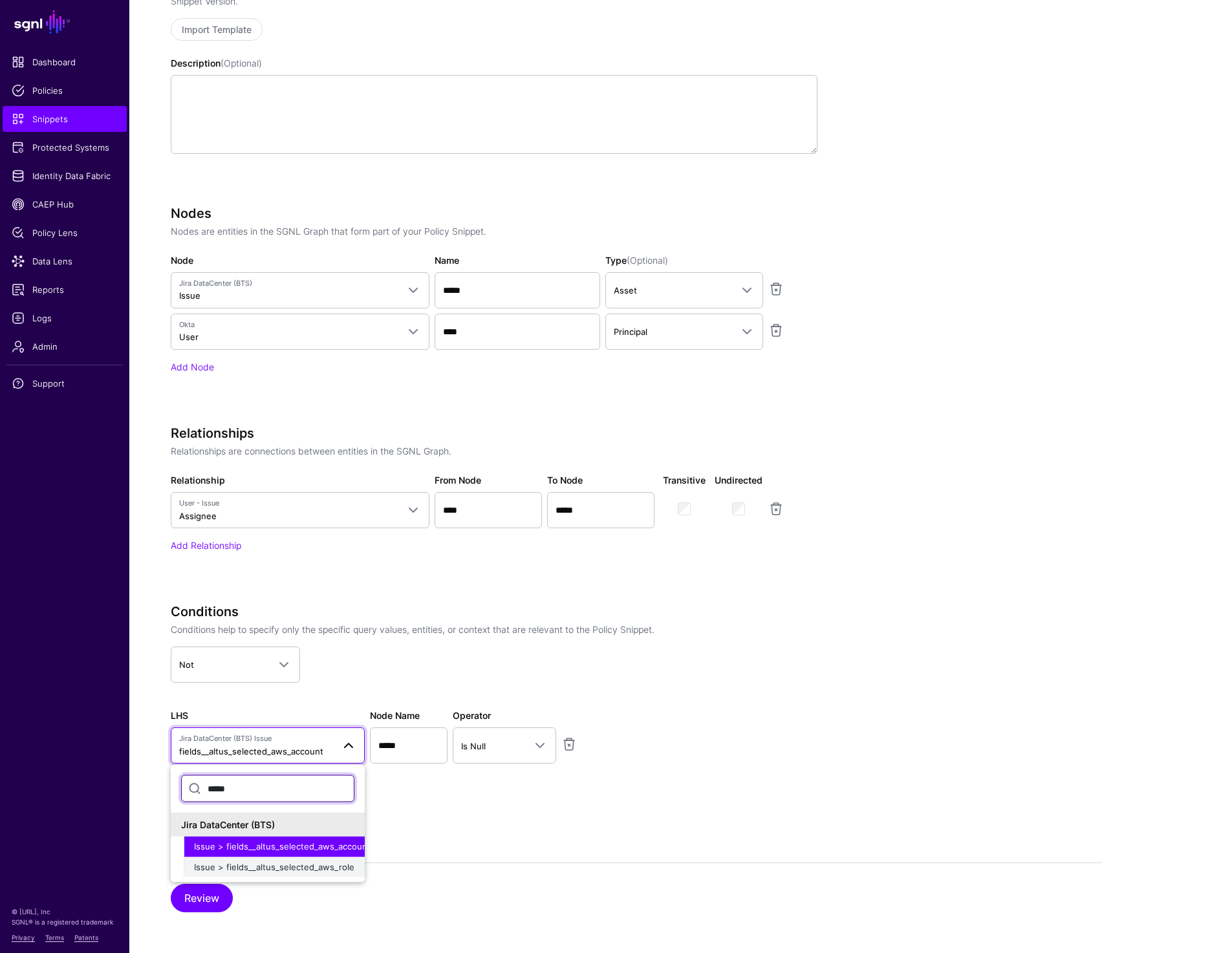
type input "*****"
click at [284, 862] on span "Issue > fields__altus_selected_aws_role" at bounding box center [274, 867] width 161 height 10
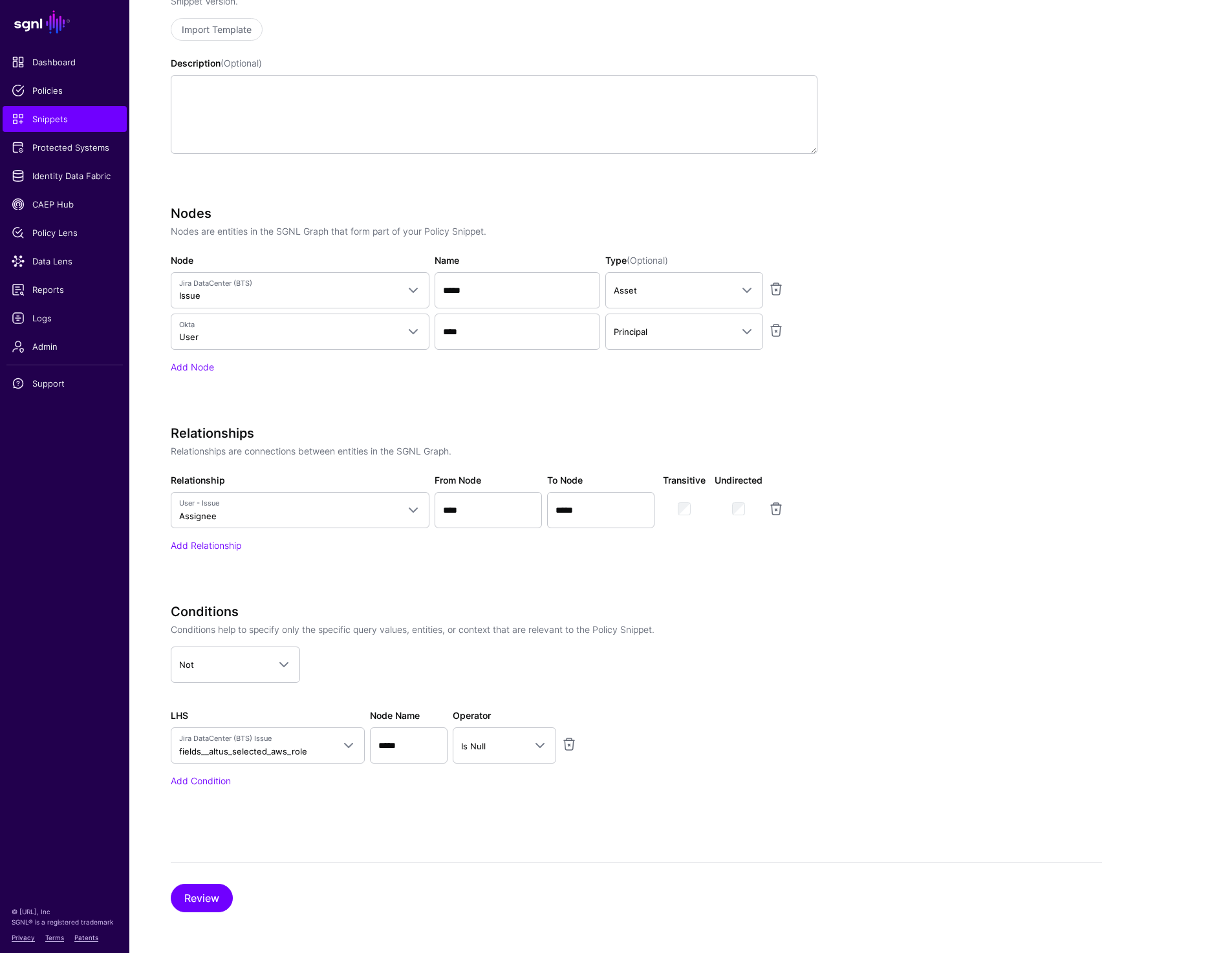
click at [783, 715] on div "LHS Jira DataCenter (BTS) Issue fields__altus_selected_aws_role ***** Jira Data…" at bounding box center [493, 736] width 652 height 55
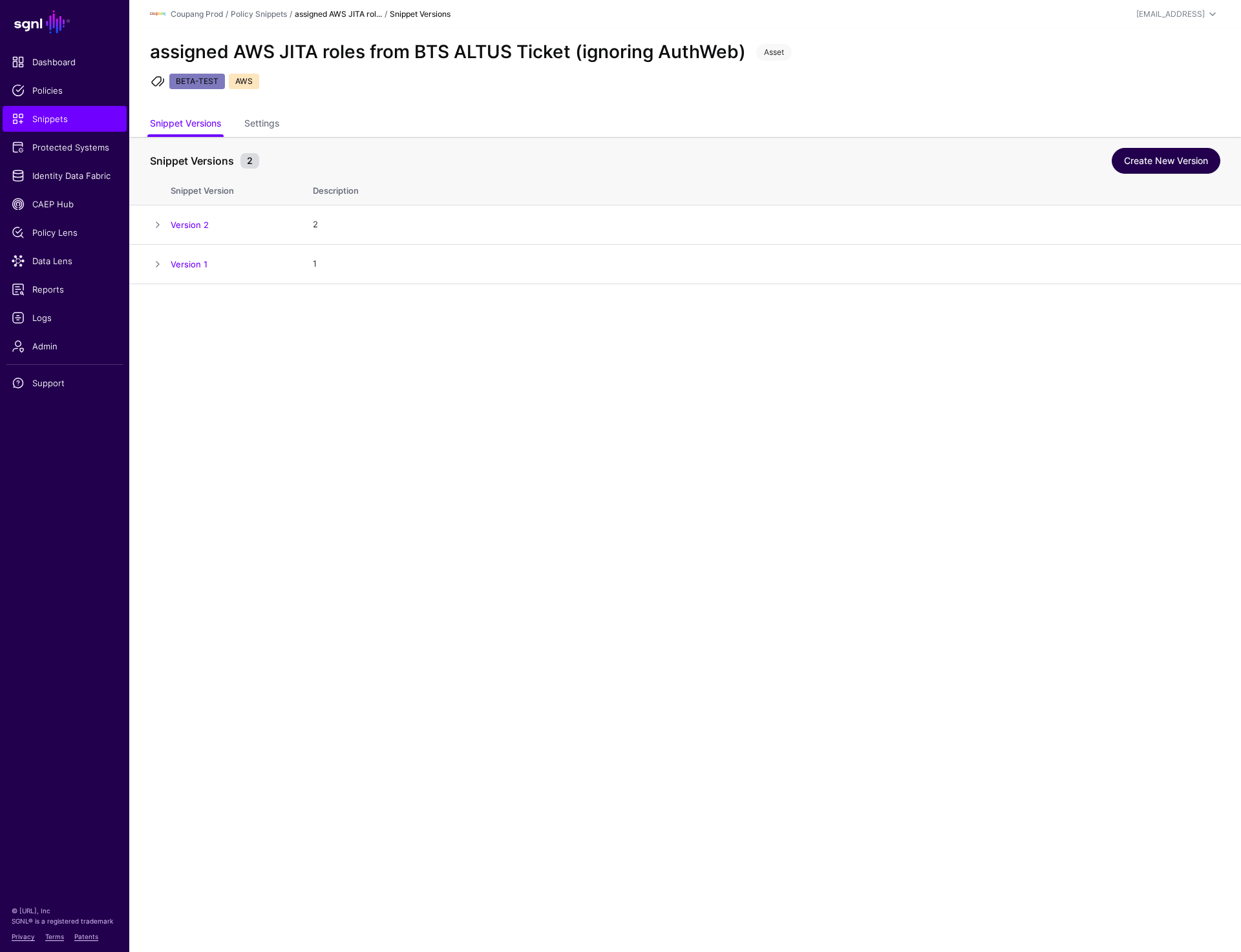
click at [1151, 157] on link "Create New Version" at bounding box center [1166, 161] width 108 height 26
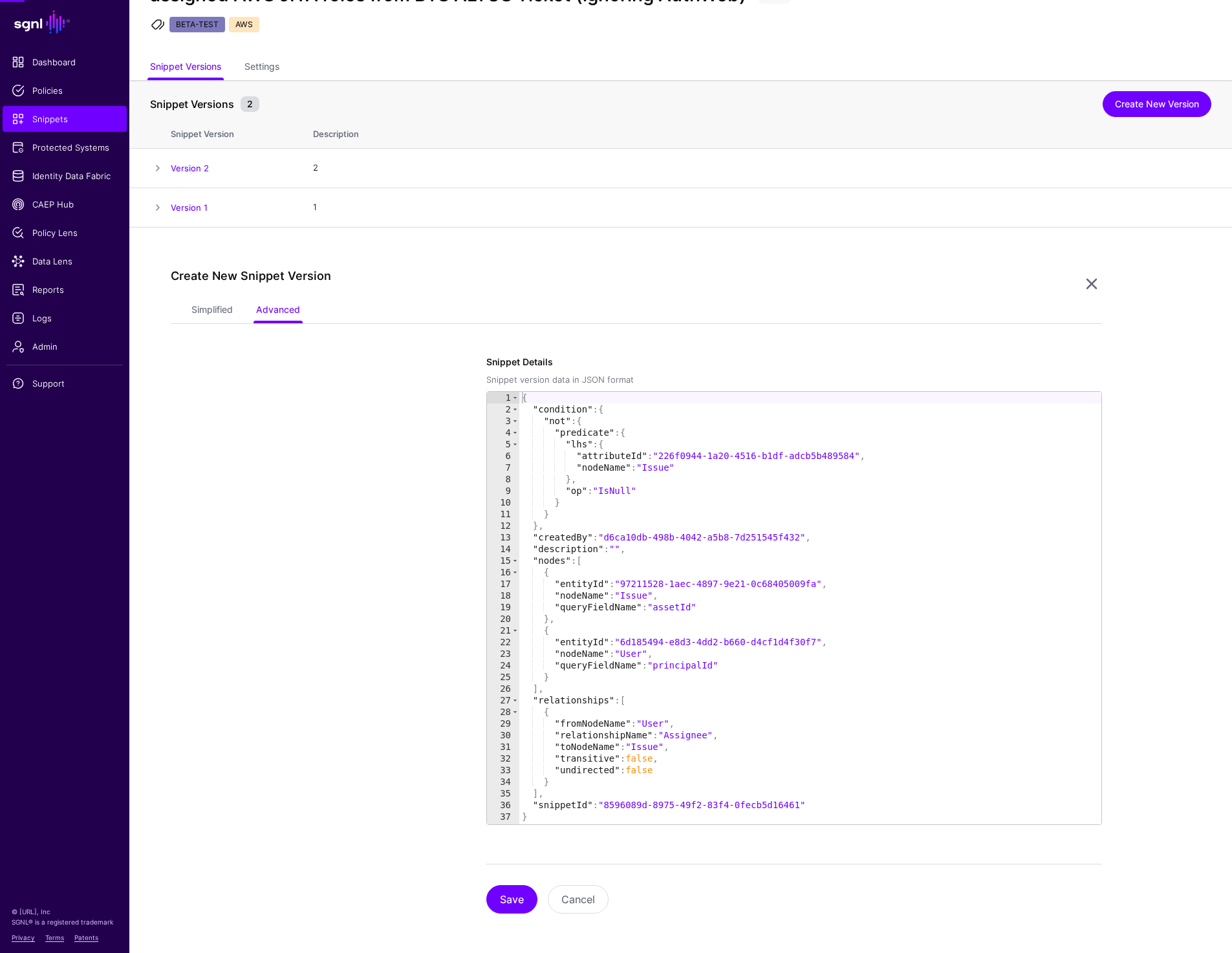
scroll to position [59, 0]
click at [203, 311] on link "Simplified" at bounding box center [212, 309] width 42 height 25
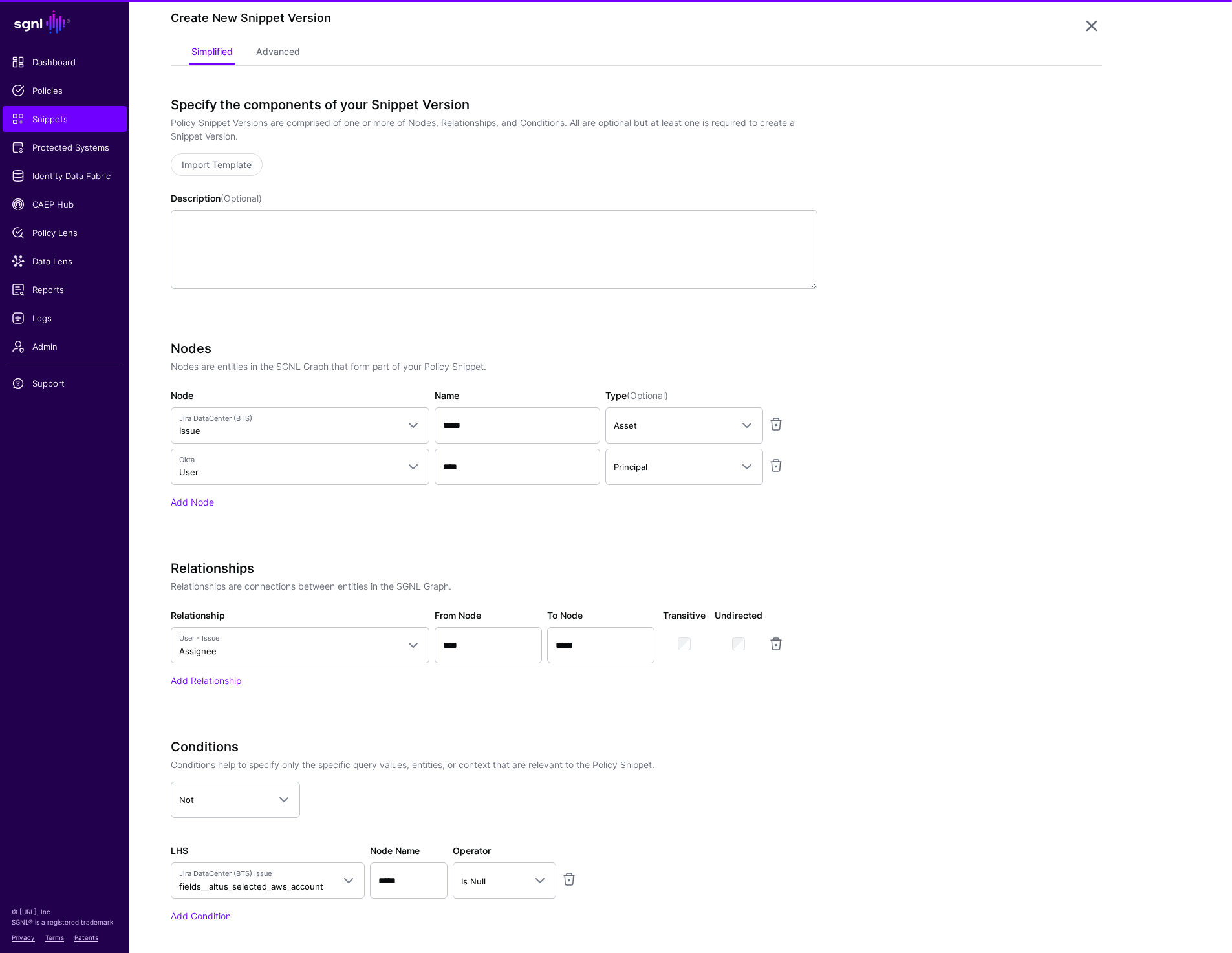
scroll to position [450, 0]
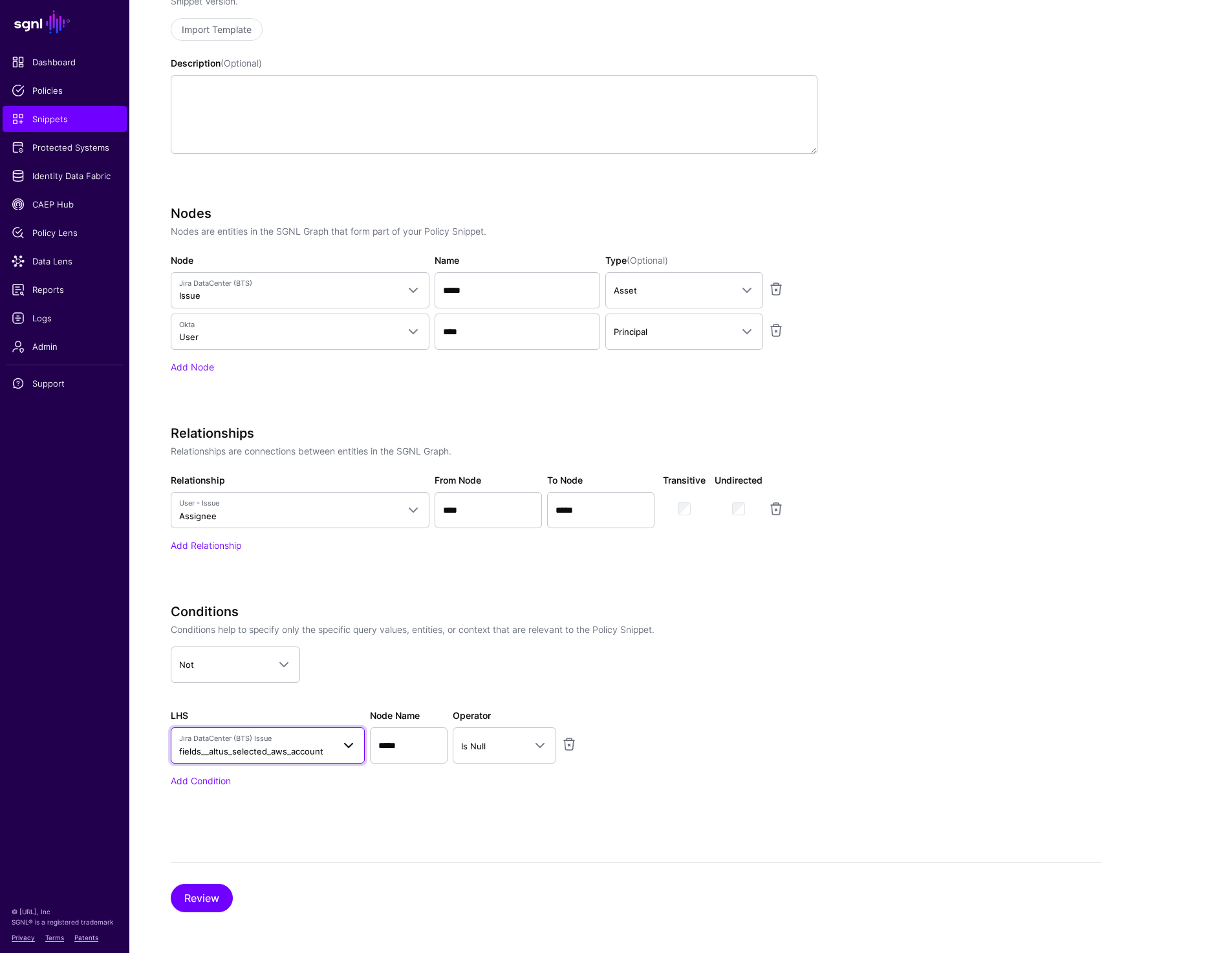
click at [251, 750] on span "fields__altus_selected_aws_account" at bounding box center [250, 751] width 144 height 10
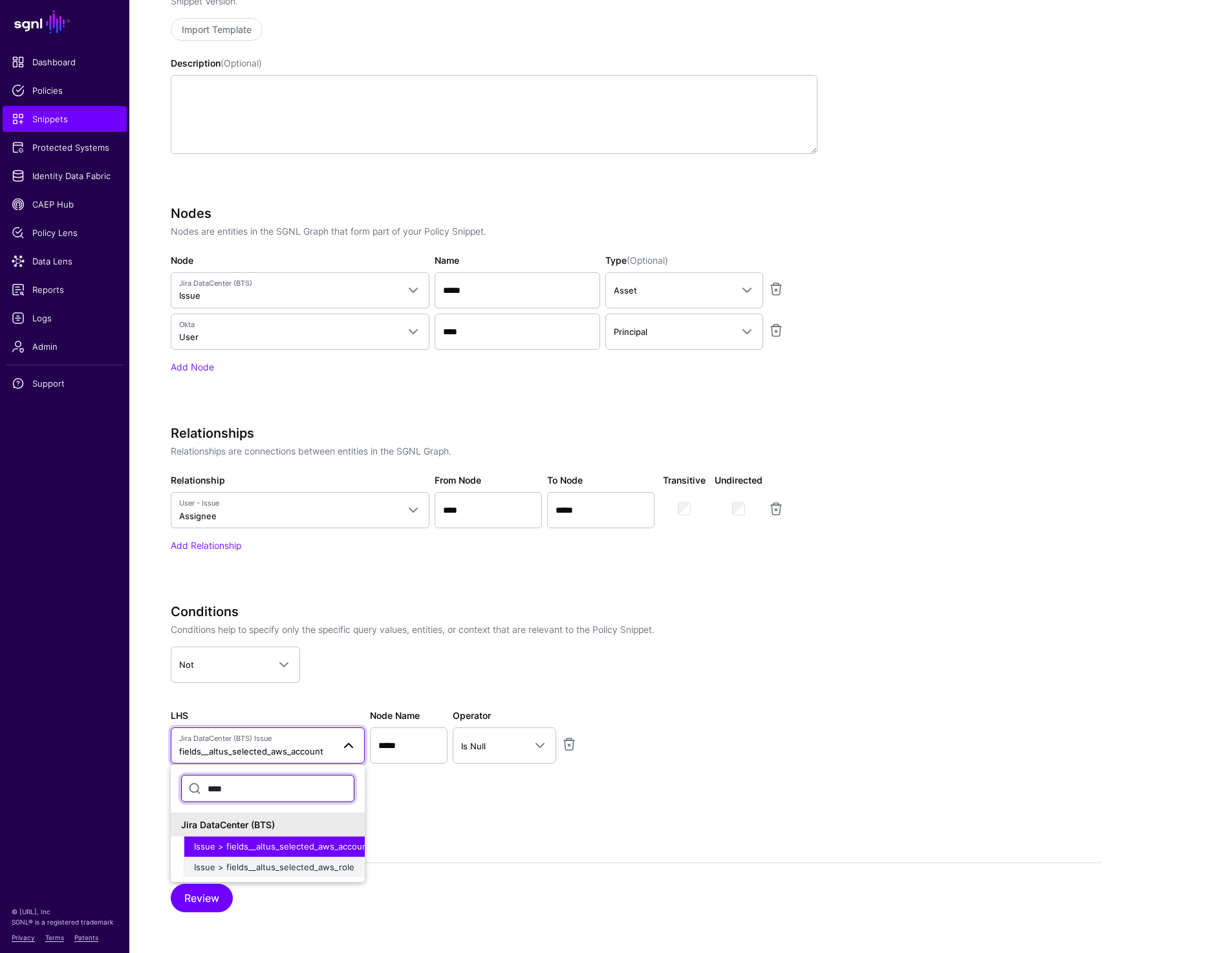
type input "****"
click at [291, 868] on span "Issue > fields__altus_selected_aws_role" at bounding box center [274, 867] width 161 height 10
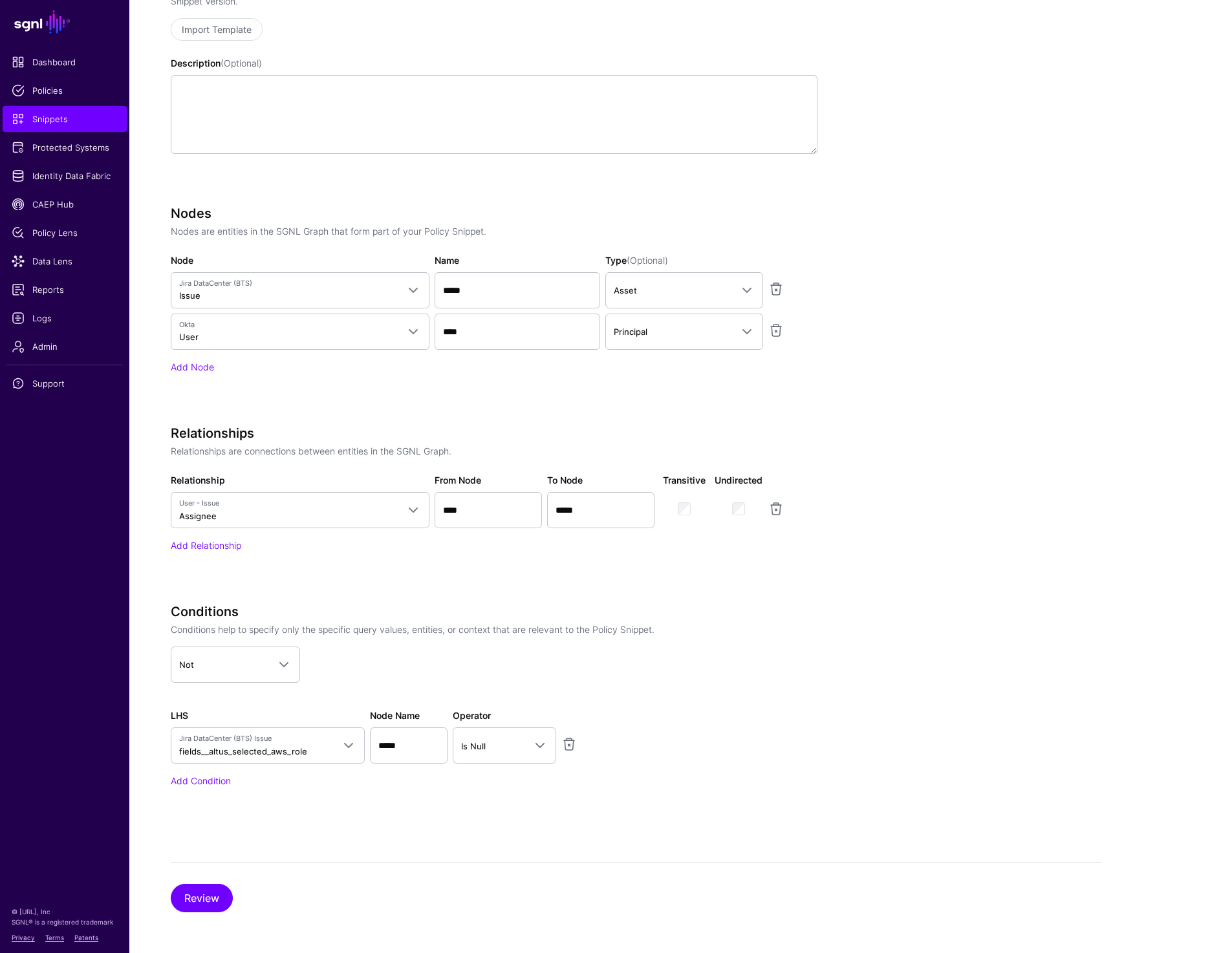
click at [341, 849] on div "Specify the components of your Snippet Version Policy Snippet Versions are comp…" at bounding box center [636, 438] width 931 height 951
click at [215, 897] on button "Review" at bounding box center [202, 898] width 63 height 29
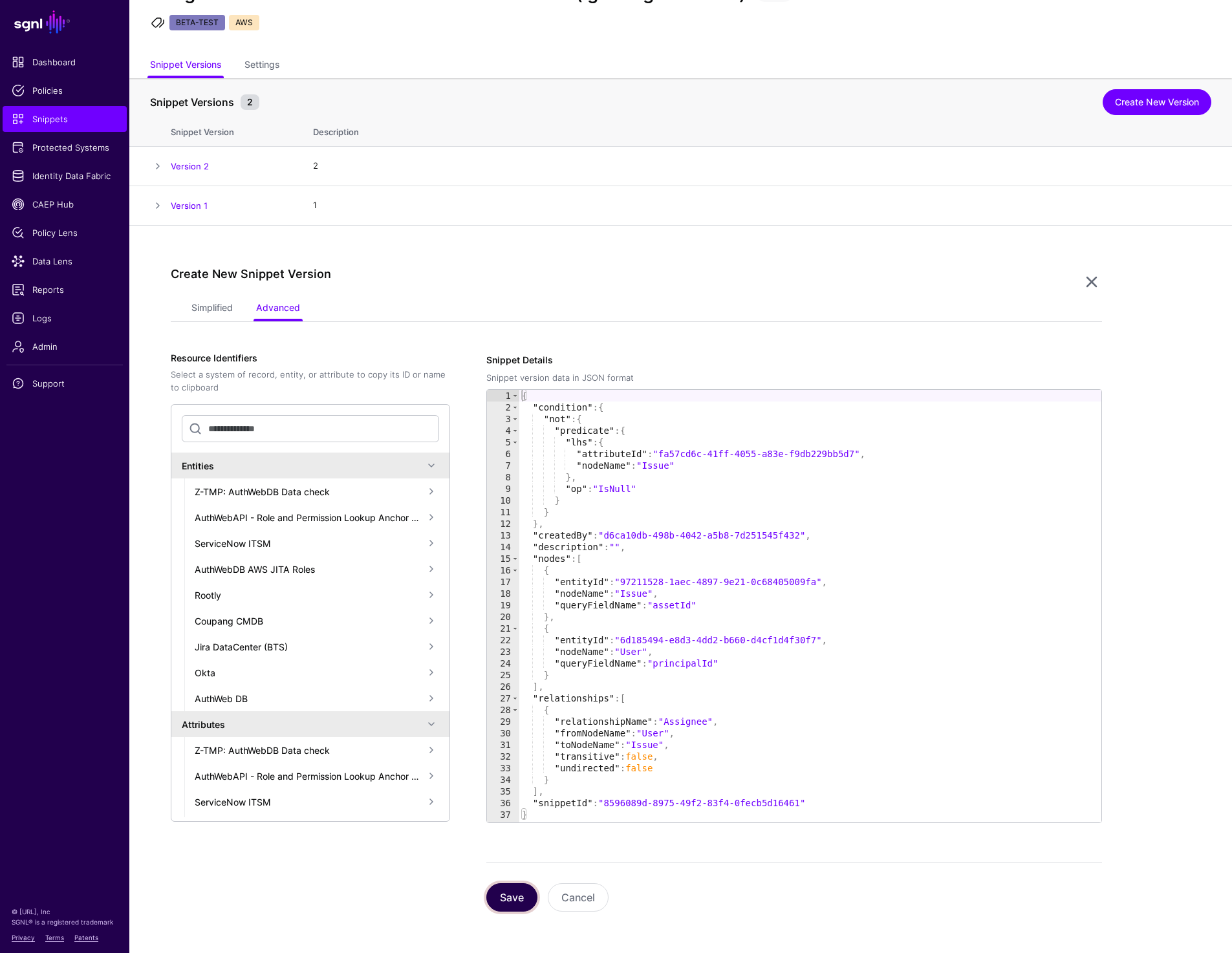
click at [500, 897] on button "Save" at bounding box center [511, 897] width 51 height 29
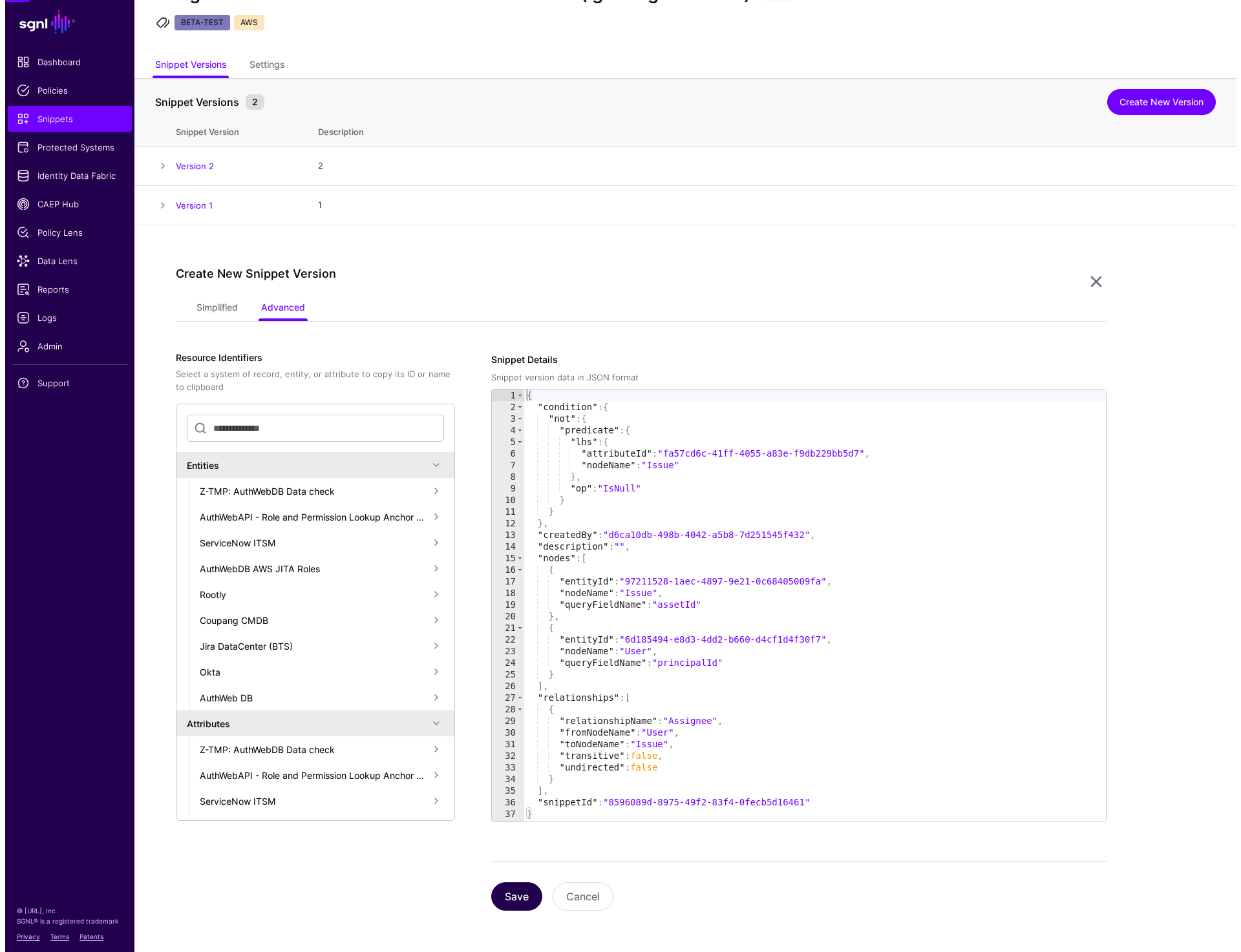
scroll to position [0, 0]
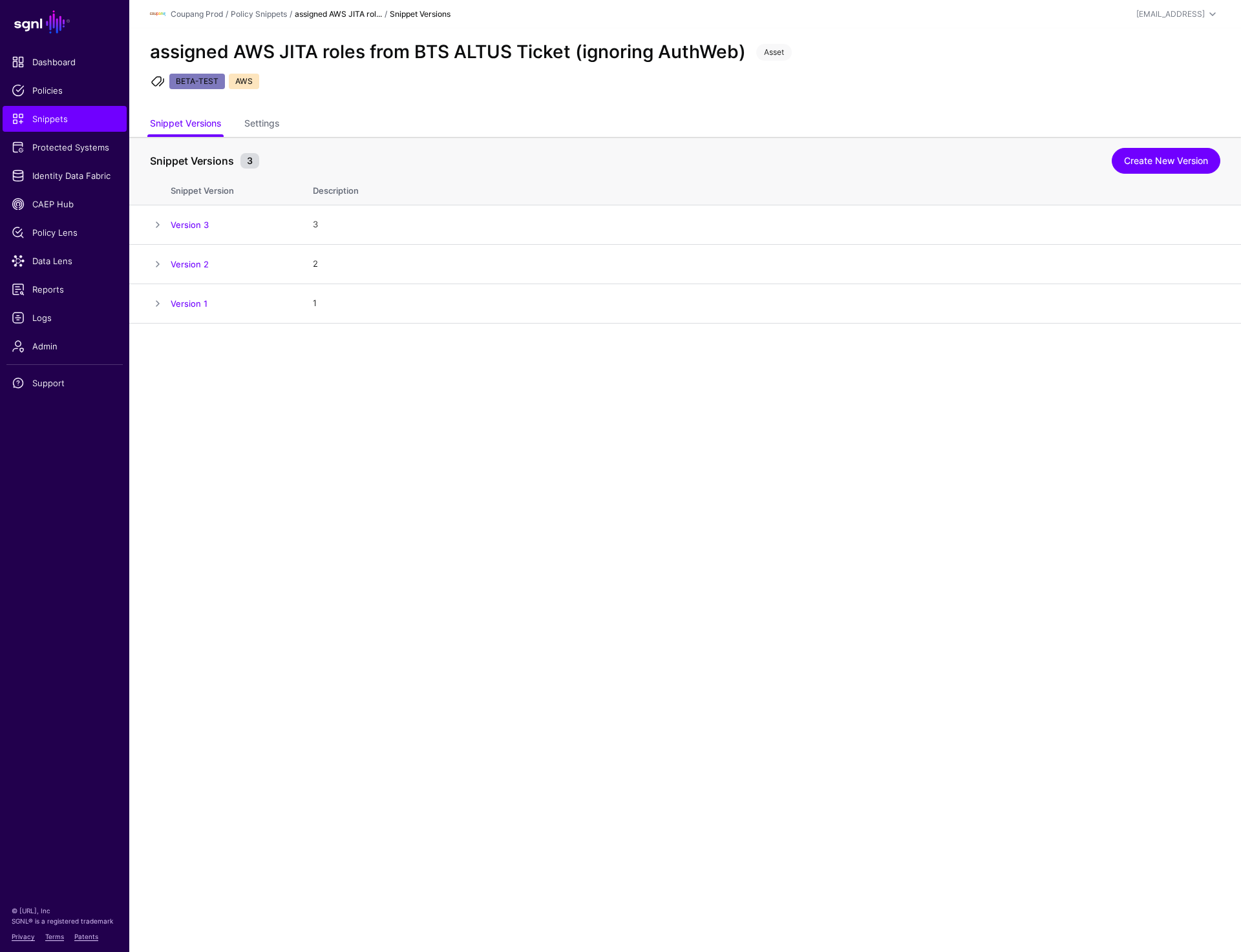
click at [575, 82] on ul "BETA-TEST AWS" at bounding box center [684, 83] width 1074 height 20
click at [362, 549] on main "SGNL Dashboard Policies Snippets Protected Systems Identity Data Fabric CAEP Hu…" at bounding box center [620, 476] width 1241 height 952
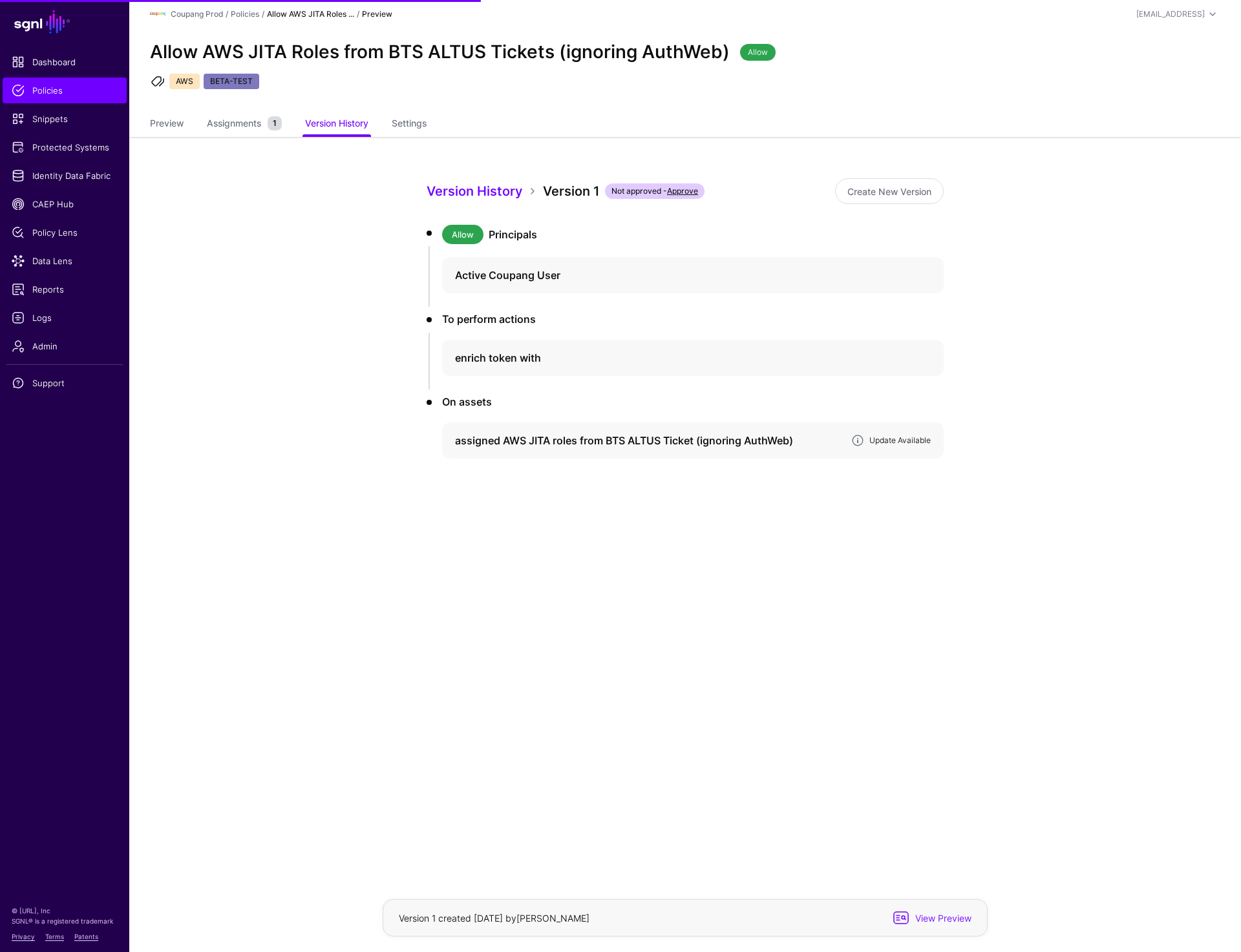
click at [902, 438] on link "Update Available" at bounding box center [900, 440] width 62 height 10
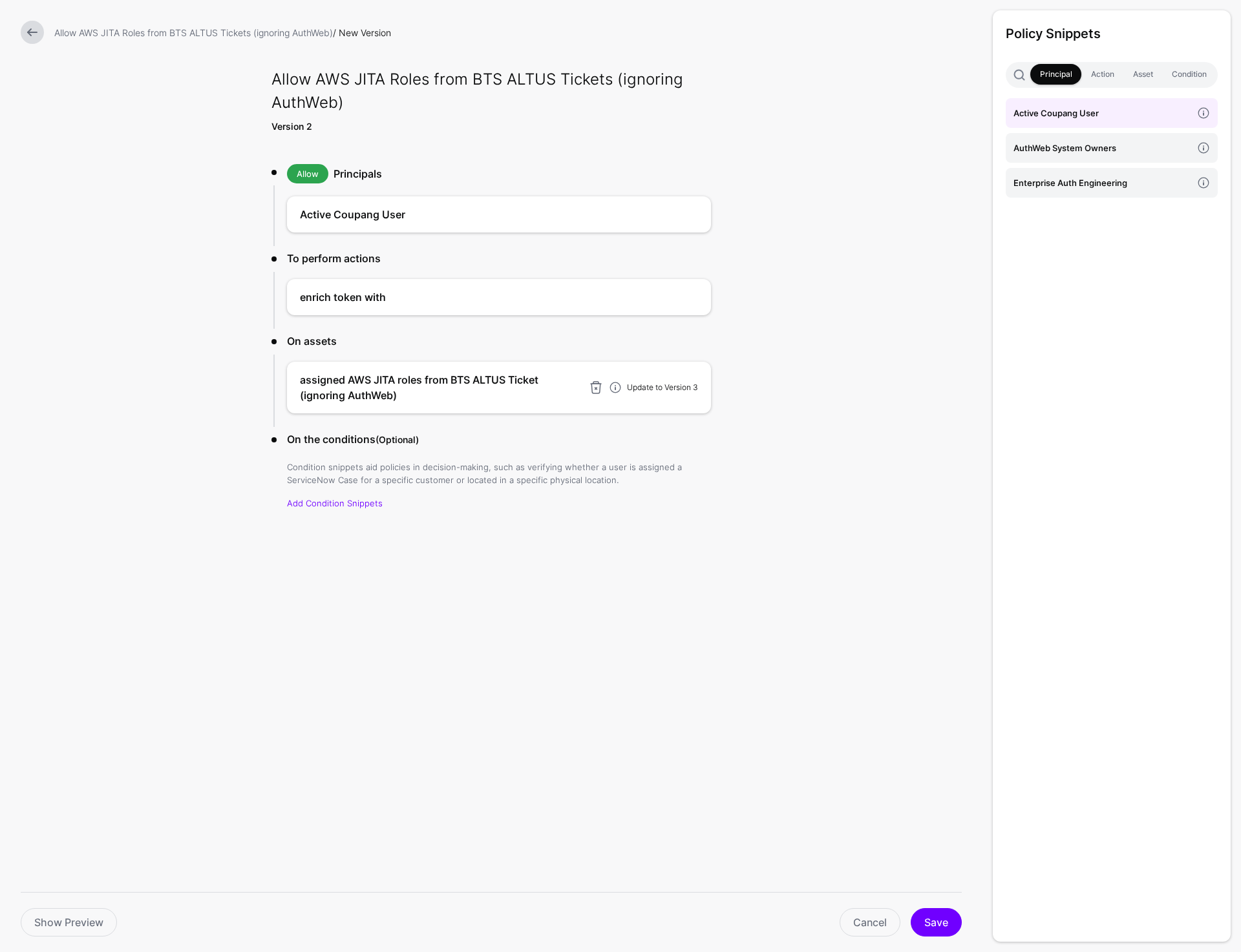
click at [648, 387] on link "Update to Version 3" at bounding box center [663, 388] width 71 height 10
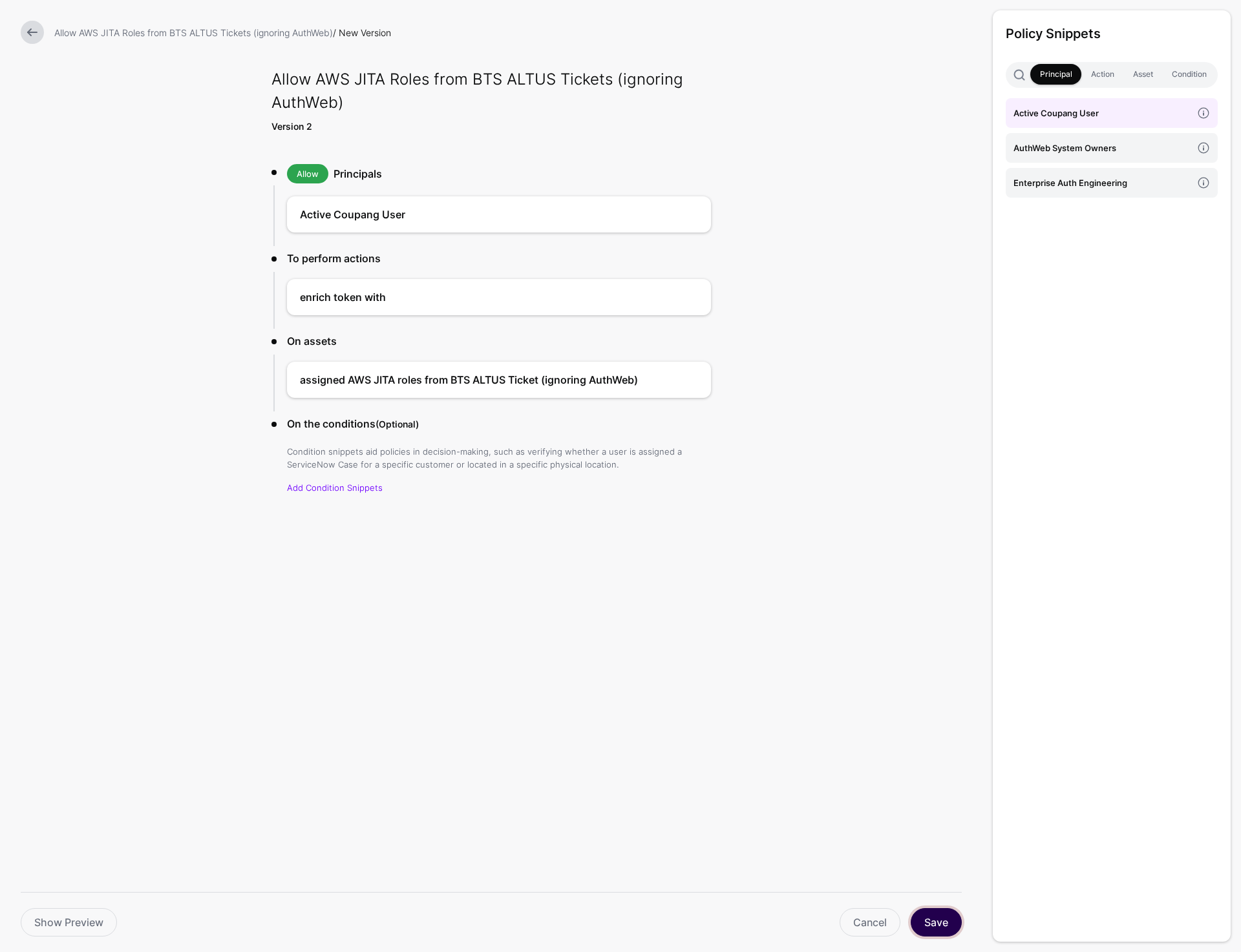
click at [930, 922] on button "Save" at bounding box center [935, 922] width 51 height 29
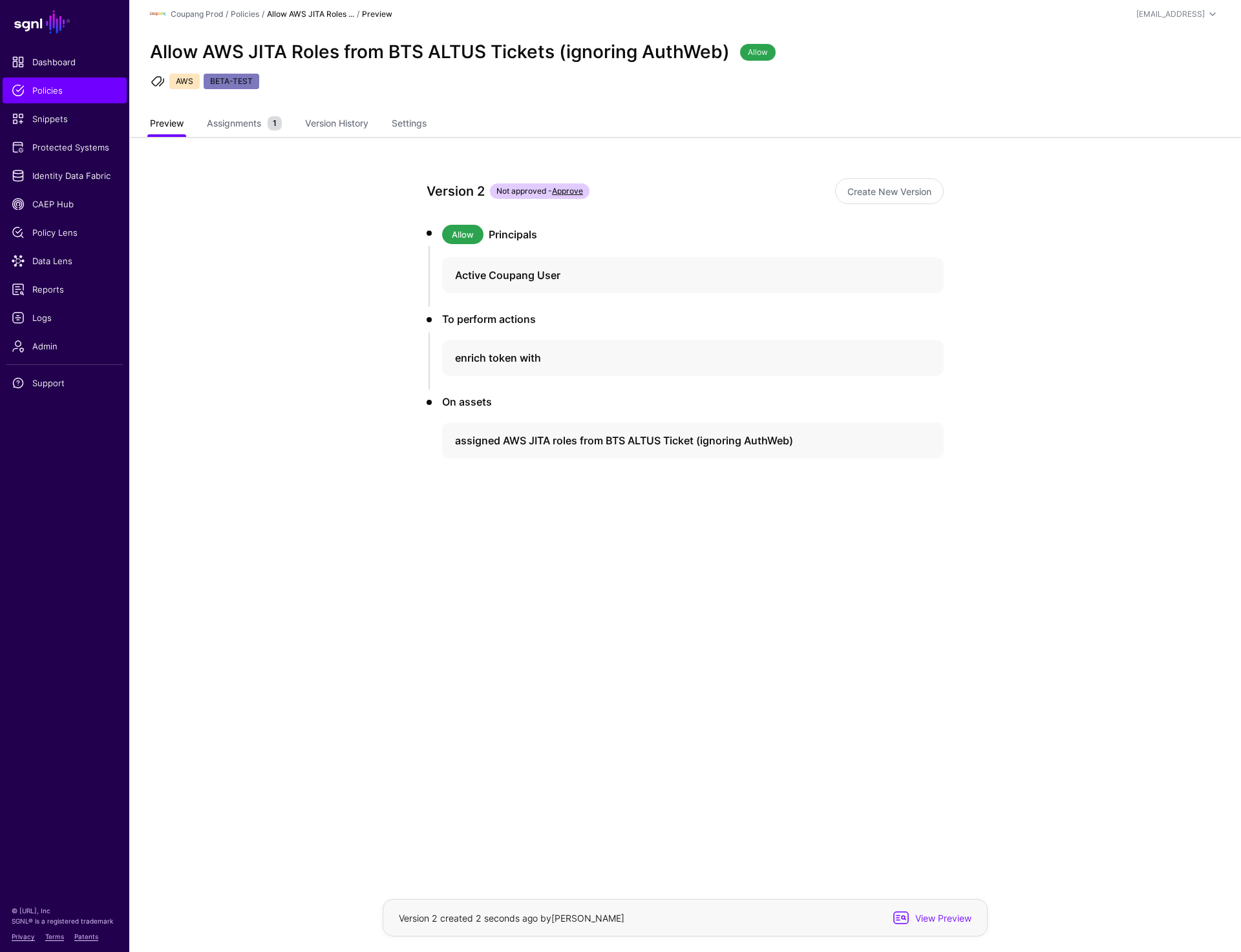
click at [168, 131] on link "Preview" at bounding box center [167, 124] width 34 height 25
click at [249, 121] on span "Assignments" at bounding box center [233, 123] width 61 height 14
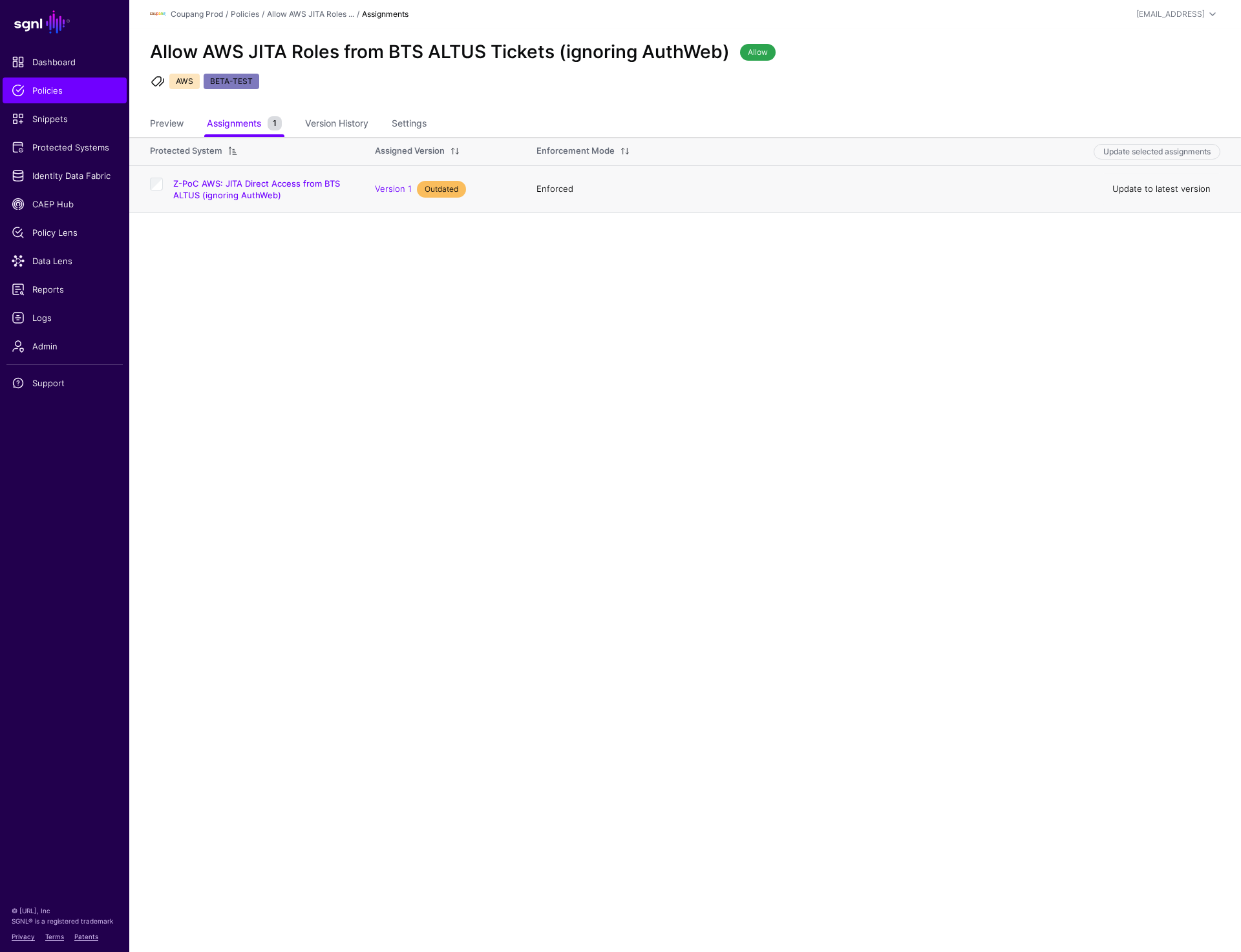
click at [1166, 191] on link "Update to latest version" at bounding box center [1161, 188] width 98 height 10
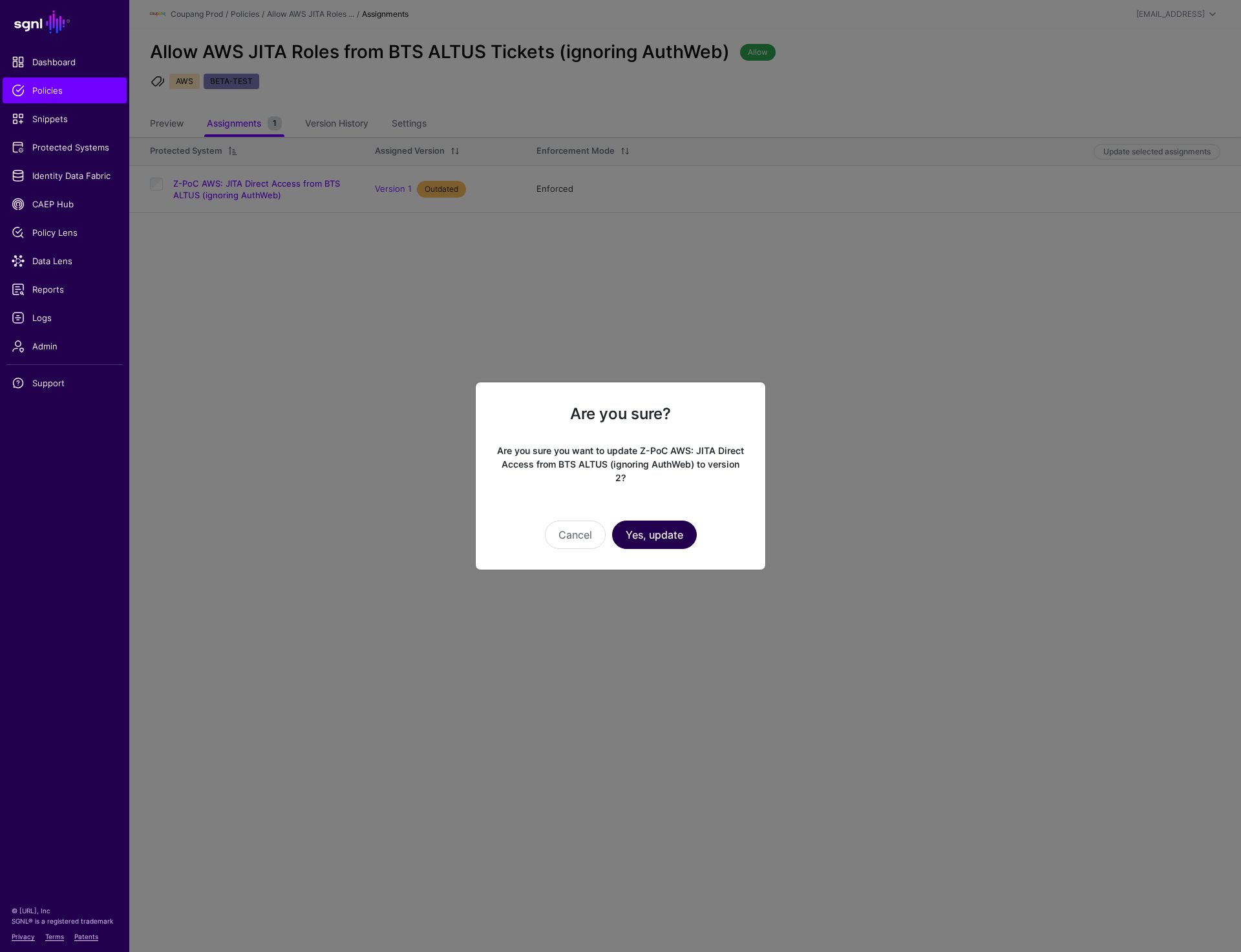
click at [652, 538] on button "Yes, update" at bounding box center [654, 535] width 84 height 29
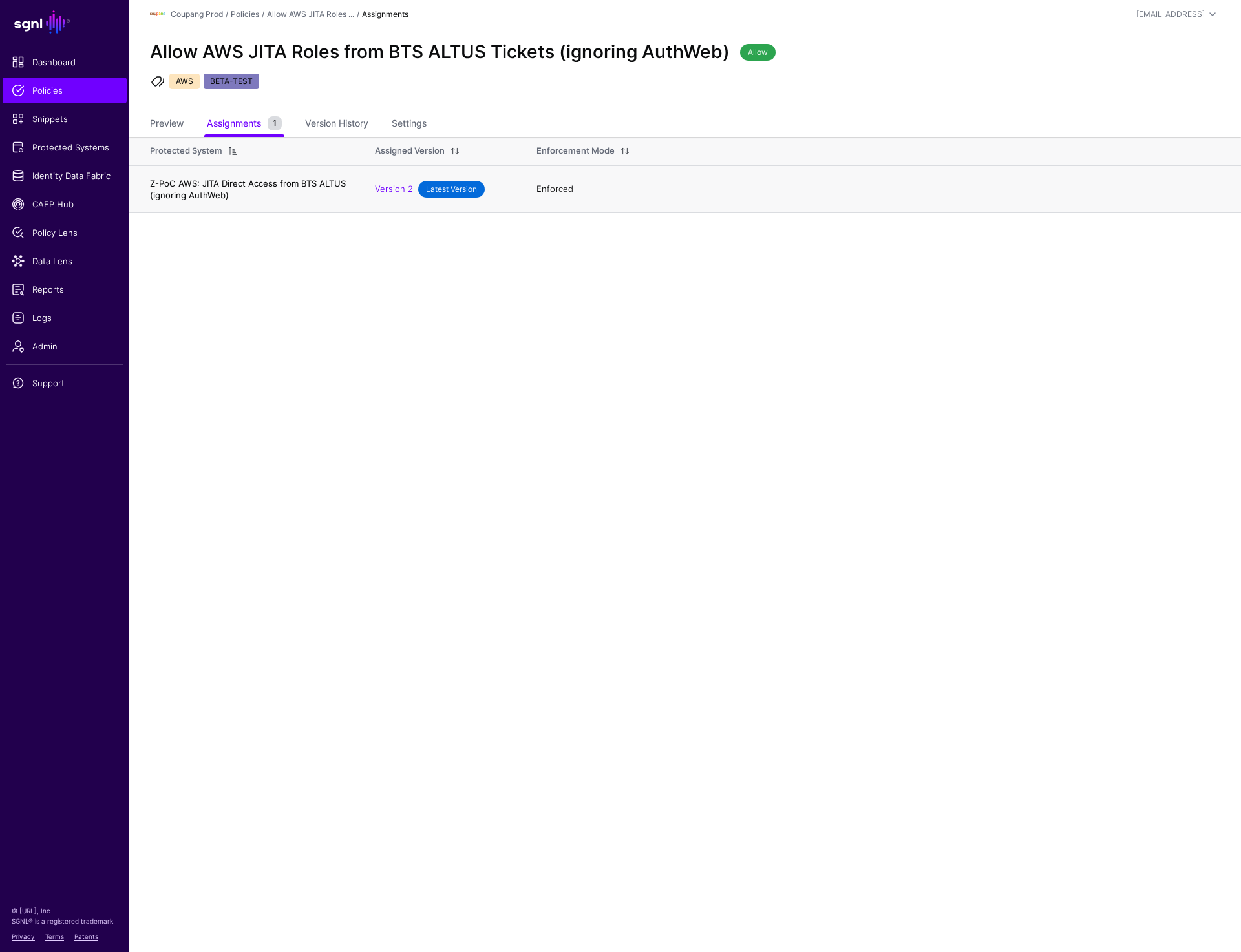
click at [221, 186] on link "Z-PoC AWS: JITA Direct Access from BTS ALTUS (ignoring AuthWeb)" at bounding box center [247, 189] width 195 height 22
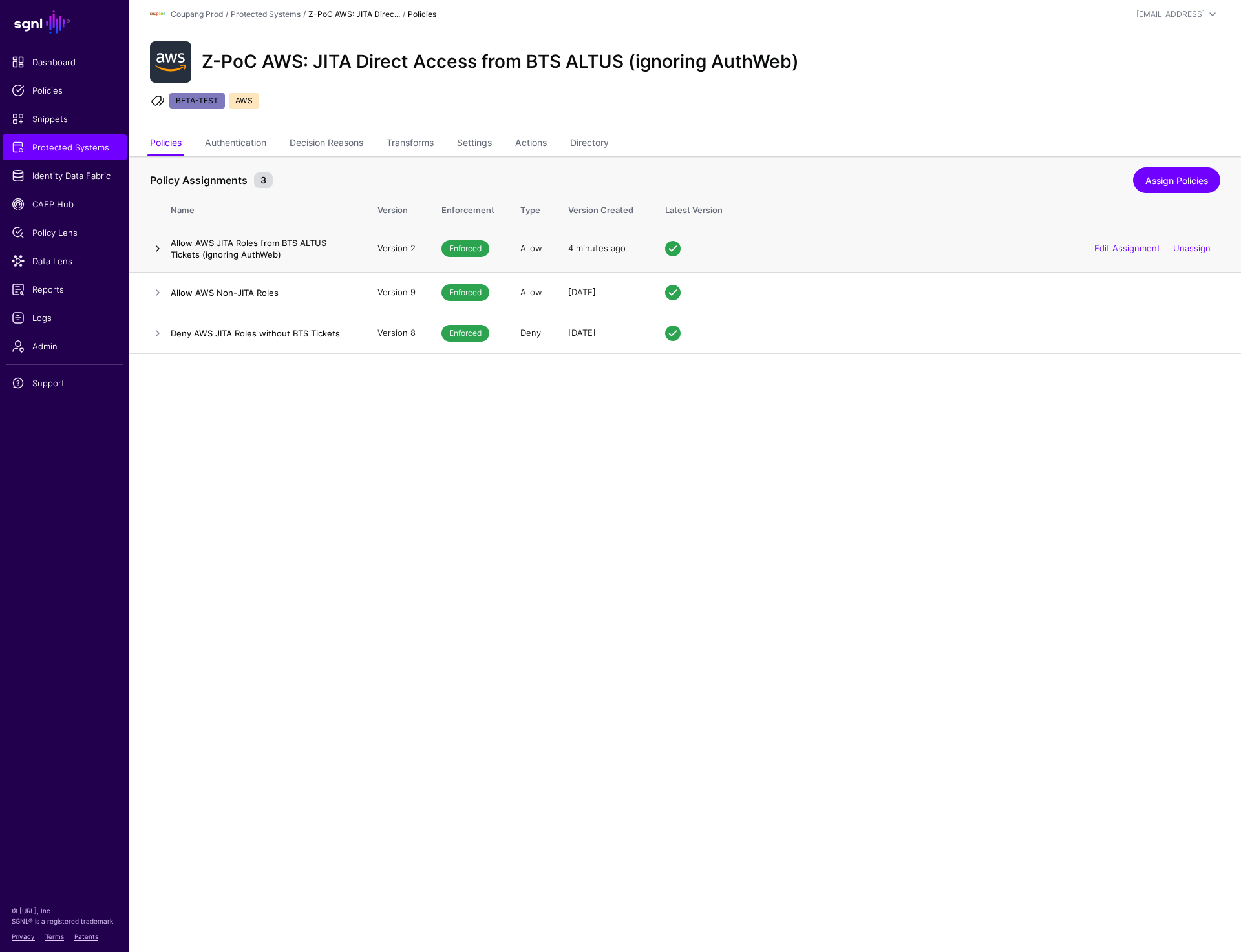
click at [157, 247] on link at bounding box center [158, 249] width 16 height 16
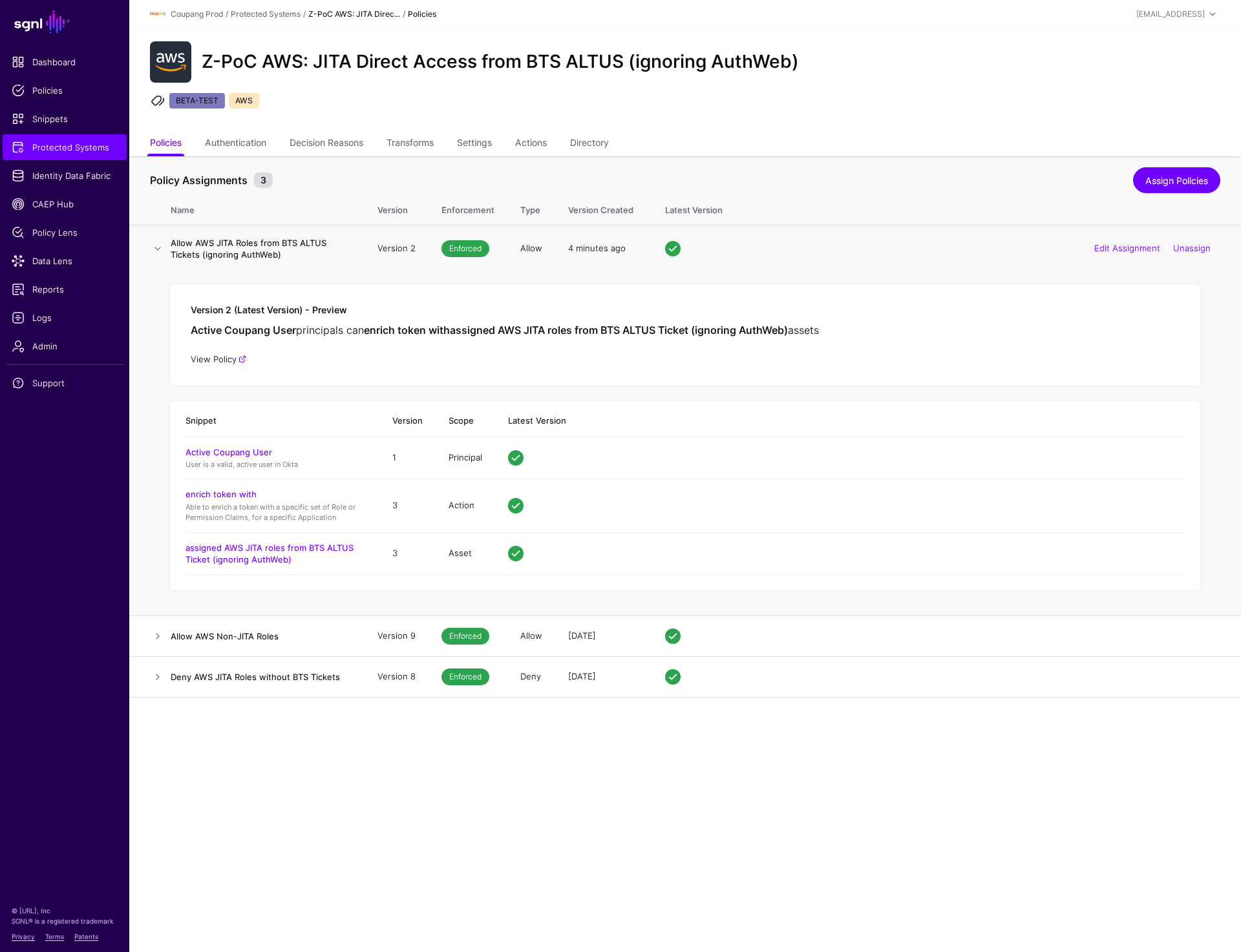
click at [223, 359] on link "View Policy" at bounding box center [218, 359] width 56 height 10
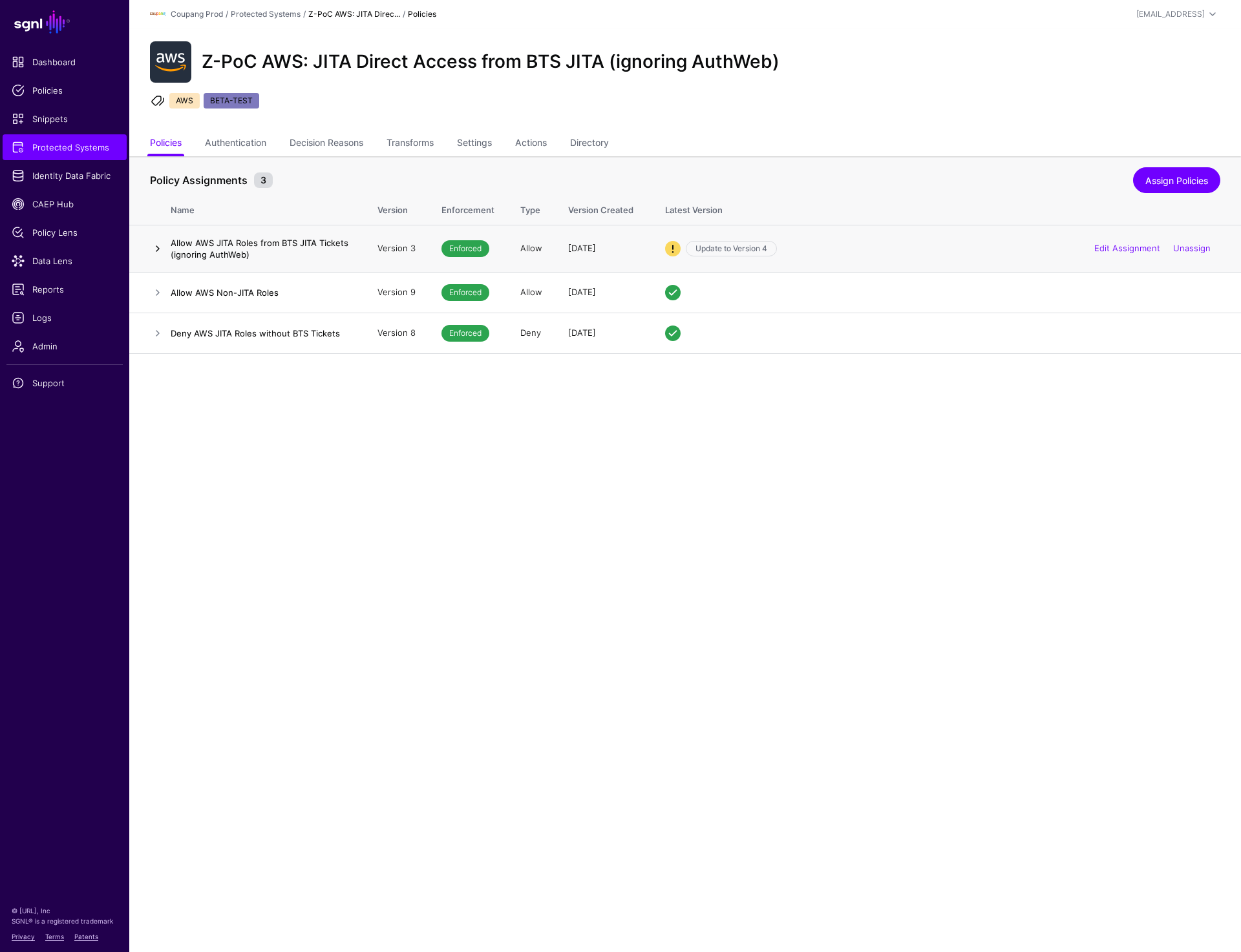
click at [156, 246] on link at bounding box center [158, 249] width 16 height 16
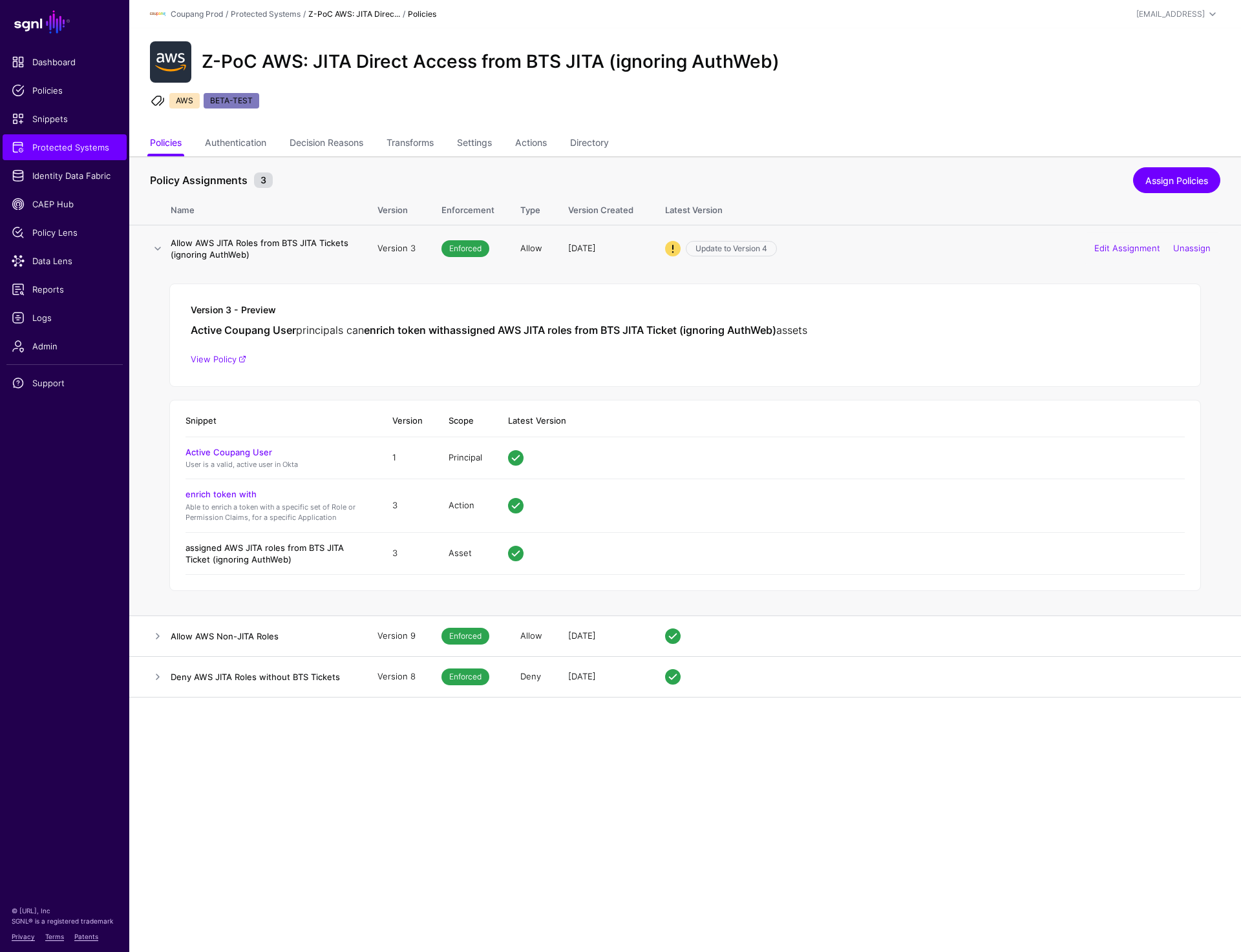
click at [266, 549] on link "assigned AWS JITA roles from BTS JITA Ticket (ignoring AuthWeb)" at bounding box center [265, 553] width 159 height 22
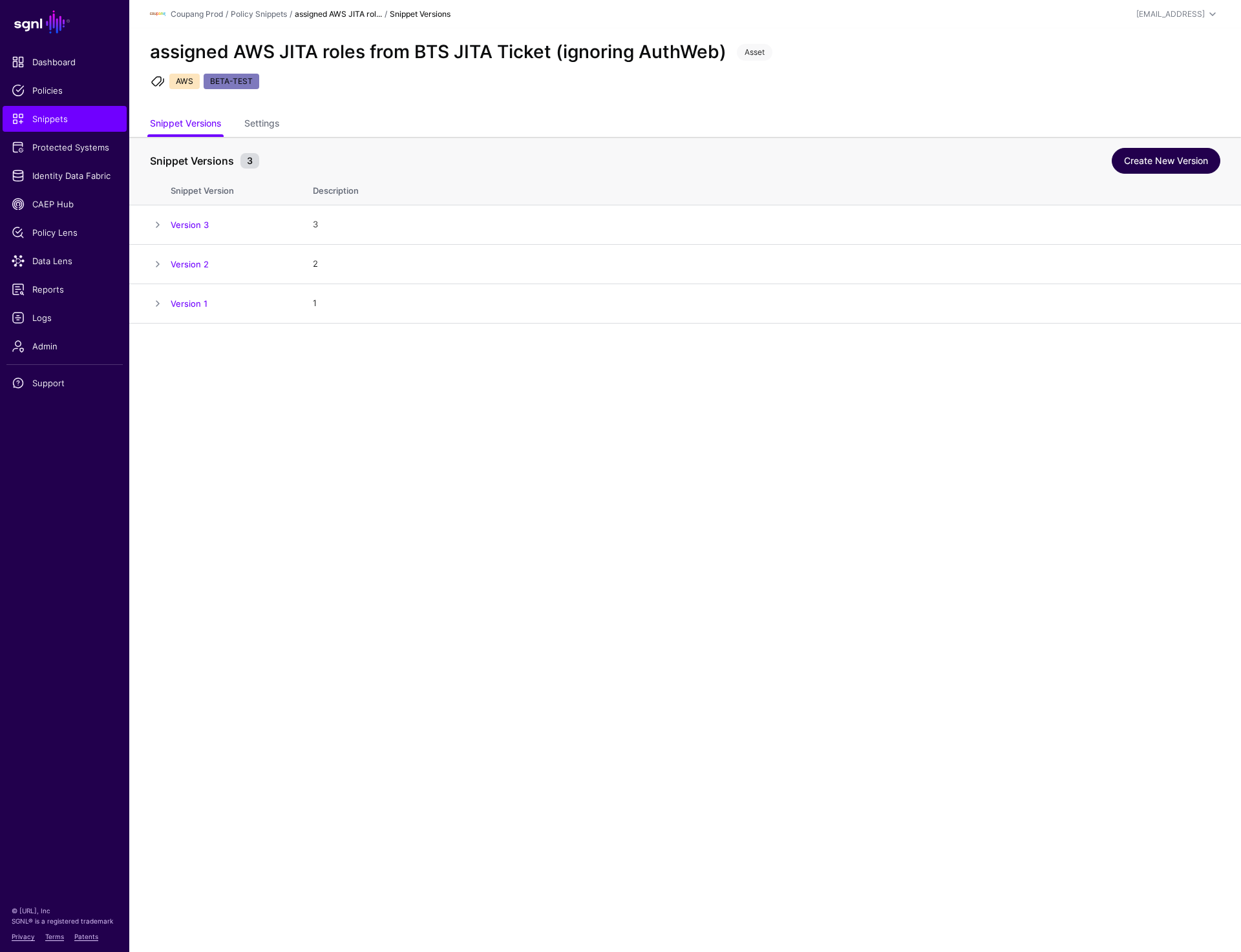
click at [1154, 161] on link "Create New Version" at bounding box center [1166, 161] width 108 height 26
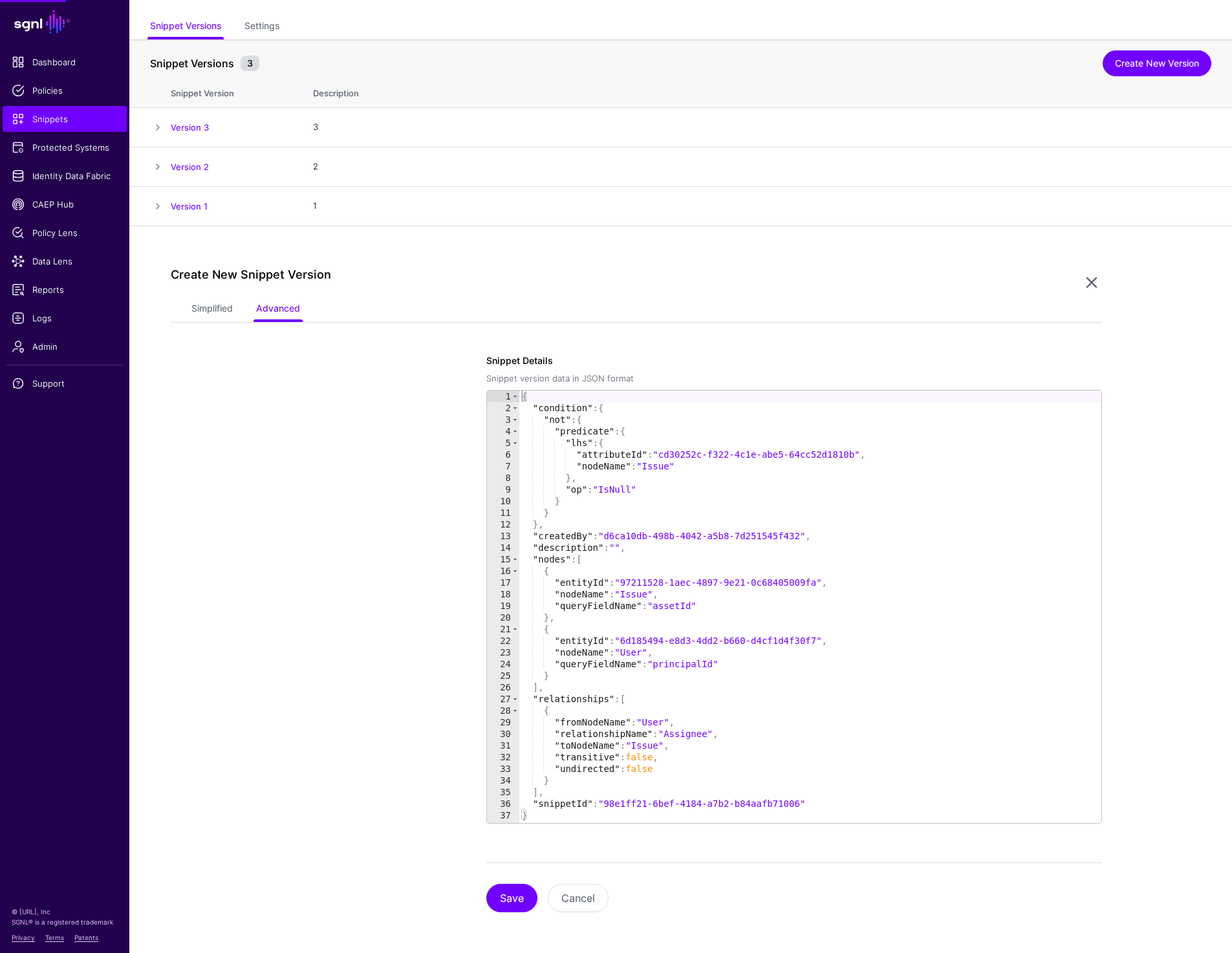
scroll to position [98, 0]
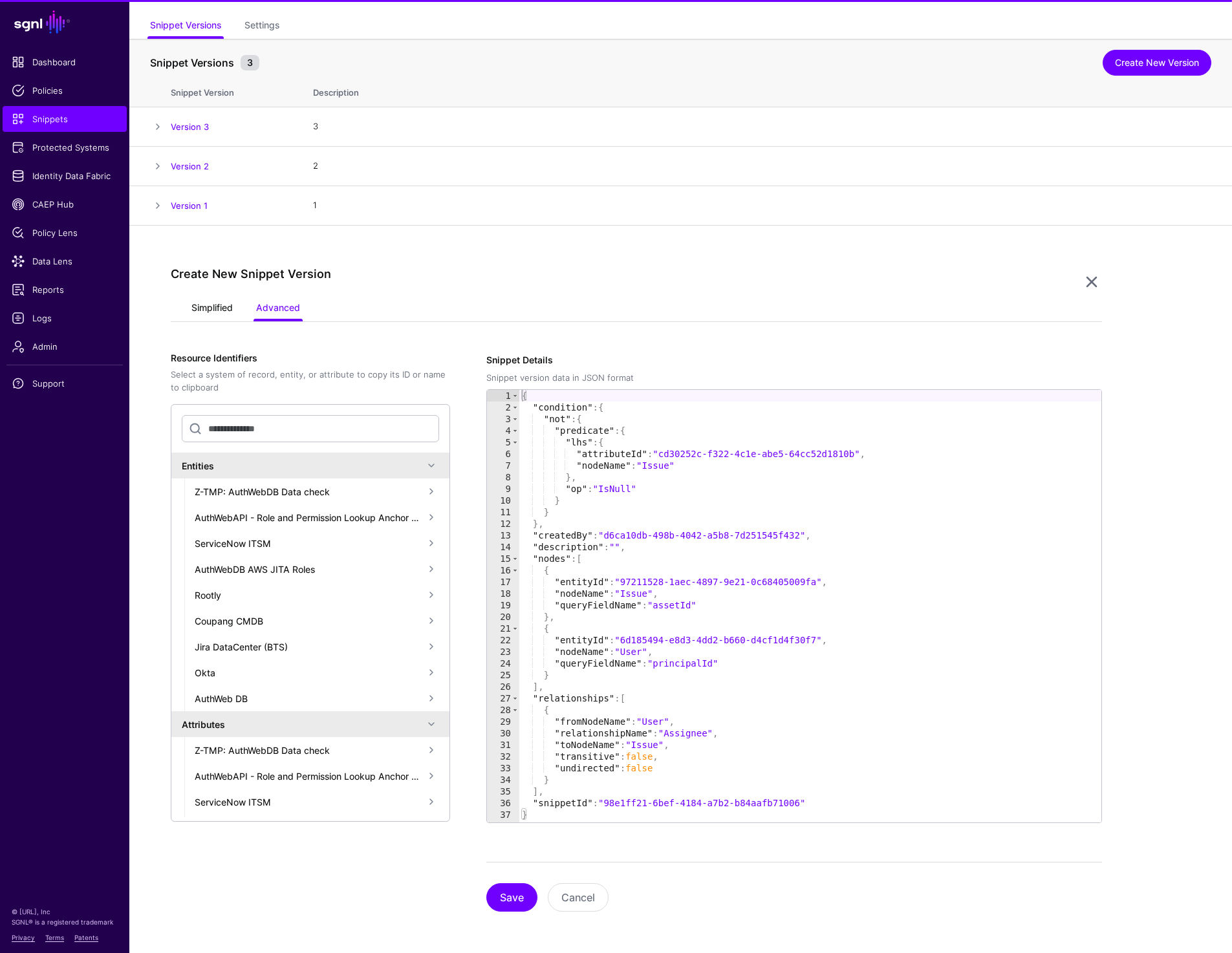
click at [205, 313] on link "Simplified" at bounding box center [212, 309] width 42 height 25
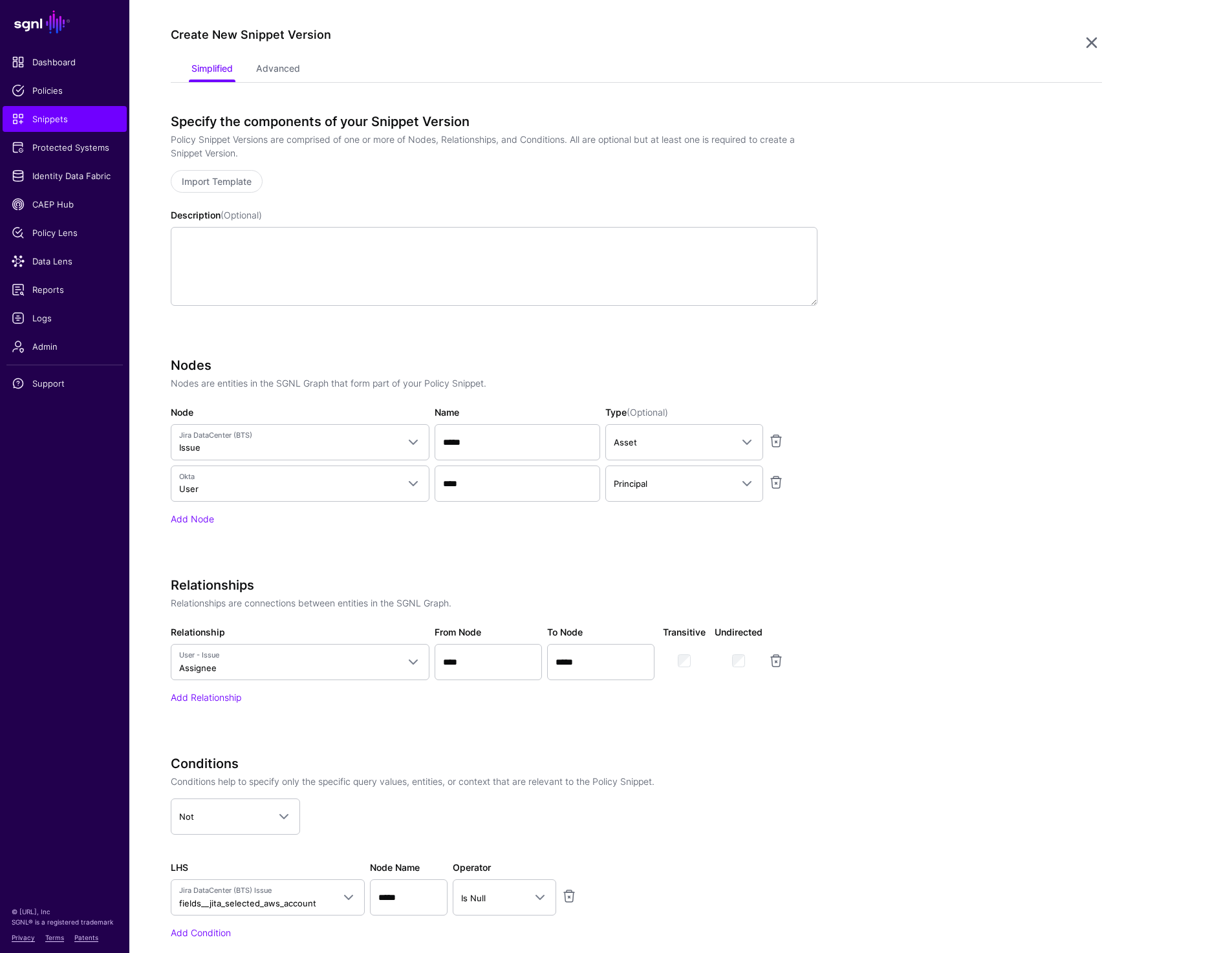
scroll to position [489, 0]
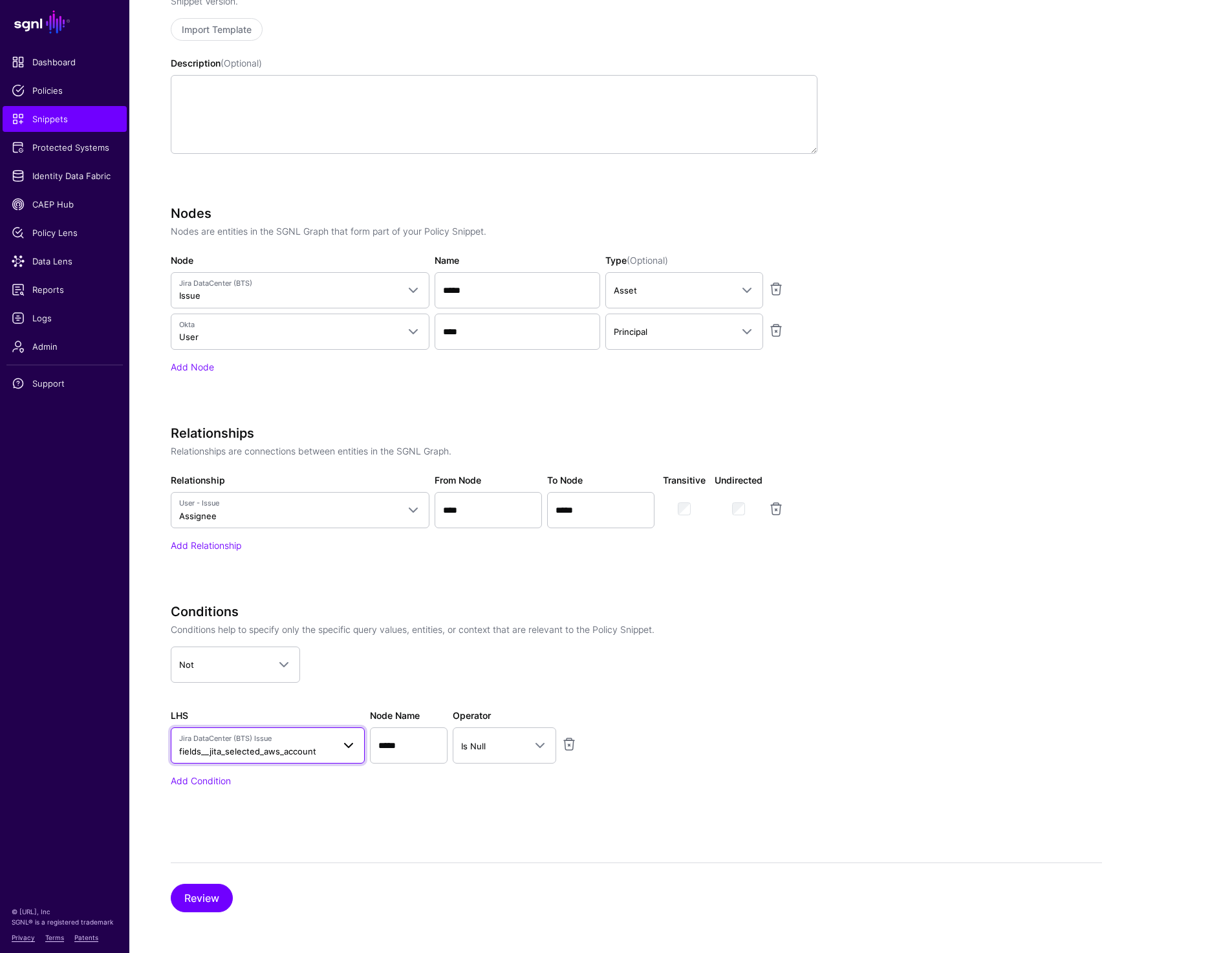
click at [257, 743] on span "Jira DataCenter (BTS) Issue" at bounding box center [255, 739] width 154 height 11
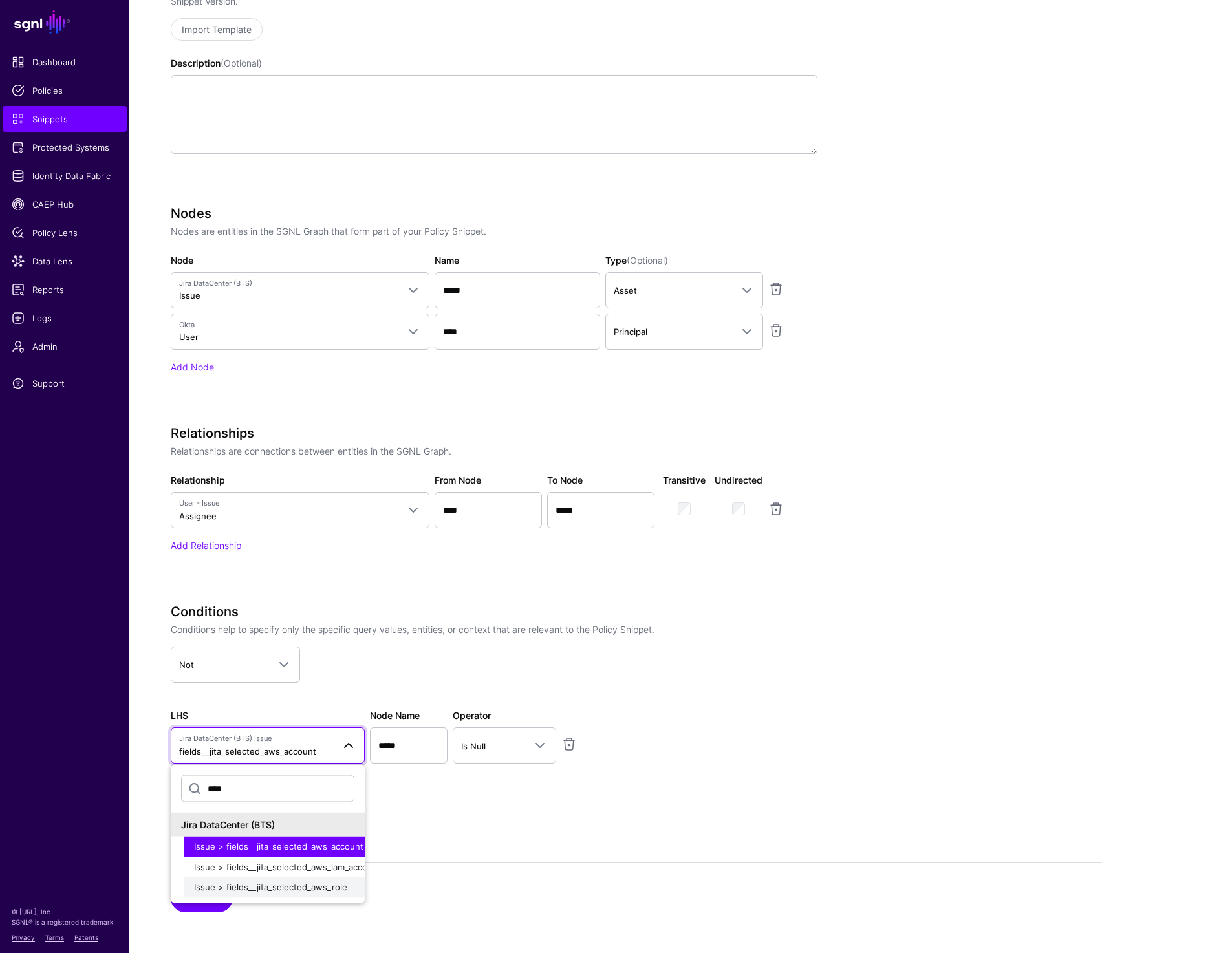
scroll to position [0, 14]
type input "****"
click at [317, 887] on span "Issue > fields__jita_selected_aws_role" at bounding box center [257, 887] width 153 height 10
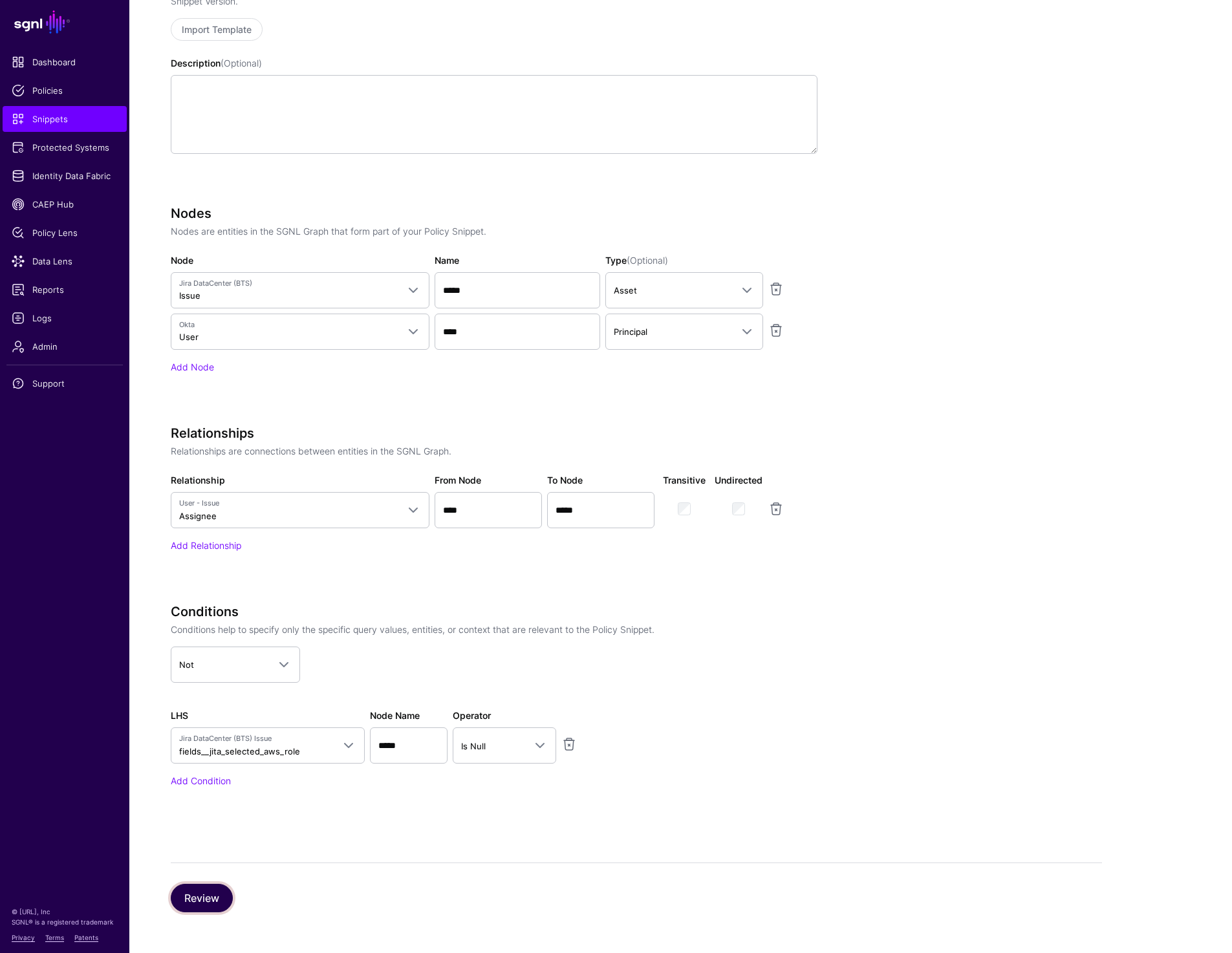
click at [206, 901] on button "Review" at bounding box center [202, 898] width 63 height 29
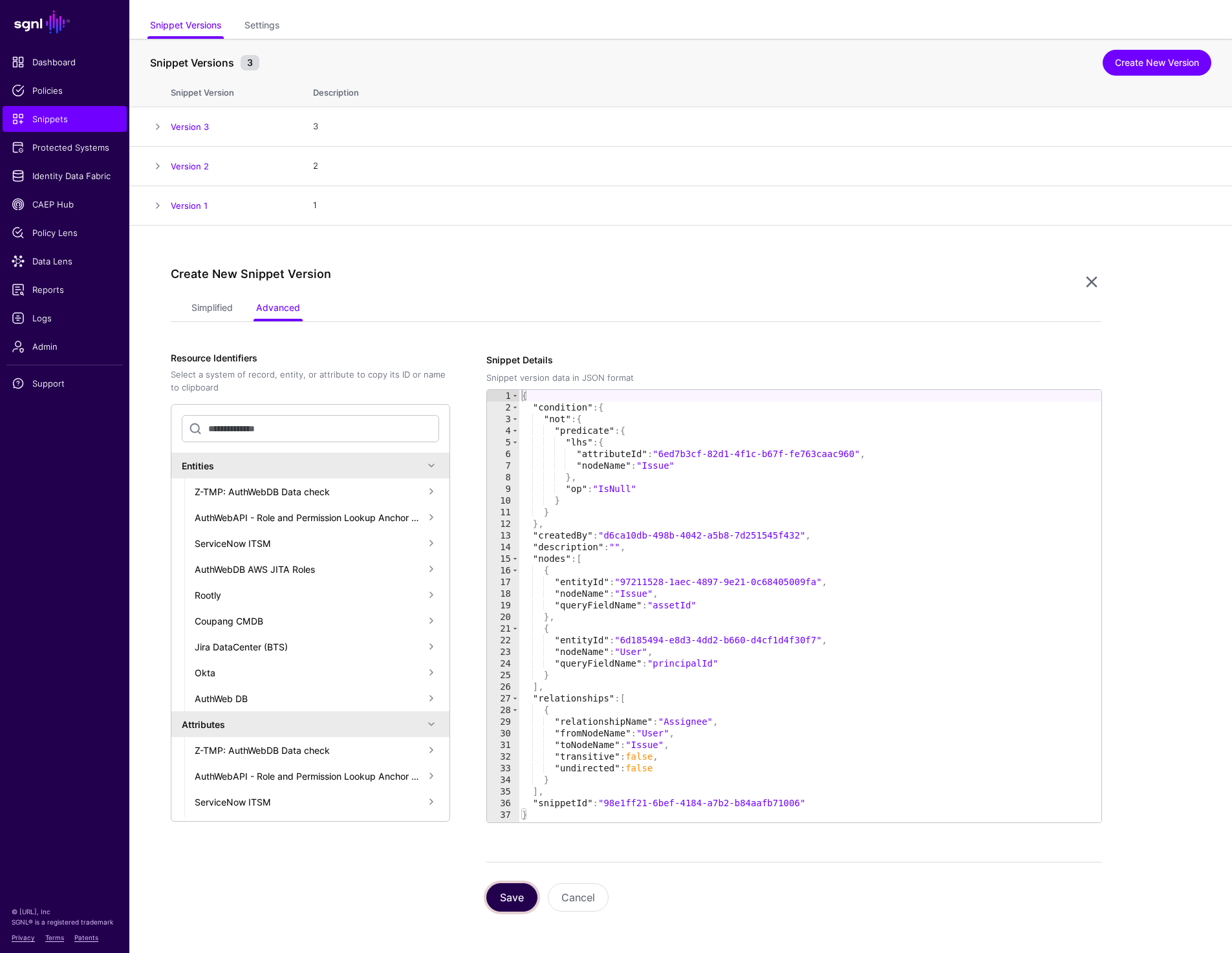
click at [499, 897] on button "Save" at bounding box center [511, 897] width 51 height 29
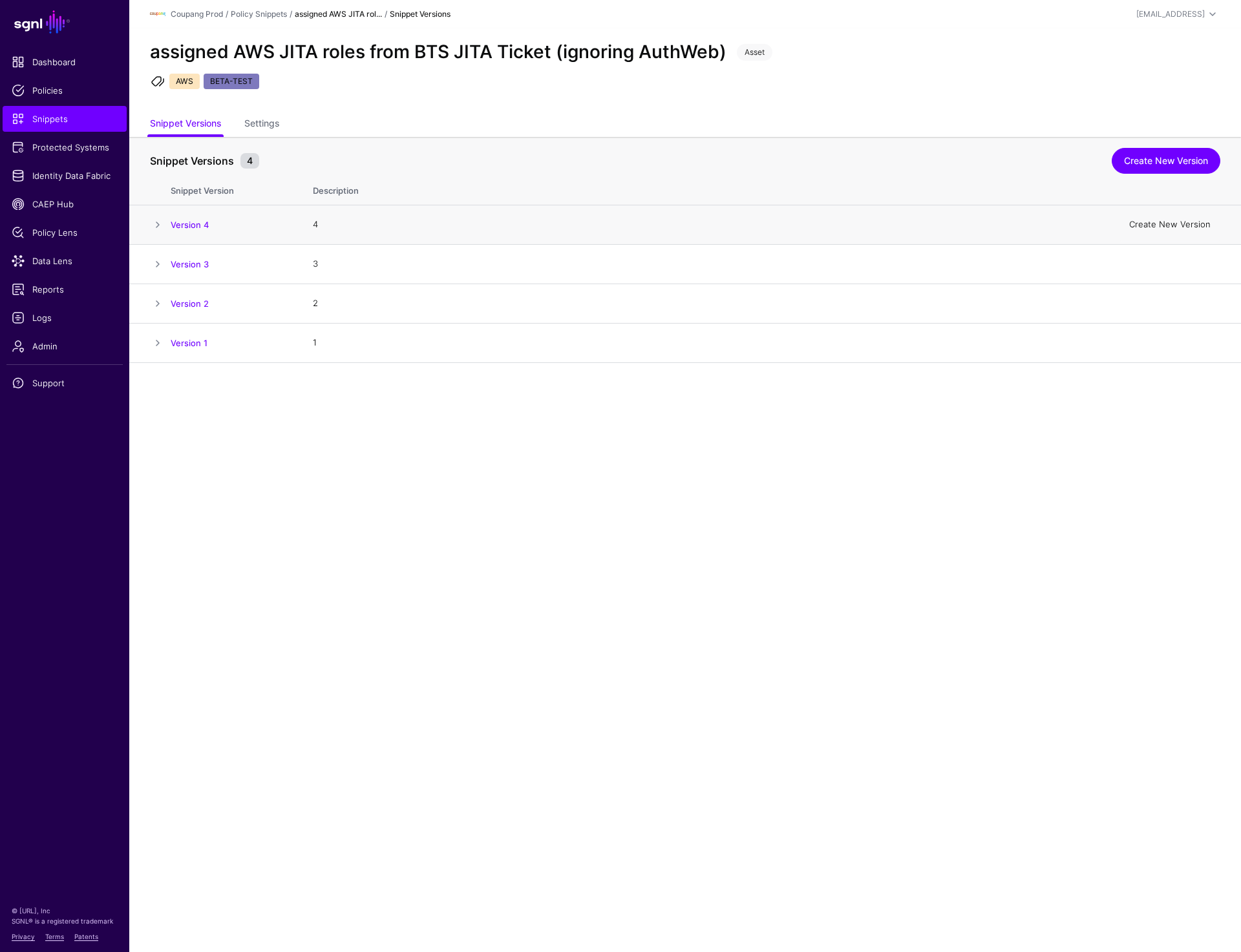
click at [1173, 225] on link "Create New Version" at bounding box center [1170, 224] width 81 height 10
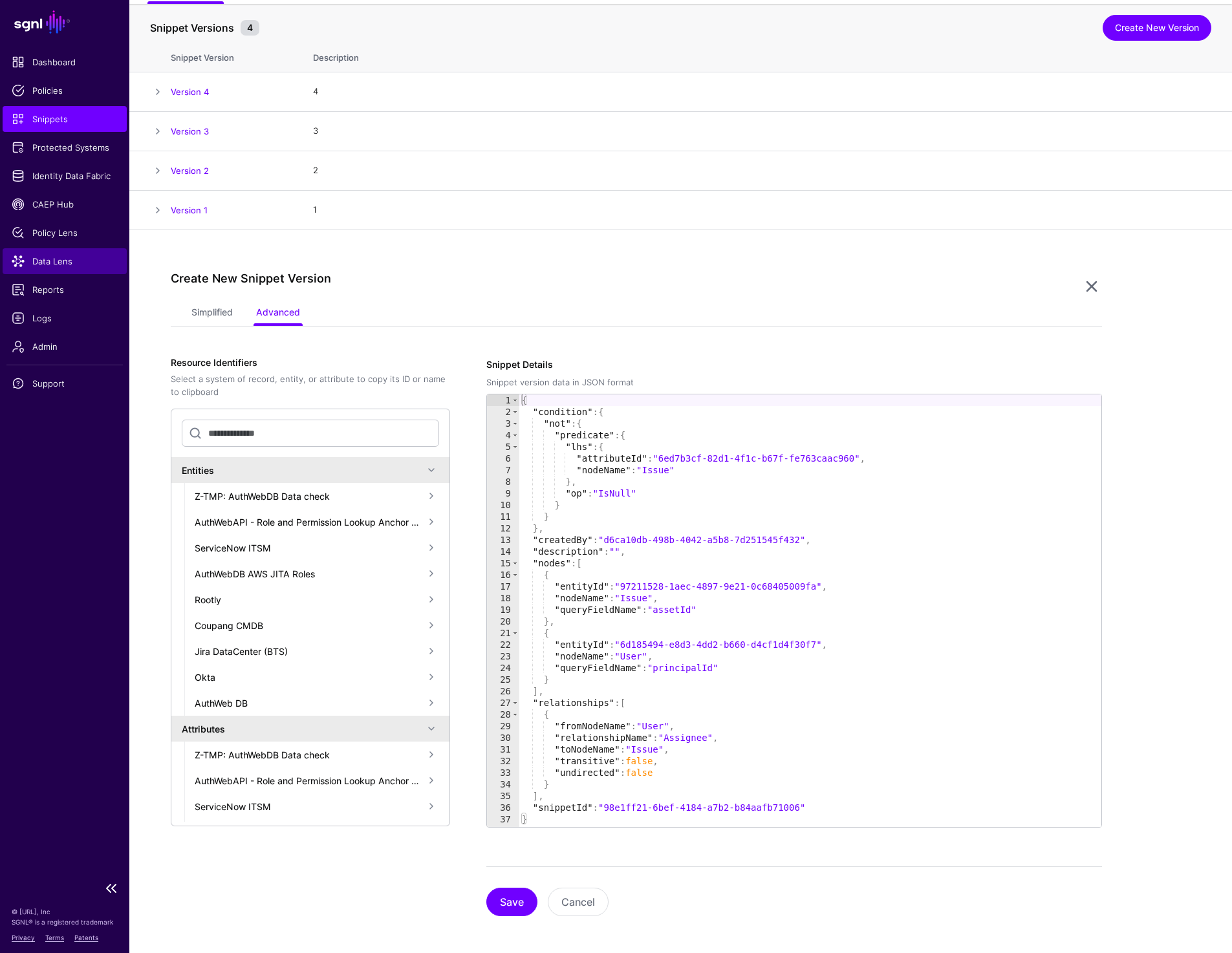
scroll to position [138, 0]
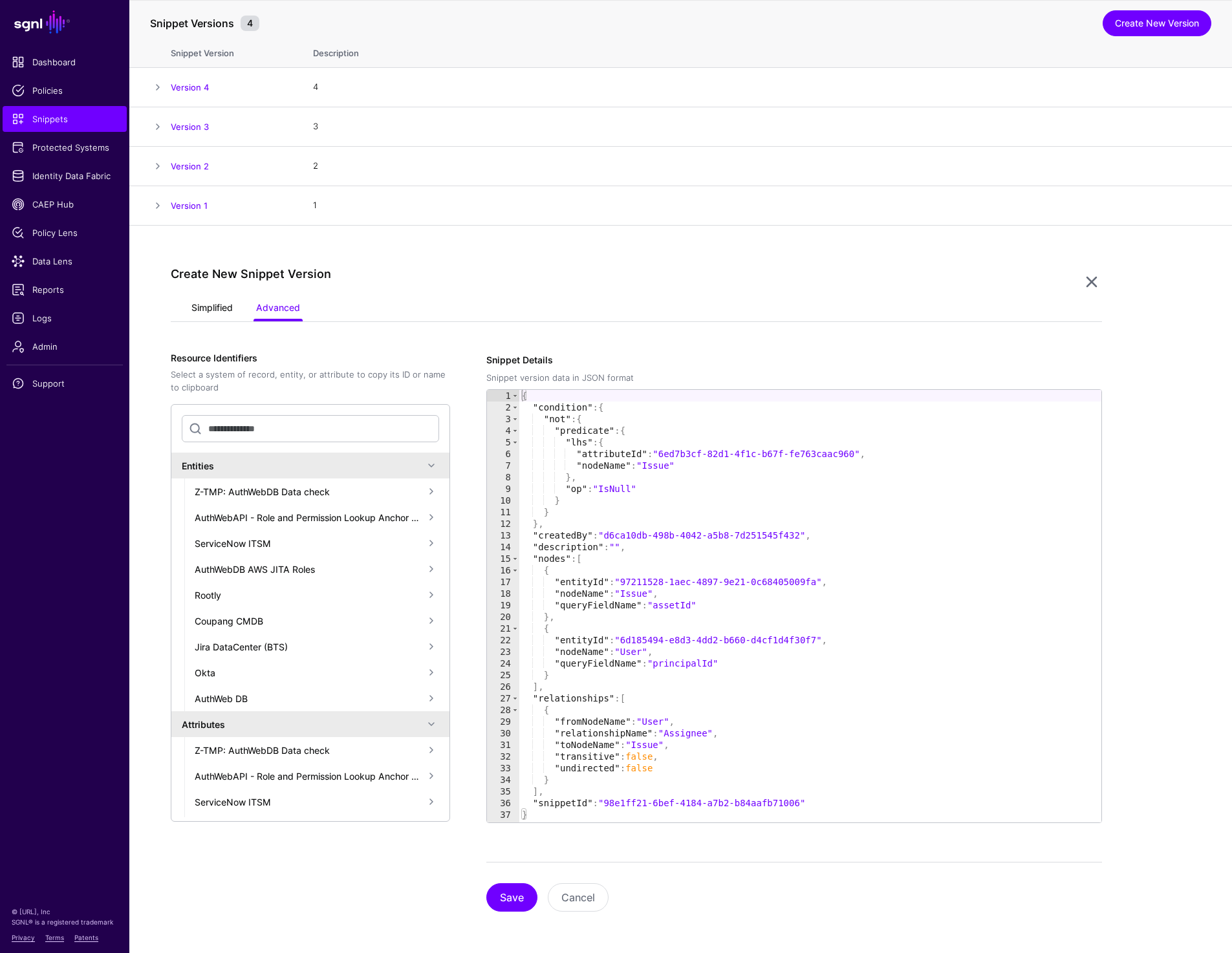
click at [208, 319] on link "Simplified" at bounding box center [212, 309] width 42 height 25
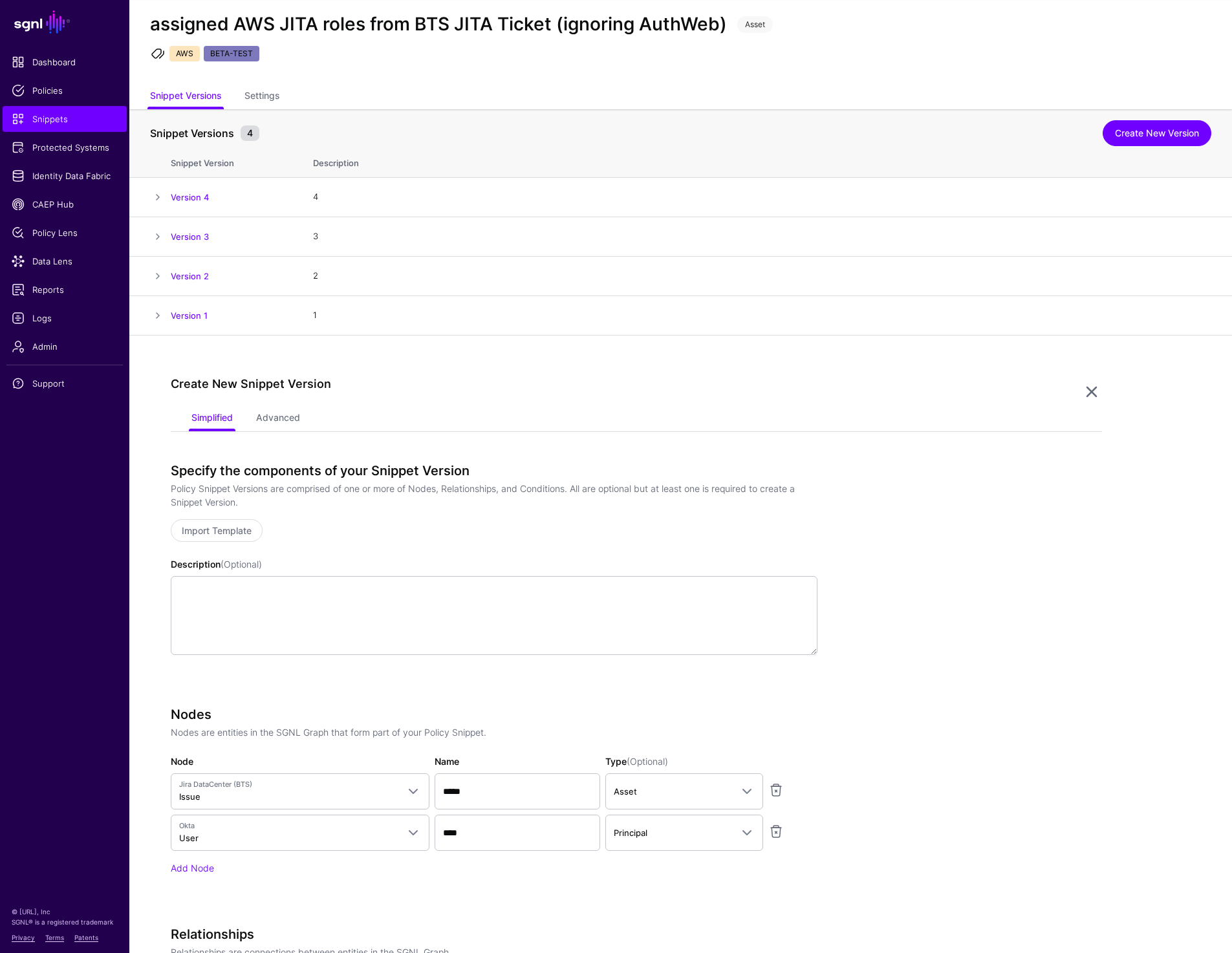
scroll to position [0, 0]
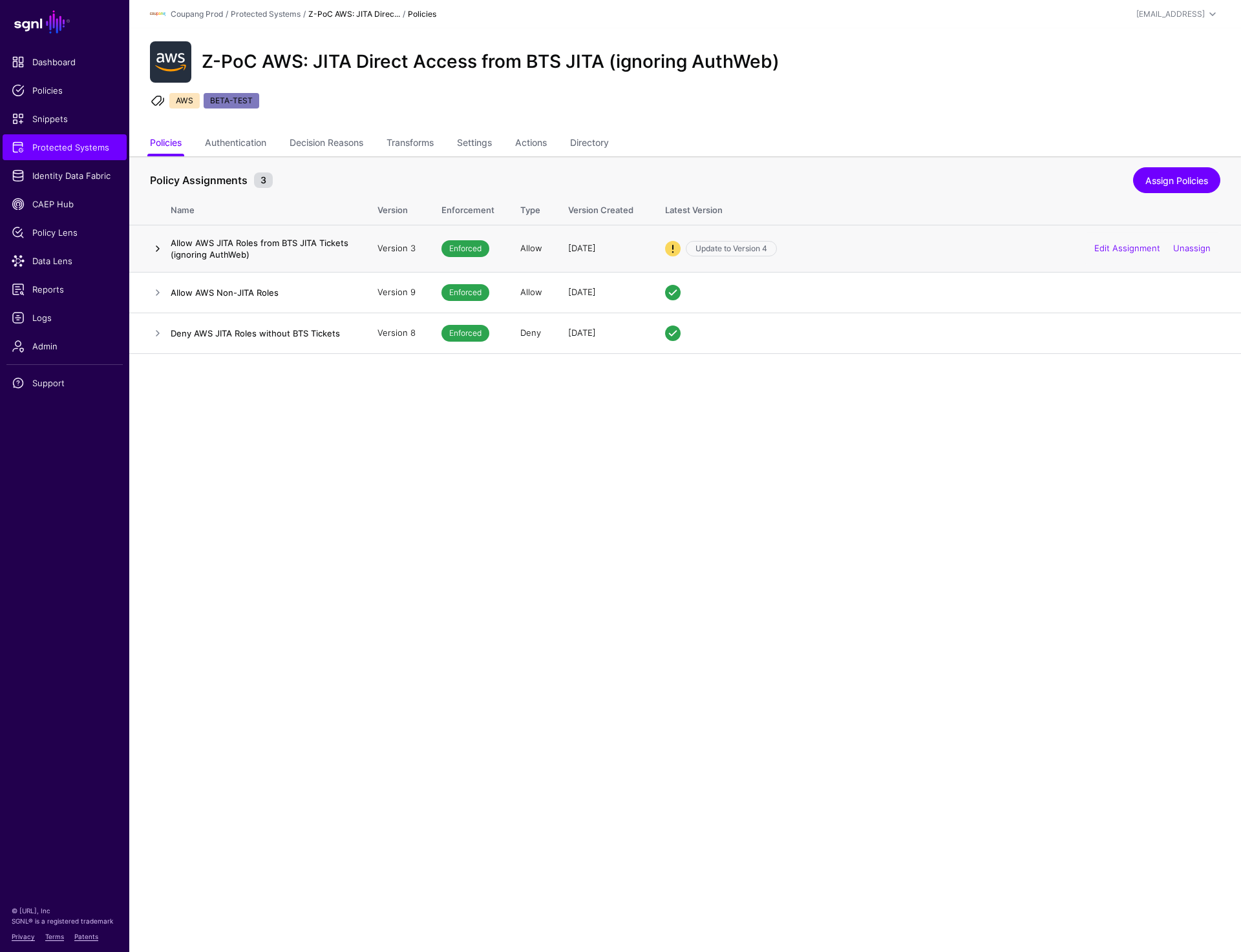
click at [152, 248] on link at bounding box center [158, 249] width 16 height 16
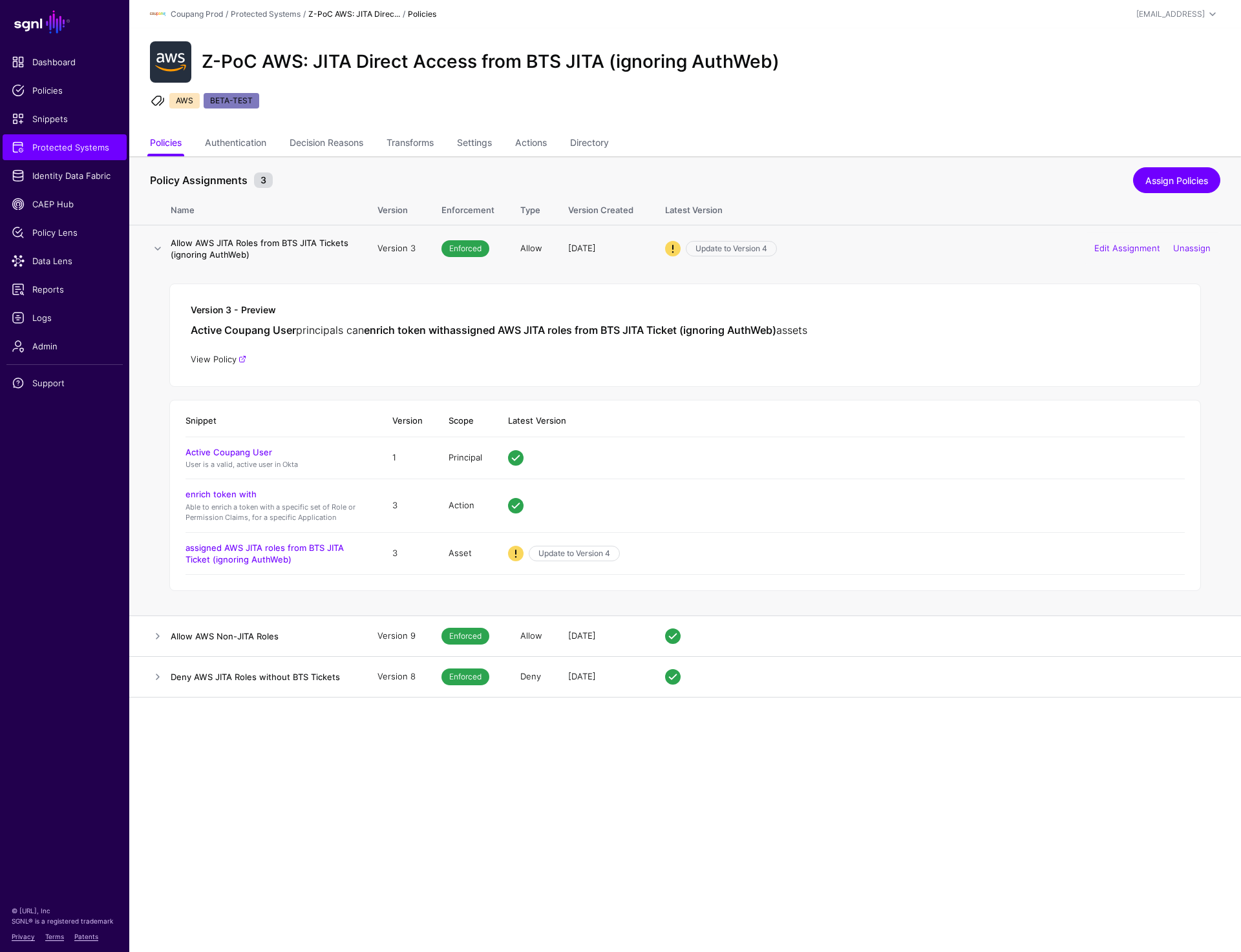
click at [212, 363] on link "View Policy" at bounding box center [218, 359] width 56 height 10
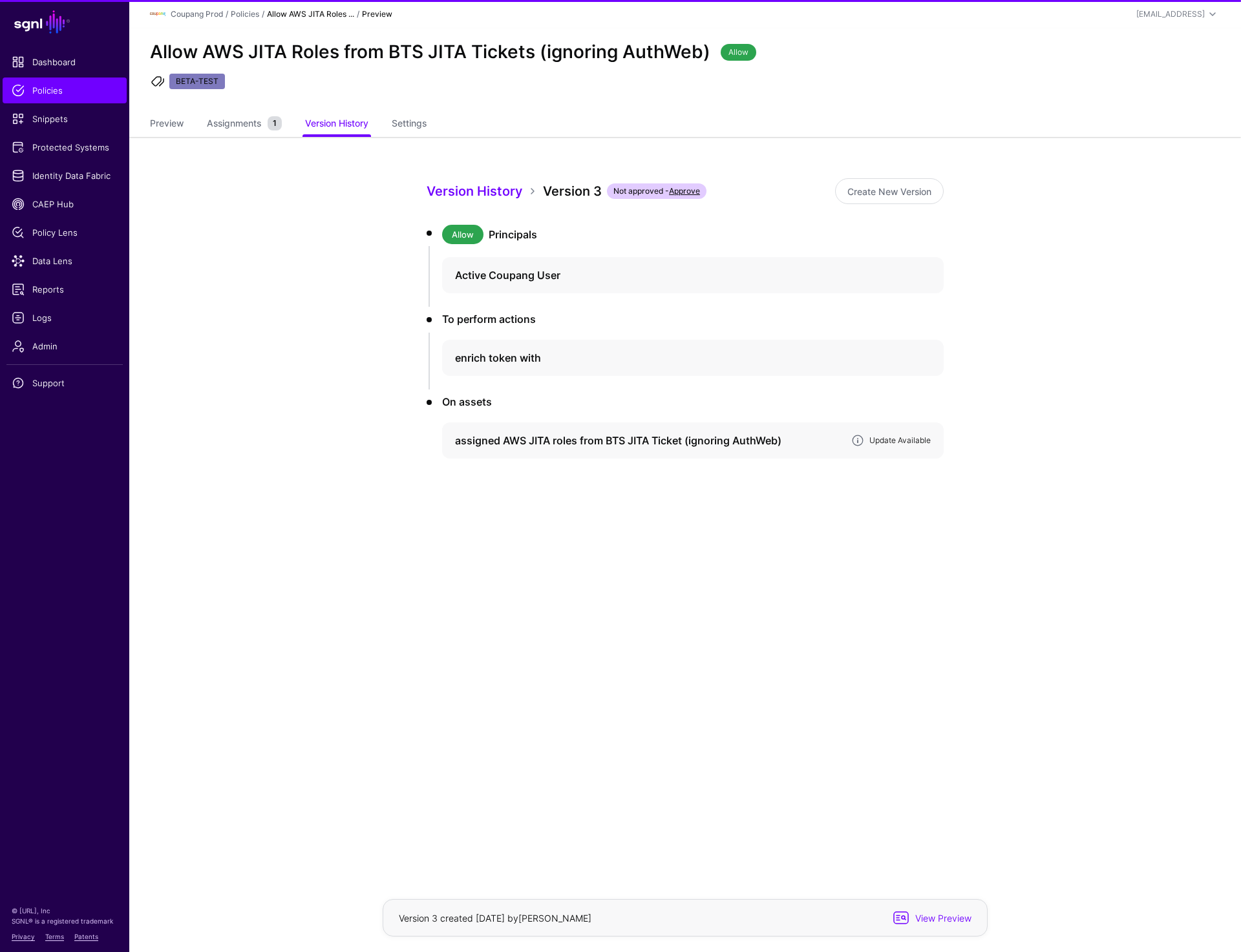
click at [894, 442] on link "Update Available" at bounding box center [900, 440] width 62 height 10
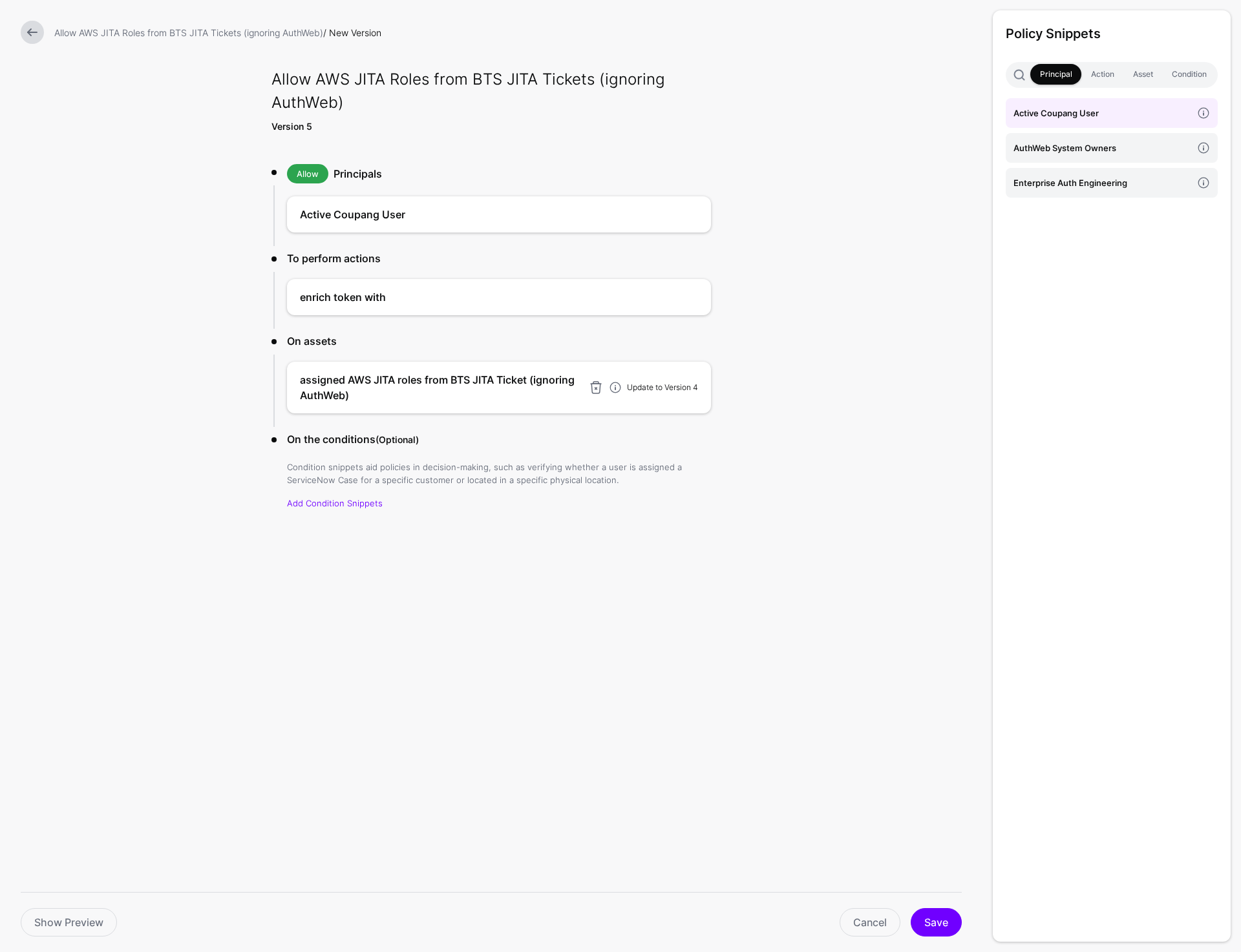
click at [659, 390] on link "Update to Version 4" at bounding box center [663, 388] width 71 height 10
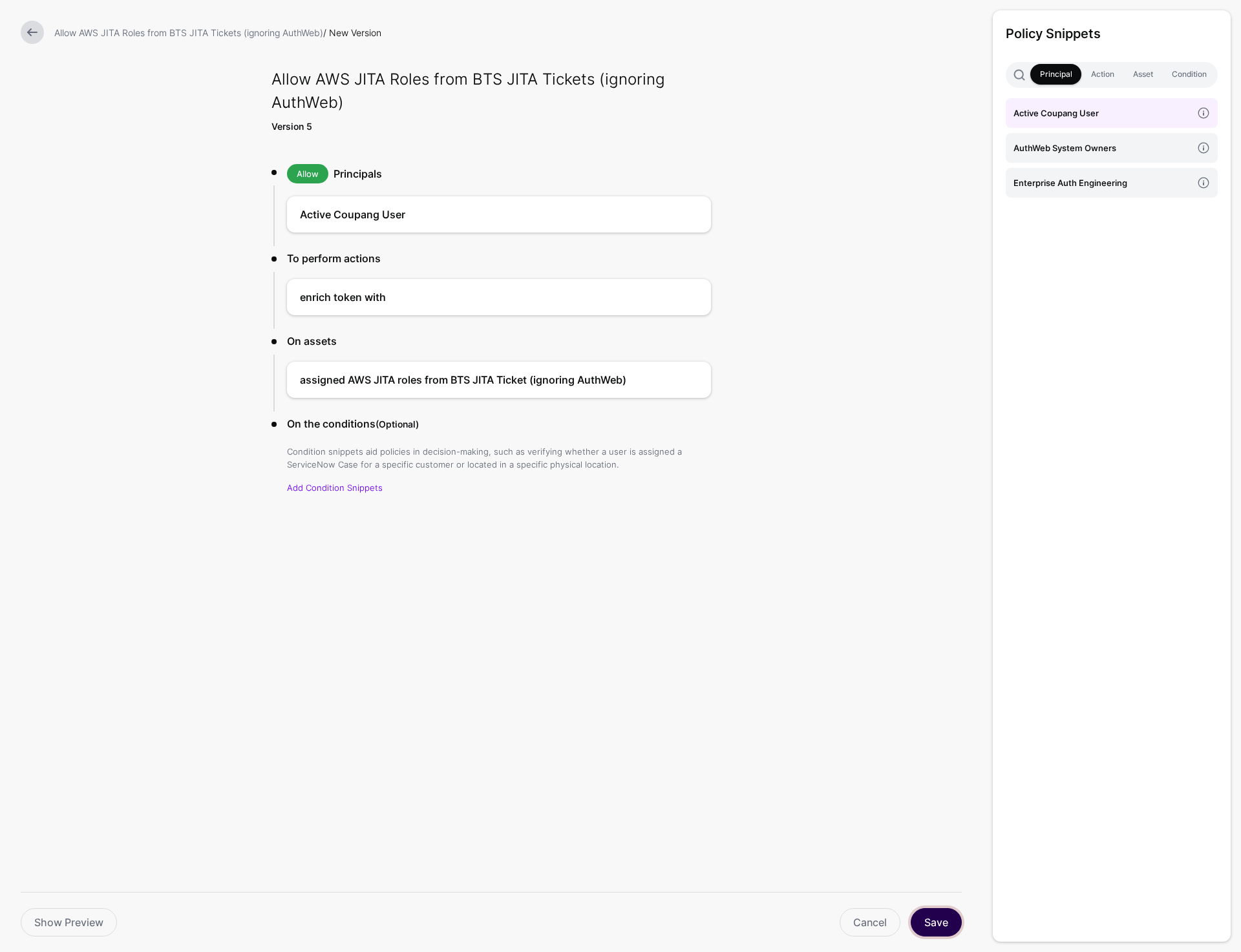
click at [939, 928] on button "Save" at bounding box center [935, 922] width 51 height 29
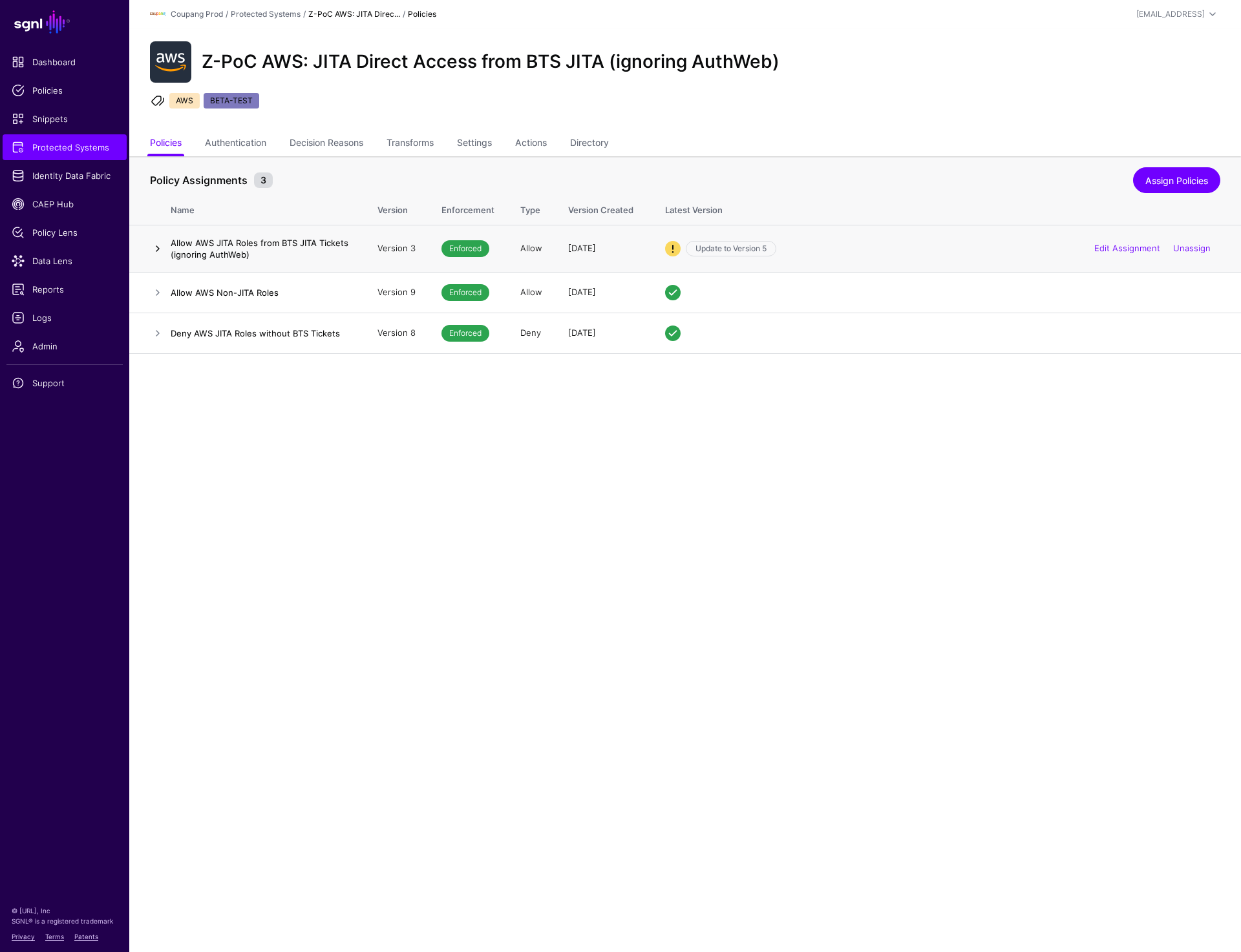
click at [155, 244] on link at bounding box center [158, 249] width 16 height 16
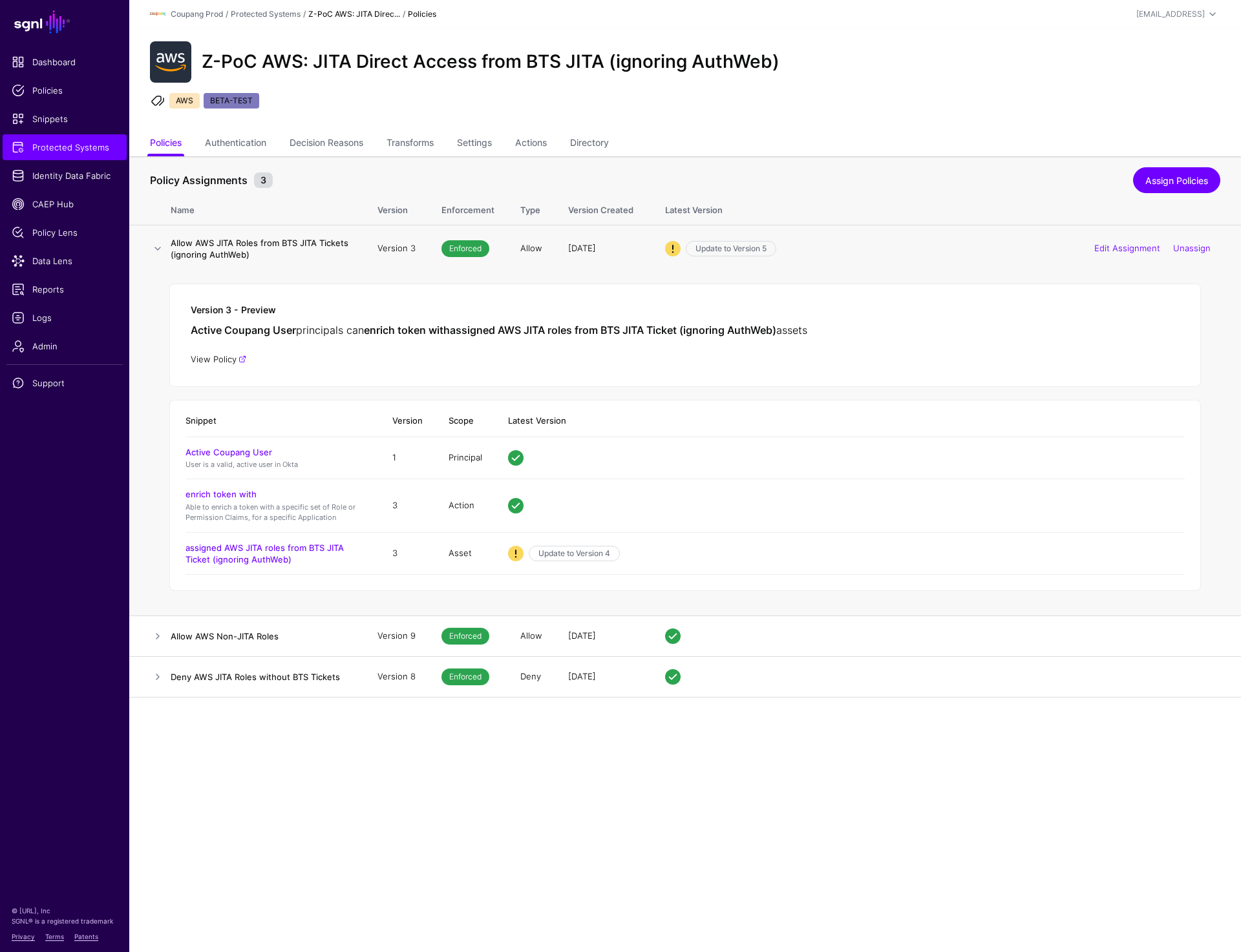
click at [201, 364] on link "View Policy" at bounding box center [218, 359] width 56 height 10
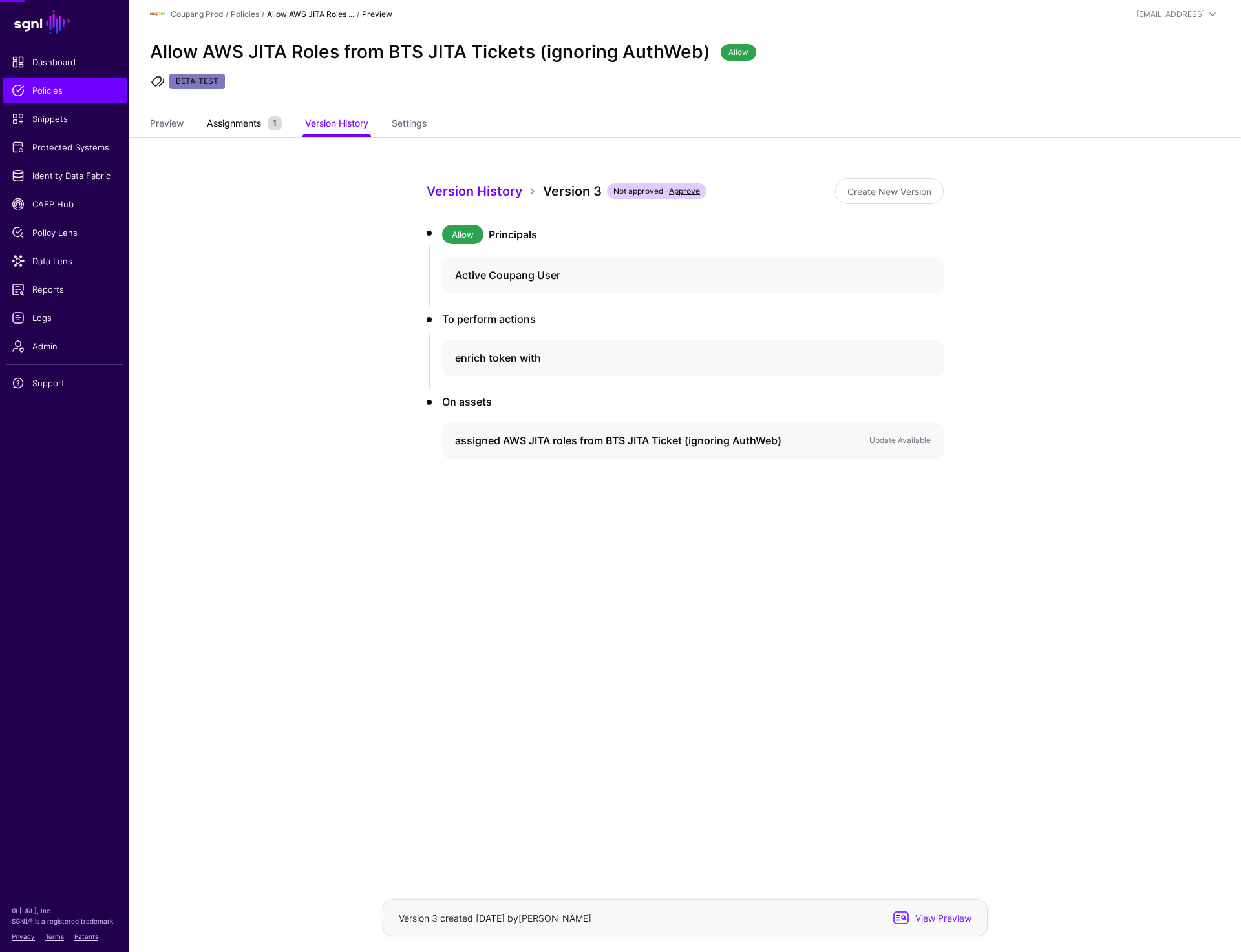
click at [237, 123] on span "Assignments" at bounding box center [233, 123] width 61 height 14
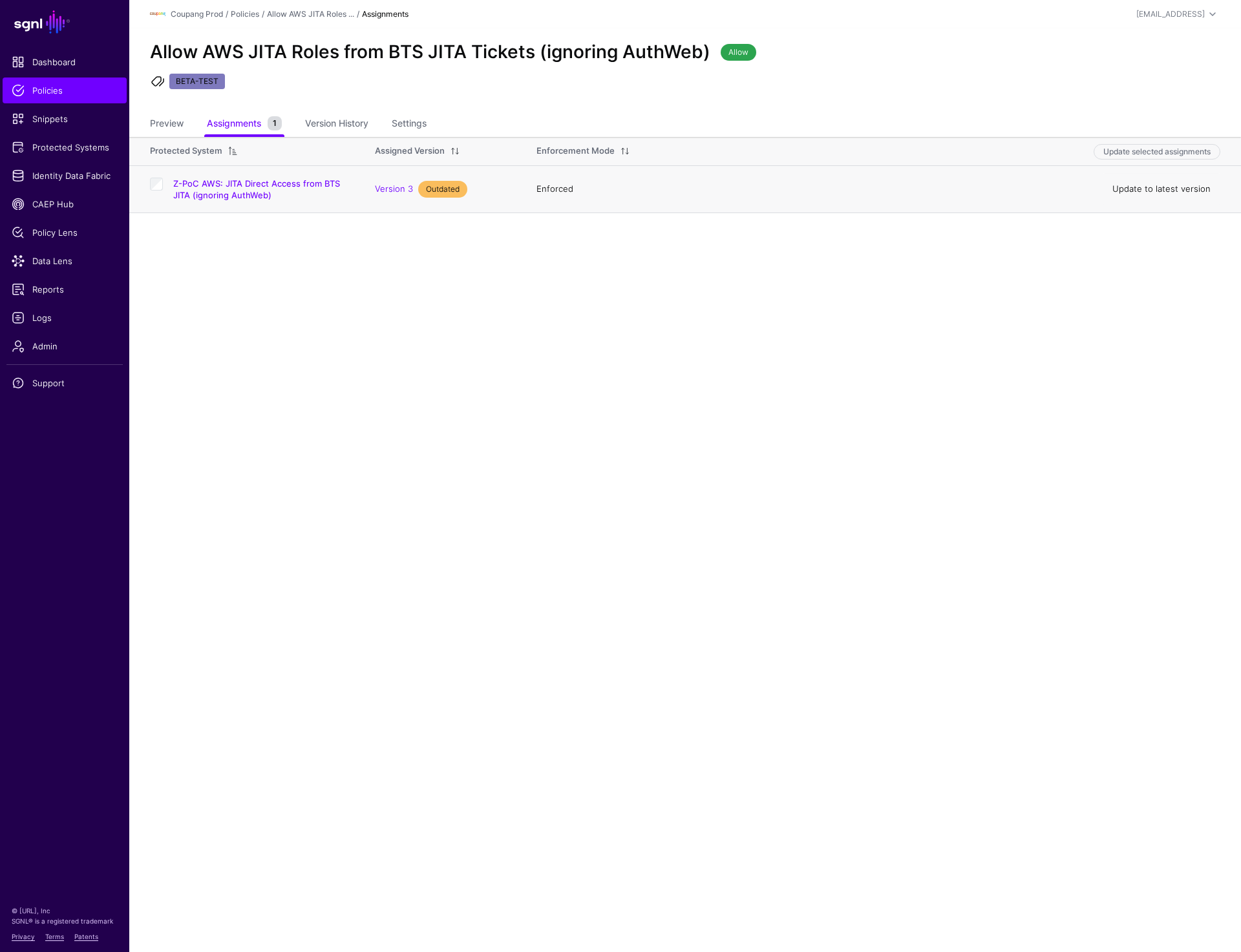
click at [1155, 190] on link "Update to latest version" at bounding box center [1161, 188] width 98 height 10
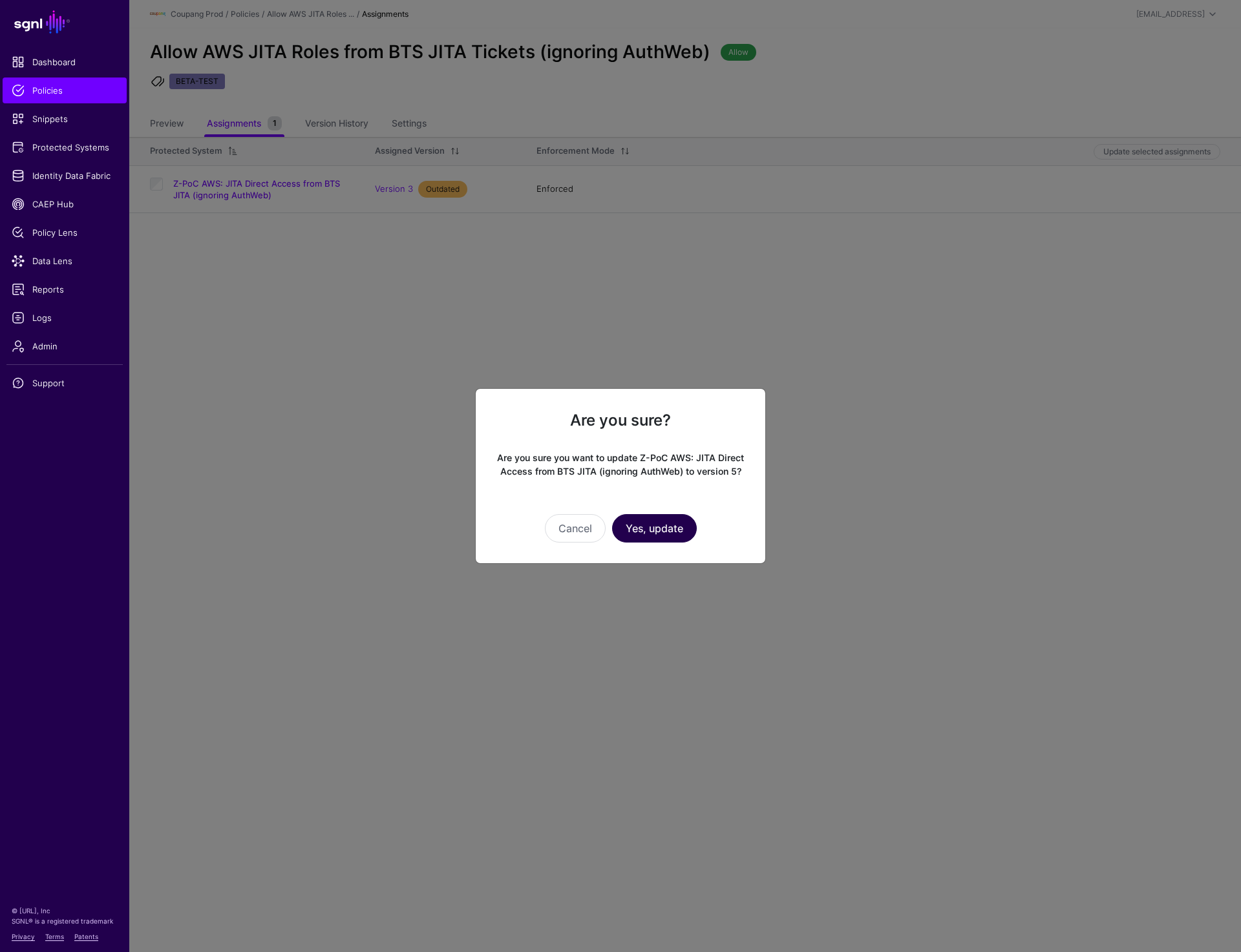
click at [655, 533] on button "Yes, update" at bounding box center [654, 529] width 84 height 29
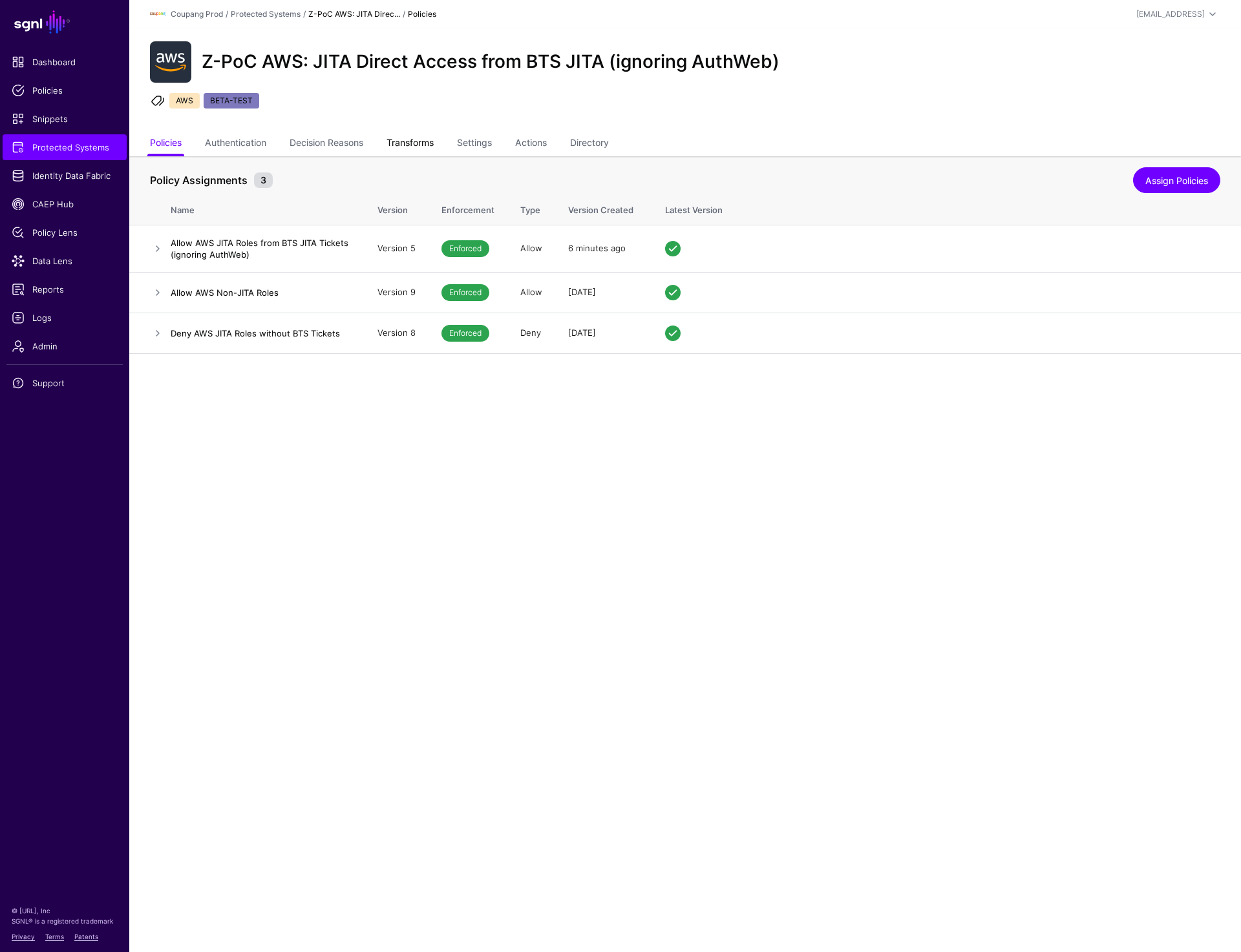
click at [433, 146] on link "Transforms" at bounding box center [411, 144] width 48 height 25
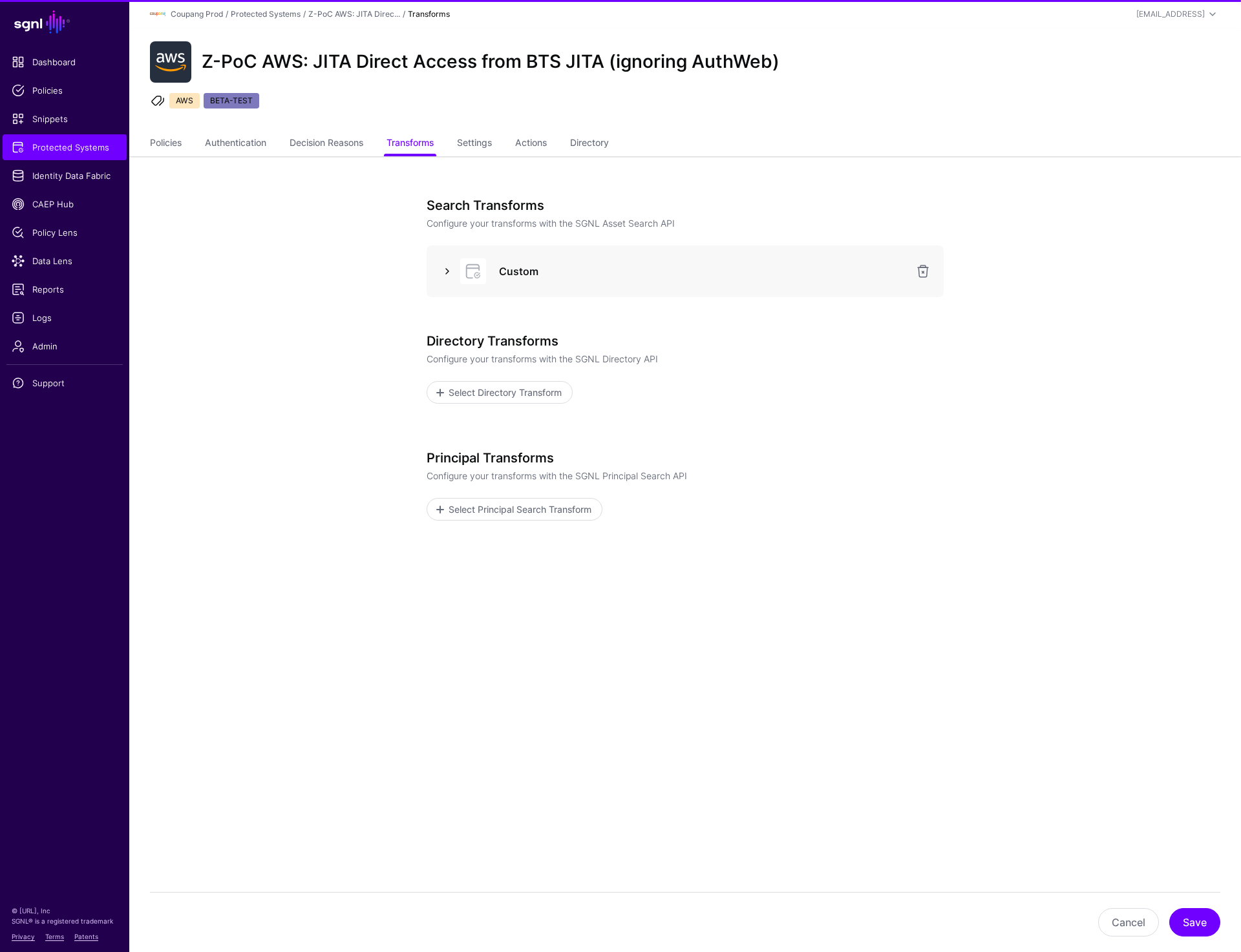
click at [449, 272] on link at bounding box center [447, 272] width 16 height 16
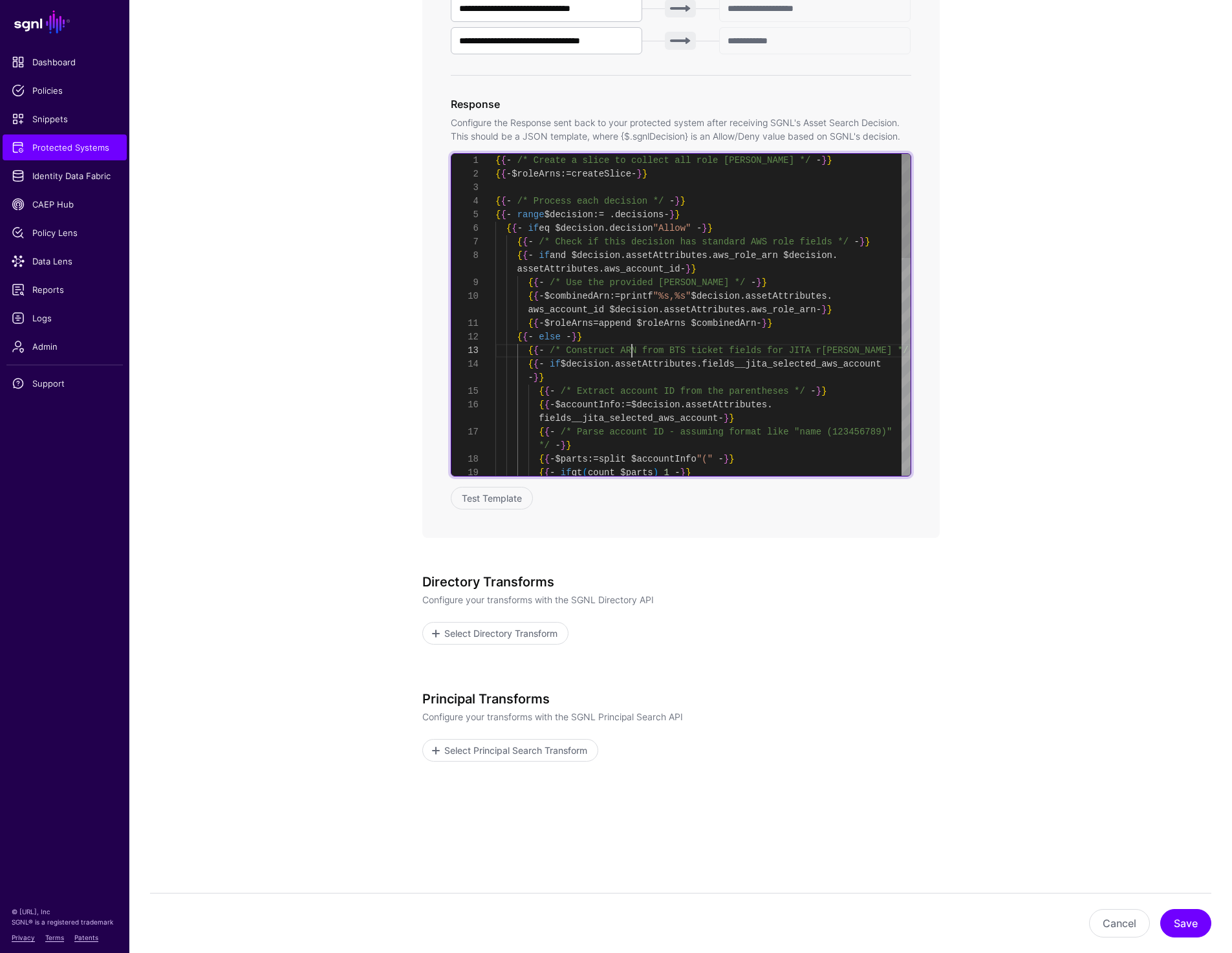
scroll to position [55, 0]
click at [630, 355] on div "{ { - /* Create a slice to collect all role ARNs */ - } } { { - $roleArns := cr…" at bounding box center [703, 649] width 415 height 992
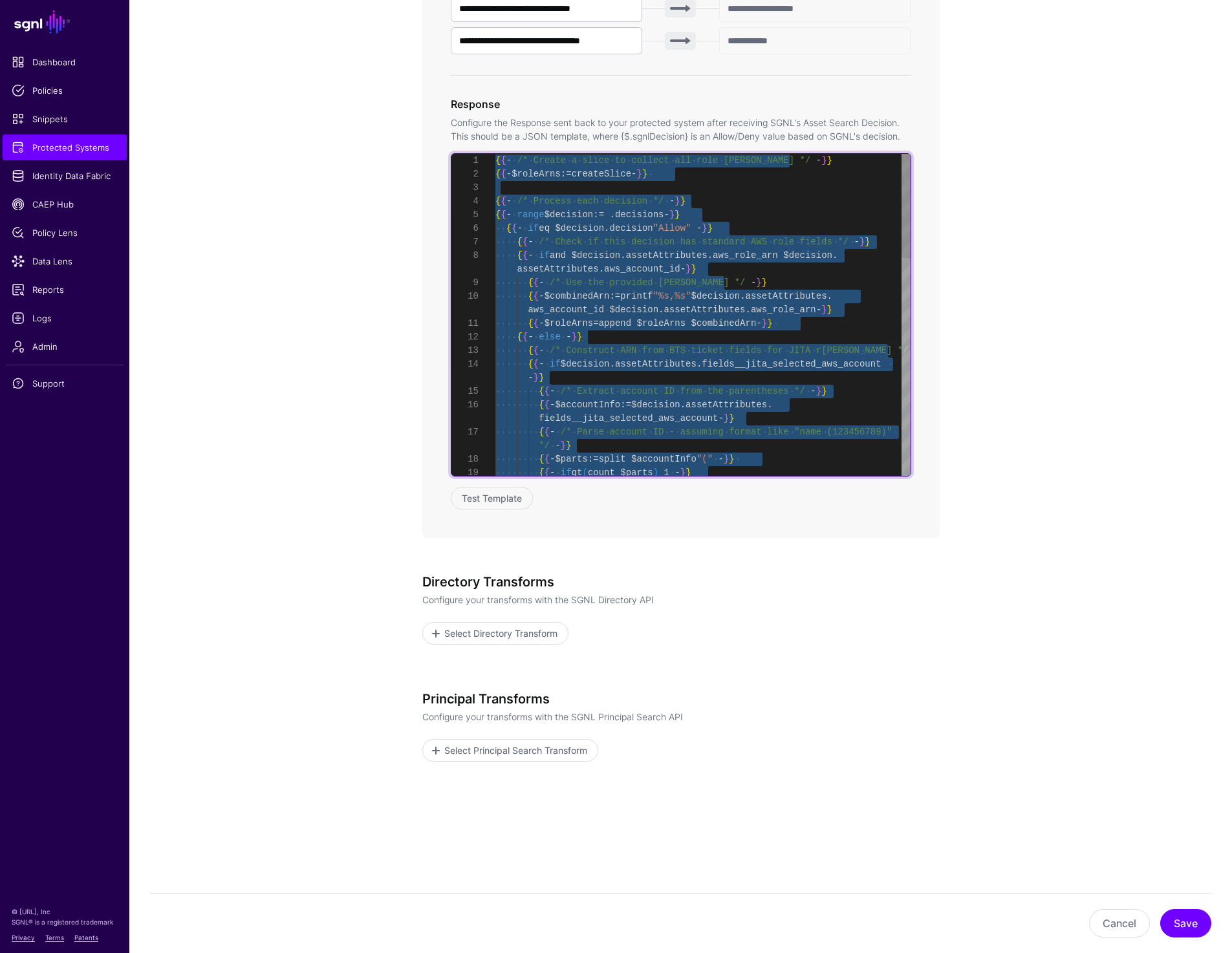
click at [729, 350] on div "{ { - /* Create a slice to collect all role ARNs */ - } } { { - $roleArns := cr…" at bounding box center [703, 649] width 415 height 992
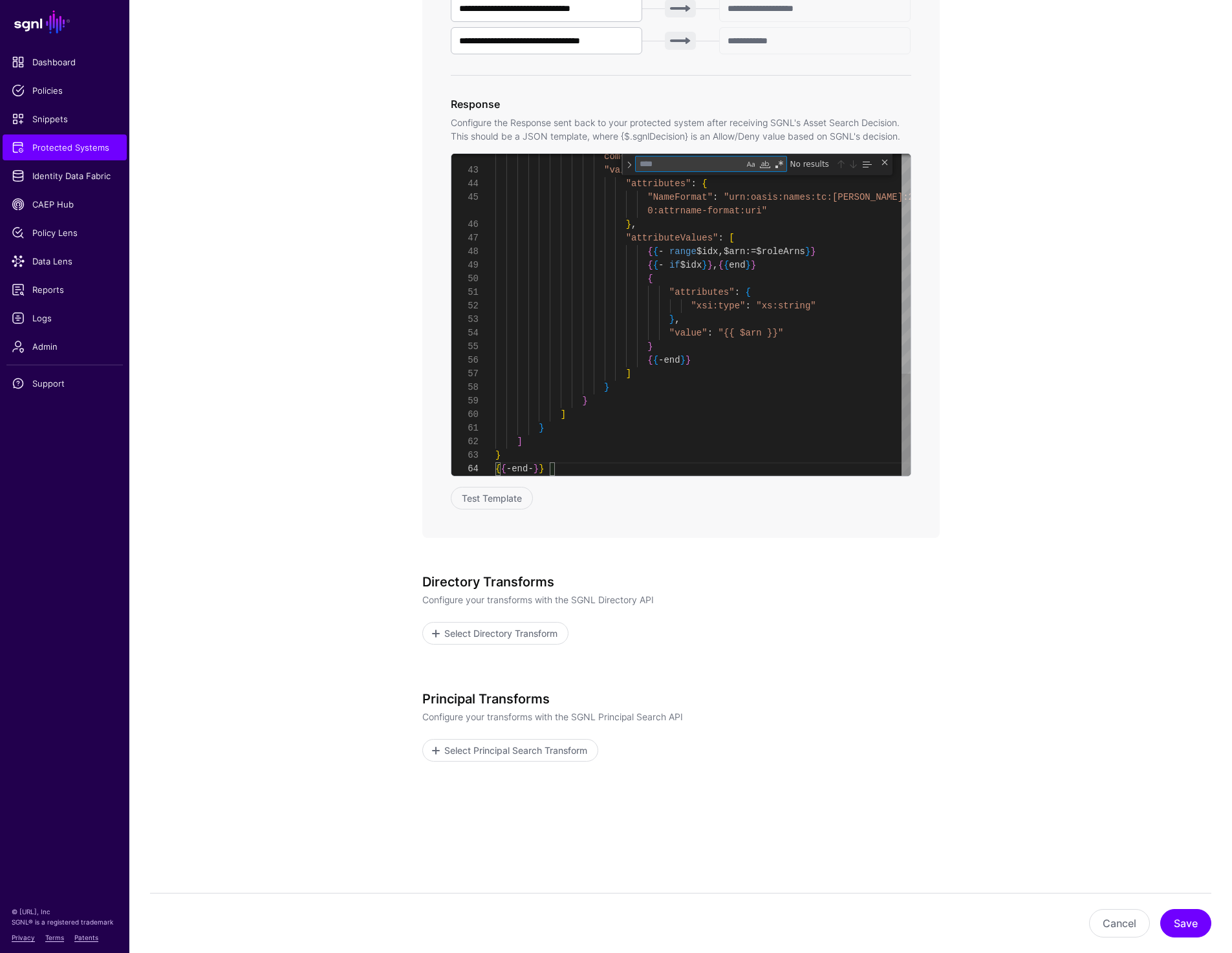
type textarea "**********"
type textarea "*"
type textarea "**********"
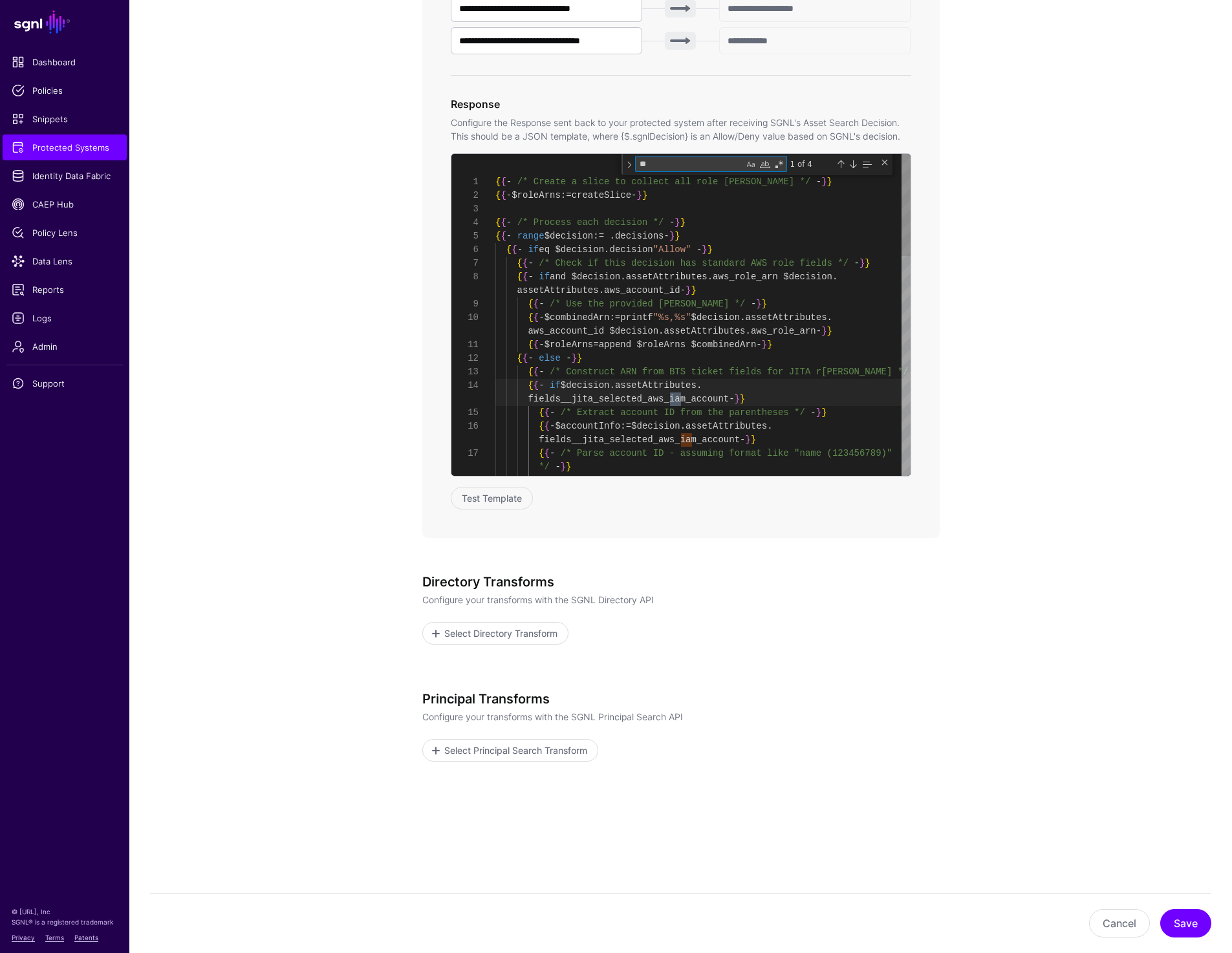
scroll to position [95, 0]
type textarea "***"
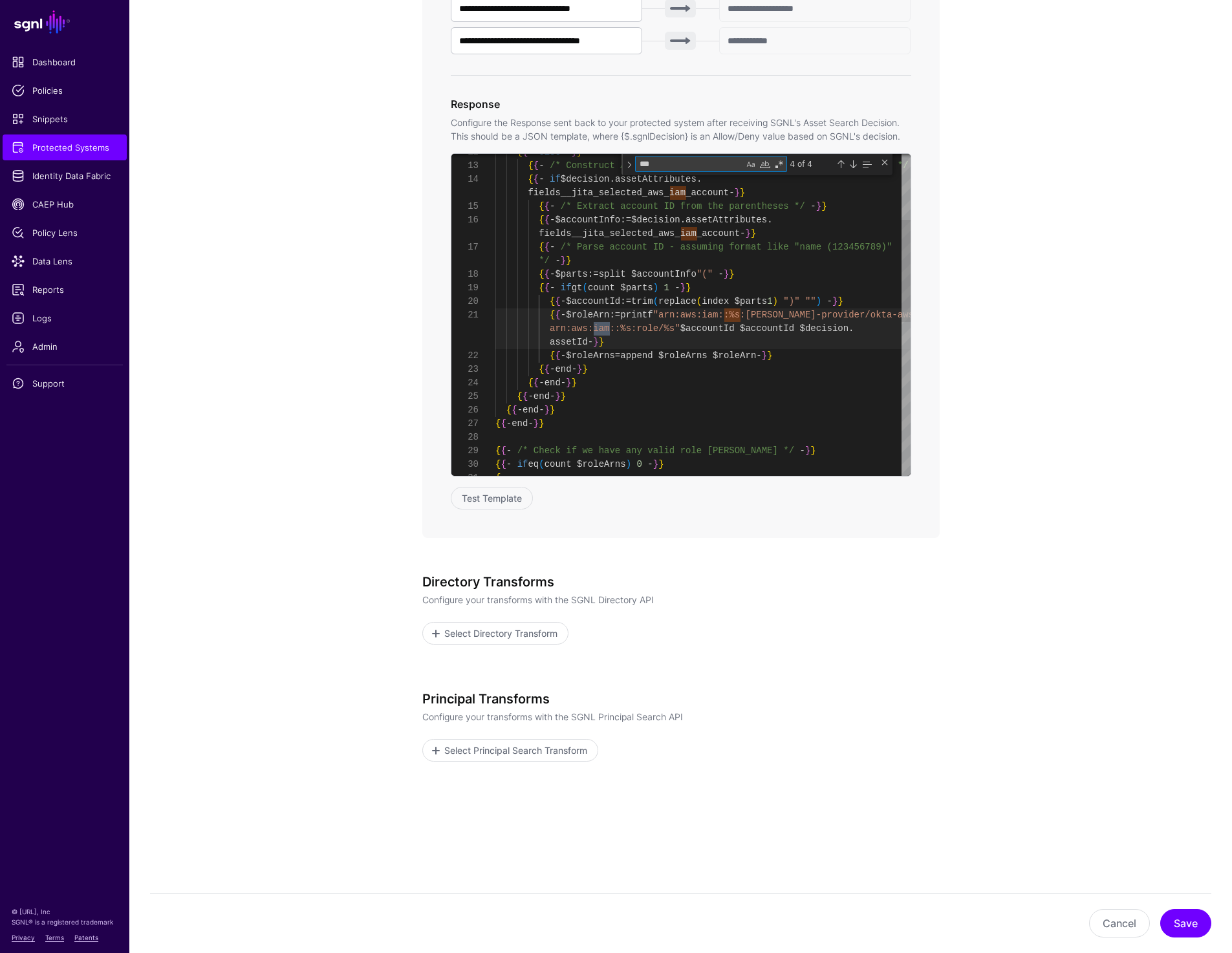
type textarea "**********"
type textarea "***"
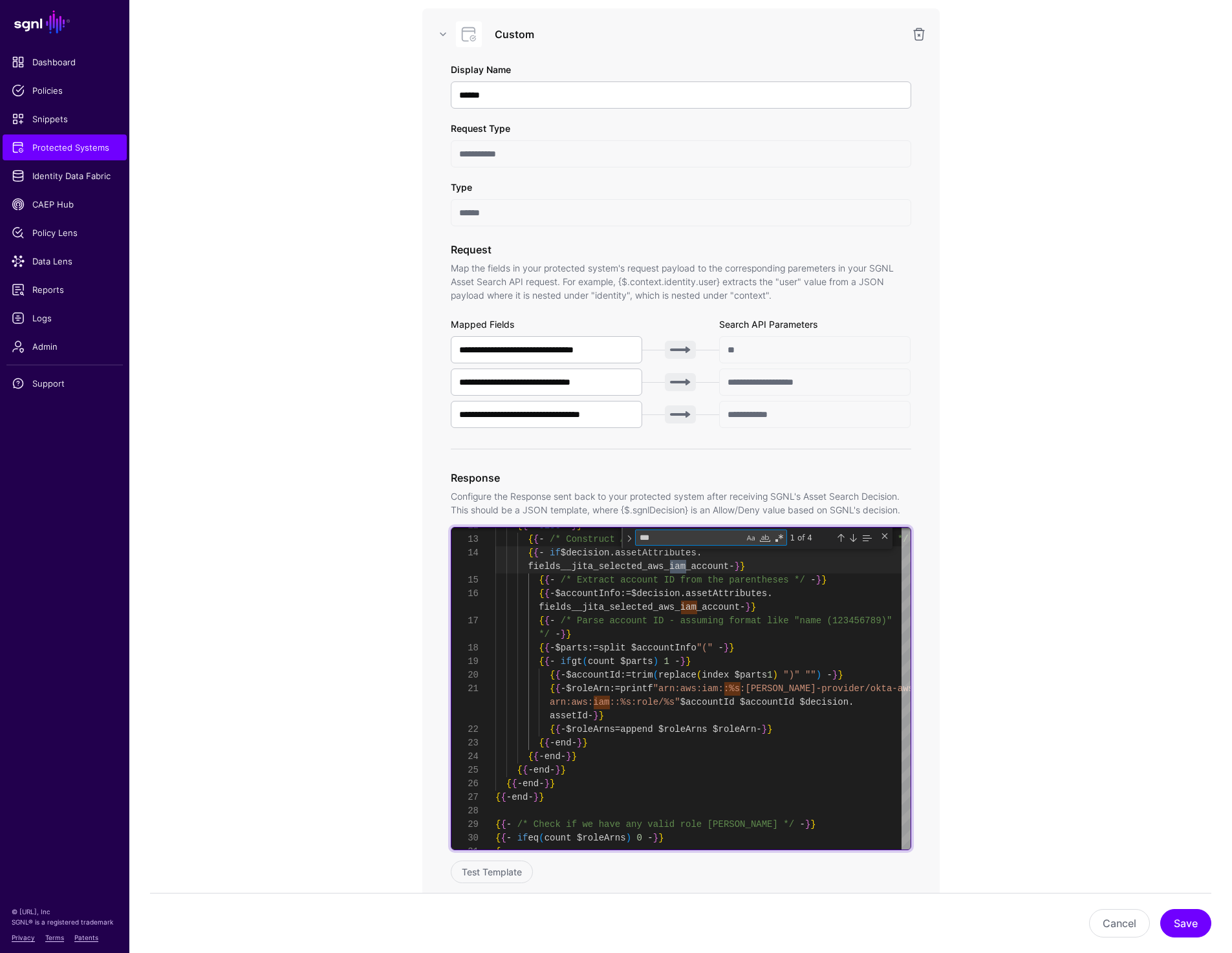
scroll to position [567, 0]
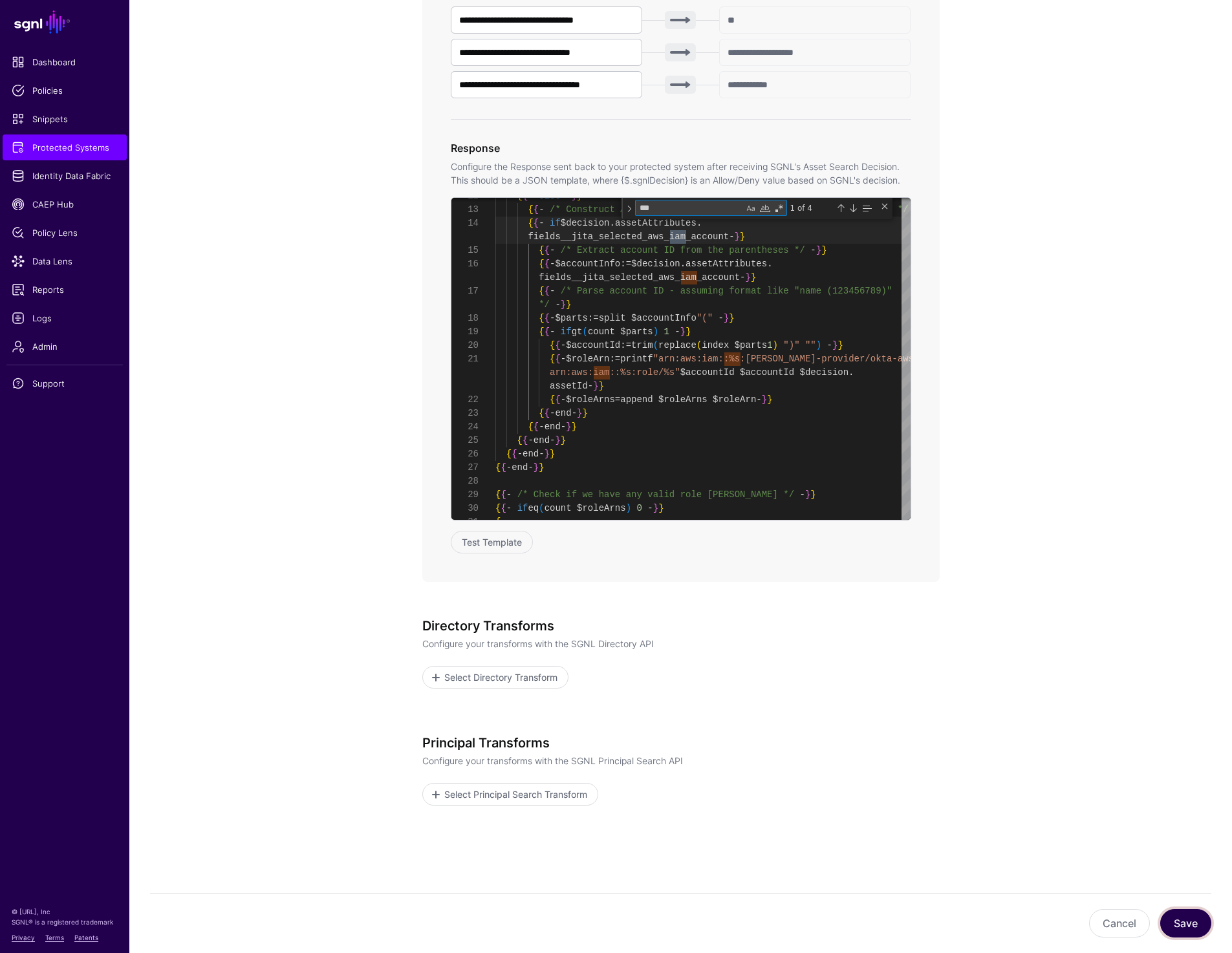
click at [1188, 927] on button "Save" at bounding box center [1185, 923] width 51 height 29
type textarea "**********"
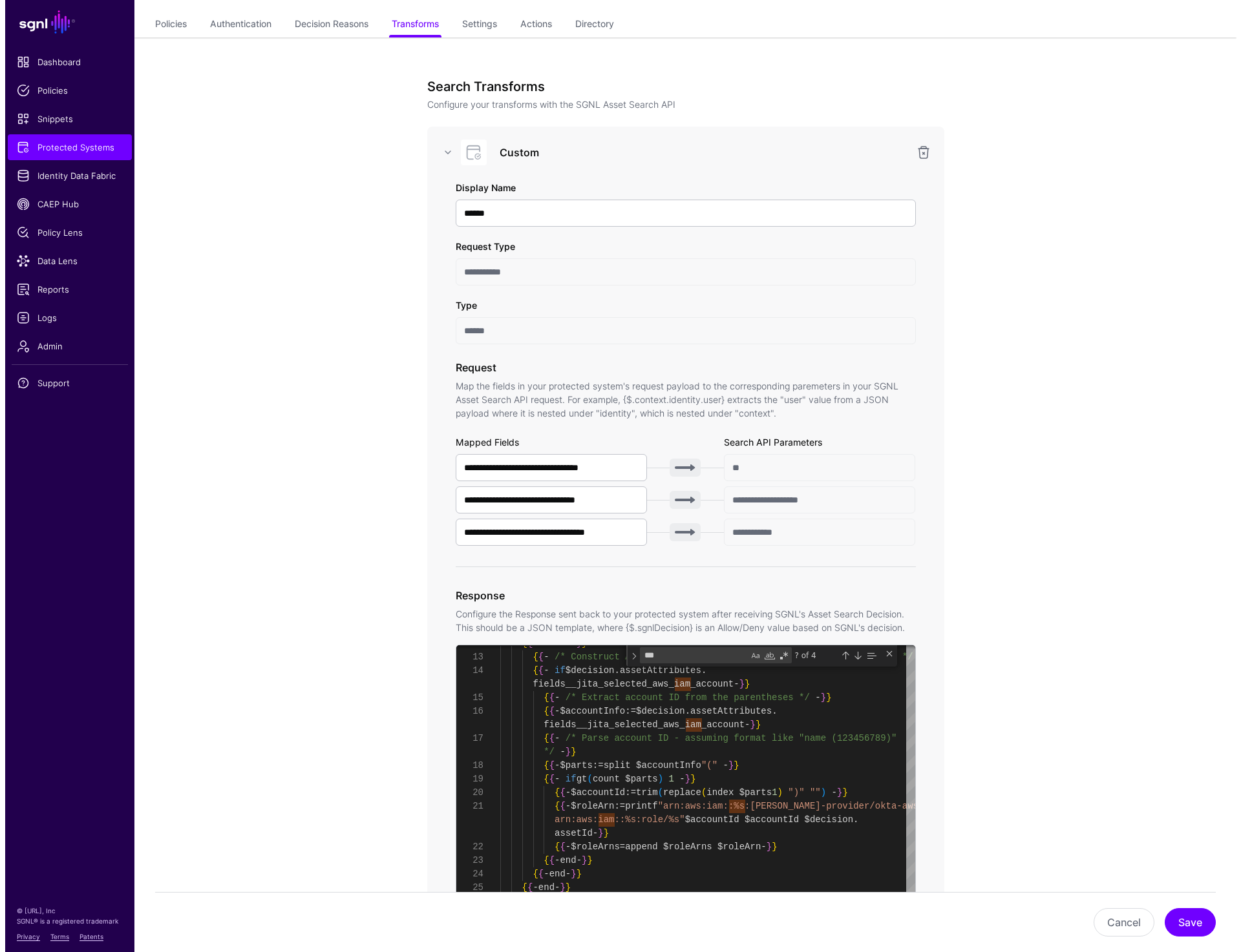
scroll to position [0, 0]
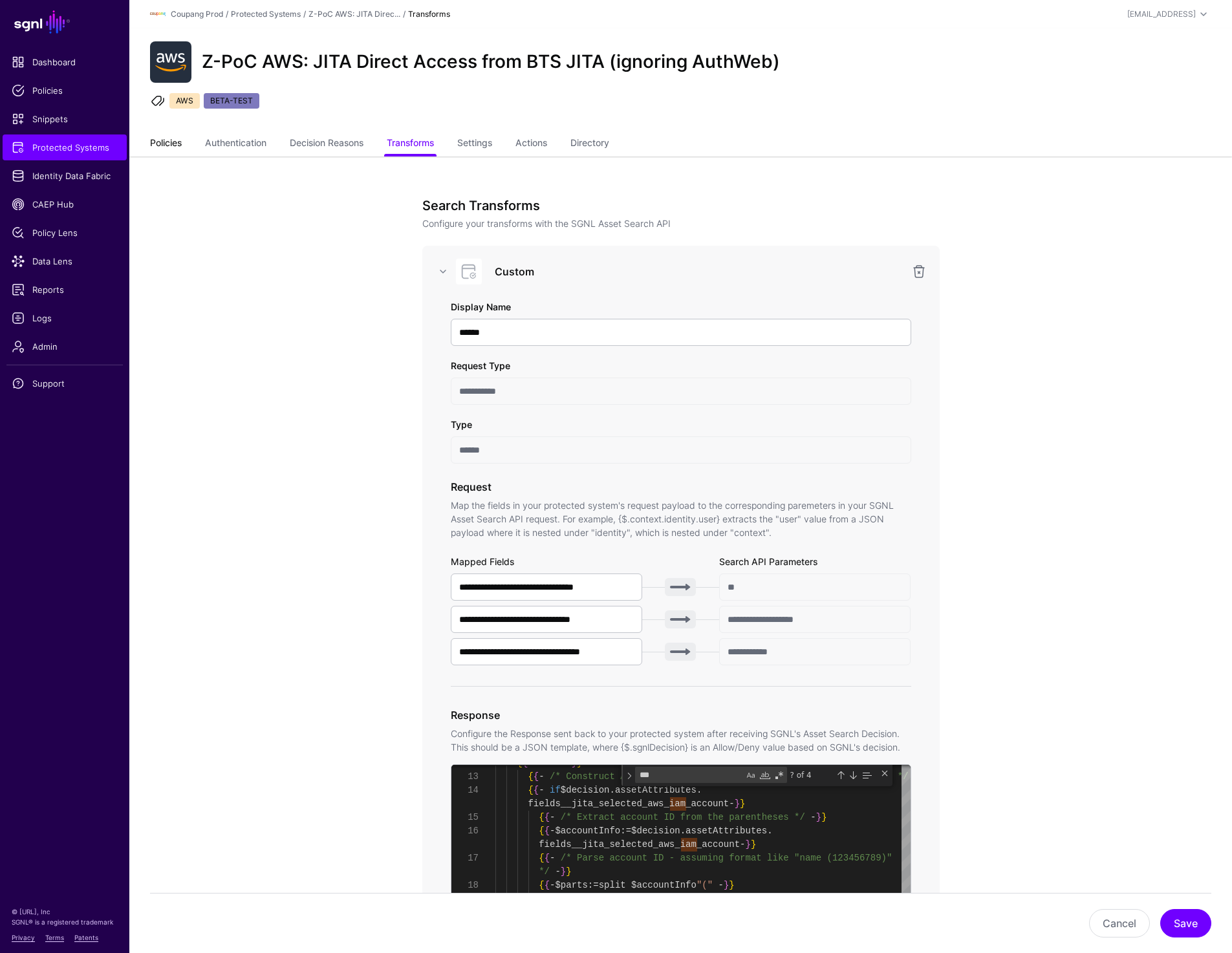
click at [161, 139] on link "Policies" at bounding box center [166, 144] width 32 height 25
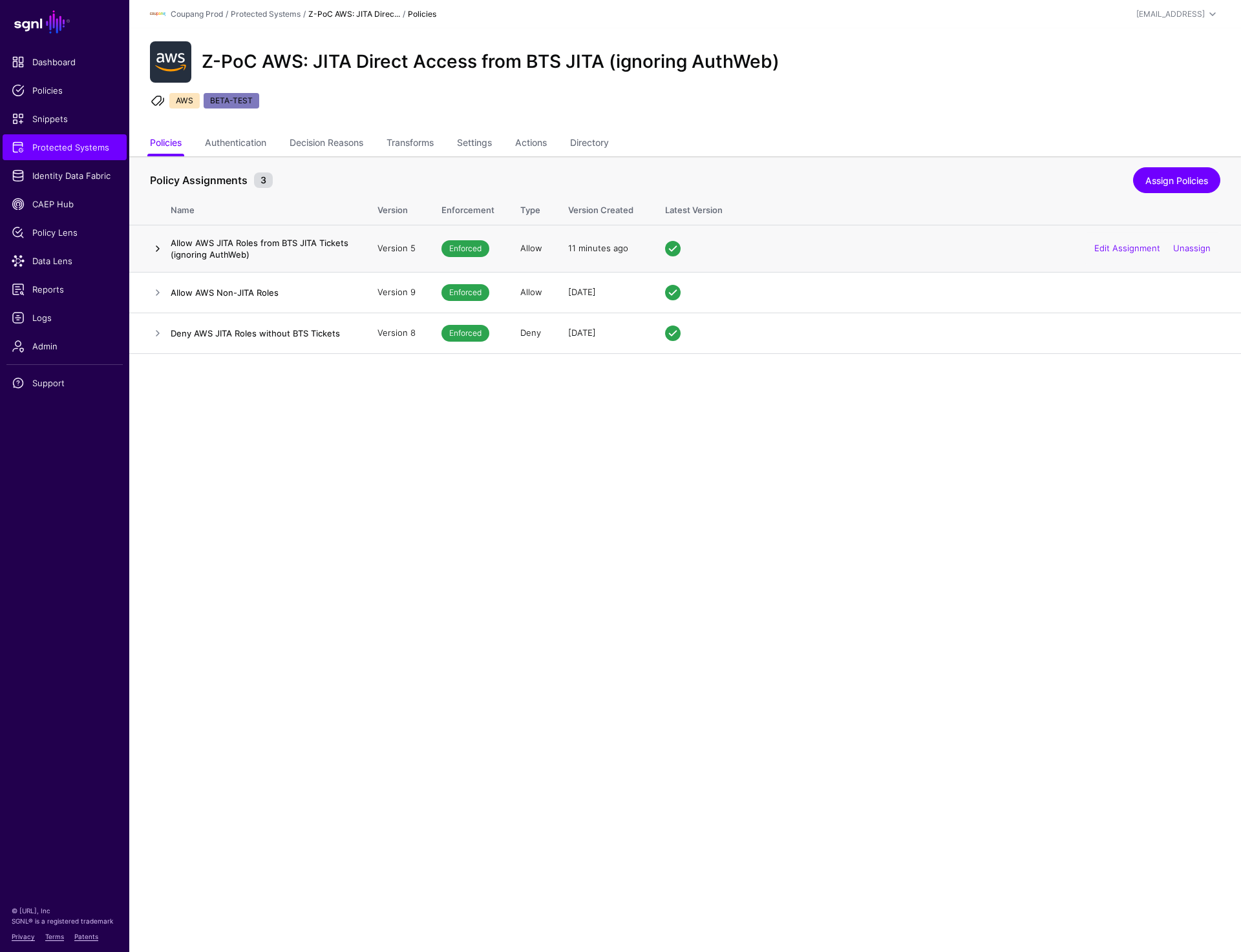
click at [154, 242] on link at bounding box center [158, 249] width 16 height 16
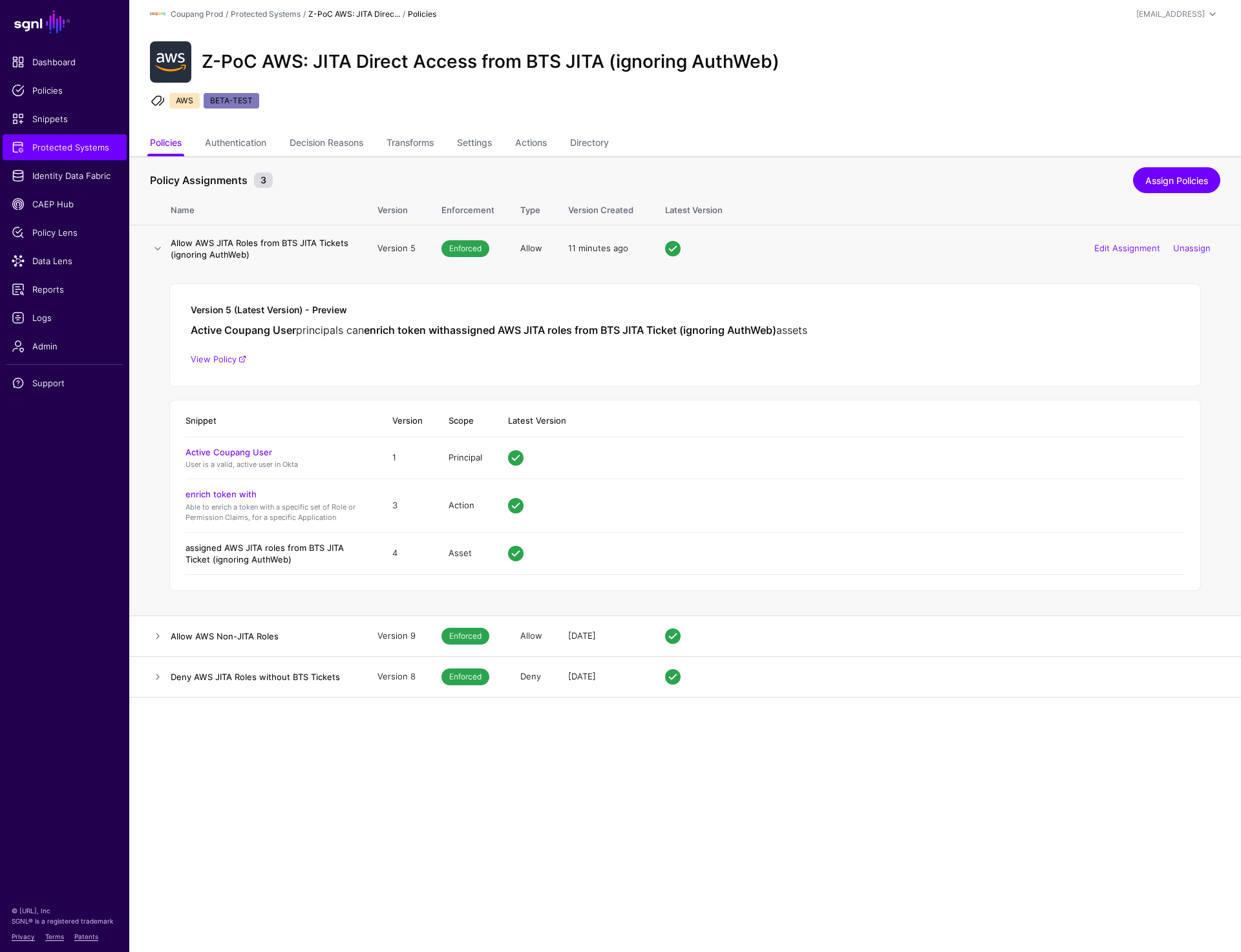
click at [270, 549] on link "assigned AWS JITA roles from BTS JITA Ticket (ignoring AuthWeb)" at bounding box center [265, 553] width 159 height 22
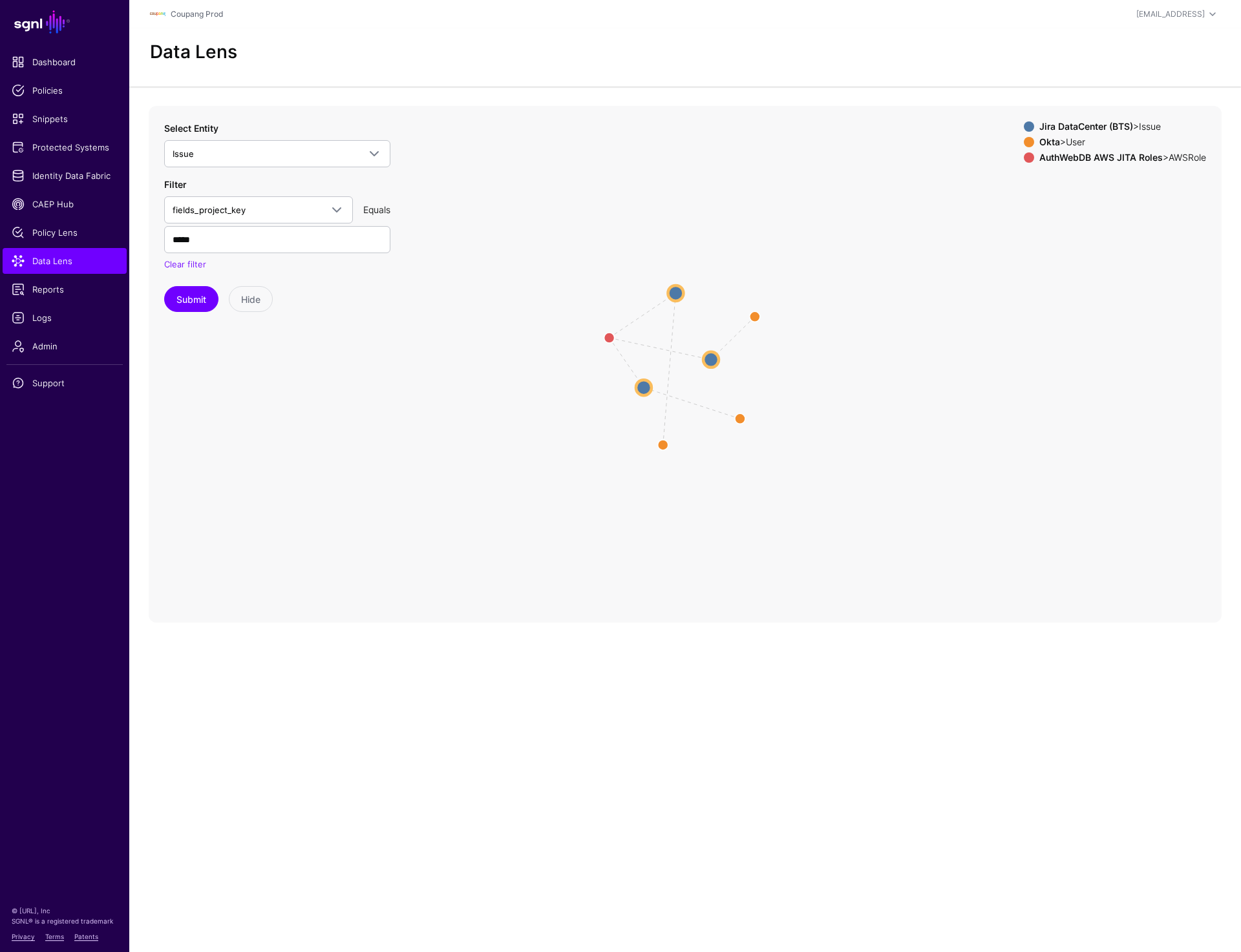
click at [709, 359] on circle at bounding box center [711, 359] width 16 height 16
click at [709, 355] on circle at bounding box center [708, 354] width 12 height 12
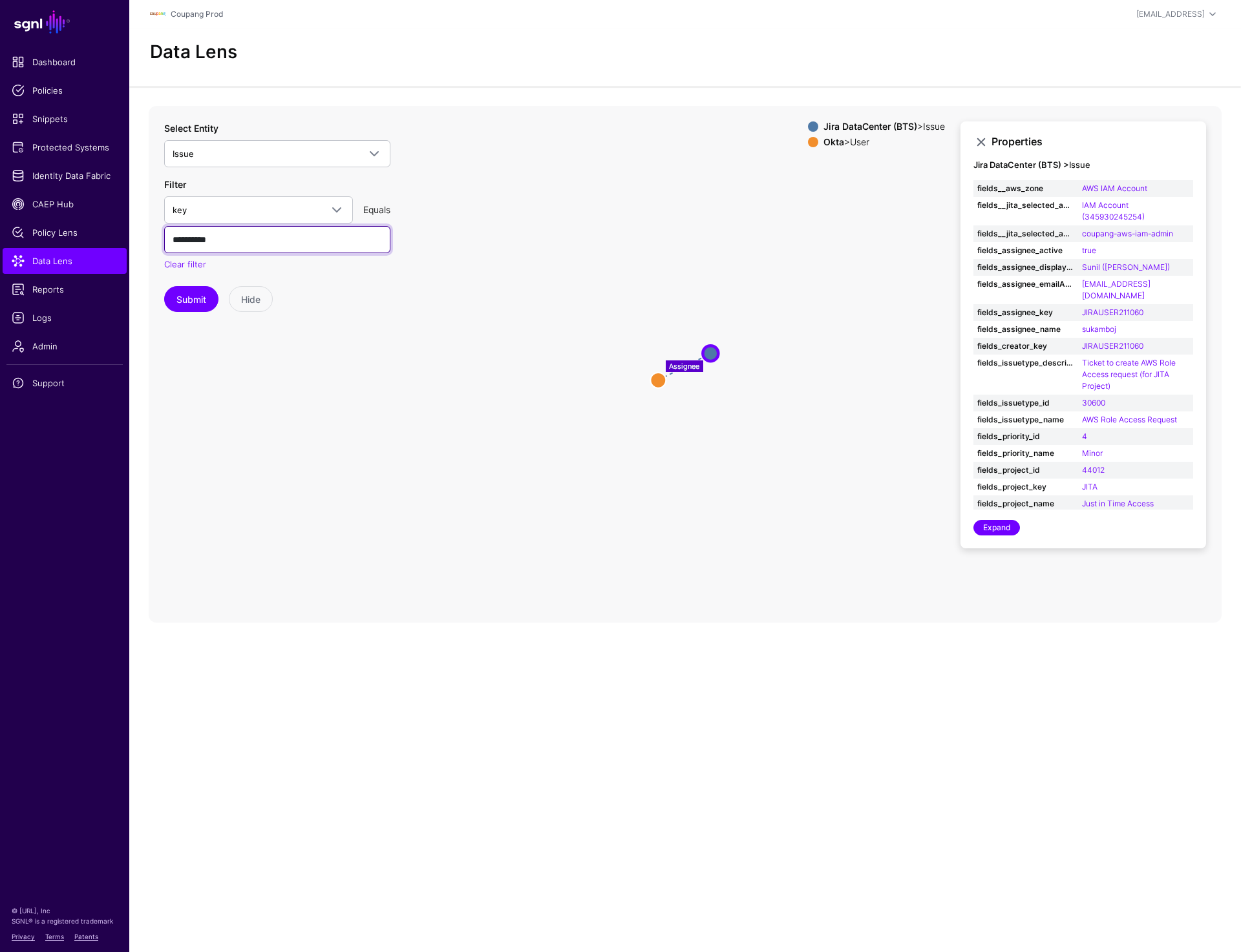
click at [253, 246] on input "**********" at bounding box center [277, 239] width 226 height 27
click at [522, 178] on icon "Assignee User User Issue Issue" at bounding box center [684, 364] width 1072 height 517
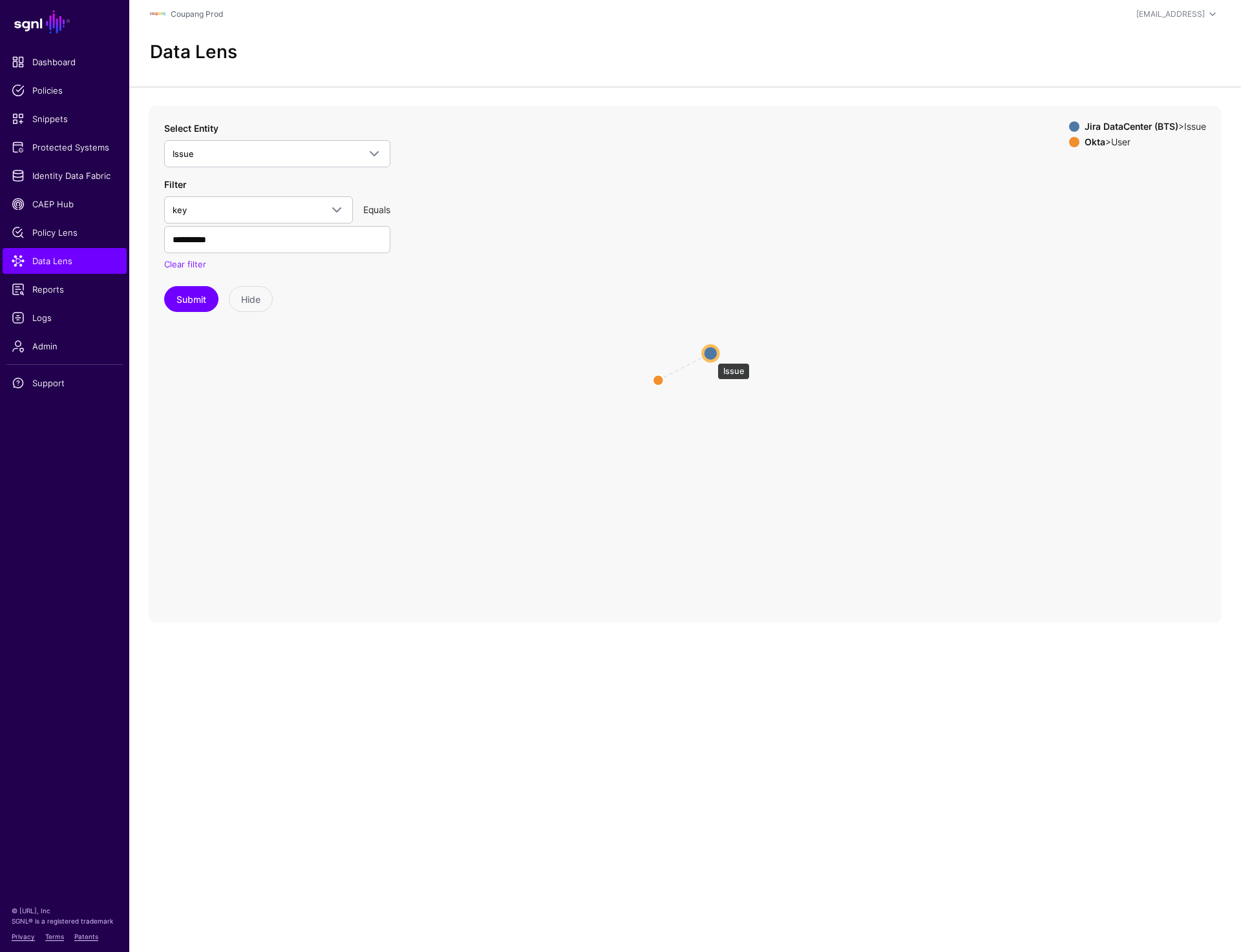
click at [711, 355] on circle at bounding box center [710, 354] width 16 height 16
click at [713, 370] on circle at bounding box center [717, 375] width 15 height 15
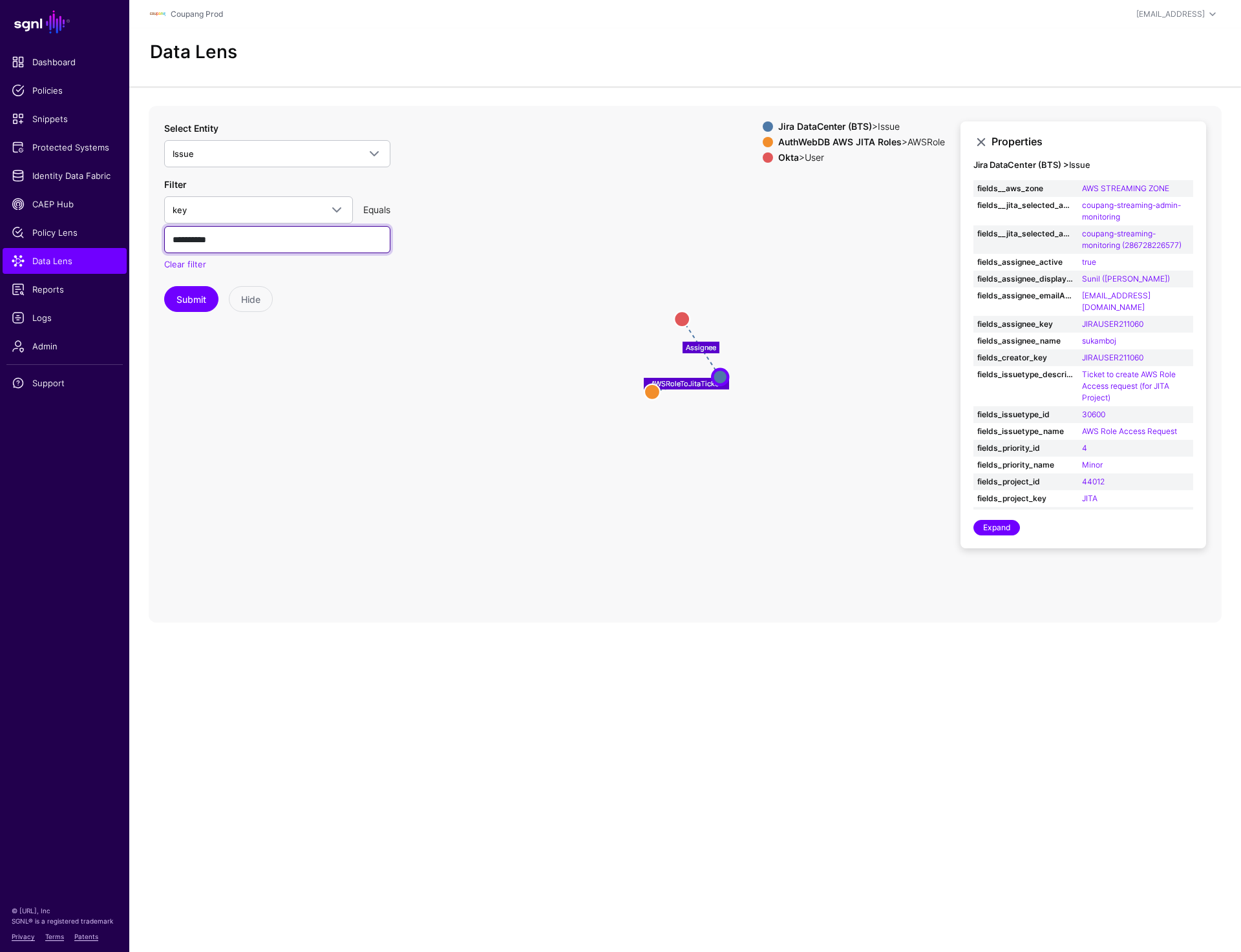
click at [243, 236] on input "**********" at bounding box center [277, 239] width 226 height 27
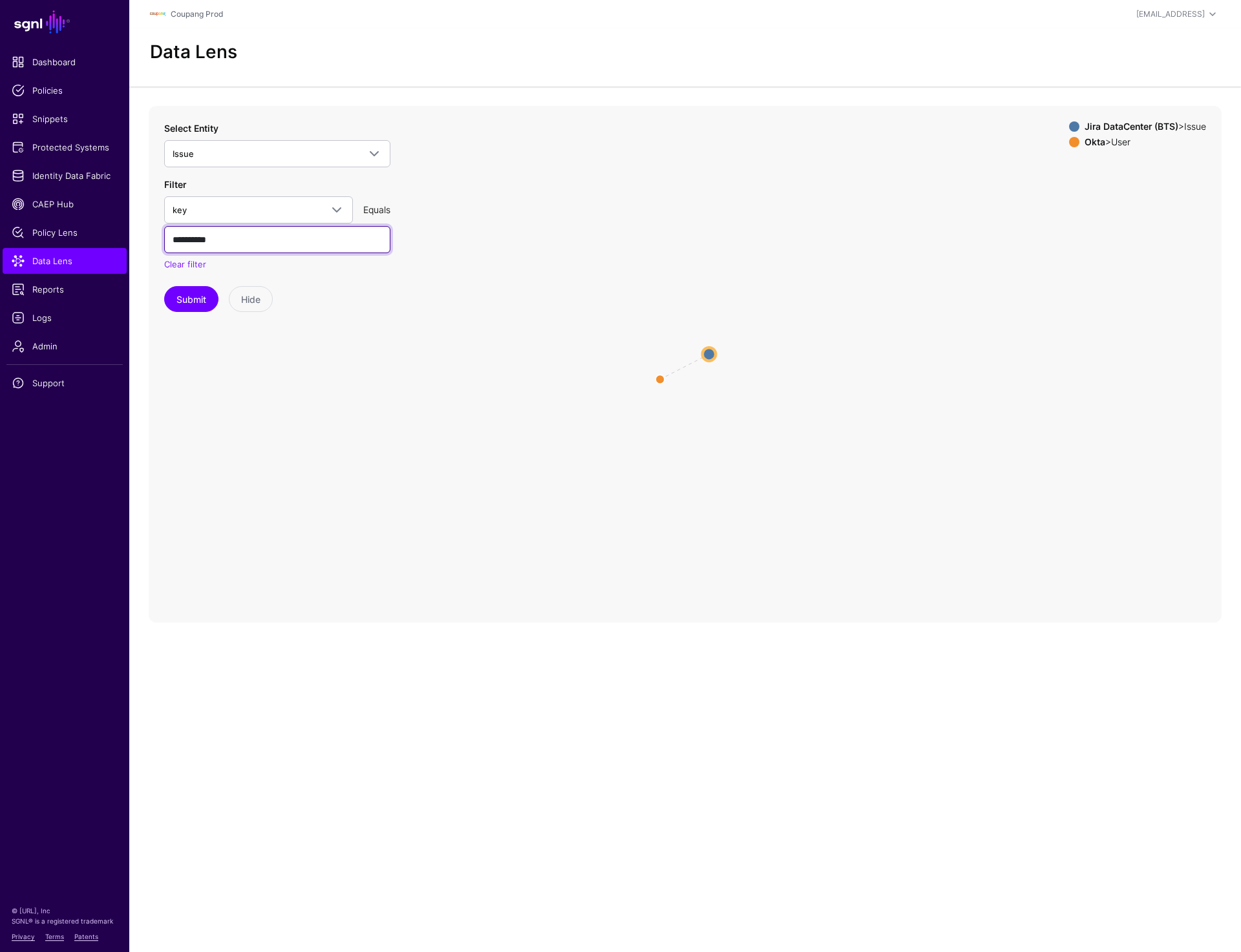
click at [249, 239] on input "**********" at bounding box center [277, 239] width 226 height 27
type input "**********"
click at [198, 300] on button "Submit" at bounding box center [190, 299] width 55 height 26
click at [715, 380] on circle at bounding box center [718, 376] width 16 height 16
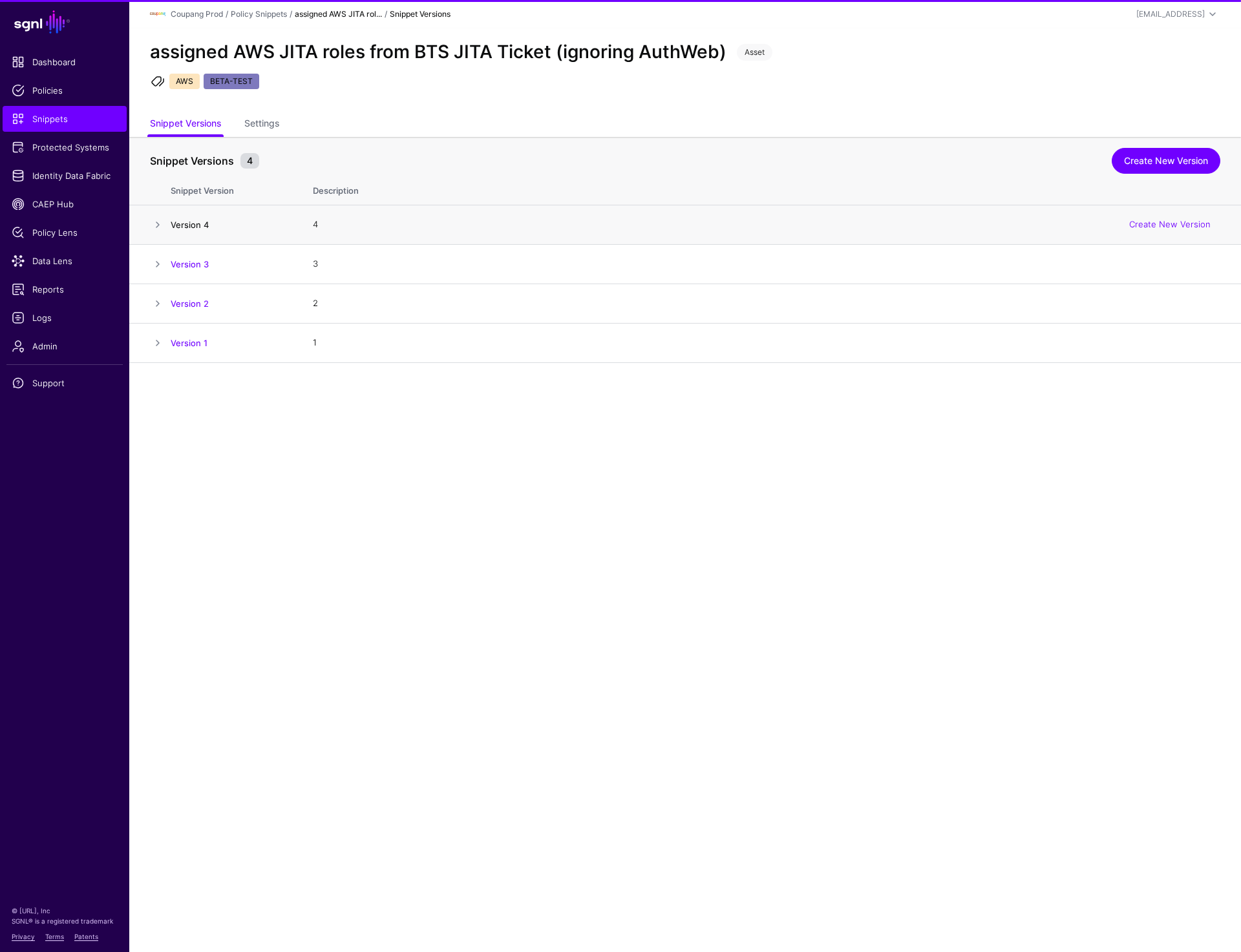
click at [192, 225] on link "Version 4" at bounding box center [189, 225] width 38 height 10
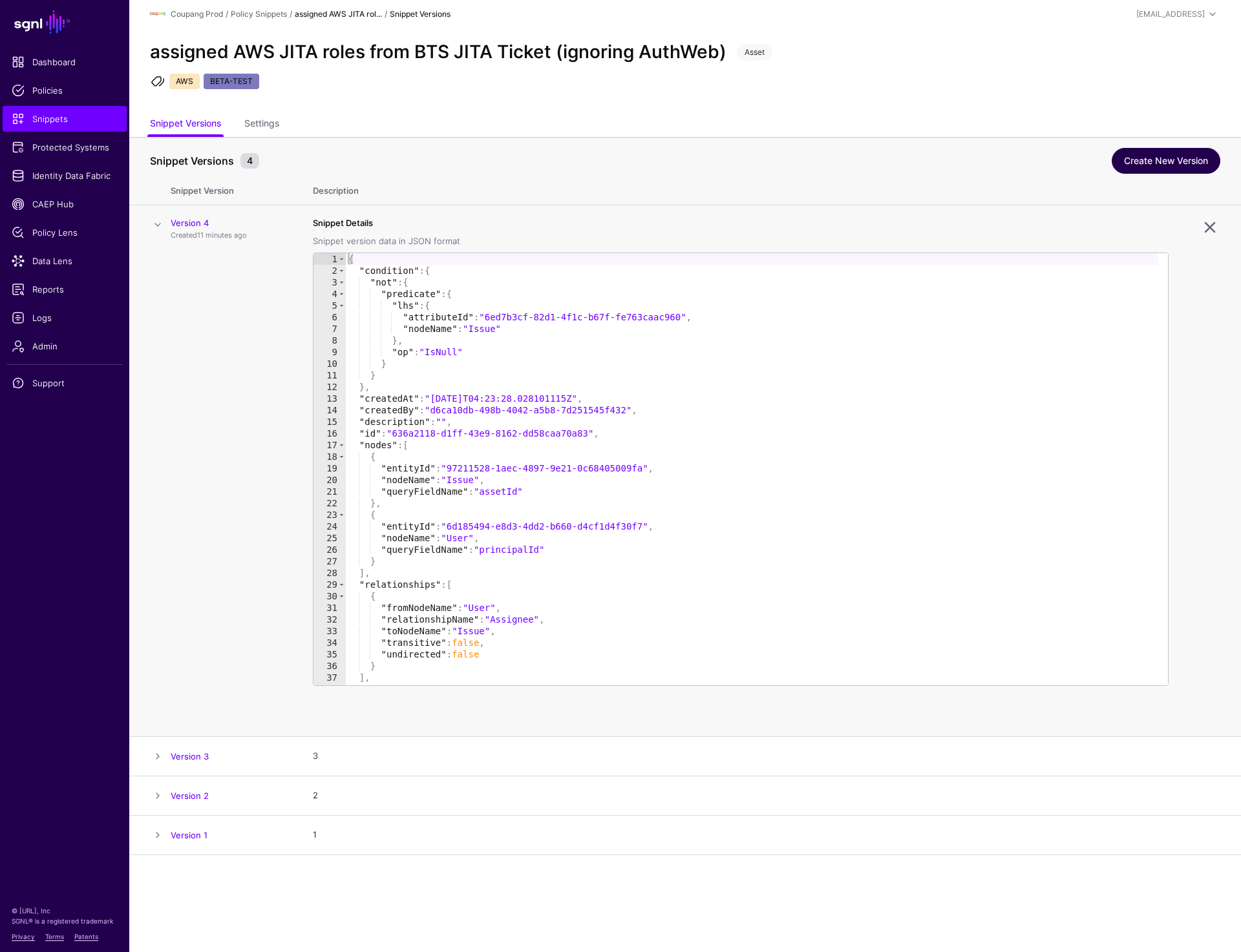
click at [1132, 164] on link "Create New Version" at bounding box center [1166, 161] width 108 height 26
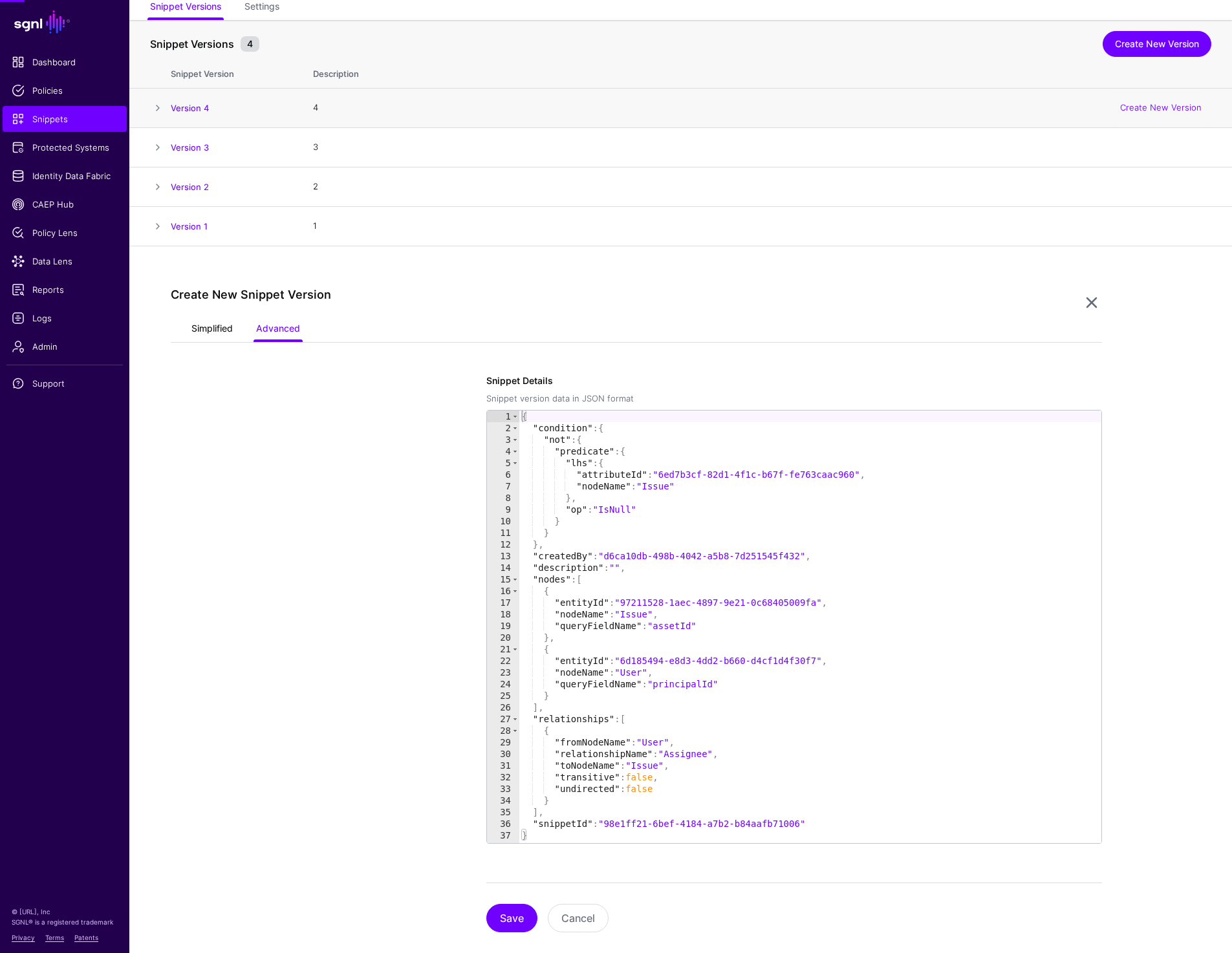
scroll to position [138, 0]
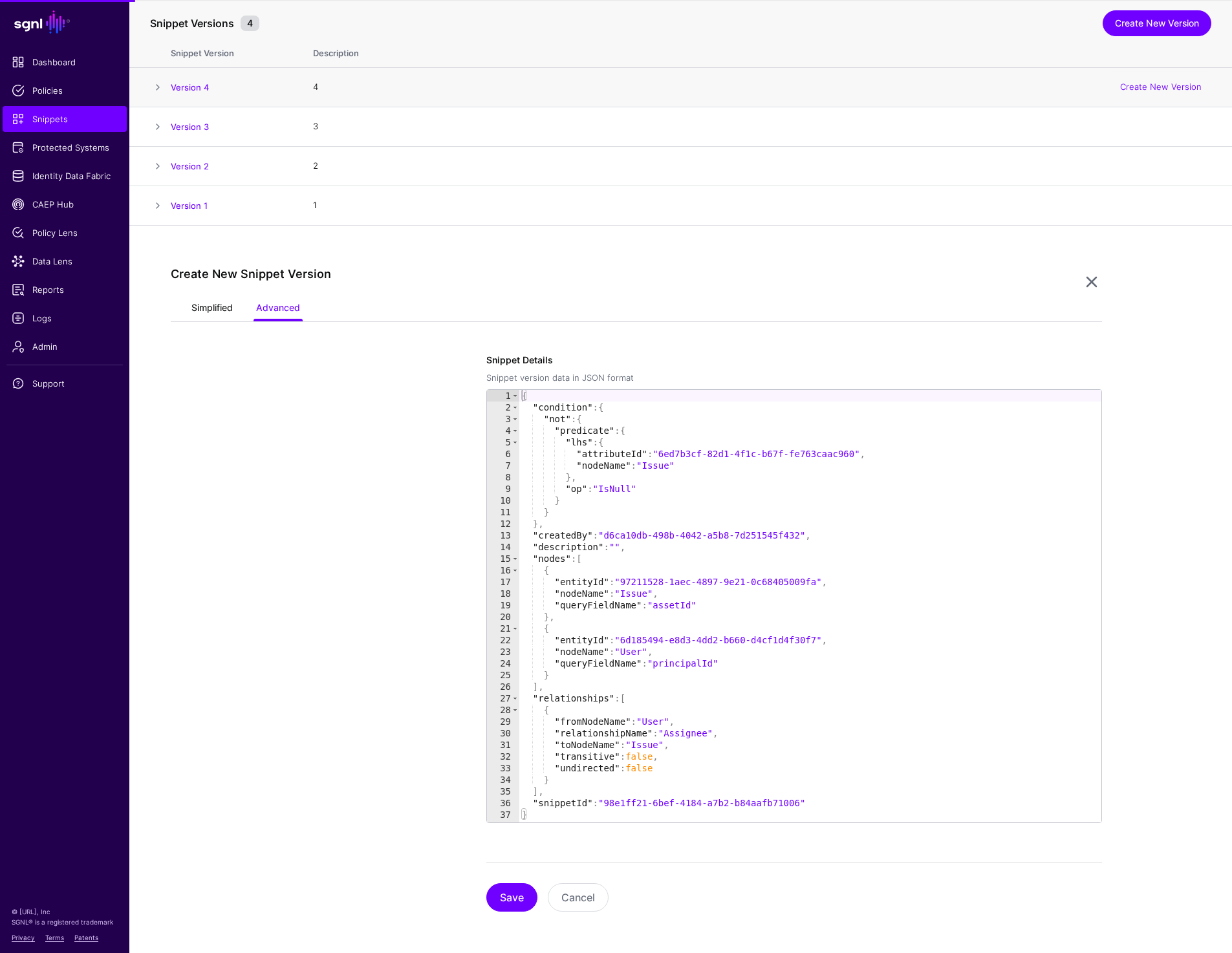
click at [202, 304] on link "Simplified" at bounding box center [212, 309] width 42 height 25
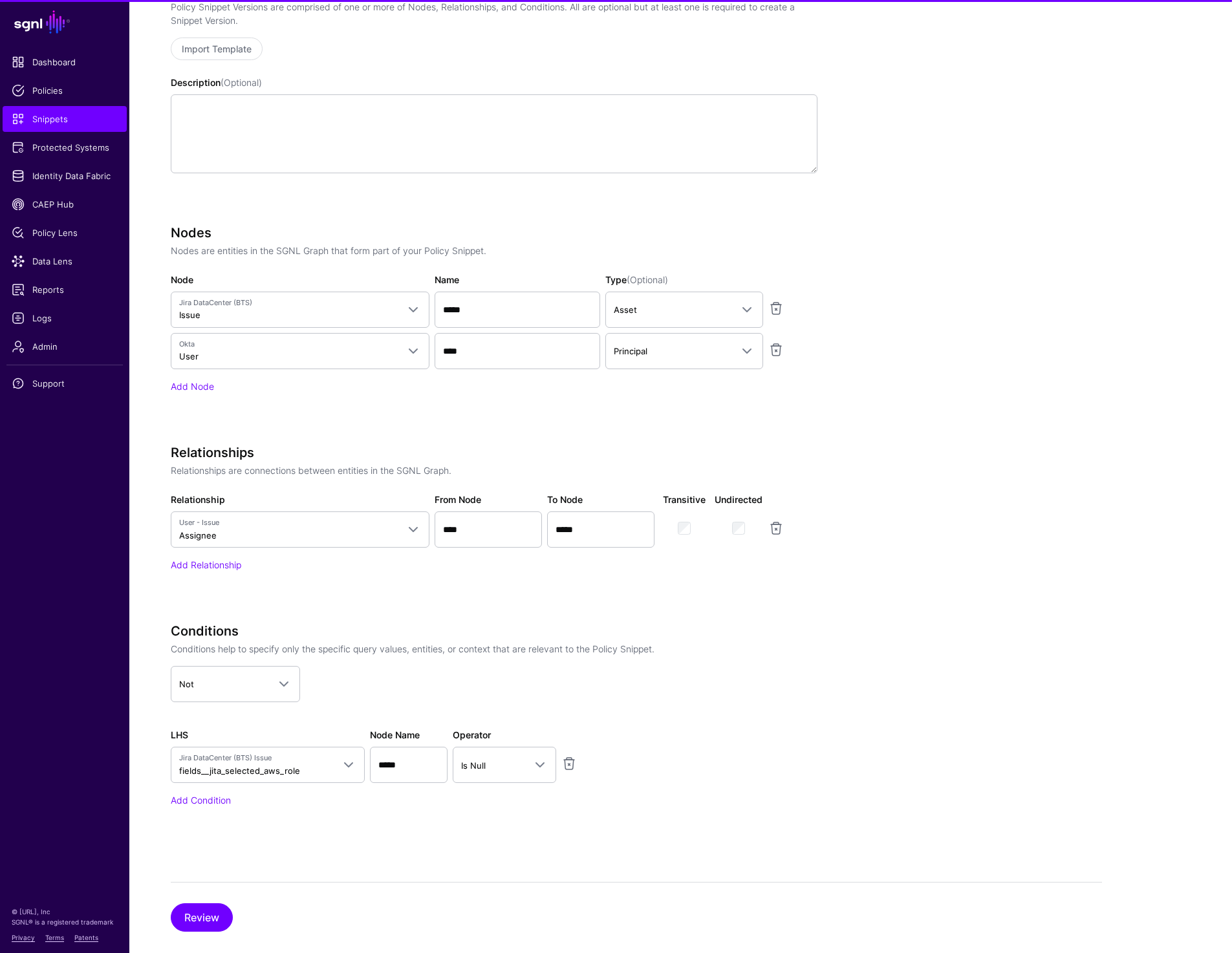
scroll to position [529, 0]
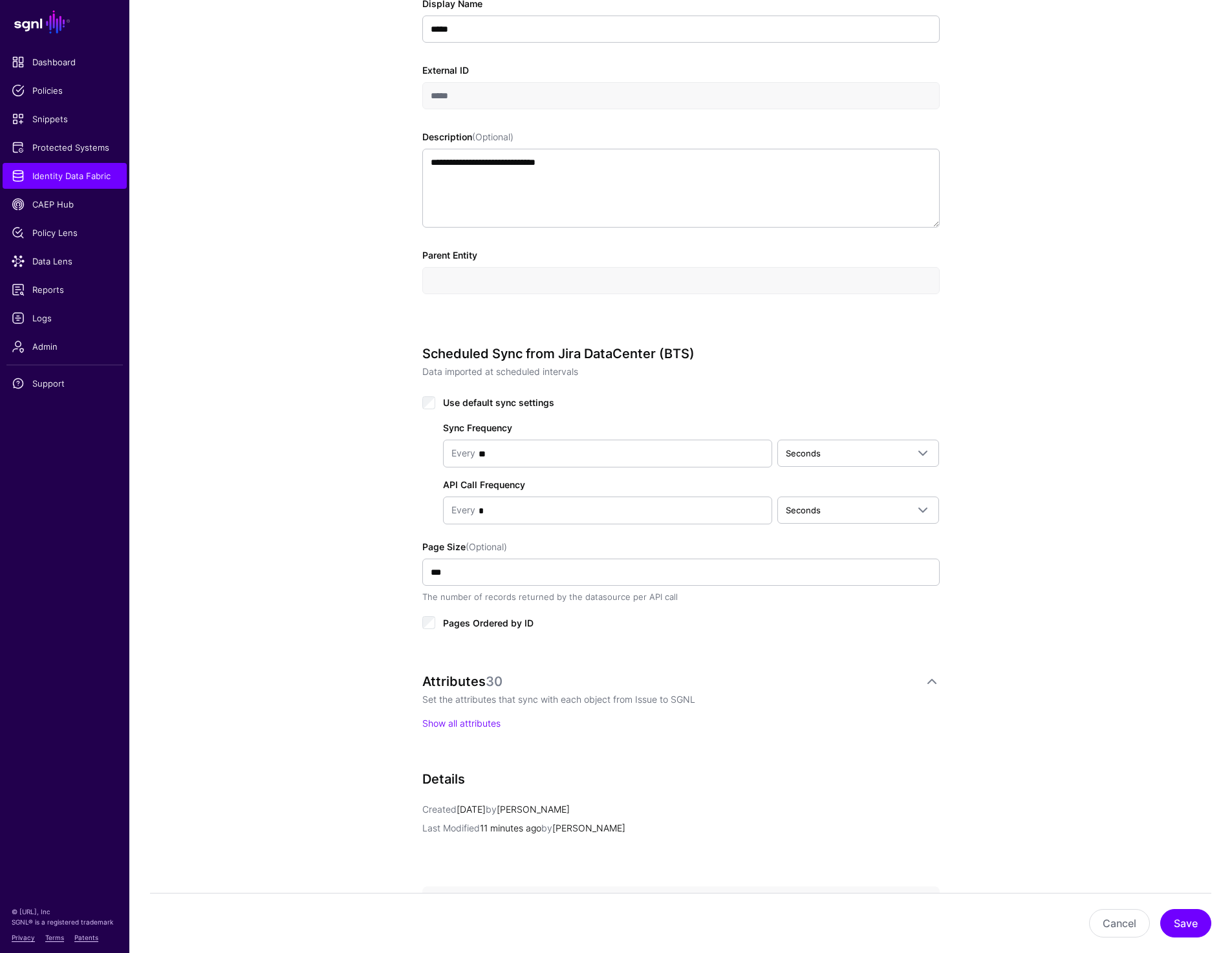
scroll to position [473, 0]
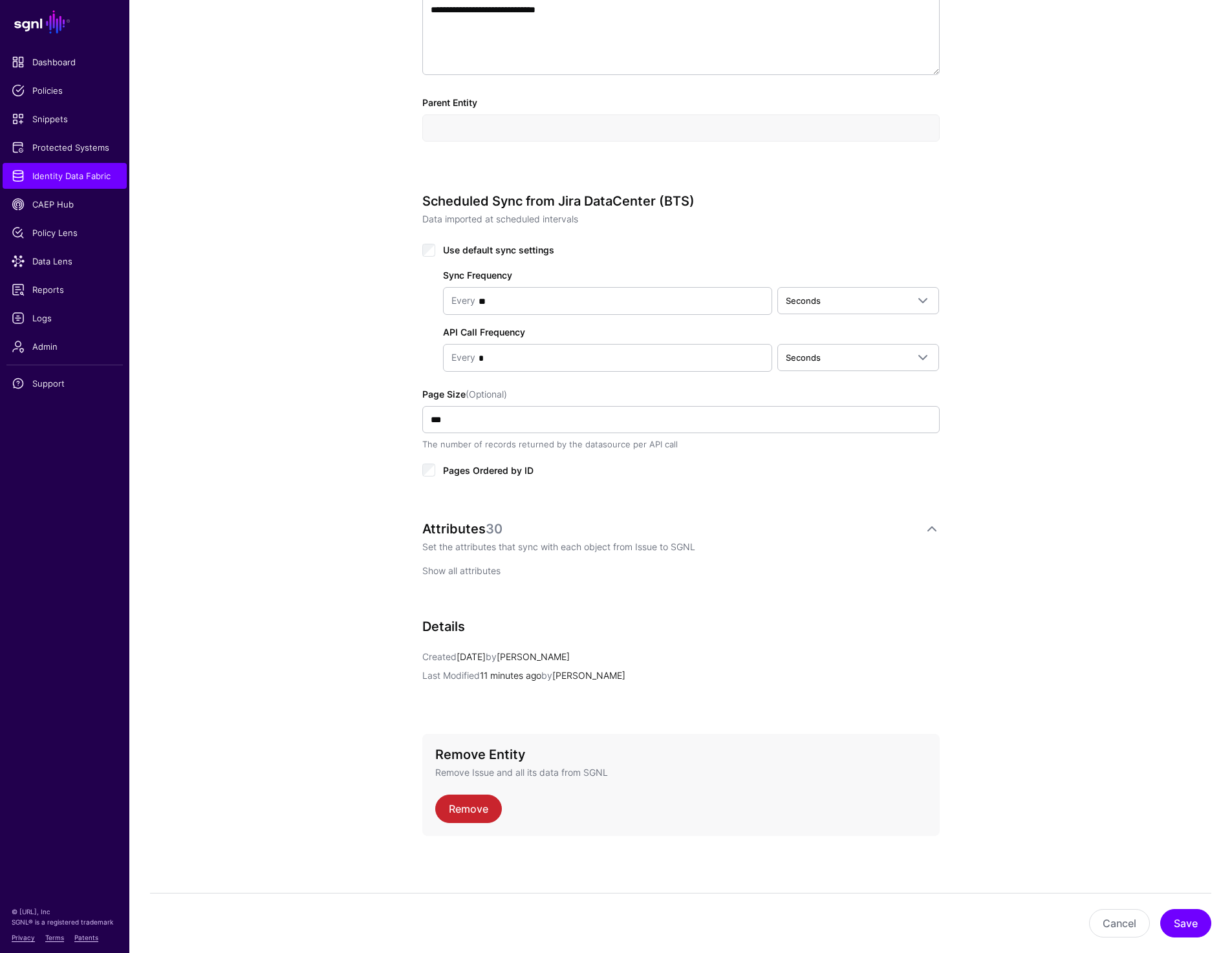
click at [471, 568] on link "Show all attributes" at bounding box center [461, 570] width 78 height 11
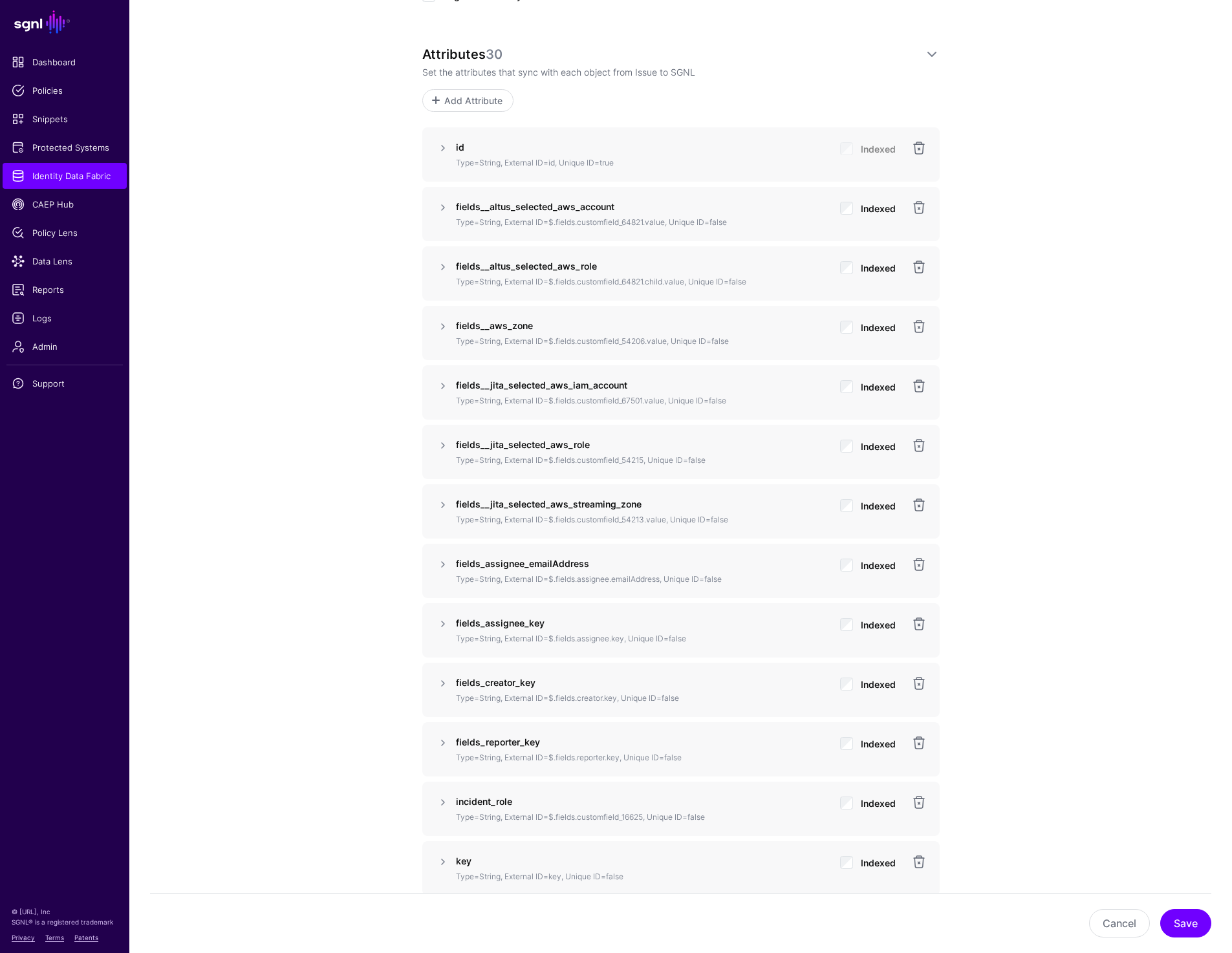
scroll to position [1034, 0]
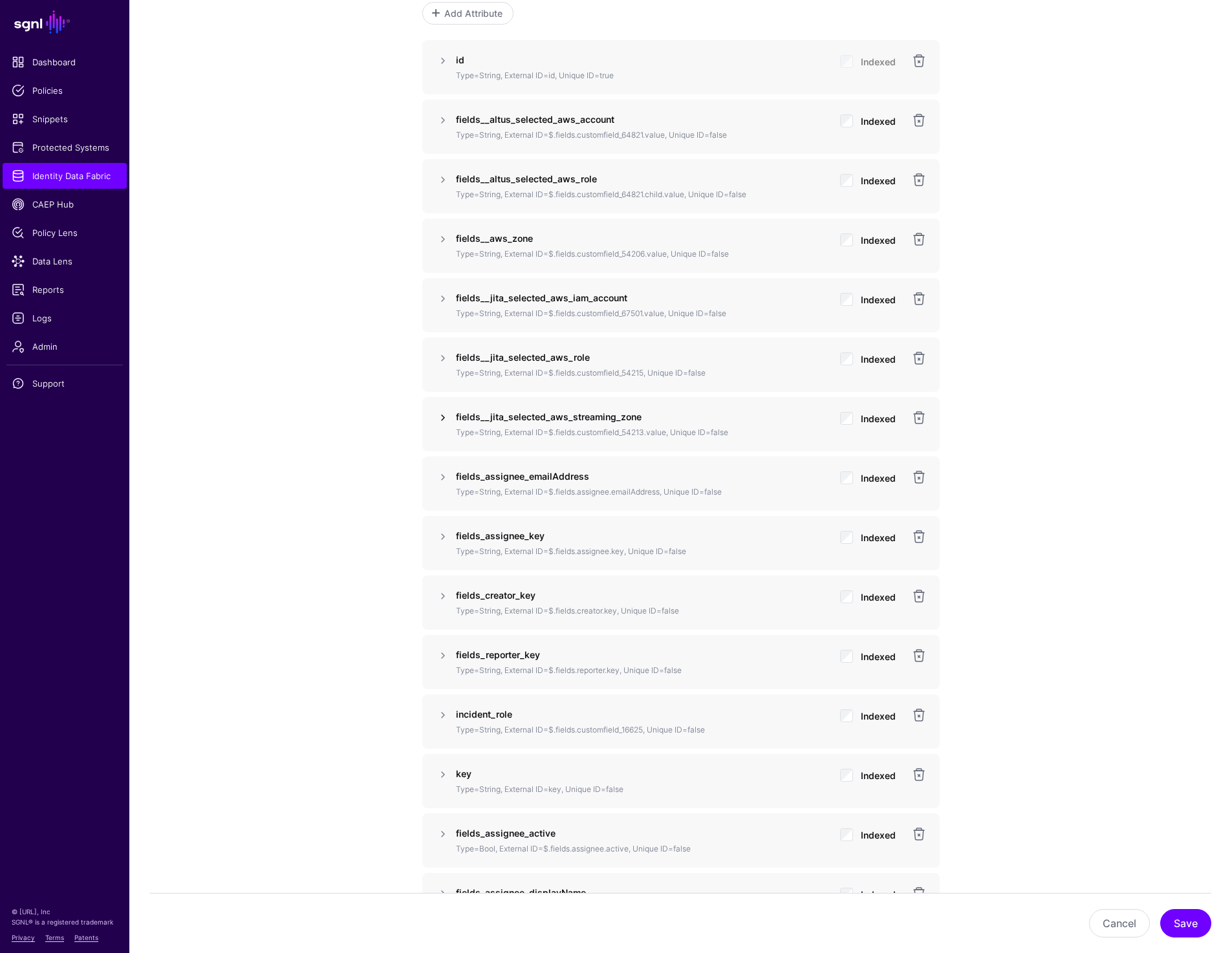
click at [439, 419] on link at bounding box center [443, 418] width 16 height 16
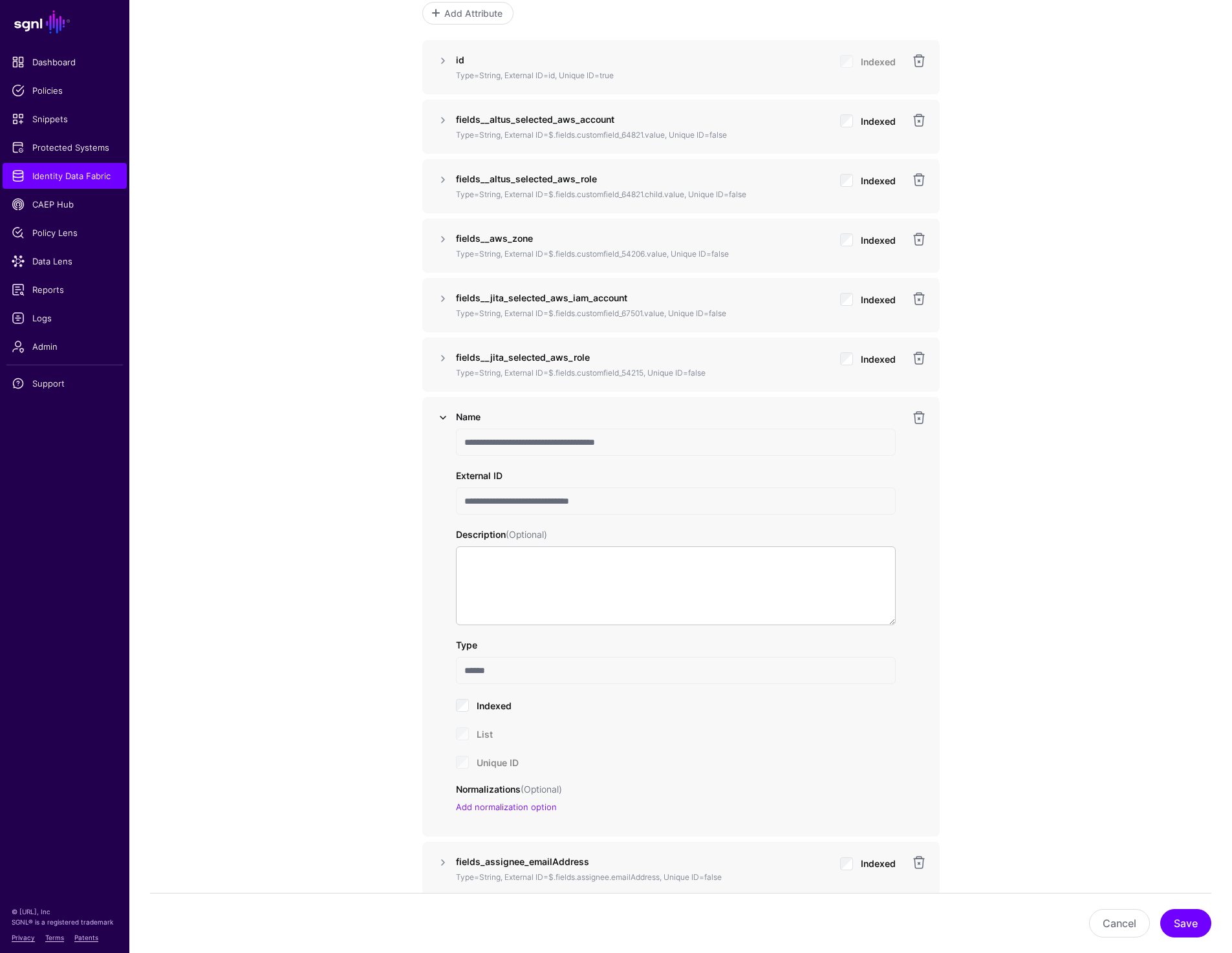
click at [439, 419] on link at bounding box center [443, 418] width 16 height 16
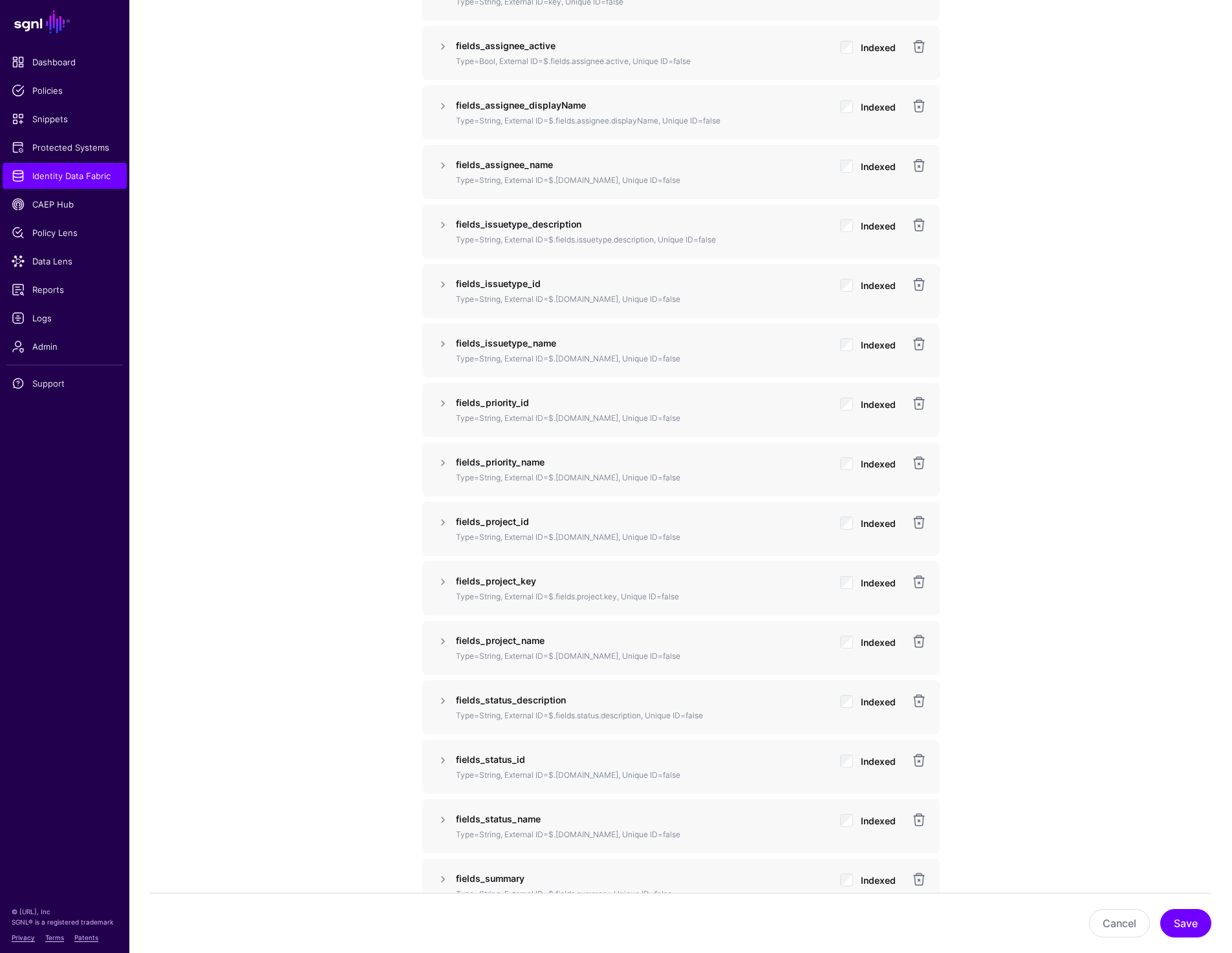
scroll to position [1823, 0]
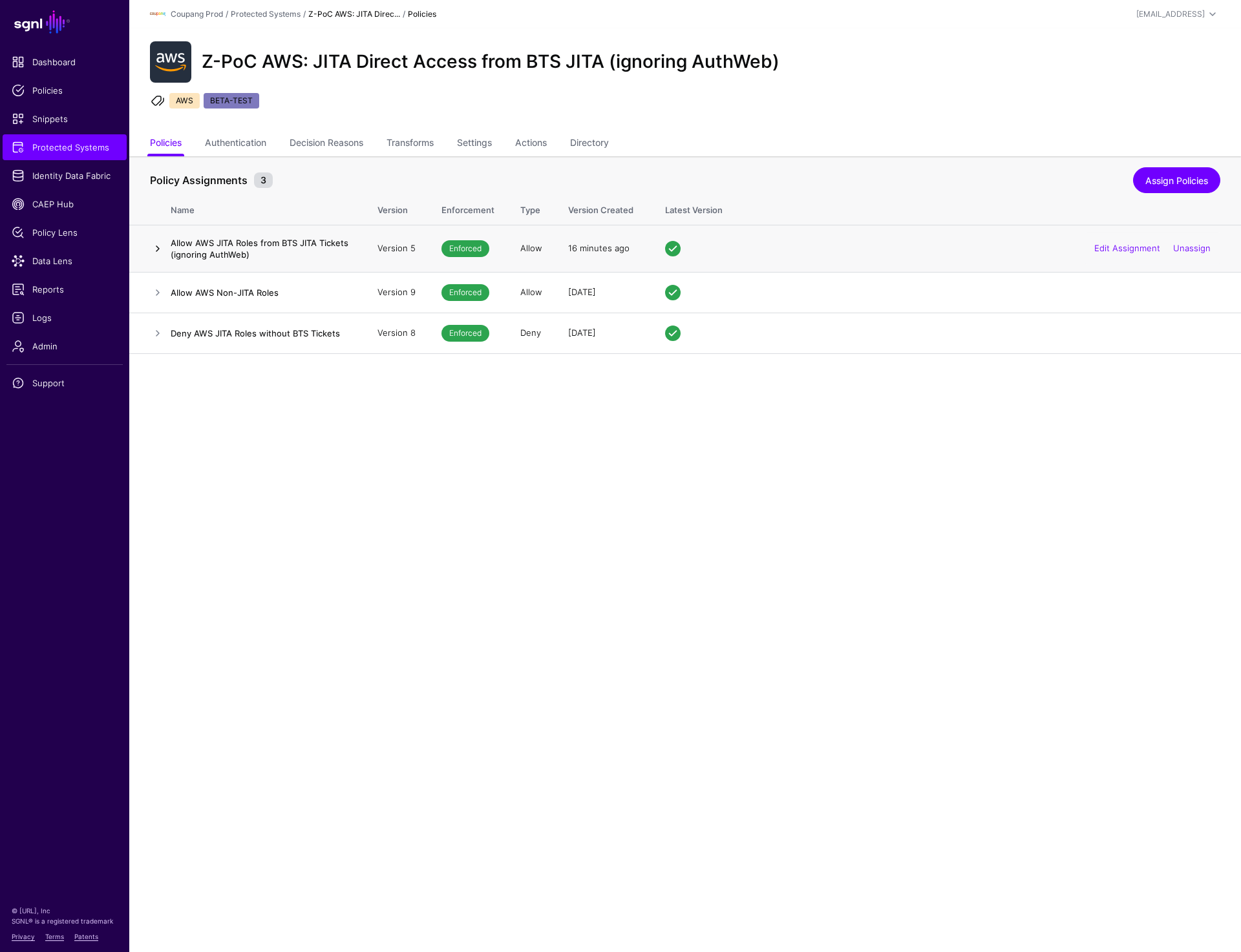
click at [155, 248] on link at bounding box center [158, 249] width 16 height 16
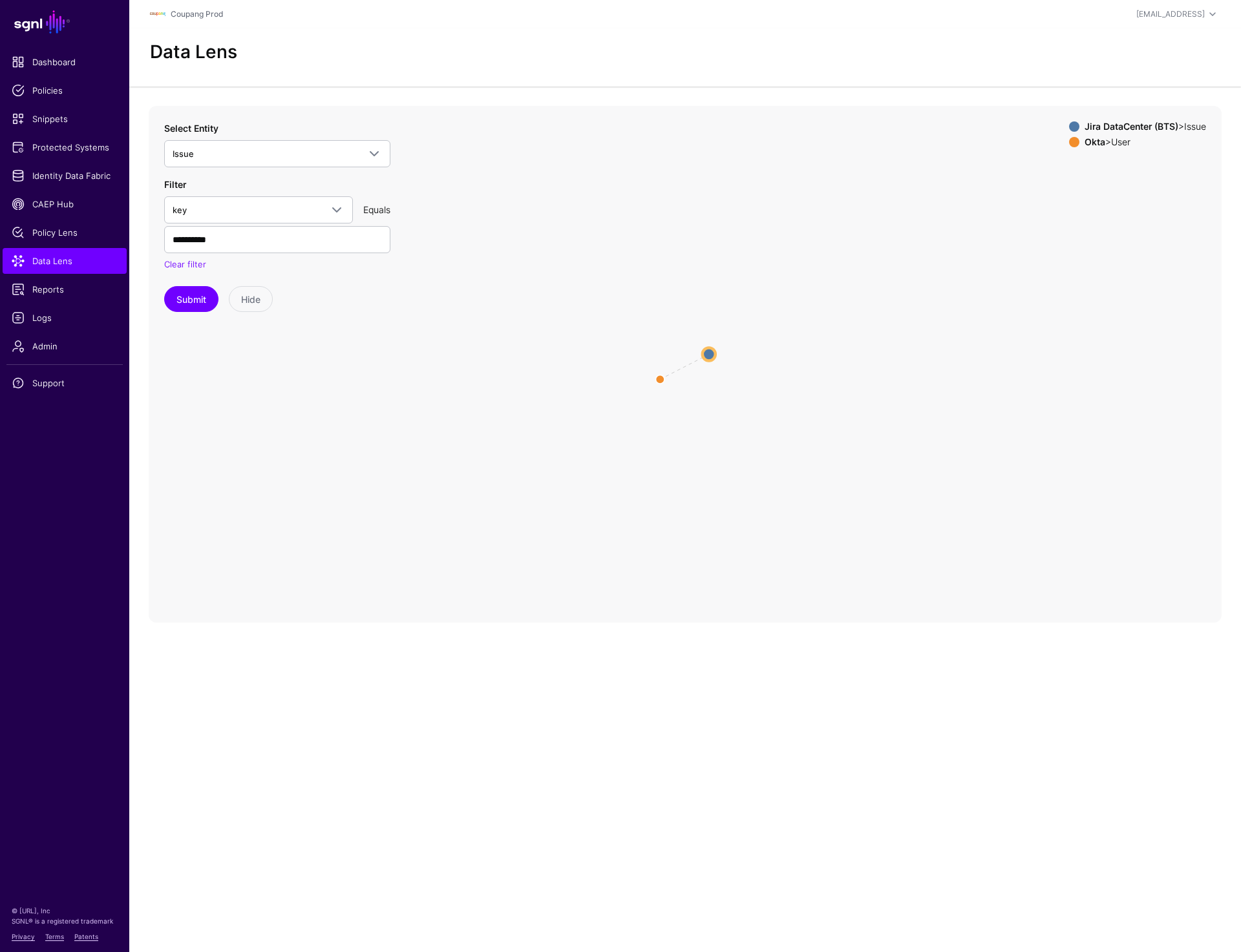
click at [707, 354] on circle at bounding box center [708, 353] width 13 height 13
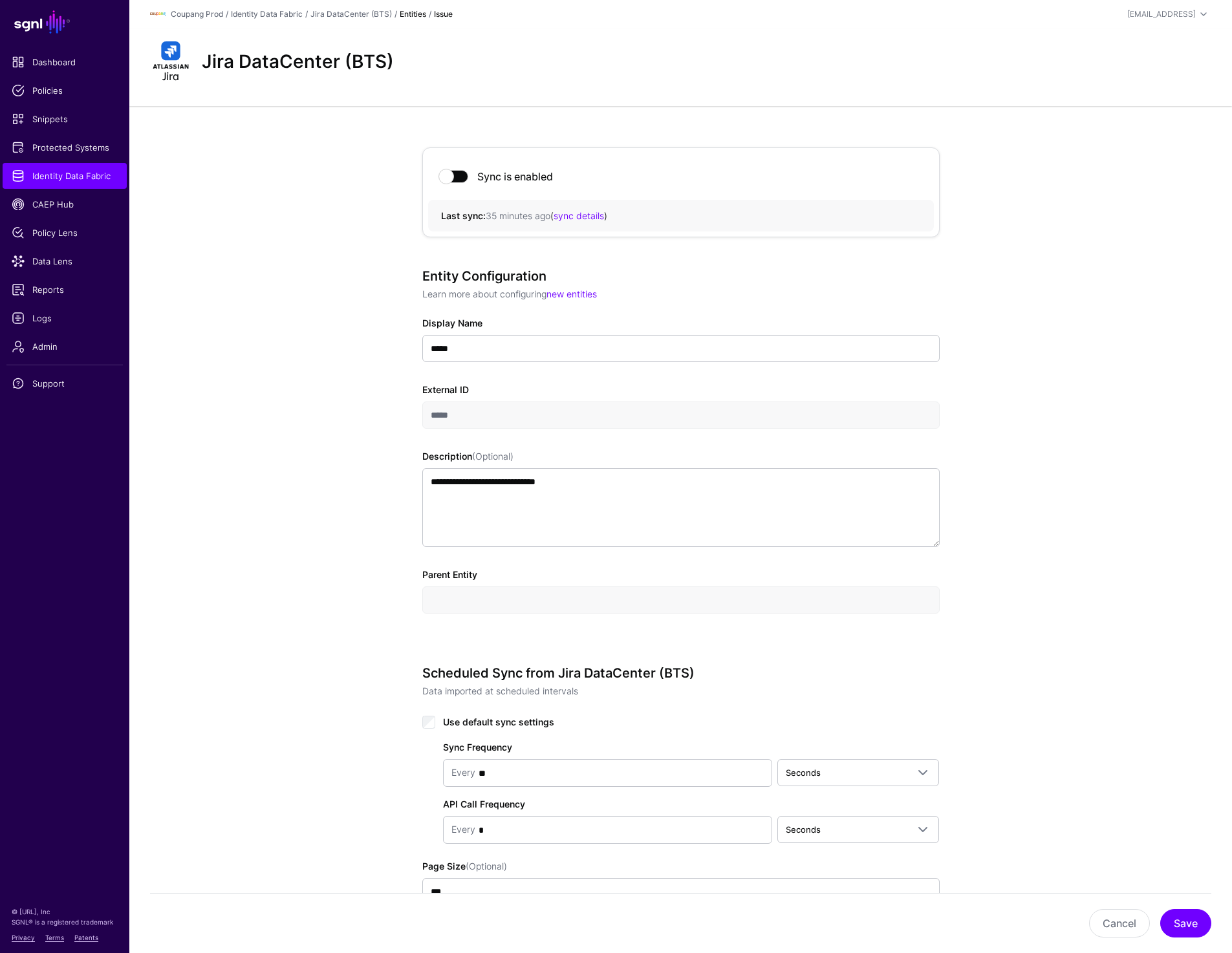
scroll to position [1168, 0]
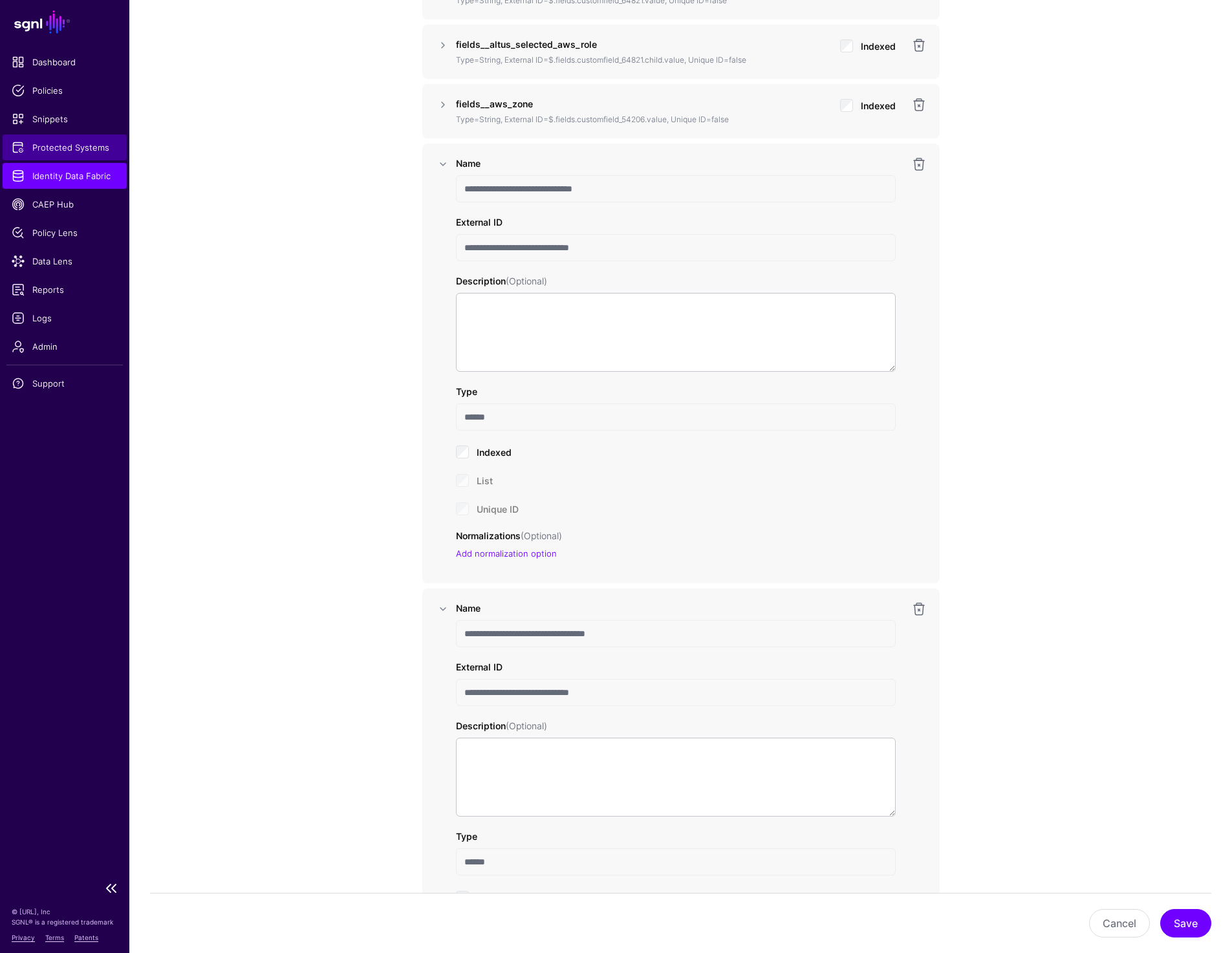
click at [71, 155] on link "Protected Systems" at bounding box center [65, 148] width 124 height 26
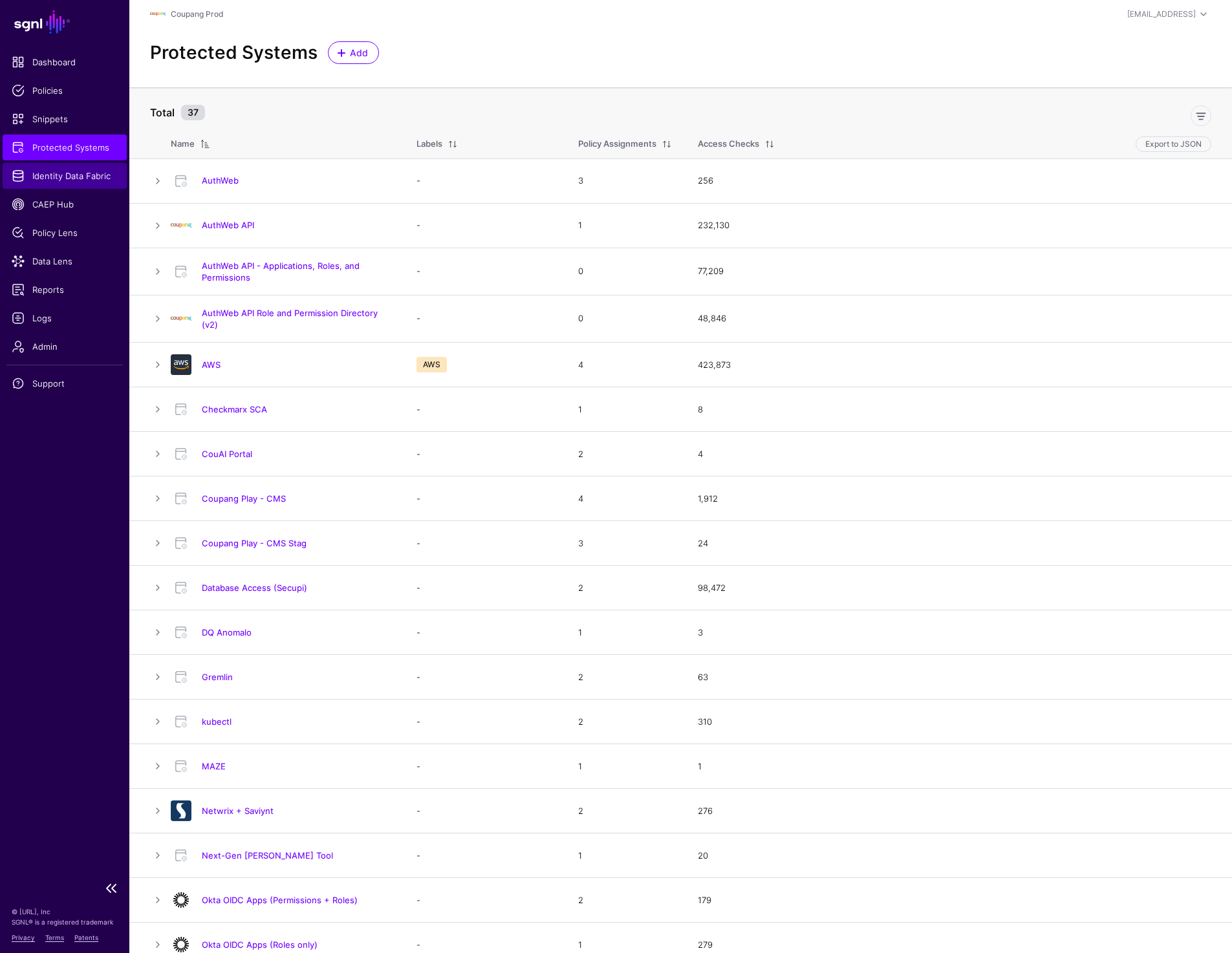
click at [67, 172] on span "Identity Data Fabric" at bounding box center [65, 176] width 106 height 13
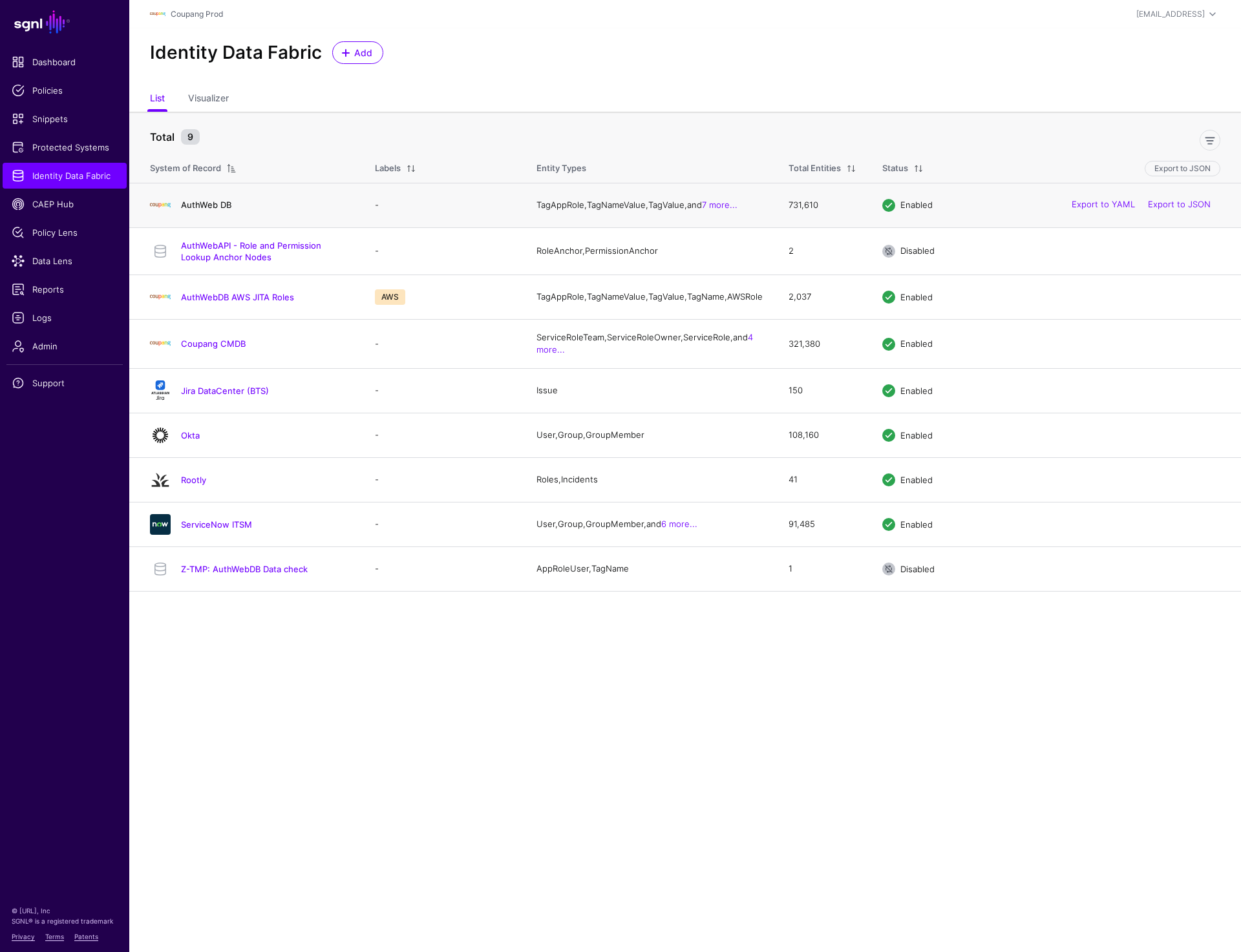
click at [214, 208] on link "AuthWeb DB" at bounding box center [205, 204] width 51 height 10
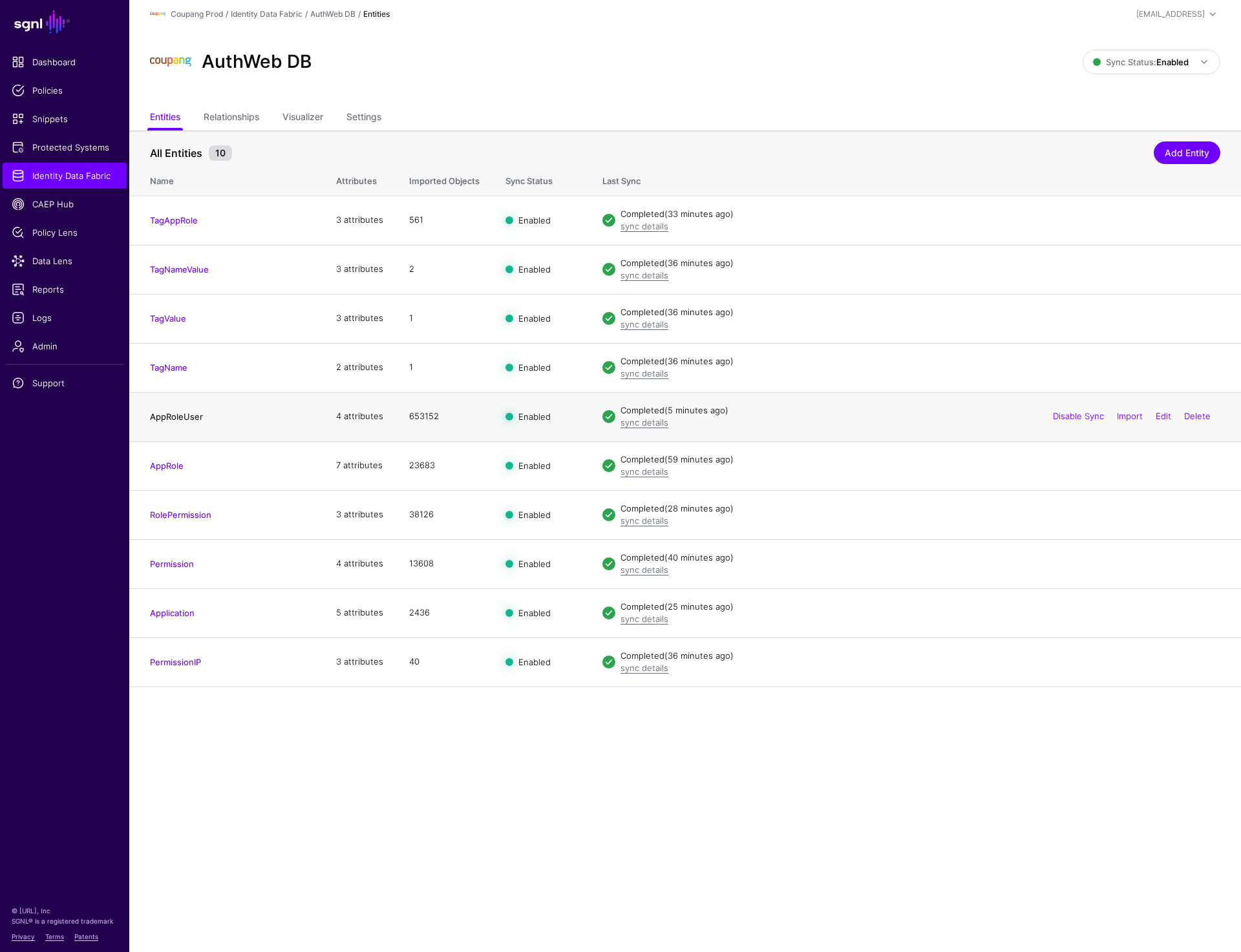
click at [177, 413] on link "AppRoleUser" at bounding box center [176, 416] width 53 height 10
click at [356, 121] on link "Settings" at bounding box center [363, 118] width 35 height 25
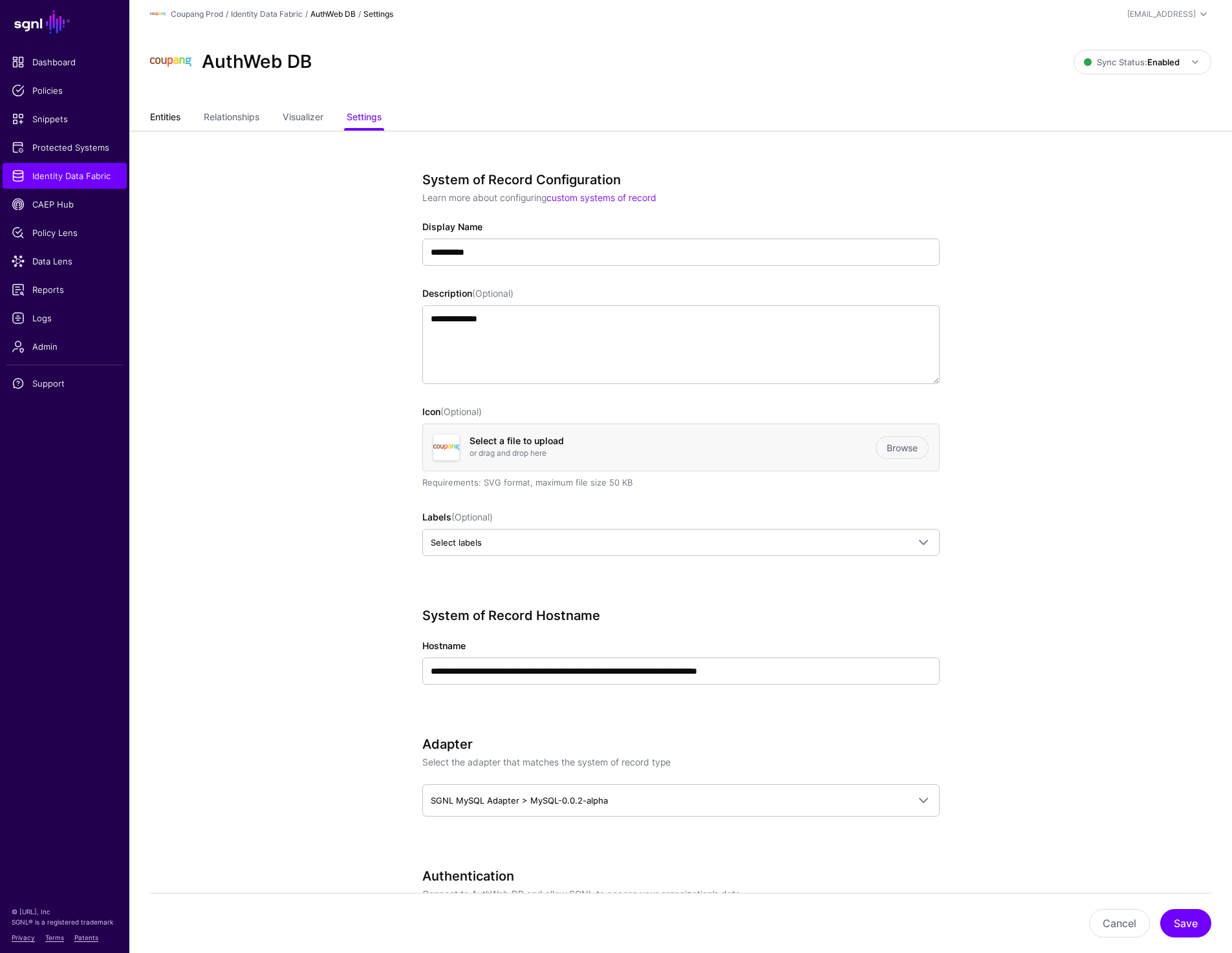
click at [170, 118] on link "Entities" at bounding box center [165, 118] width 31 height 25
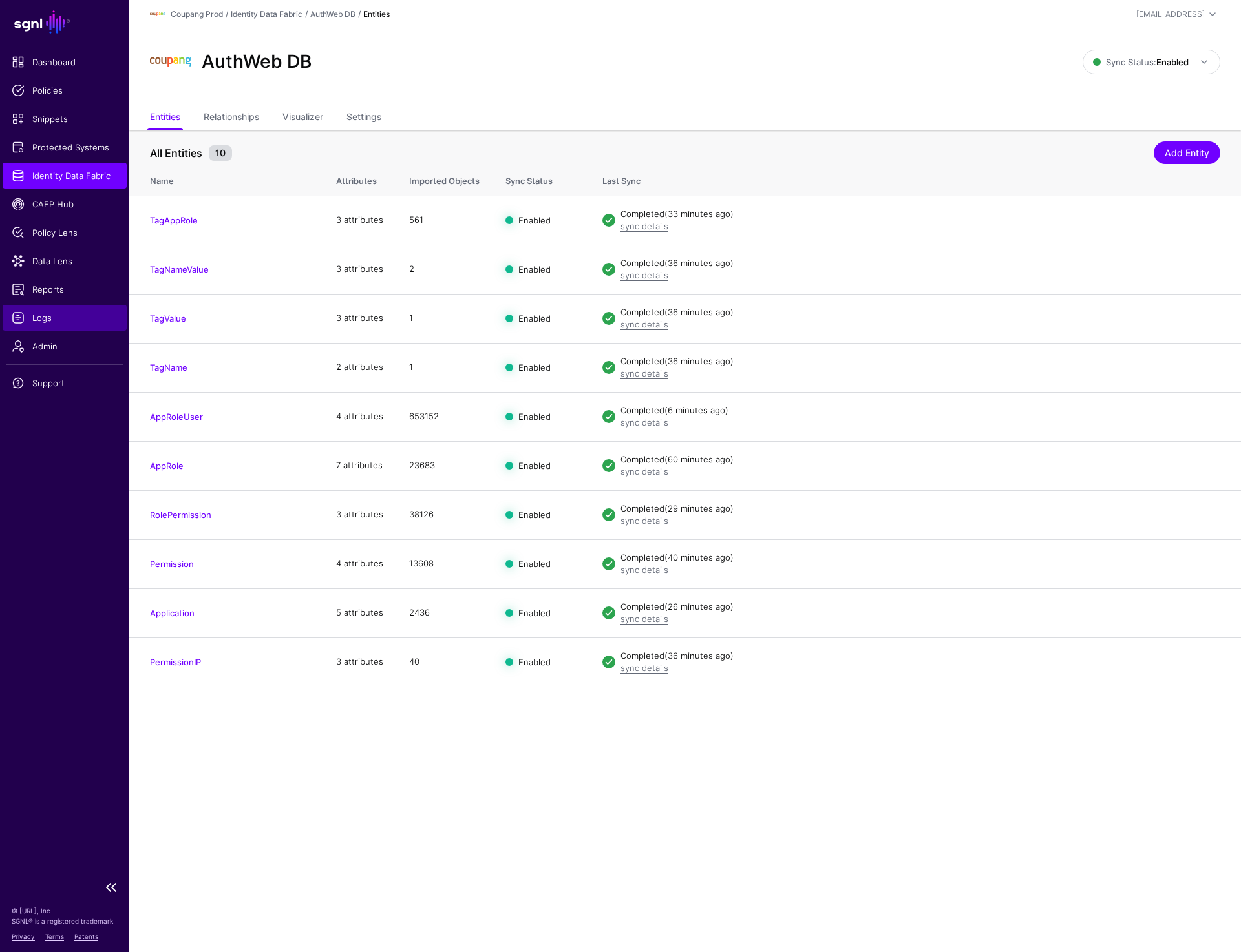
click at [40, 319] on span "Logs" at bounding box center [64, 317] width 106 height 13
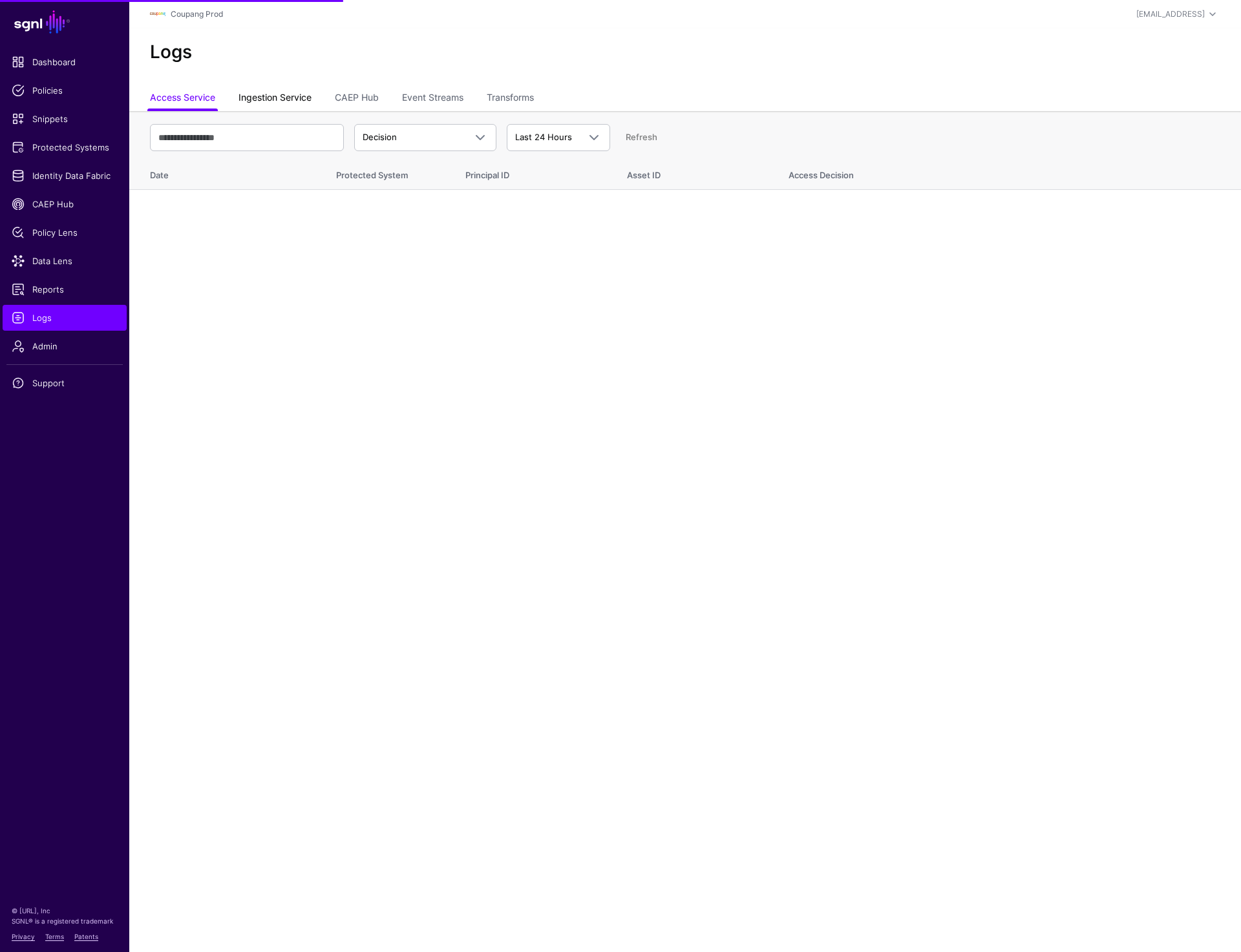
click at [285, 91] on link "Ingestion Service" at bounding box center [275, 98] width 73 height 25
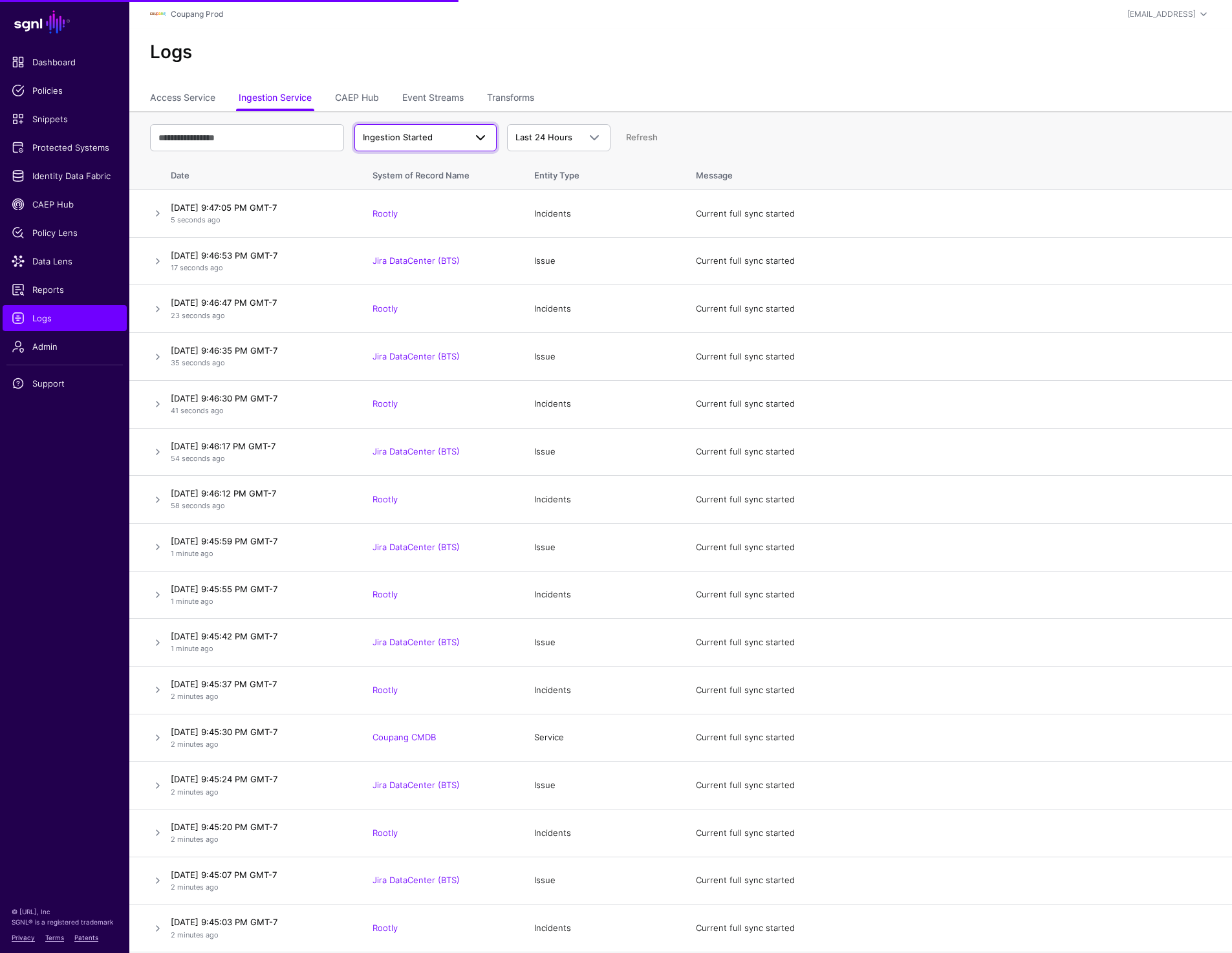
click at [453, 133] on span "Ingestion Started" at bounding box center [413, 137] width 102 height 13
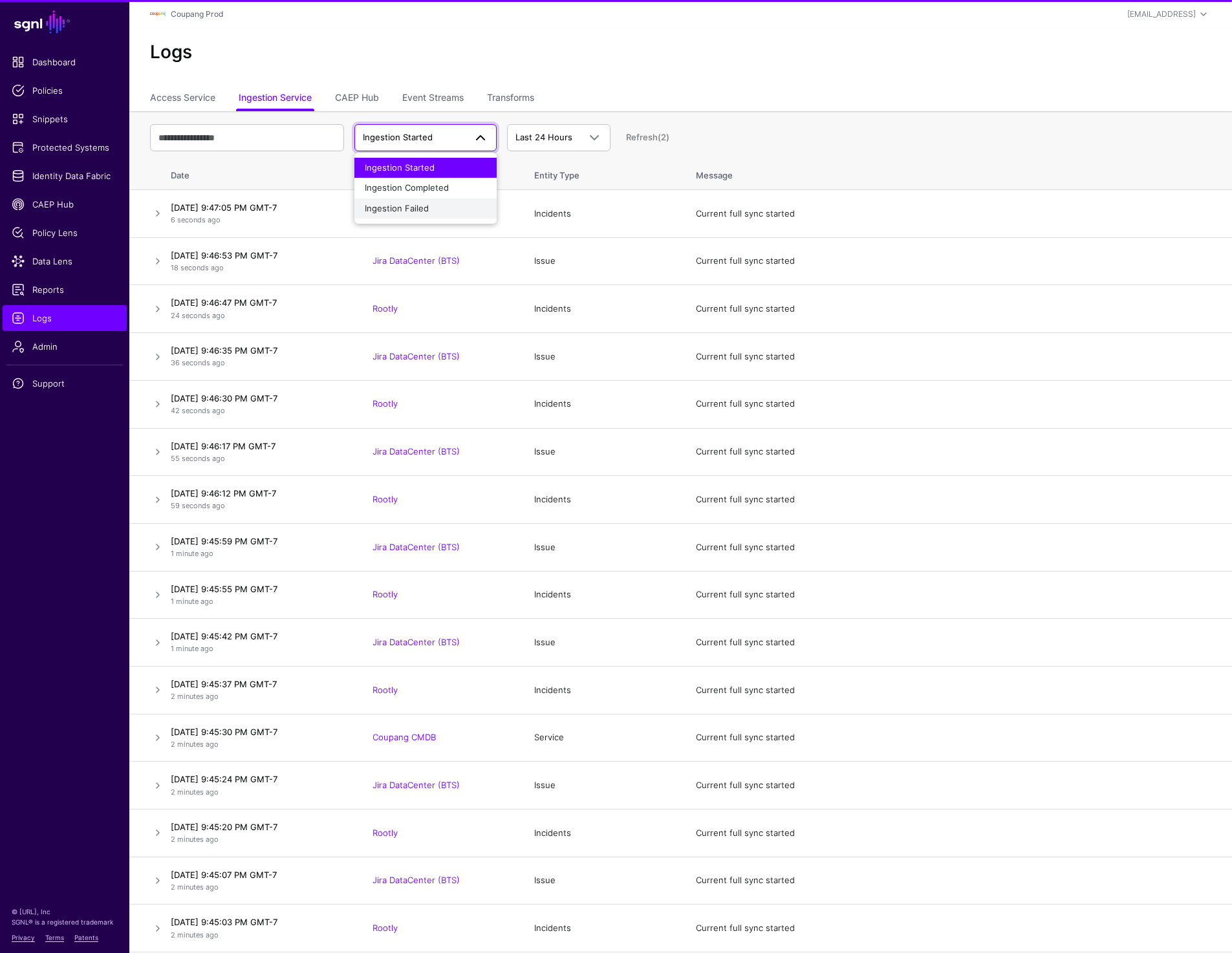
click at [436, 212] on div "Ingestion Failed" at bounding box center [425, 208] width 121 height 13
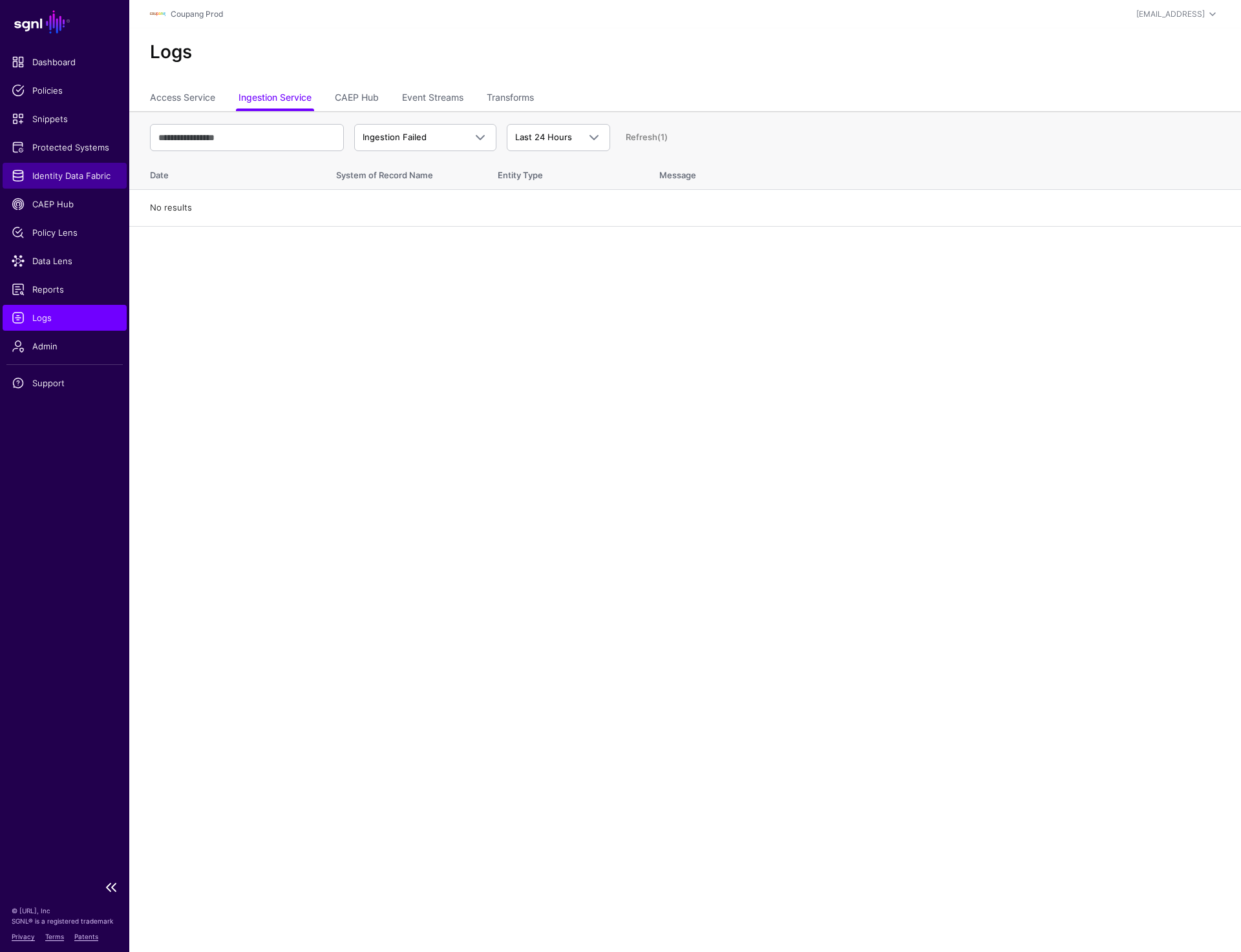
click at [52, 174] on span "Identity Data Fabric" at bounding box center [64, 176] width 106 height 13
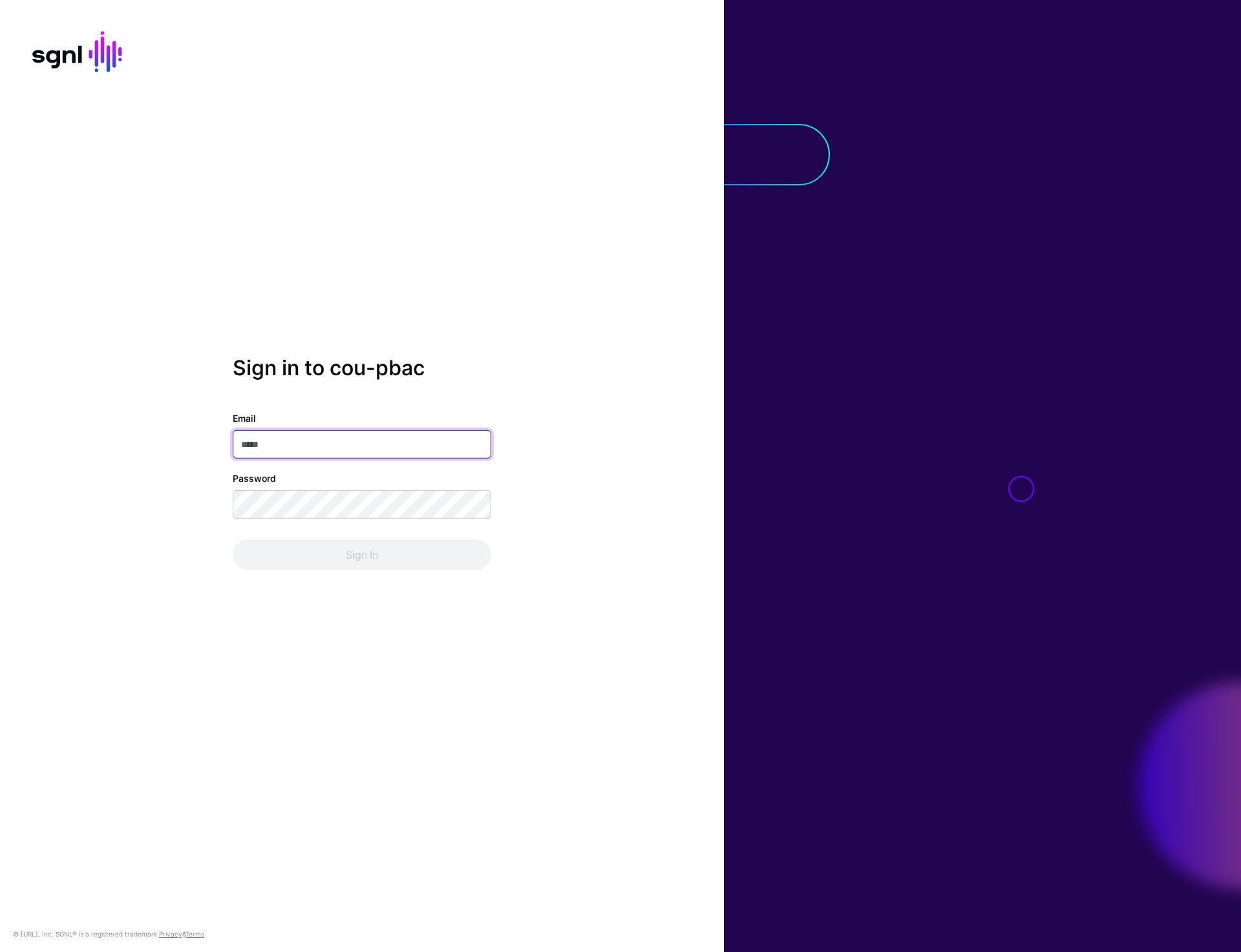
type input "**********"
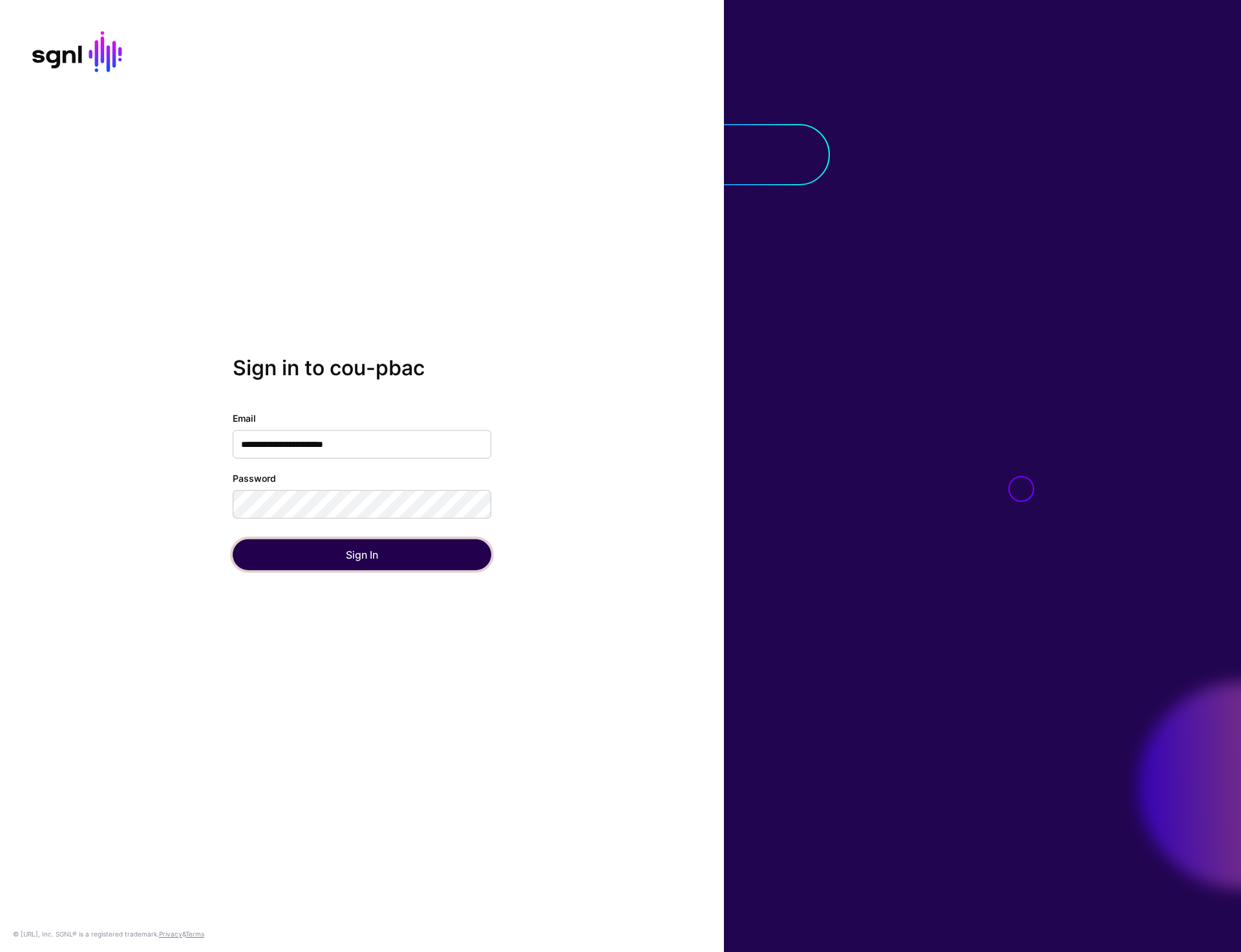
click at [374, 553] on button "Sign In" at bounding box center [362, 554] width 259 height 31
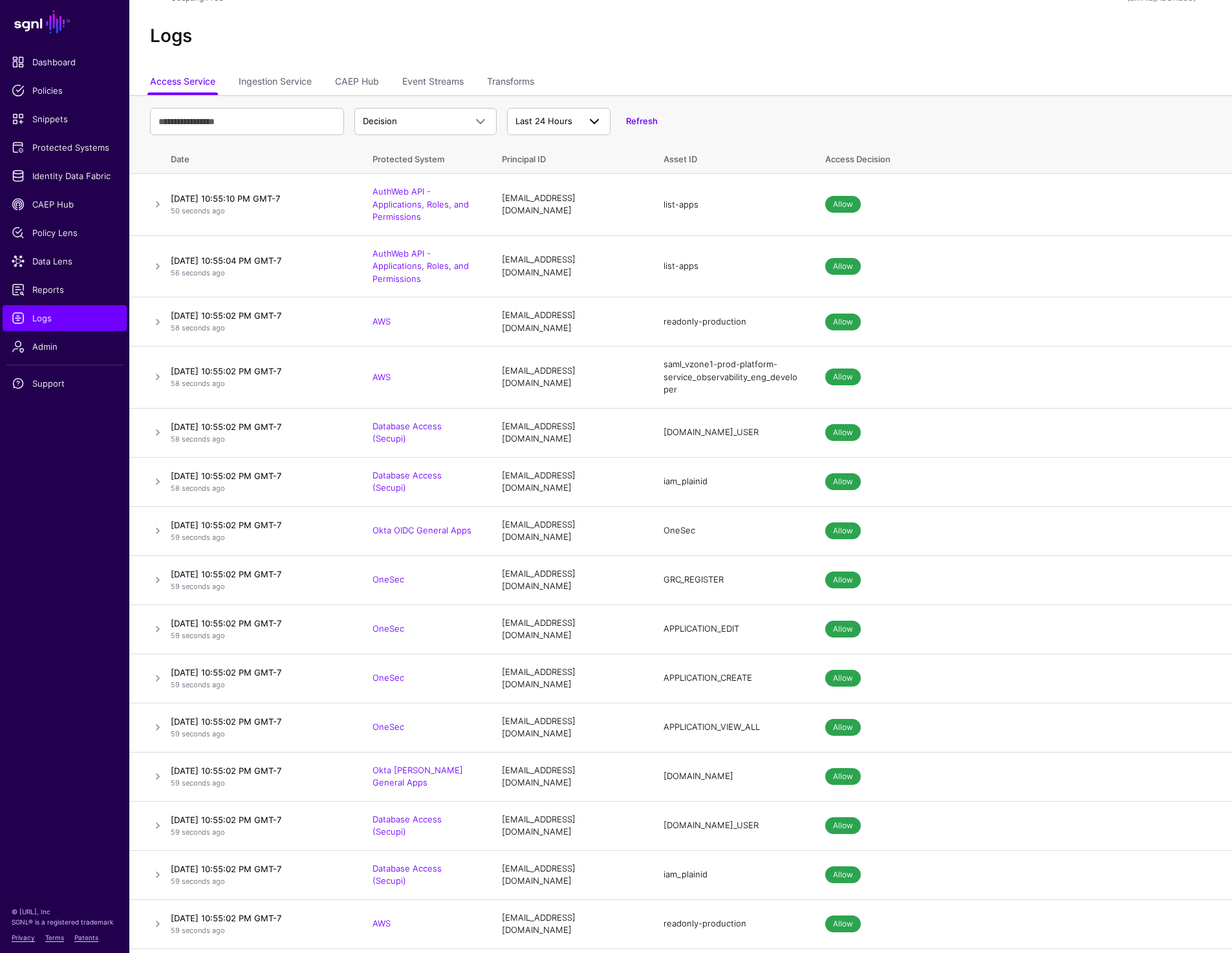
scroll to position [19, 0]
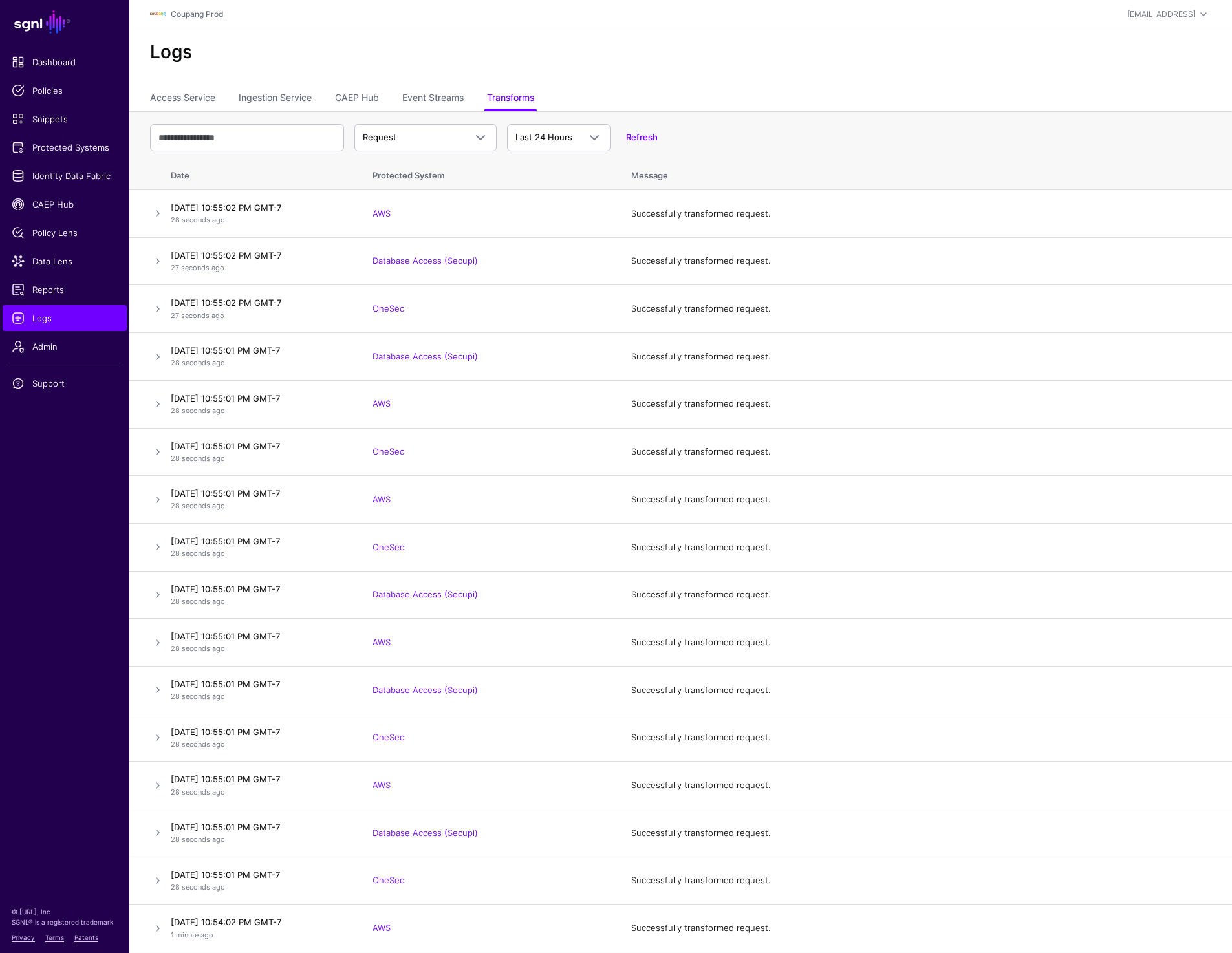
click at [929, 57] on h2 "Logs" at bounding box center [680, 53] width 1061 height 22
click at [951, 40] on div "Logs" at bounding box center [680, 58] width 1103 height 59
click at [157, 212] on link at bounding box center [158, 213] width 16 height 16
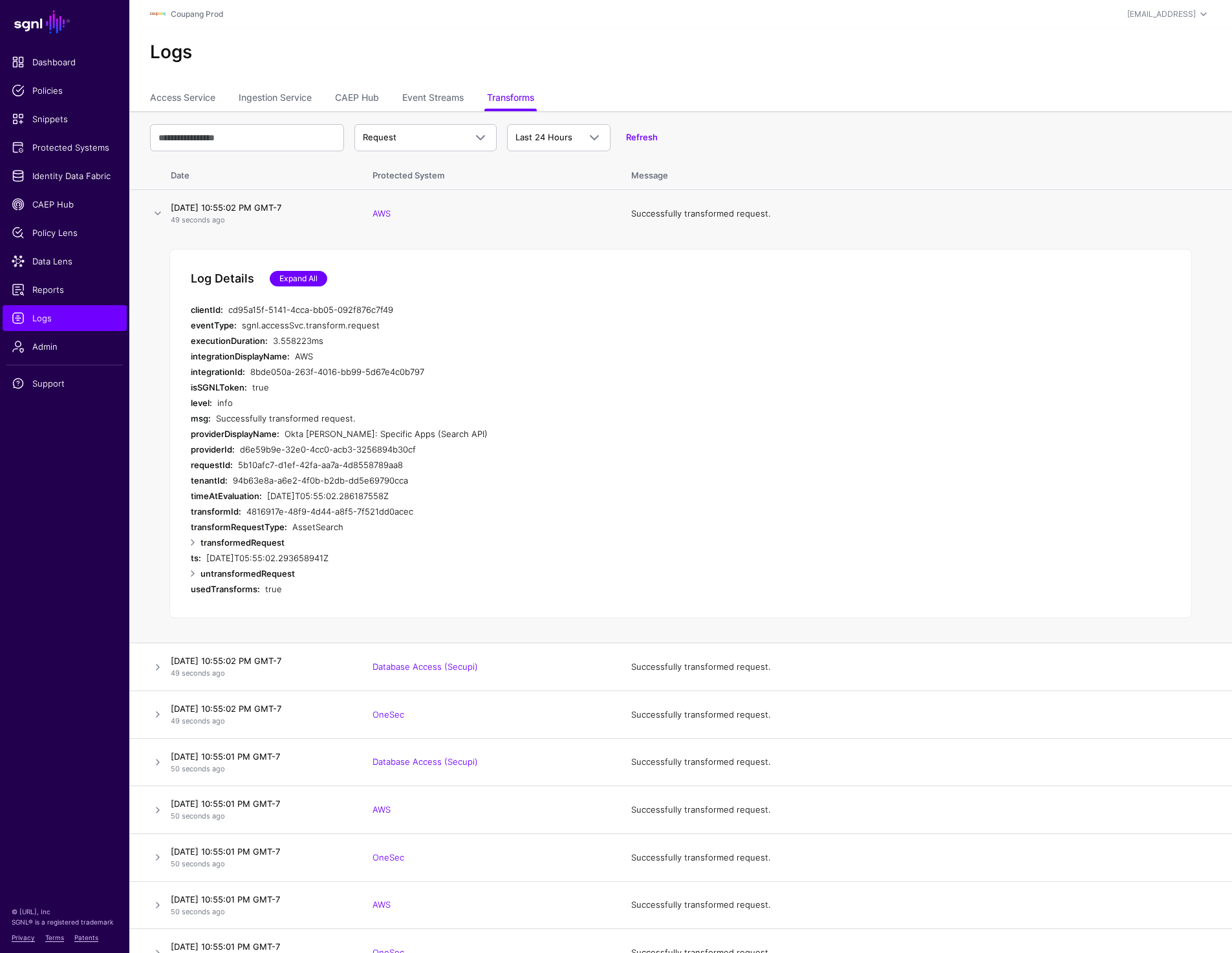
click at [289, 275] on link "Expand All" at bounding box center [299, 279] width 58 height 16
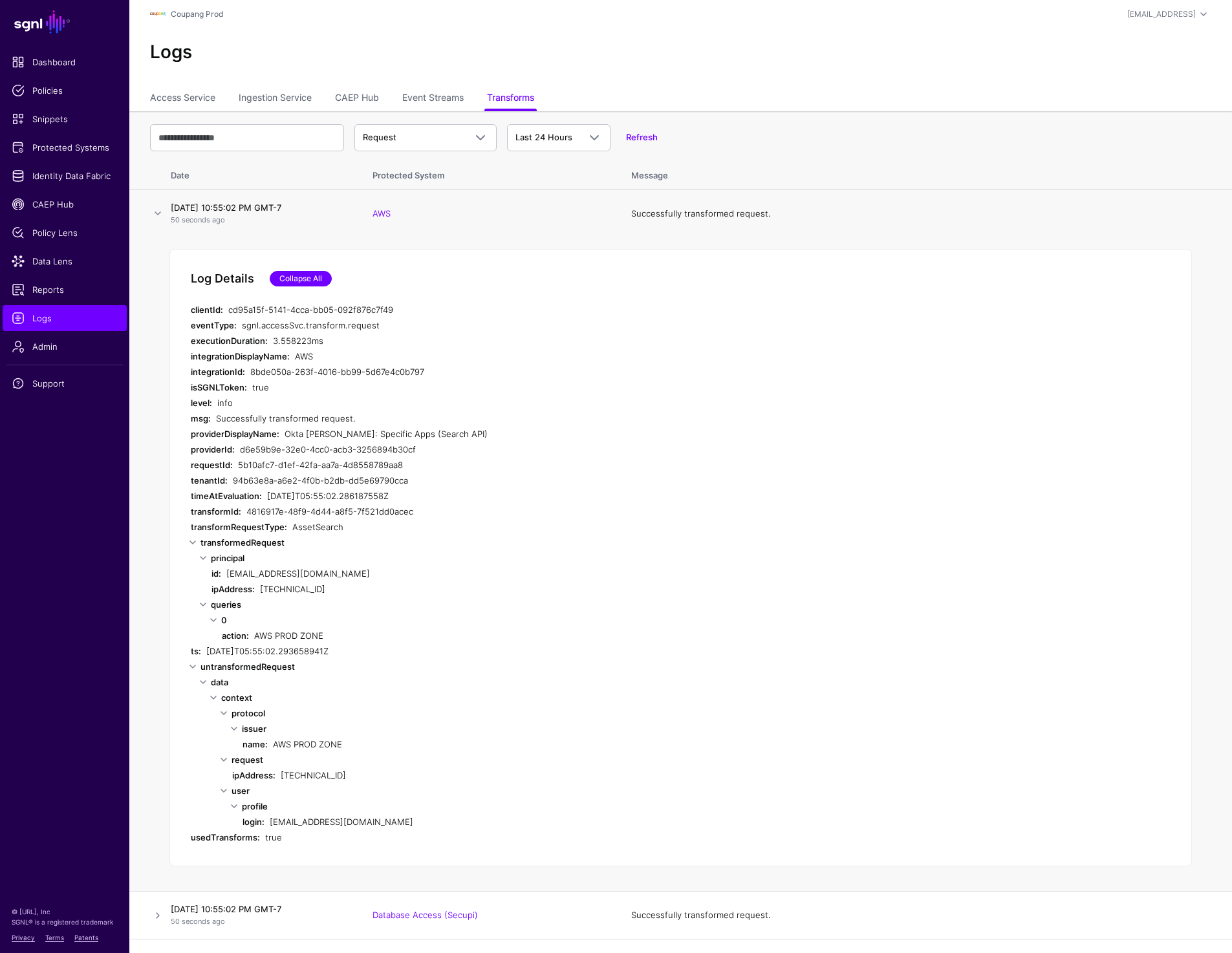
click at [289, 275] on link "Collapse All" at bounding box center [301, 279] width 63 height 16
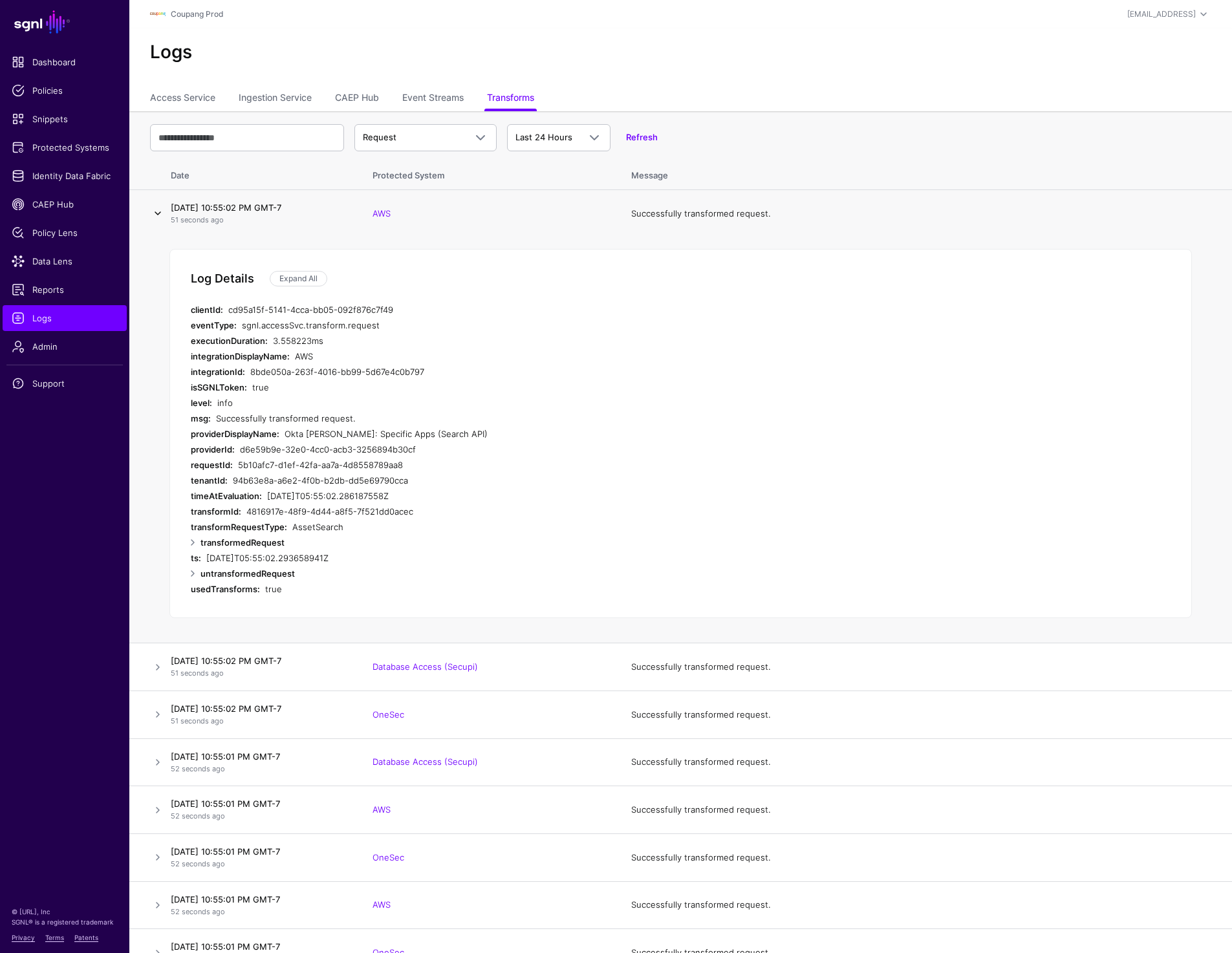
click at [160, 212] on link at bounding box center [158, 213] width 16 height 16
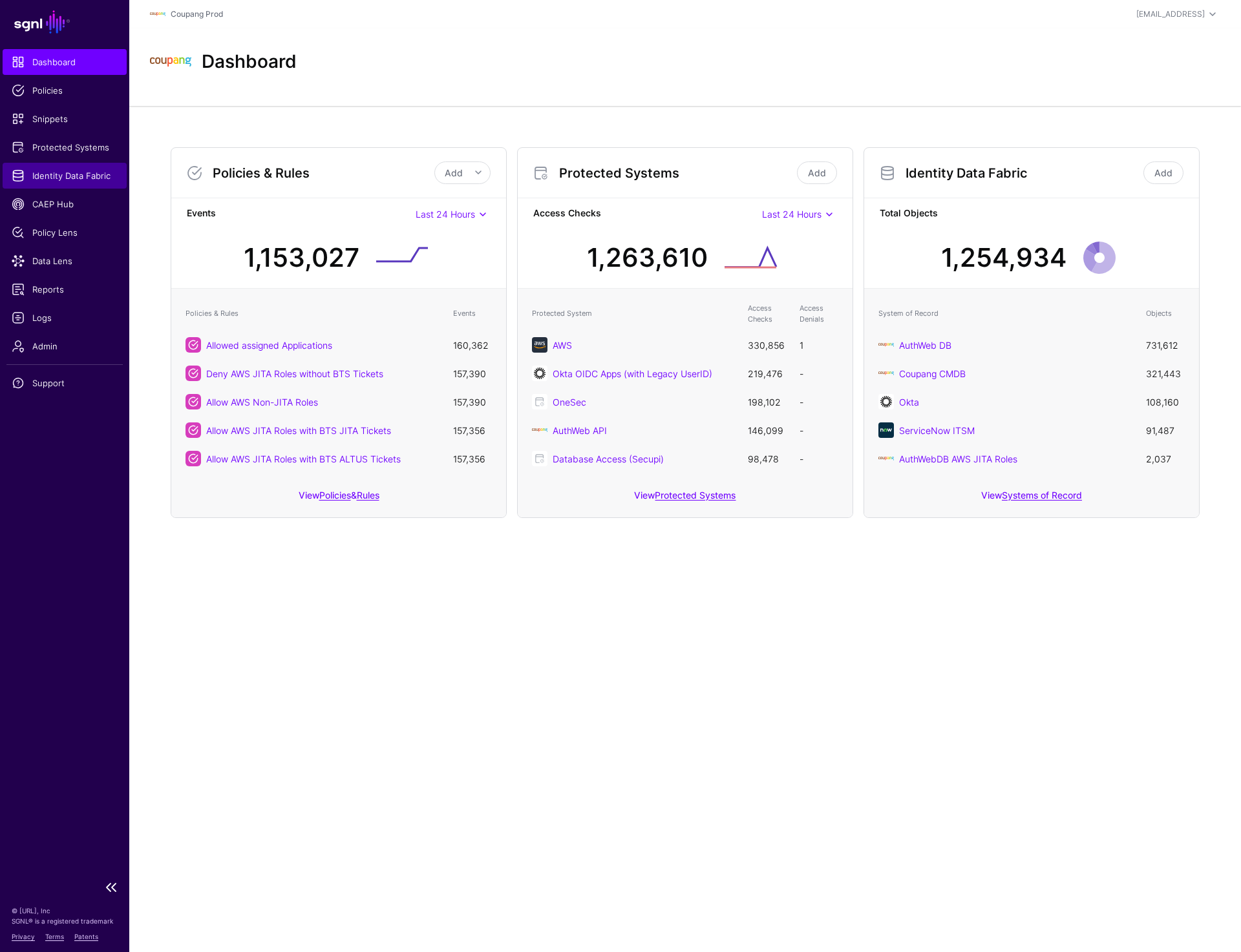
click at [73, 176] on span "Identity Data Fabric" at bounding box center [64, 176] width 106 height 13
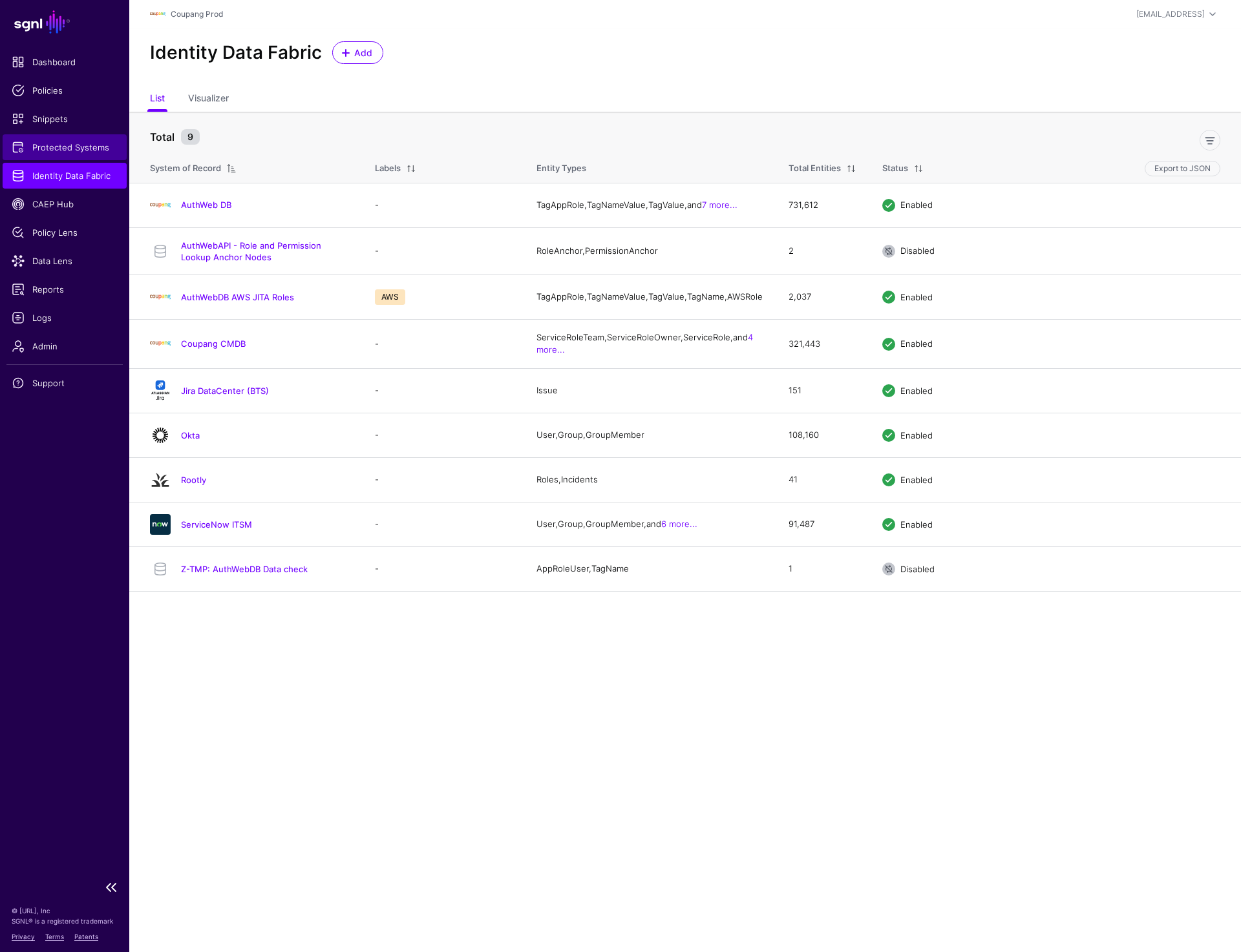
click at [96, 145] on span "Protected Systems" at bounding box center [64, 147] width 106 height 13
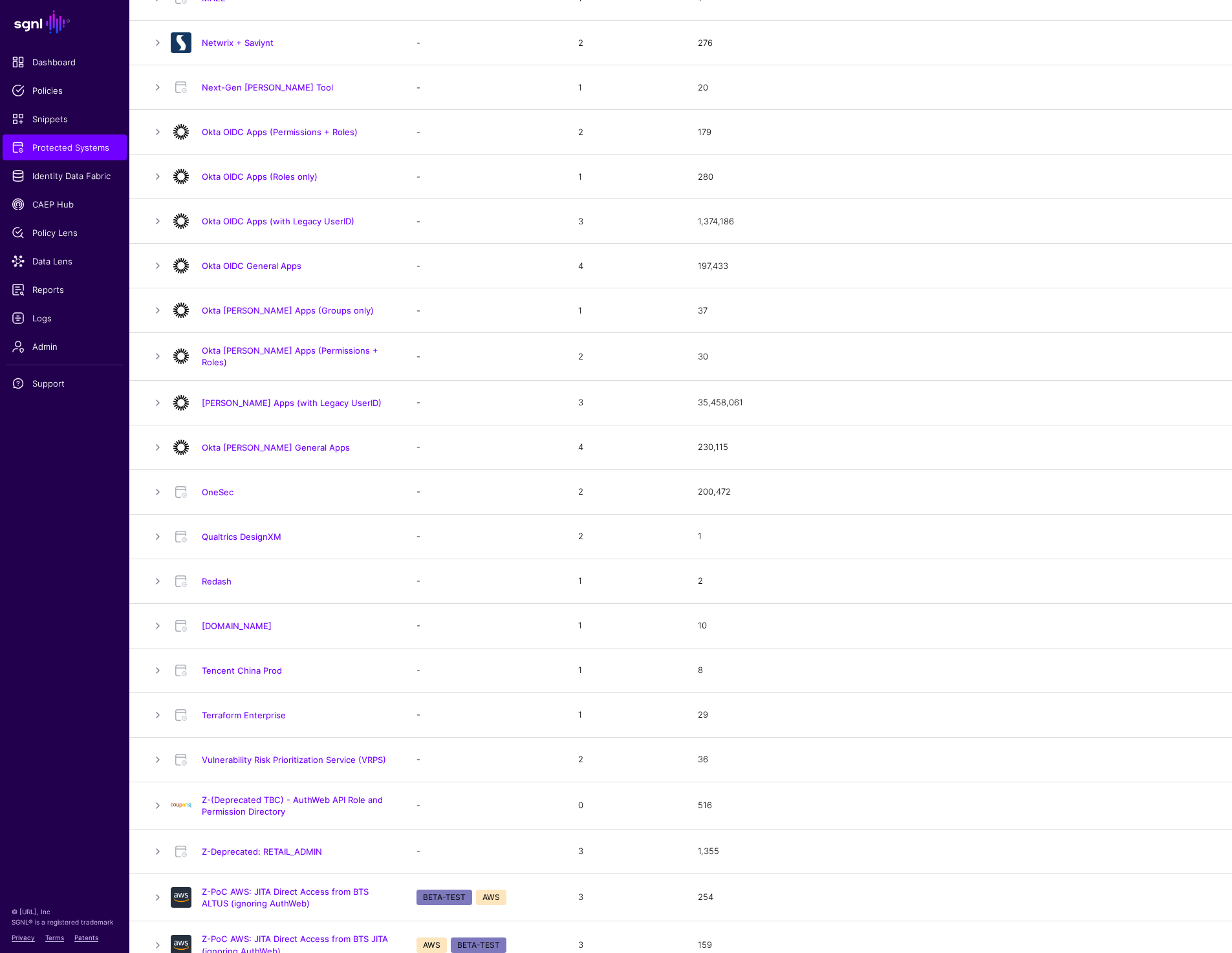
scroll to position [872, 0]
